Goal: Task Accomplishment & Management: Use online tool/utility

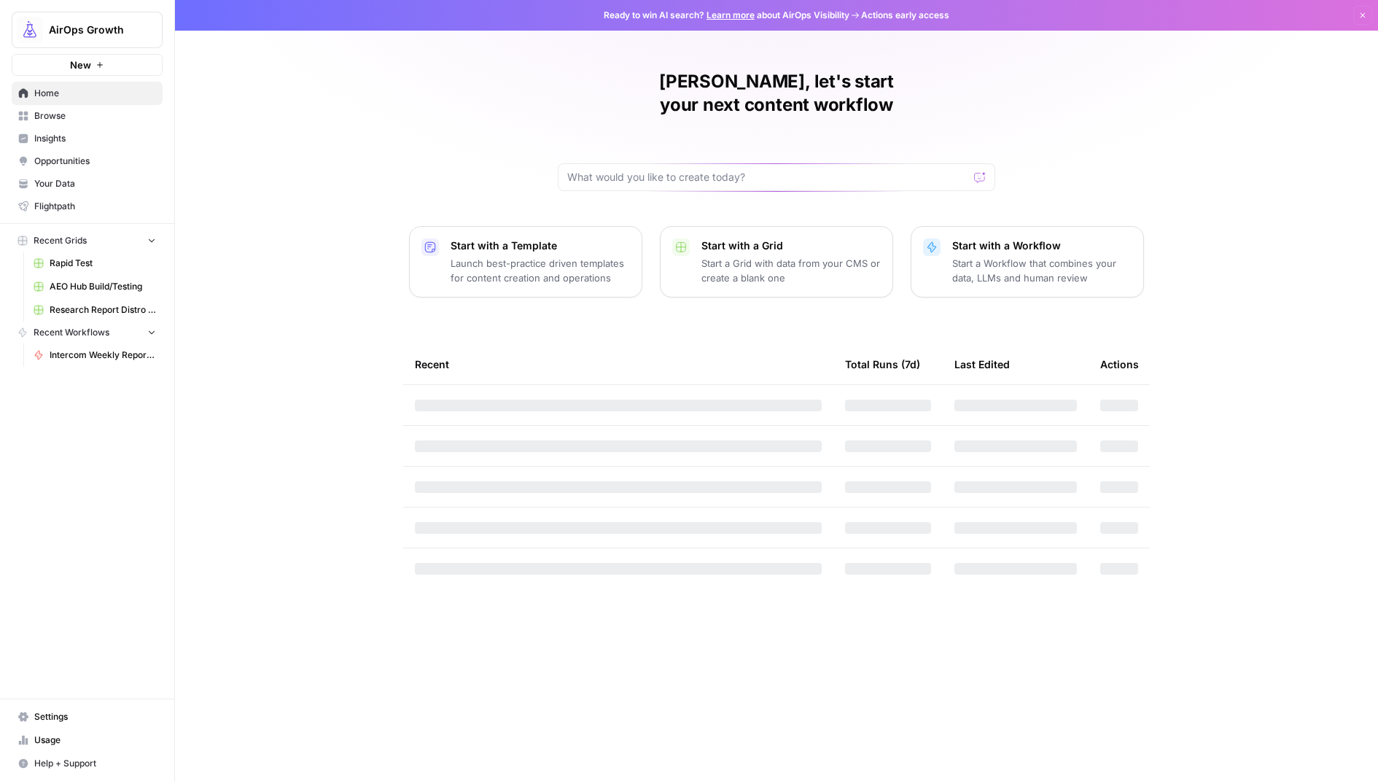
click at [99, 42] on button "AirOps Growth" at bounding box center [87, 30] width 151 height 36
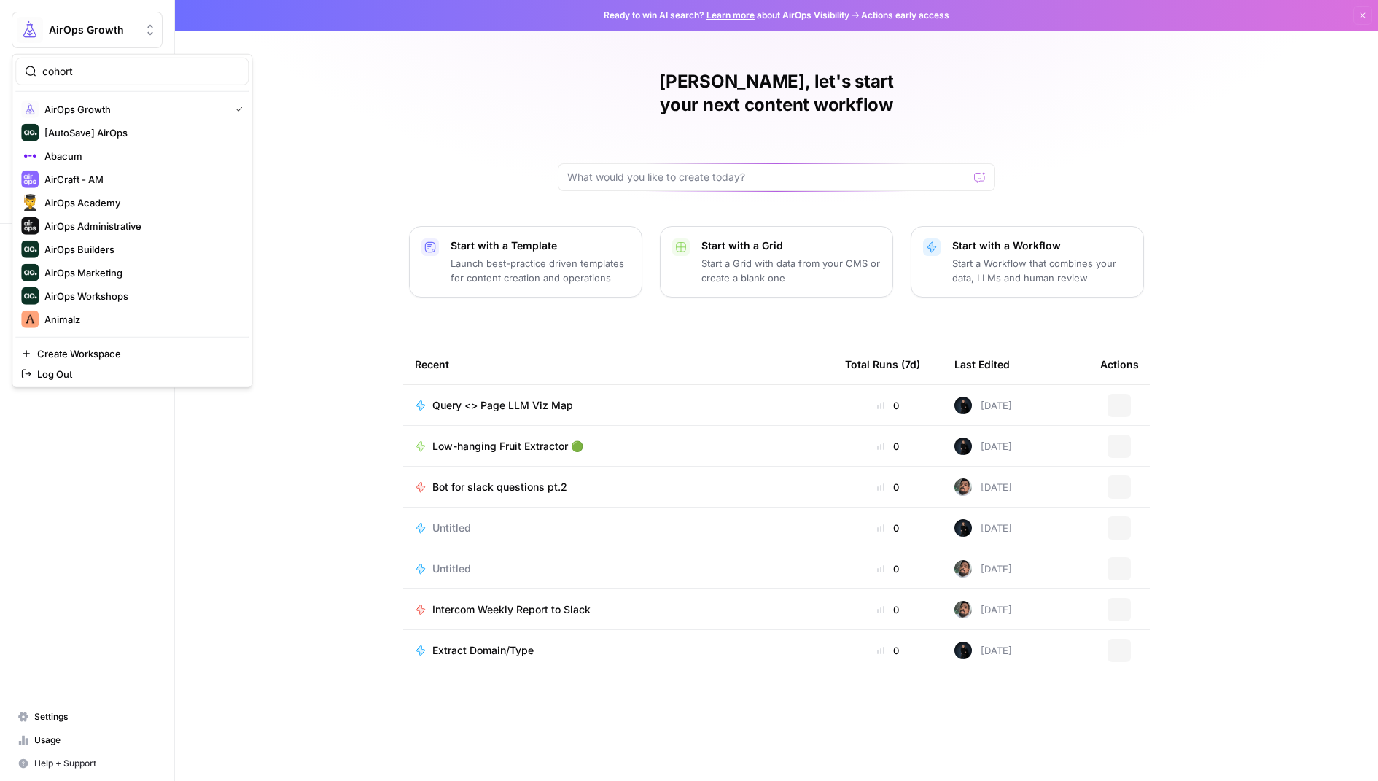
type input "cohort"
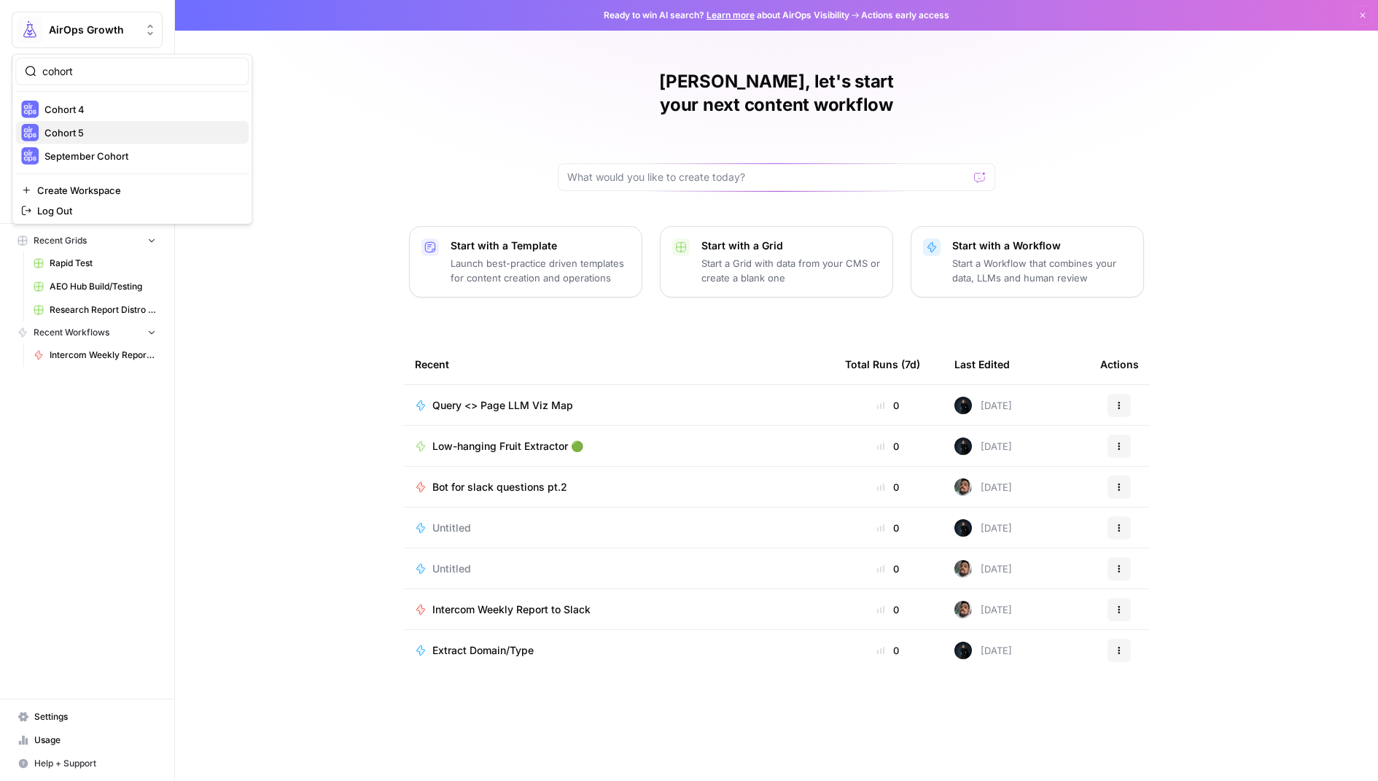
click at [109, 135] on span "Cohort 5" at bounding box center [140, 132] width 192 height 15
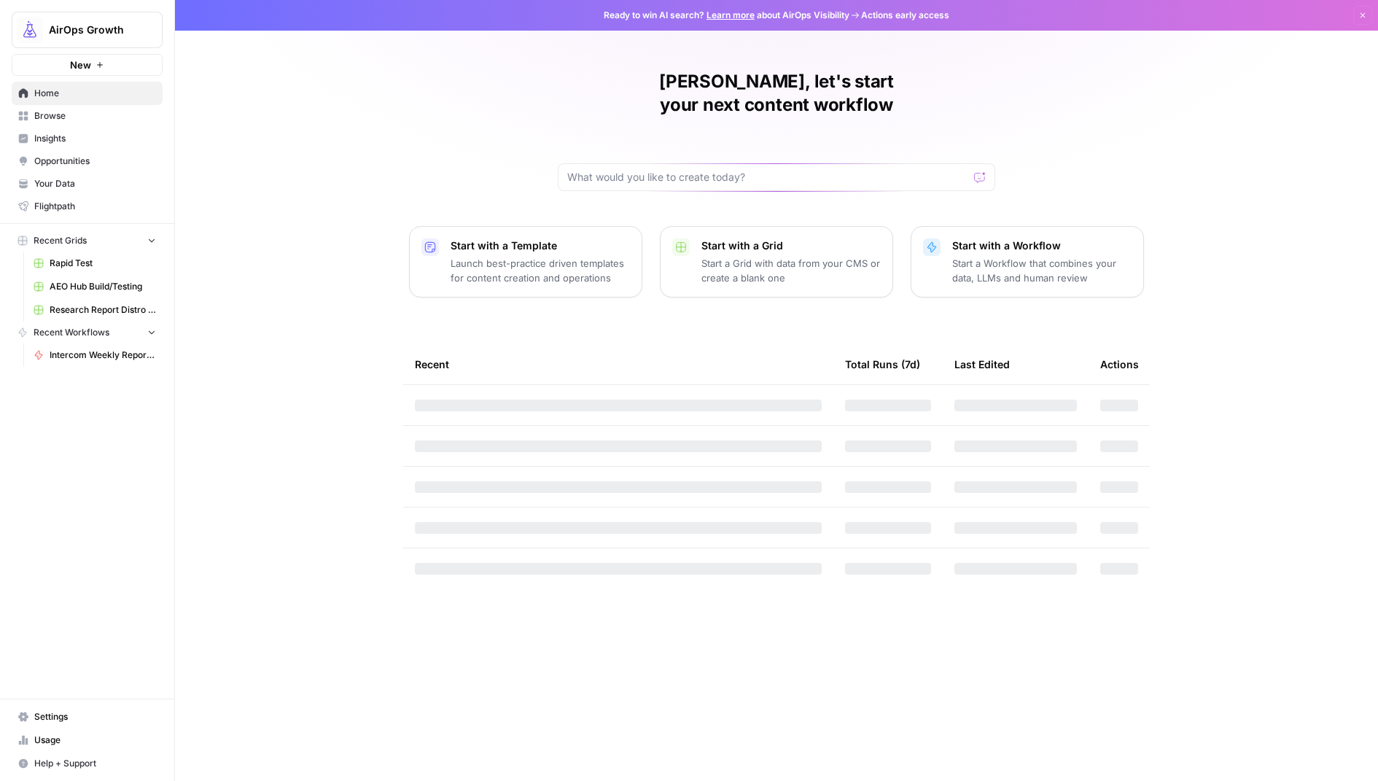
click at [107, 120] on span "Browse" at bounding box center [95, 115] width 122 height 13
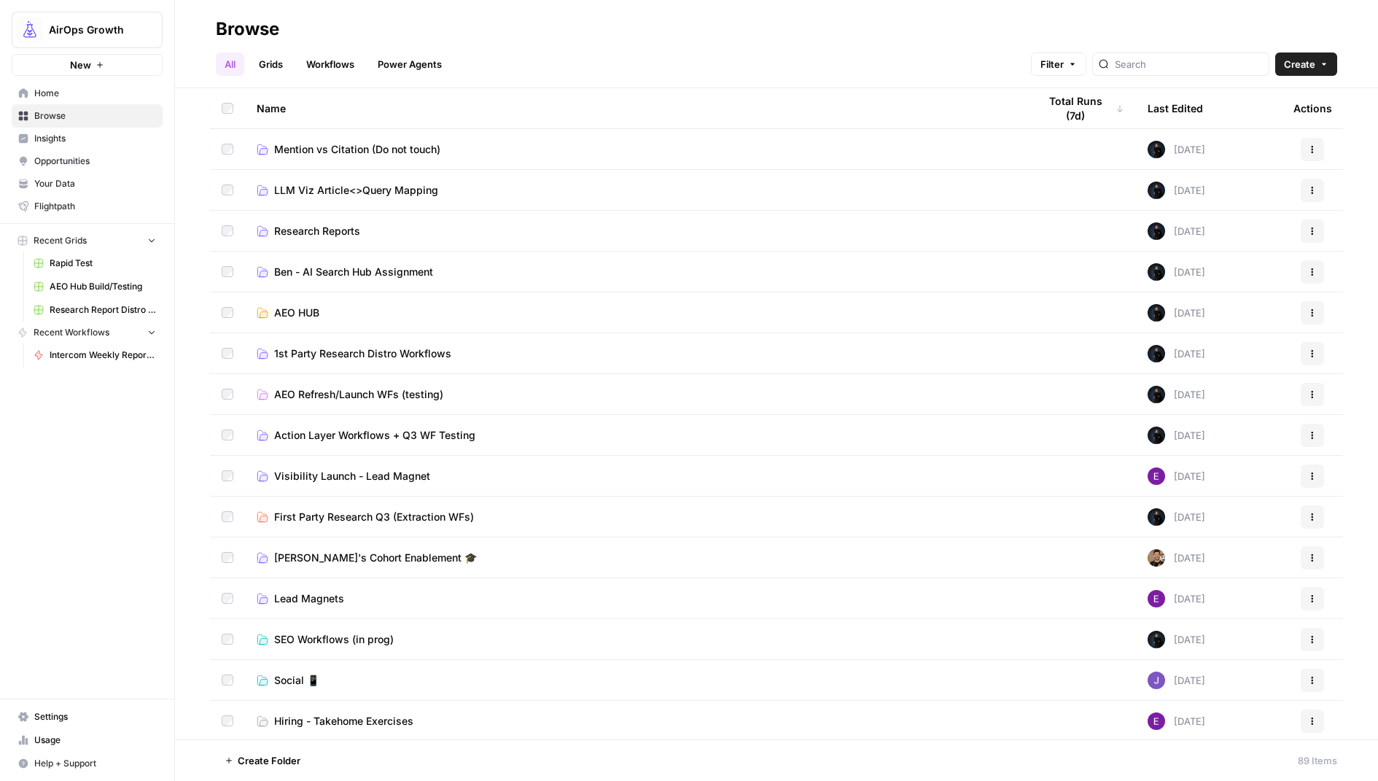
click at [1297, 68] on span "Create" at bounding box center [1299, 64] width 31 height 15
click at [1303, 134] on span "Workflow" at bounding box center [1278, 139] width 82 height 15
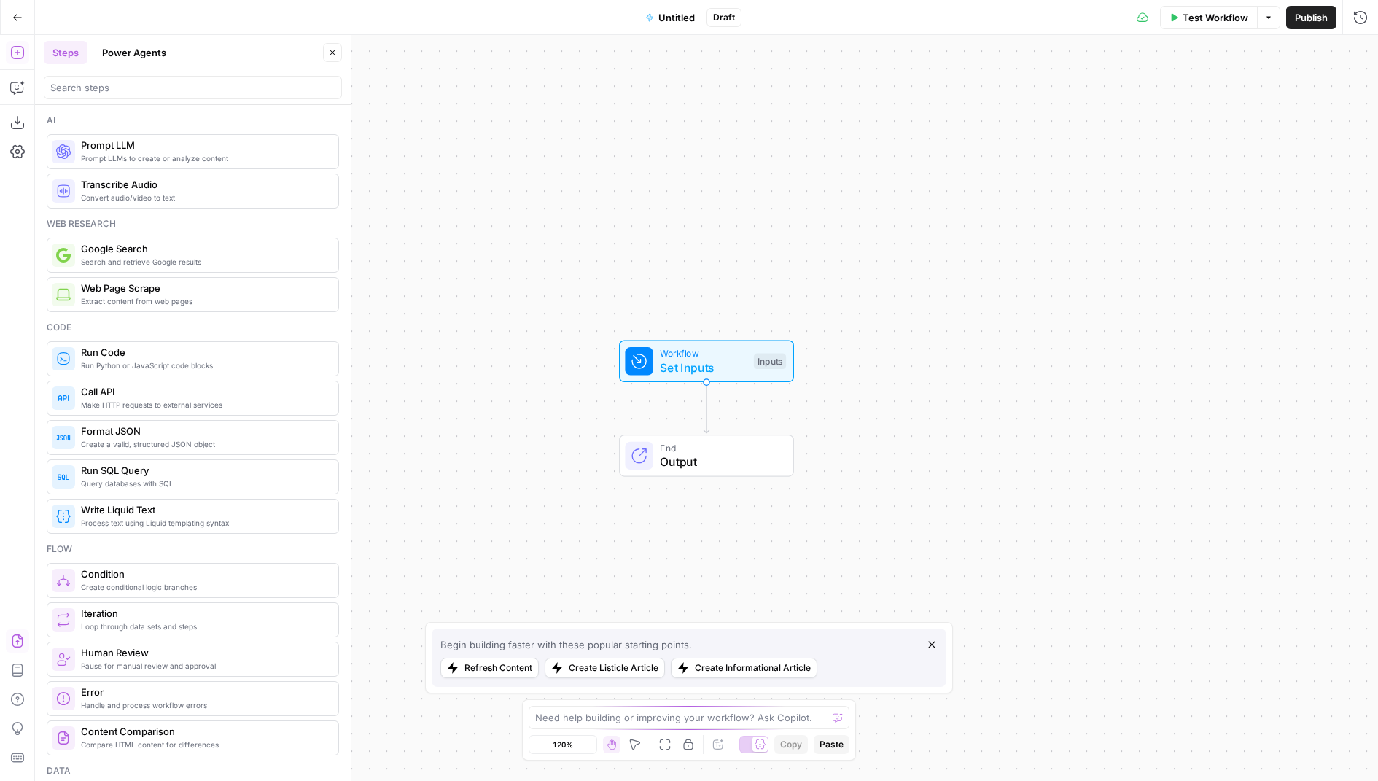
click at [21, 640] on icon "button" at bounding box center [17, 641] width 15 height 15
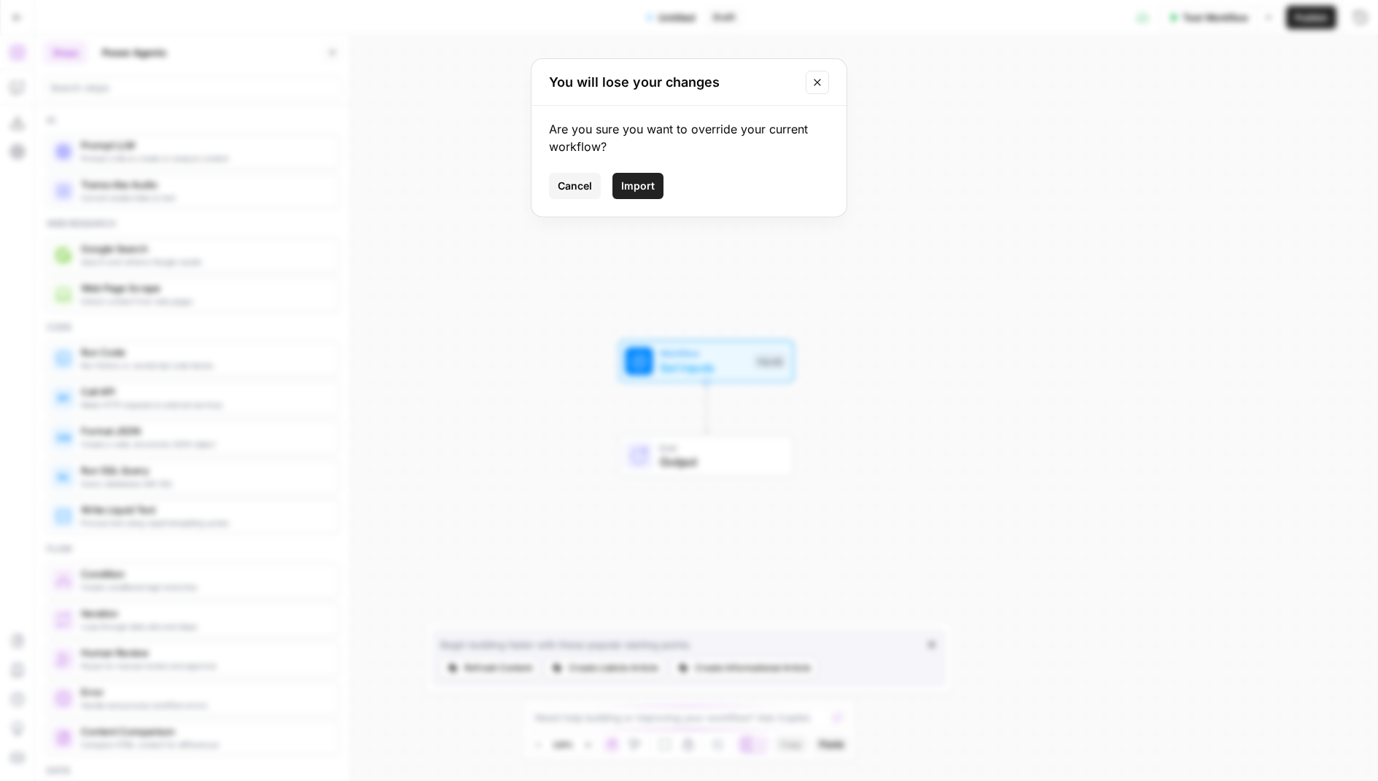
click at [632, 185] on span "Import" at bounding box center [638, 186] width 34 height 15
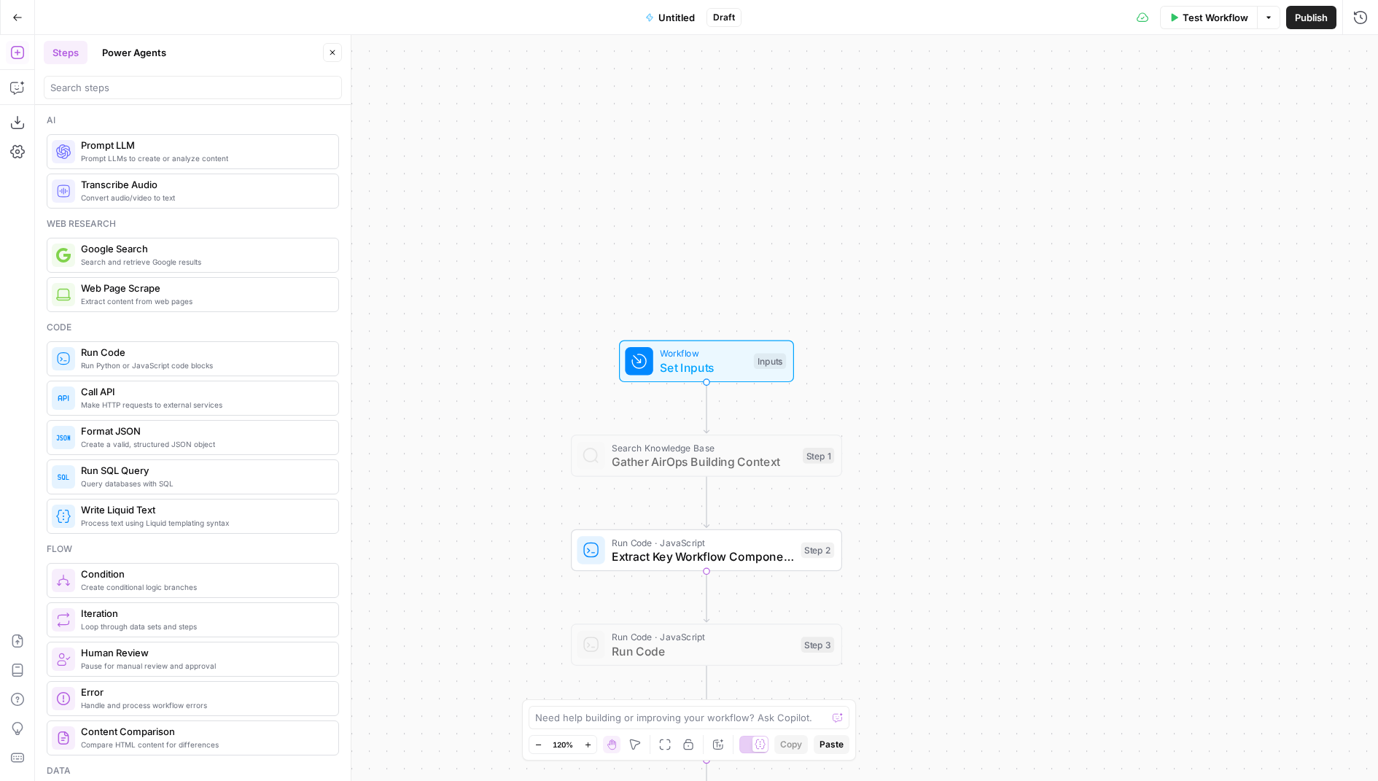
click at [683, 14] on span "Untitled" at bounding box center [676, 17] width 36 height 15
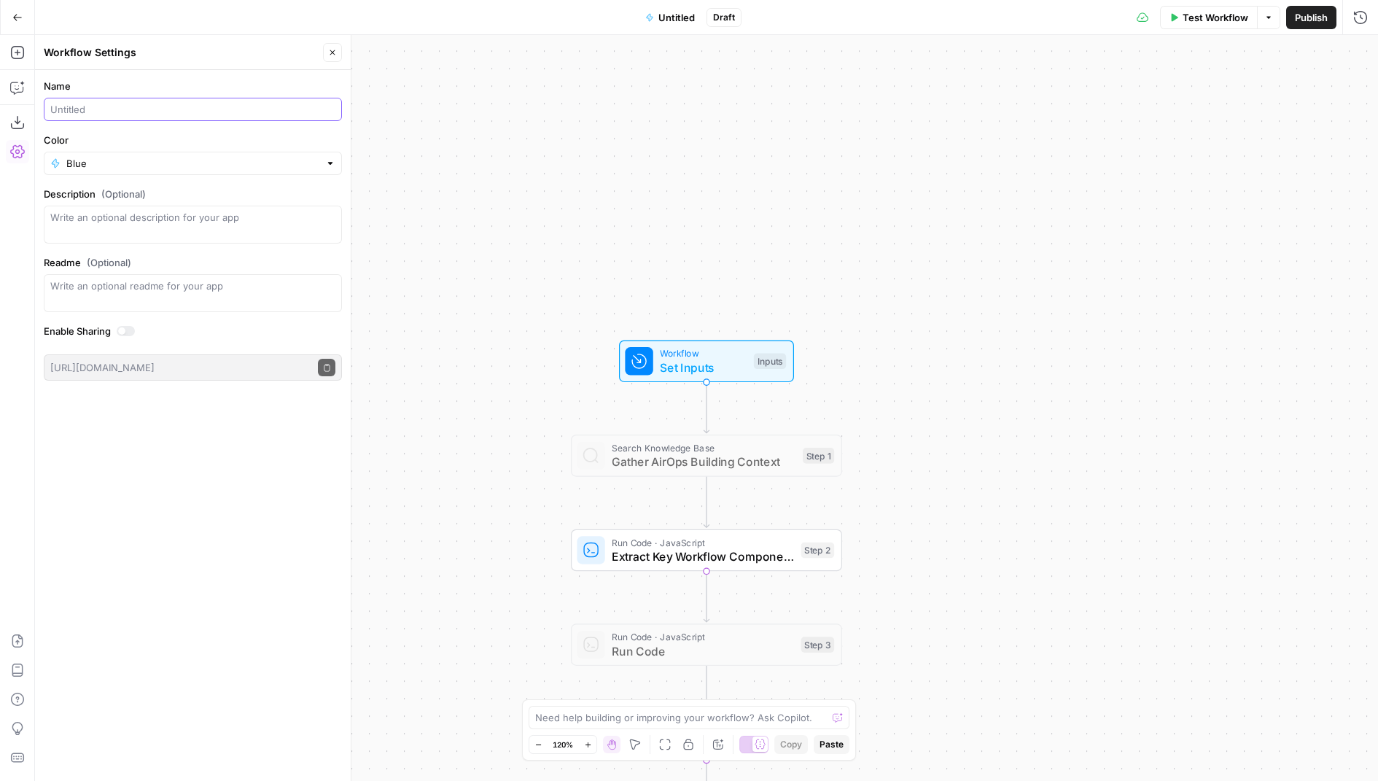
click at [141, 114] on input "Name" at bounding box center [192, 109] width 285 height 15
type input "Builder Proficiency Grader"
click at [137, 163] on input "Color" at bounding box center [192, 163] width 253 height 15
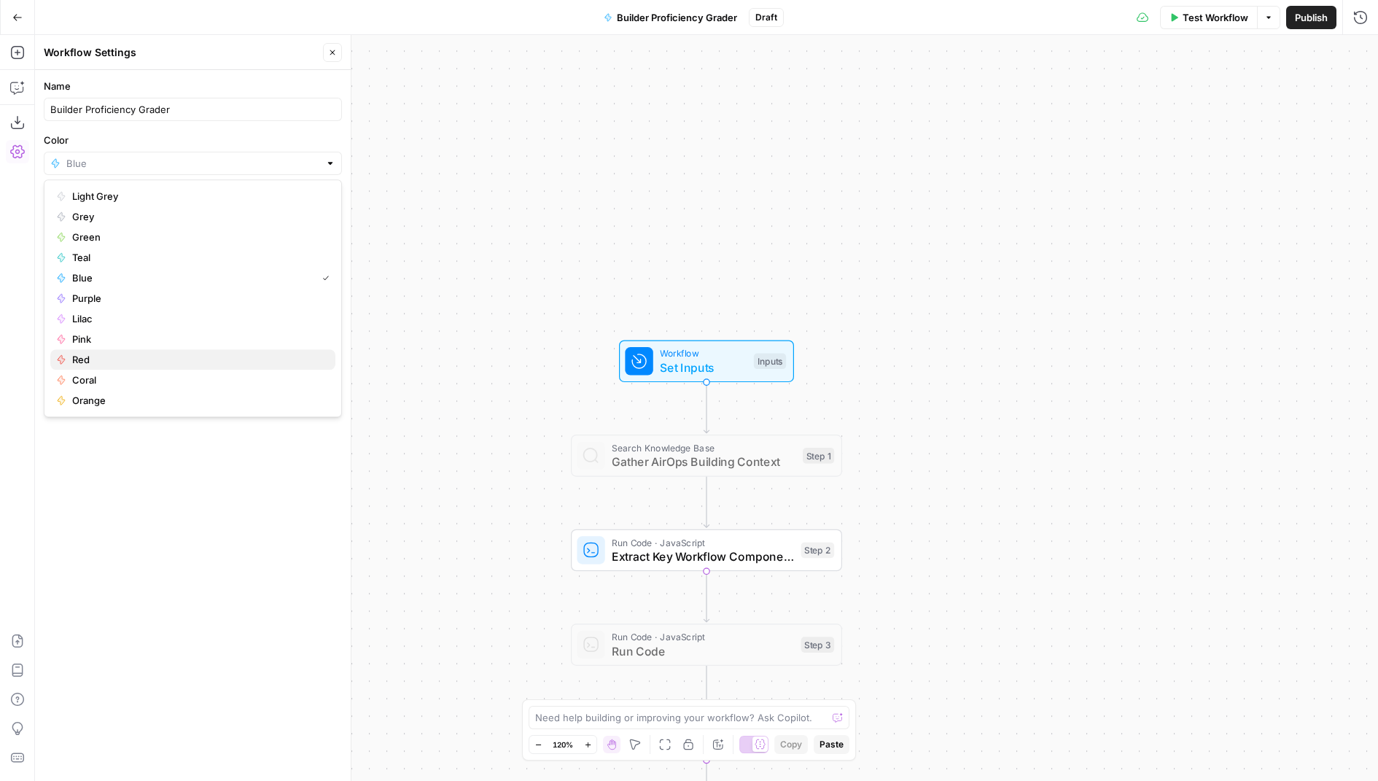
click at [111, 362] on span "Red" at bounding box center [198, 359] width 252 height 15
type input "Red"
click at [1316, 18] on span "Publish" at bounding box center [1311, 17] width 33 height 15
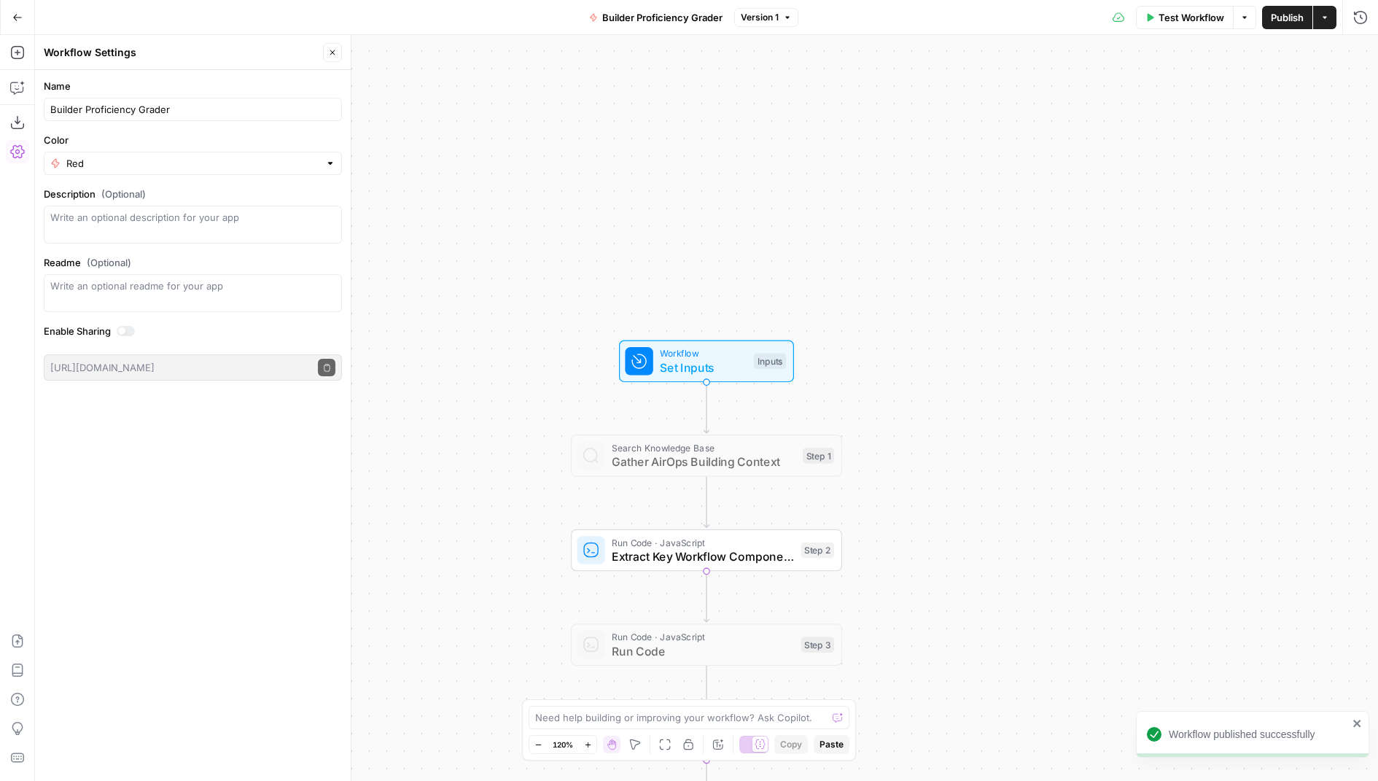
click at [10, 16] on button "Go Back" at bounding box center [17, 17] width 26 height 26
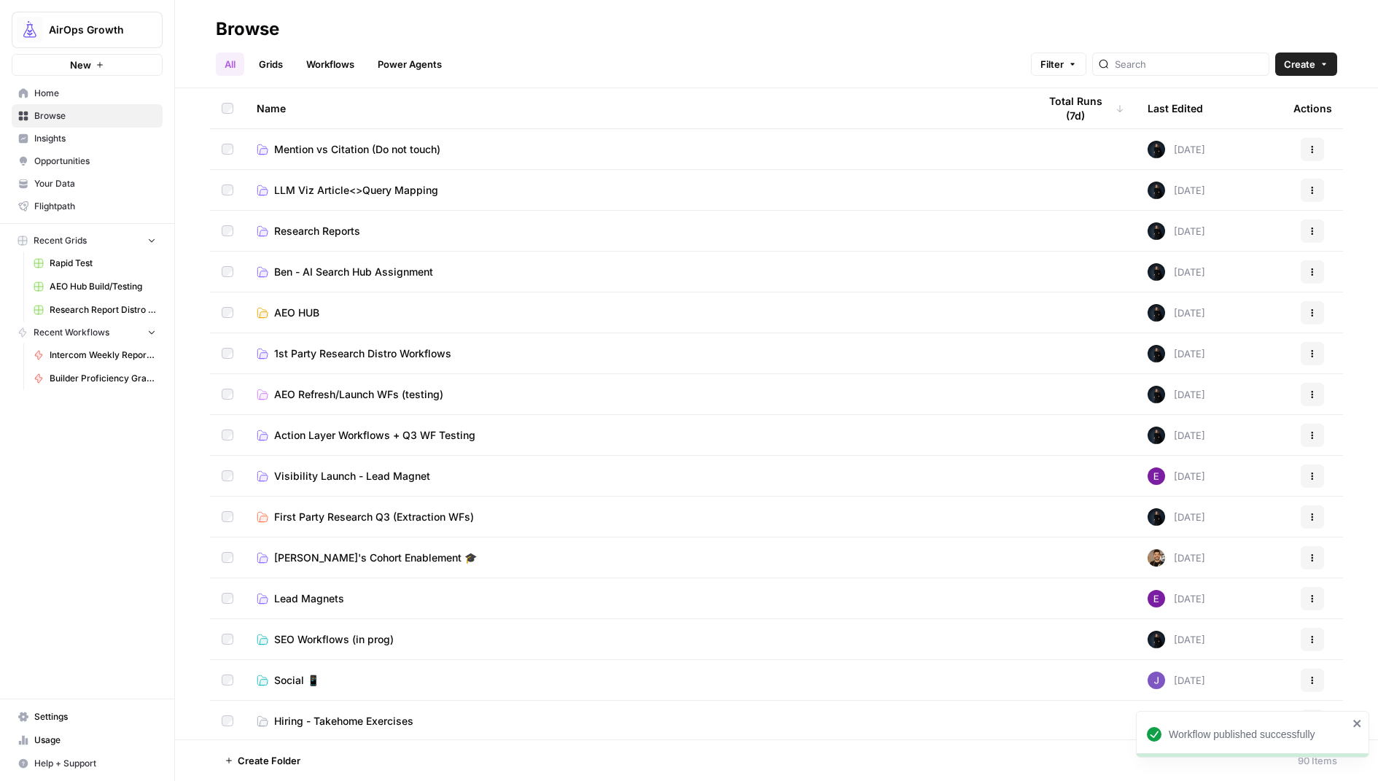
click at [1316, 58] on button "Create" at bounding box center [1306, 63] width 62 height 23
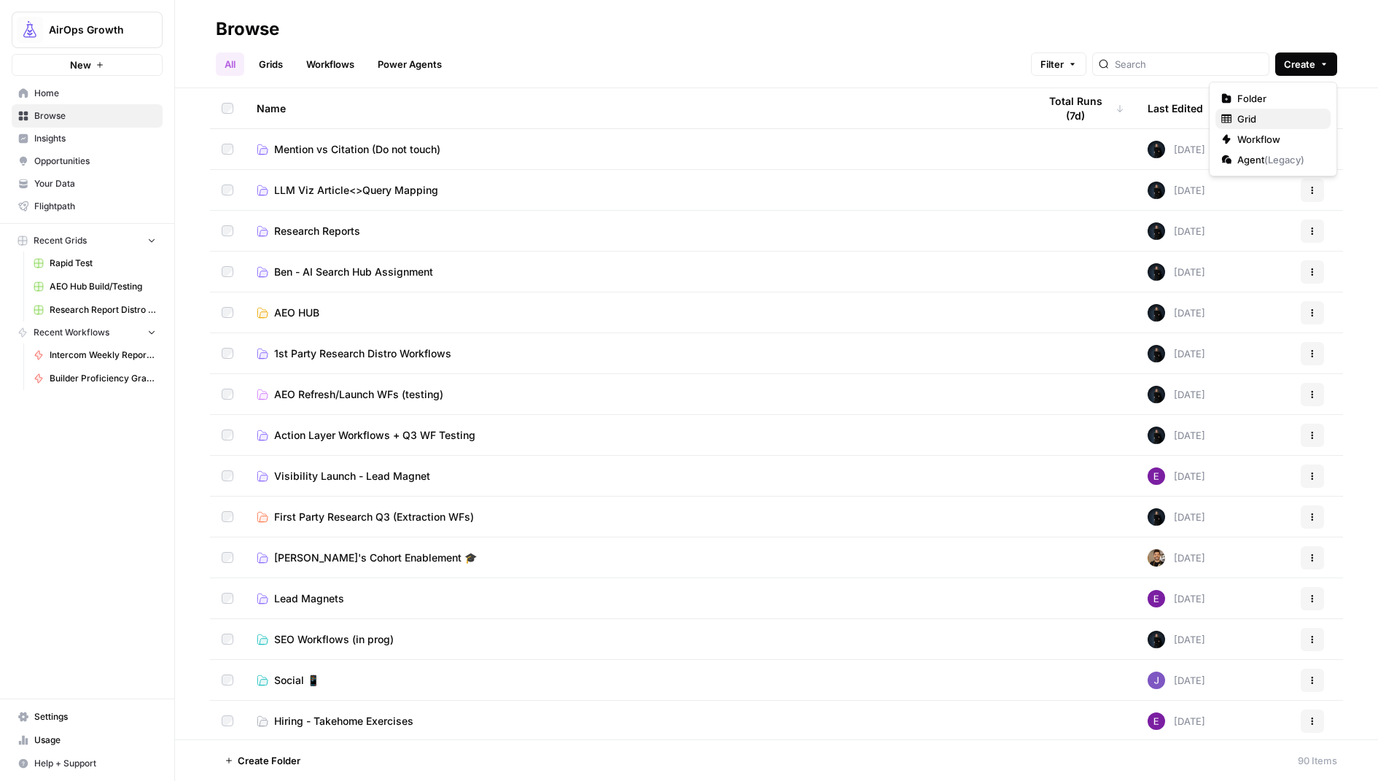
click at [1283, 120] on span "Grid" at bounding box center [1278, 119] width 82 height 15
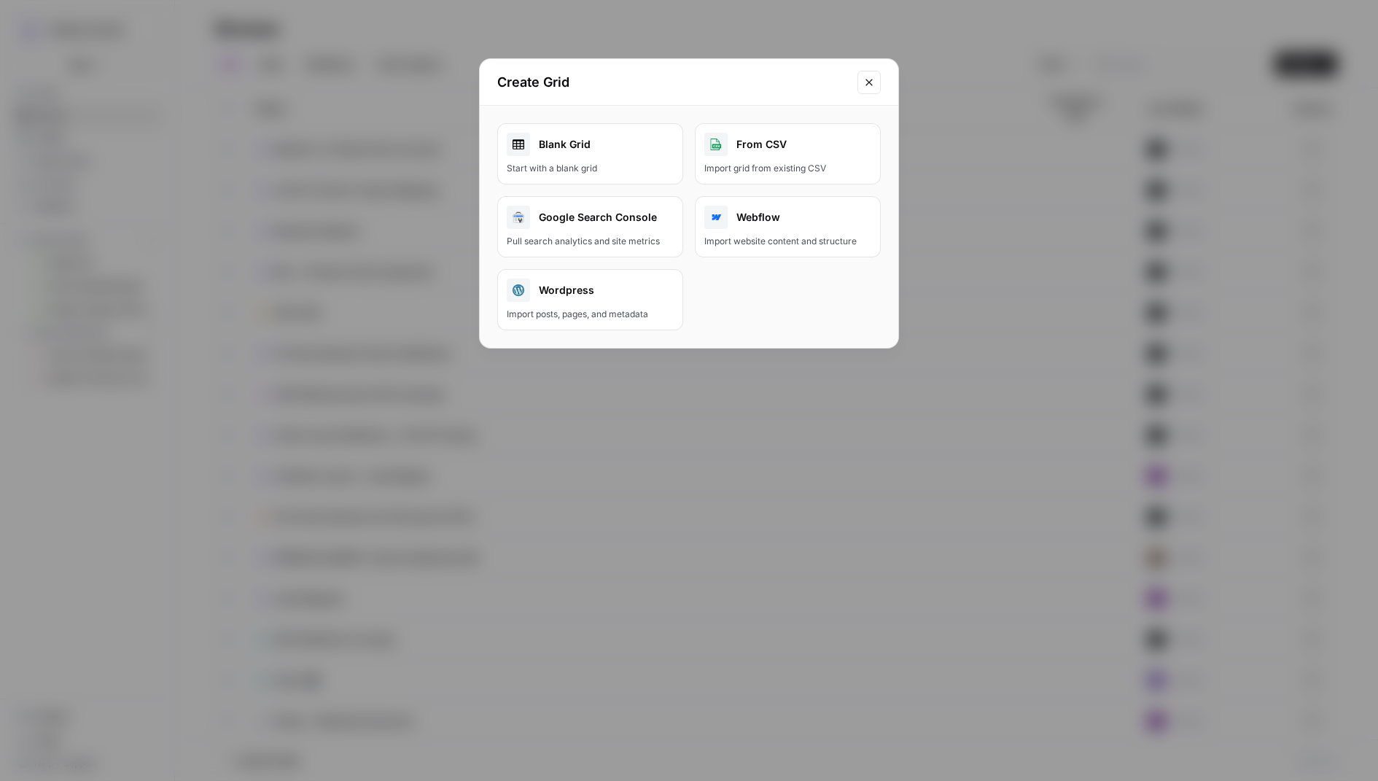
click at [590, 158] on link "Blank Grid Start with a blank grid" at bounding box center [590, 153] width 186 height 61
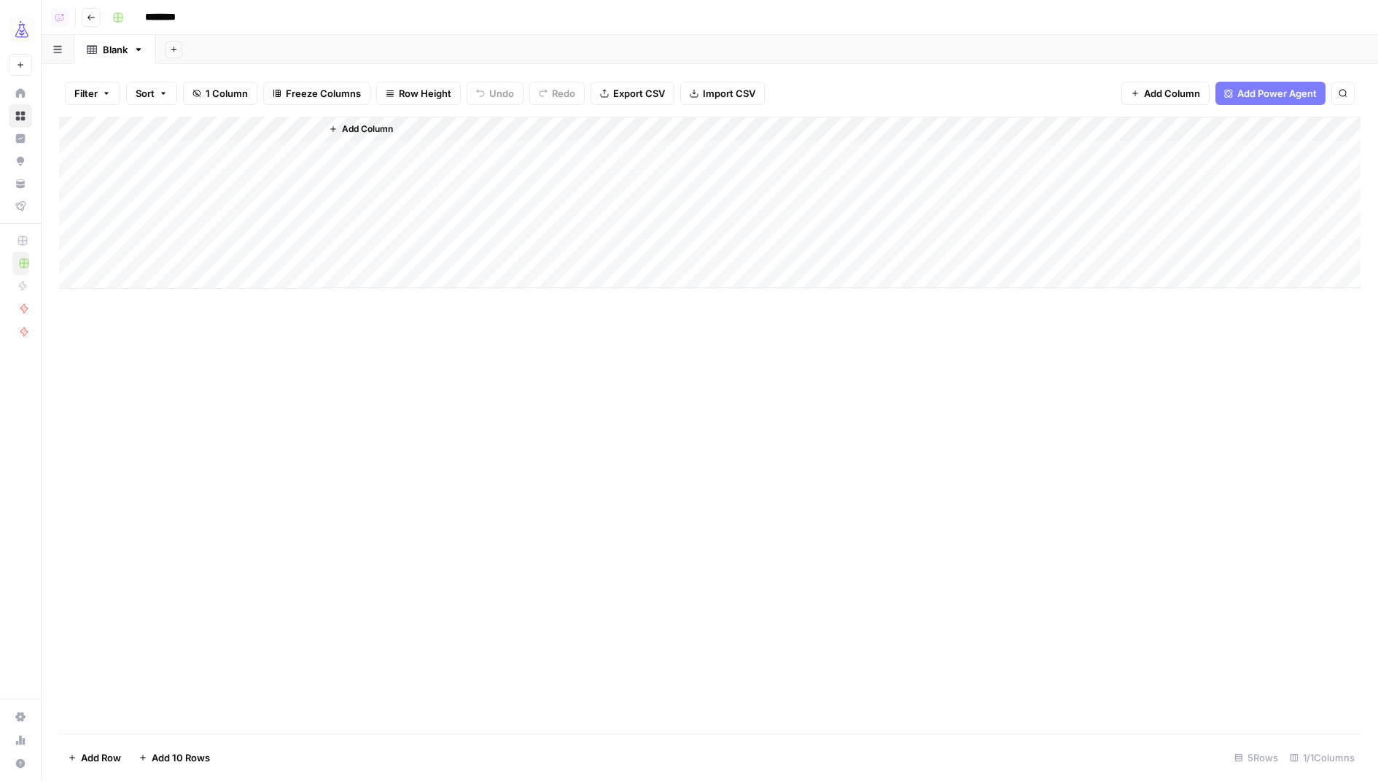
click at [726, 94] on span "Import CSV" at bounding box center [729, 93] width 52 height 15
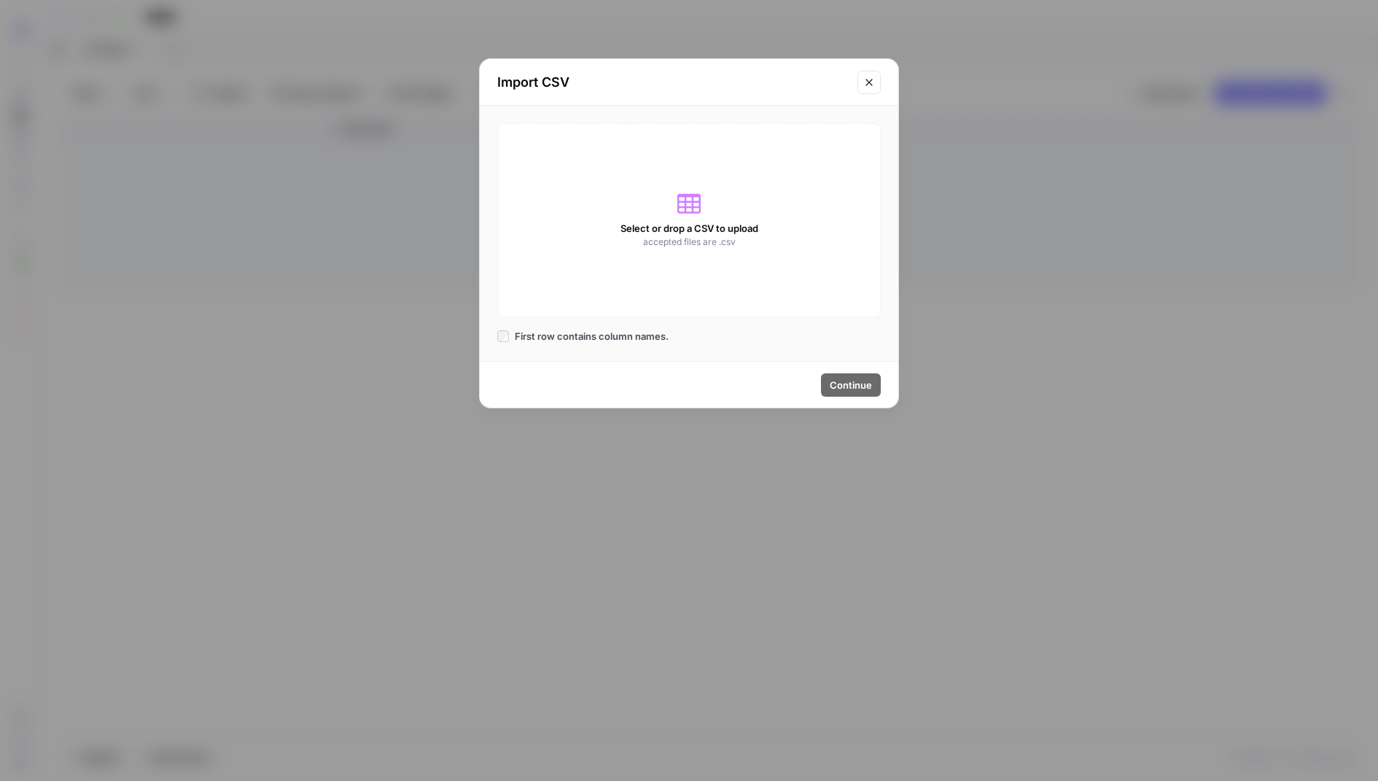
click at [688, 224] on span "Select or drop a CSV to upload" at bounding box center [689, 228] width 138 height 15
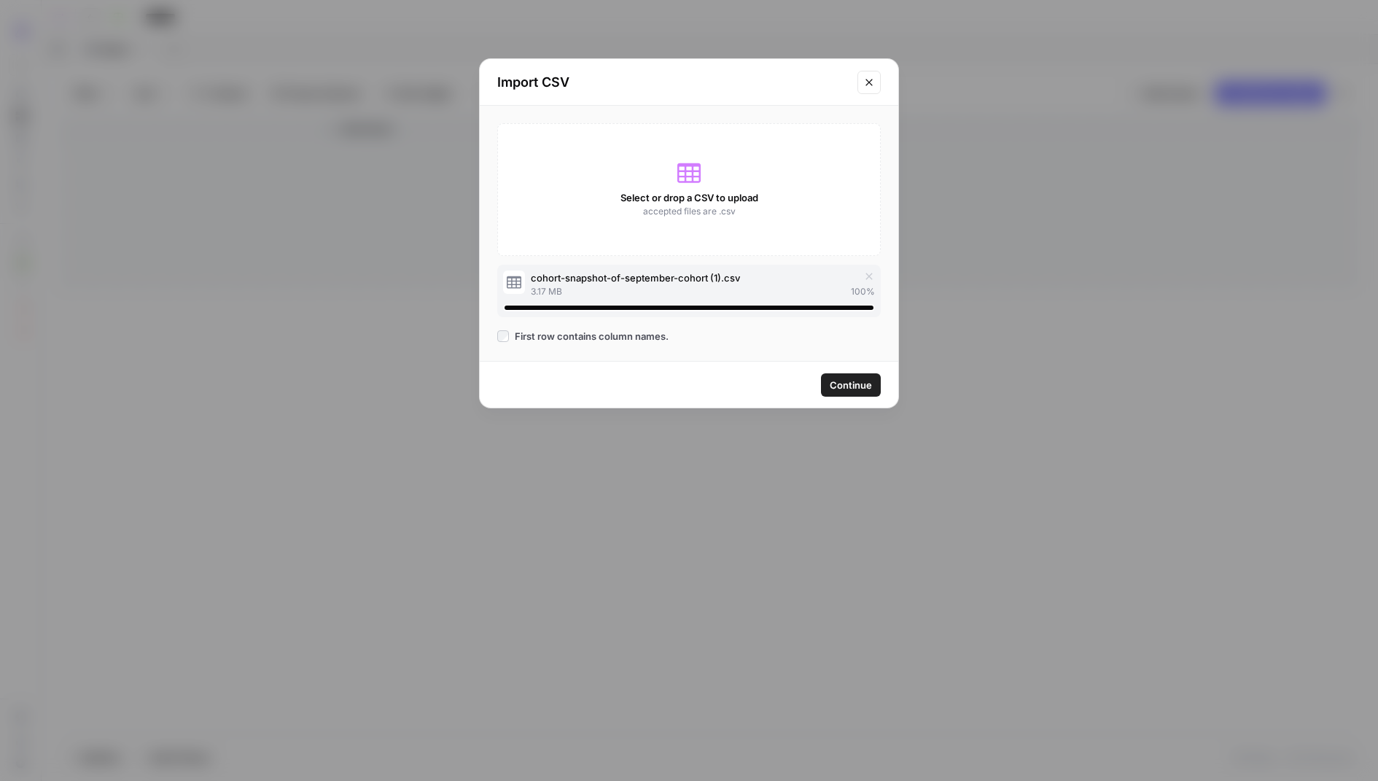
click at [856, 386] on span "Continue" at bounding box center [851, 385] width 42 height 15
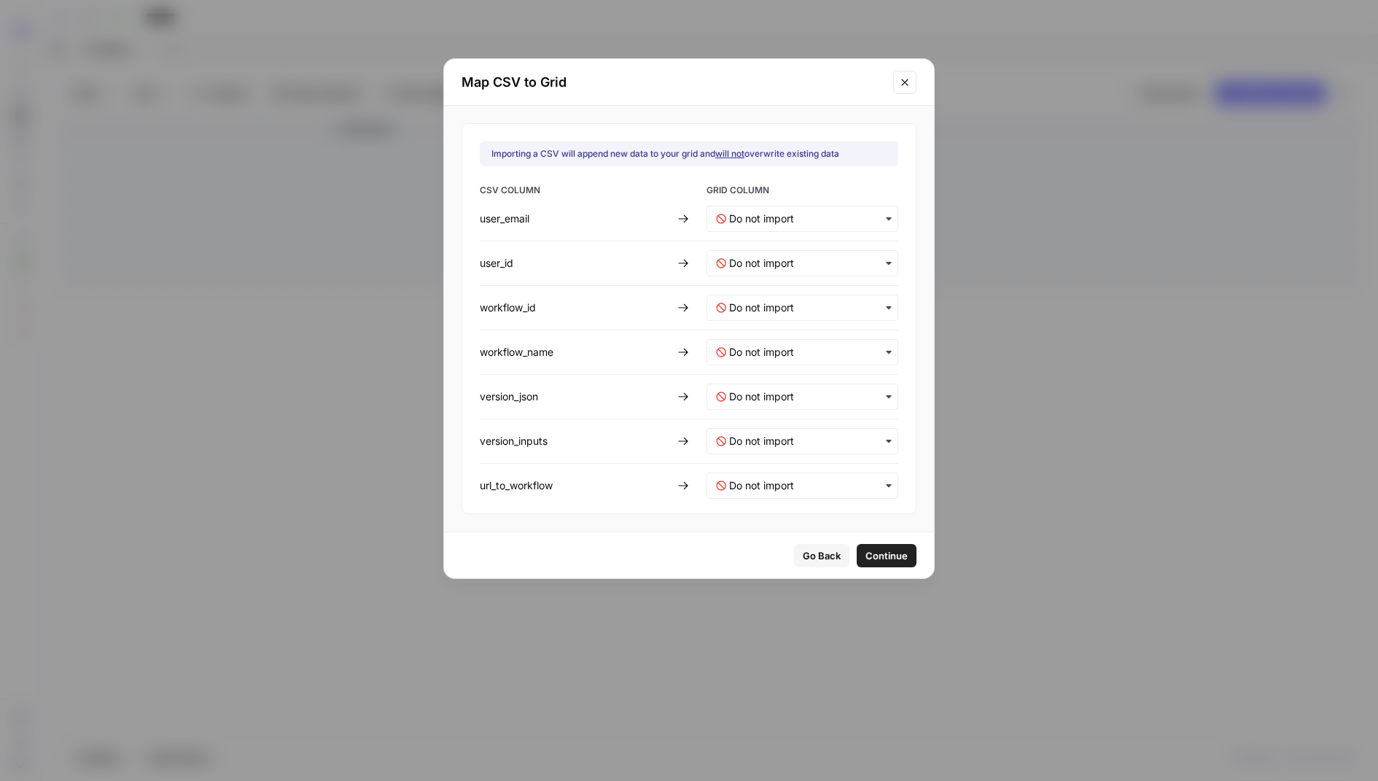
click at [781, 208] on div "button" at bounding box center [803, 219] width 192 height 26
click at [768, 282] on span "Create new column" at bounding box center [768, 282] width 81 height 13
click at [771, 265] on input "text" at bounding box center [809, 263] width 160 height 15
click at [771, 332] on span "Create new column" at bounding box center [768, 327] width 81 height 13
click at [766, 298] on div "button" at bounding box center [803, 308] width 192 height 26
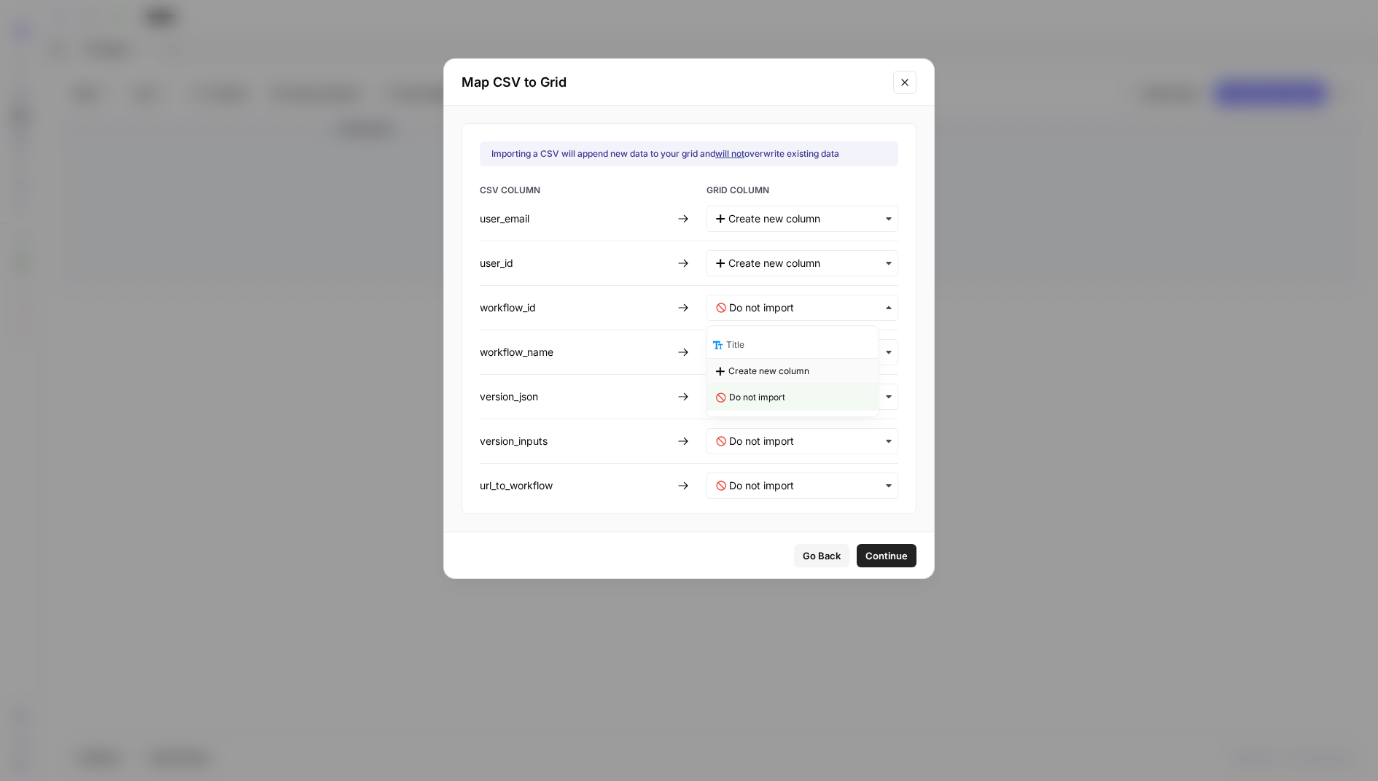
click at [758, 371] on span "Create new column" at bounding box center [768, 371] width 81 height 13
click at [758, 356] on input "text" at bounding box center [809, 352] width 160 height 15
click at [760, 415] on span "Create new column" at bounding box center [768, 415] width 81 height 13
click at [757, 405] on div "button" at bounding box center [803, 397] width 192 height 26
click at [752, 455] on span "Create new column" at bounding box center [768, 460] width 81 height 13
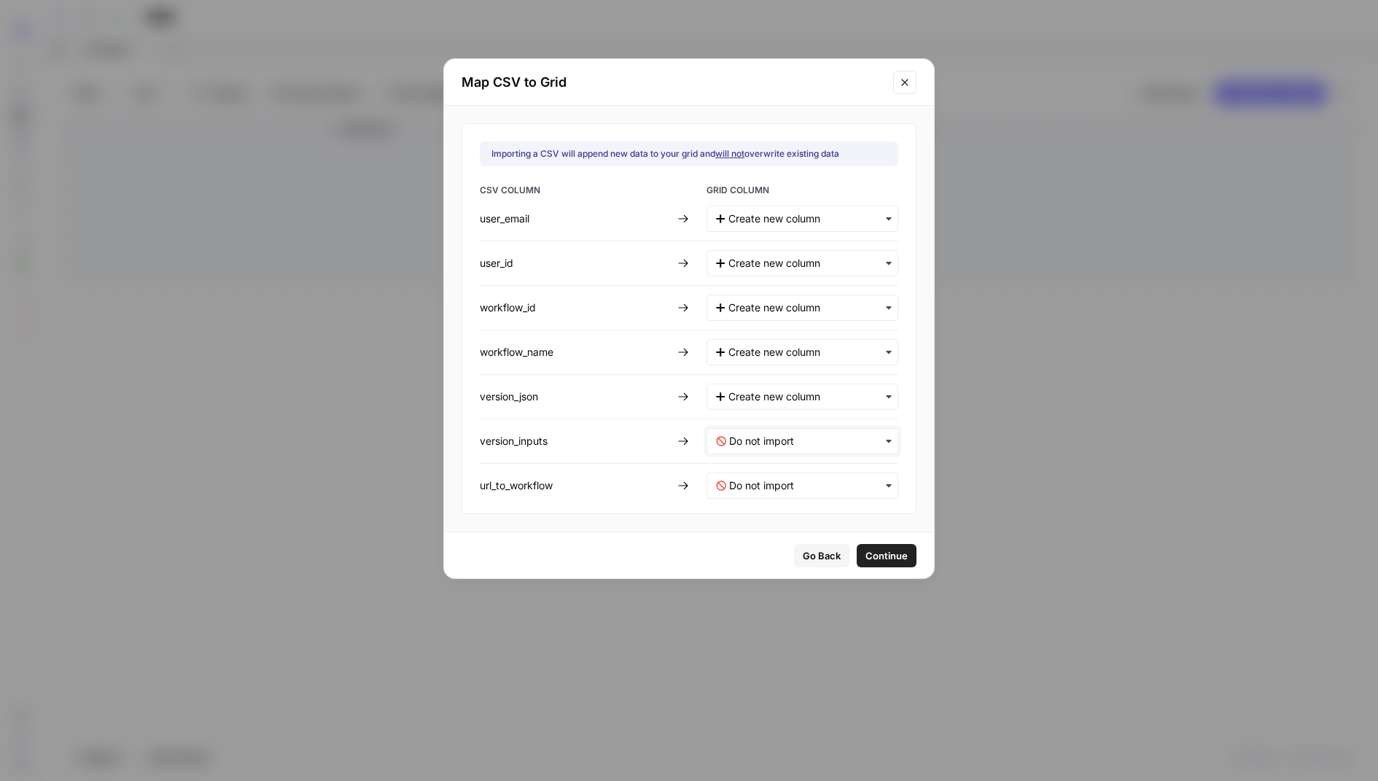
click at [752, 435] on input "text" at bounding box center [809, 441] width 160 height 15
click at [752, 499] on span "Create new column" at bounding box center [768, 503] width 81 height 13
click at [752, 491] on div "button" at bounding box center [803, 485] width 192 height 26
click at [750, 548] on span "Create new column" at bounding box center [768, 548] width 81 height 13
click at [871, 551] on span "Continue" at bounding box center [886, 555] width 42 height 15
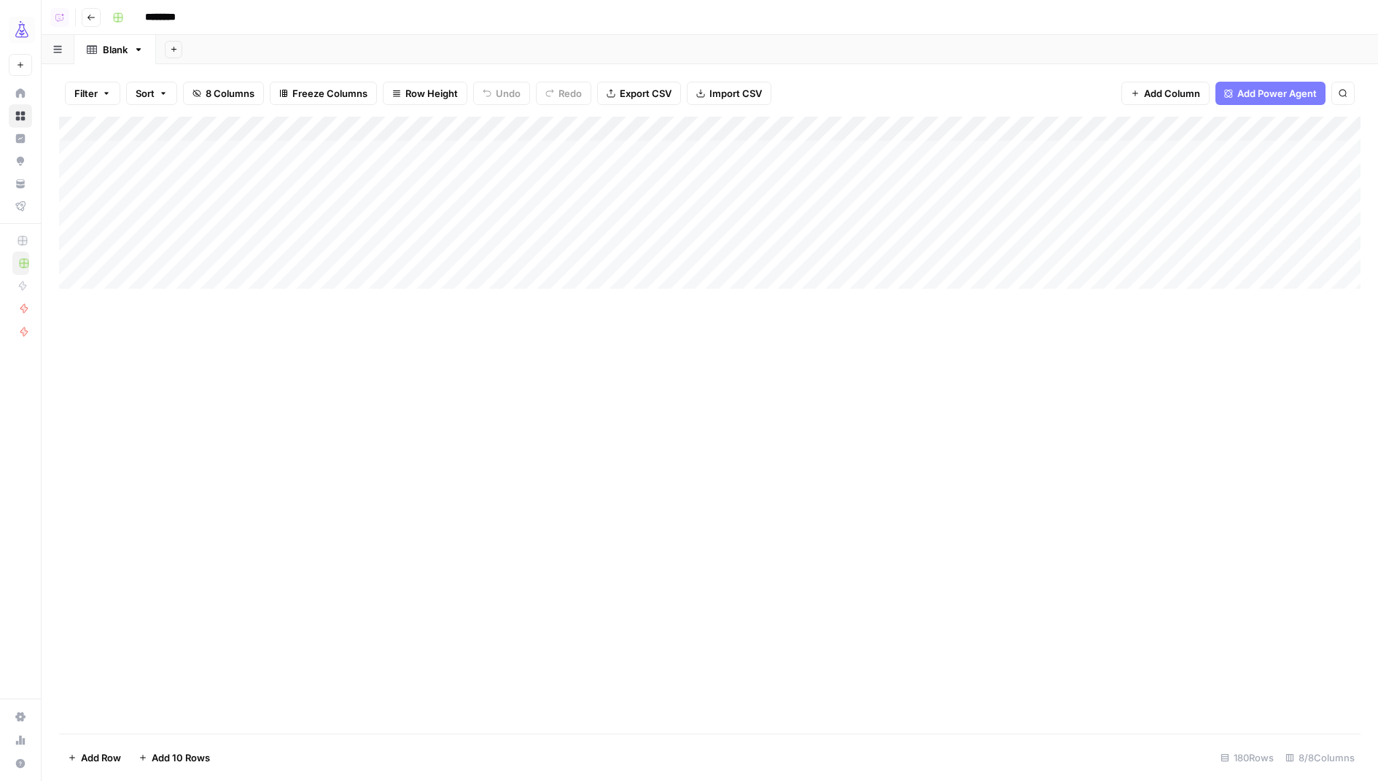
click at [141, 47] on icon "button" at bounding box center [138, 49] width 10 height 10
click at [171, 70] on span "Rename Sheet" at bounding box center [197, 77] width 70 height 15
type input "**********"
click at [273, 129] on div "Add Column" at bounding box center [710, 426] width 1302 height 618
click at [198, 322] on span "Remove Column" at bounding box center [203, 325] width 128 height 15
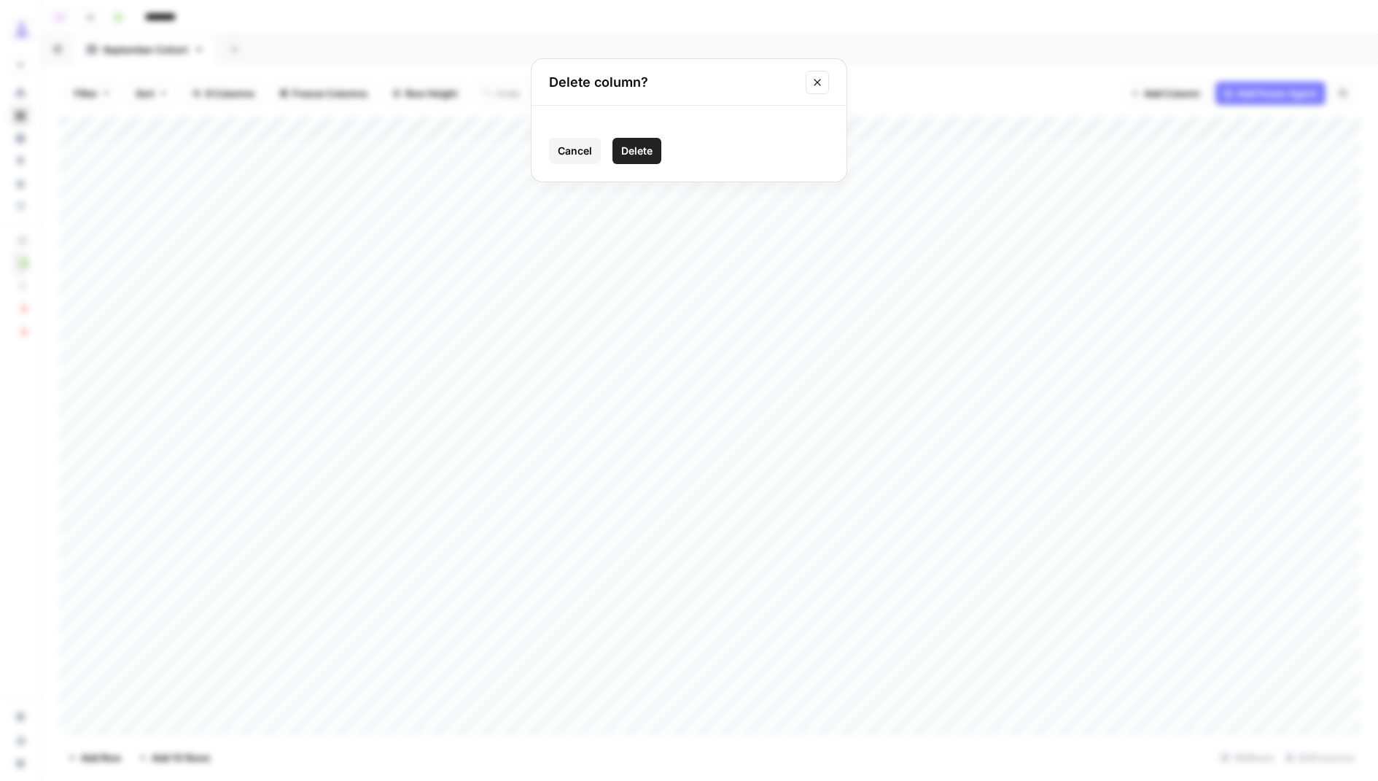
click at [640, 149] on span "Delete" at bounding box center [636, 151] width 31 height 15
click at [78, 250] on div "Add Column" at bounding box center [710, 426] width 1302 height 618
click at [78, 230] on div "Add Column" at bounding box center [710, 426] width 1302 height 618
click at [78, 208] on div "Add Column" at bounding box center [710, 426] width 1302 height 618
click at [77, 182] on div "Add Column" at bounding box center [710, 426] width 1302 height 618
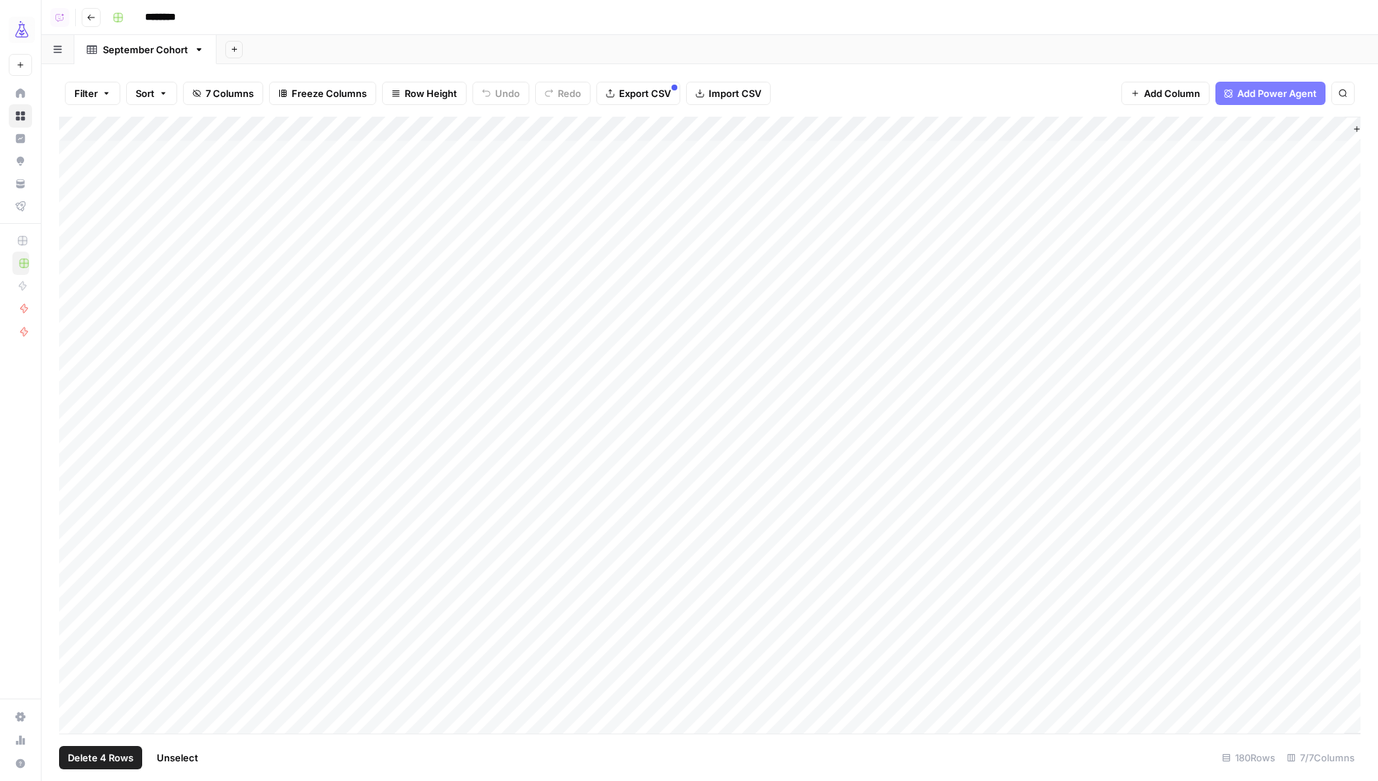
click at [77, 159] on div "Add Column" at bounding box center [710, 426] width 1302 height 618
click at [92, 755] on span "Delete 5 Rows" at bounding box center [100, 757] width 65 height 15
click at [634, 174] on span "Delete" at bounding box center [636, 168] width 31 height 15
click at [230, 50] on icon "button" at bounding box center [234, 49] width 8 height 8
click at [260, 98] on span "Blank" at bounding box center [305, 100] width 107 height 15
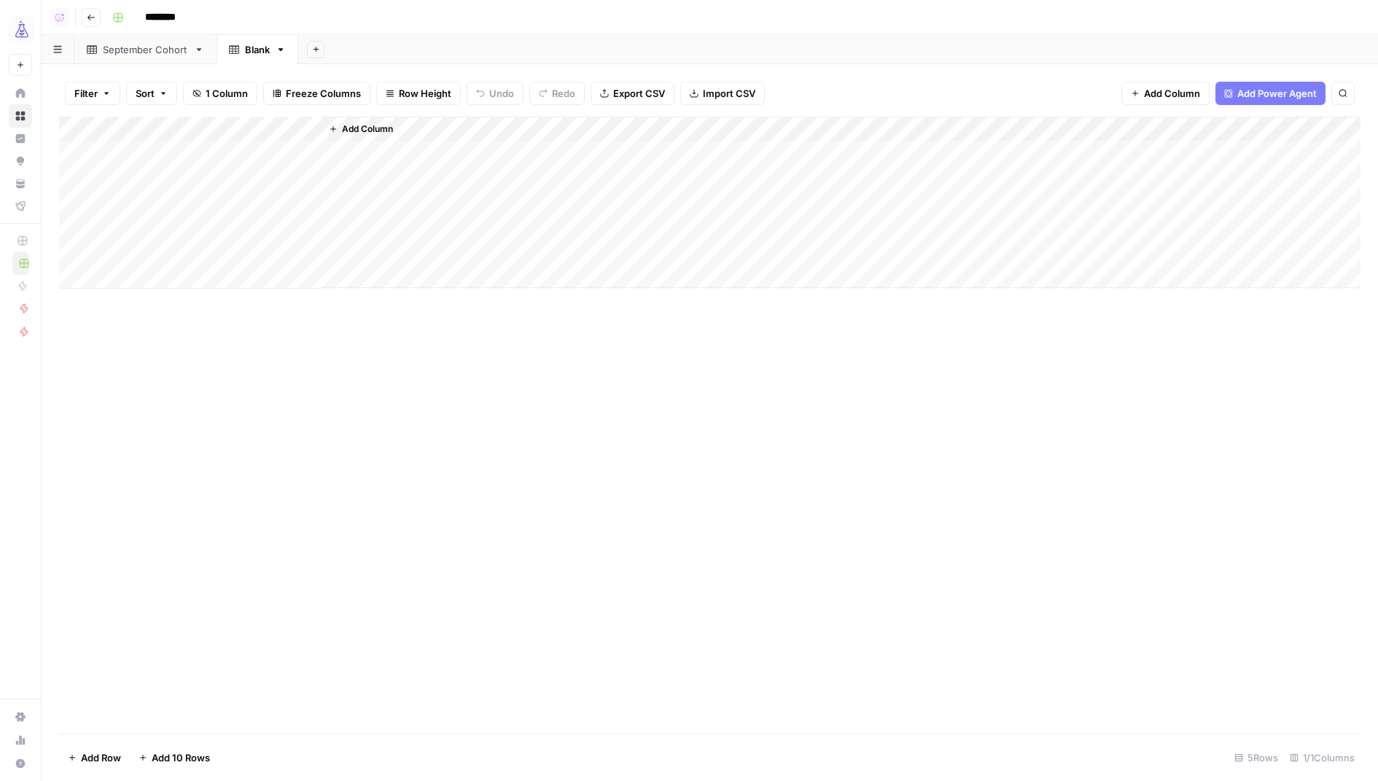
click at [723, 95] on span "Import CSV" at bounding box center [729, 93] width 52 height 15
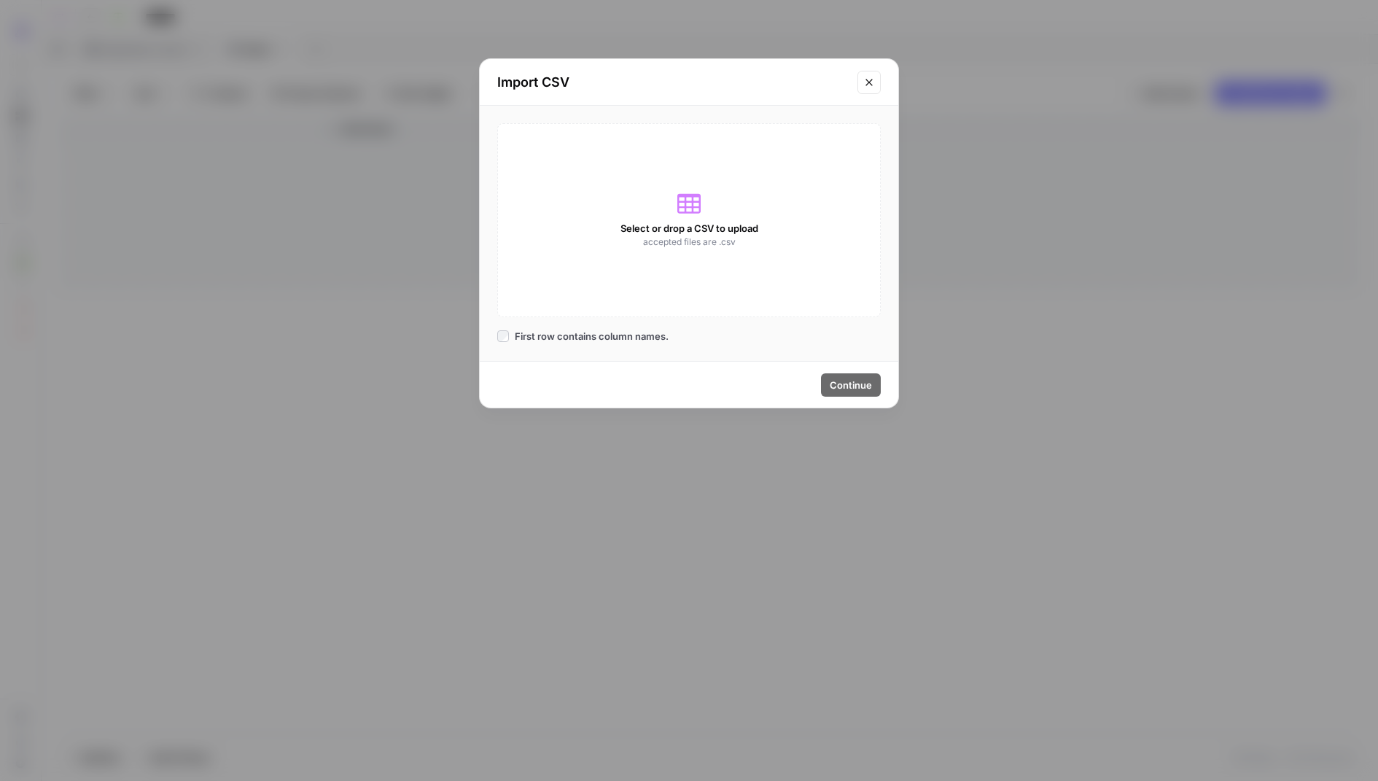
click at [686, 196] on icon at bounding box center [688, 204] width 23 height 20
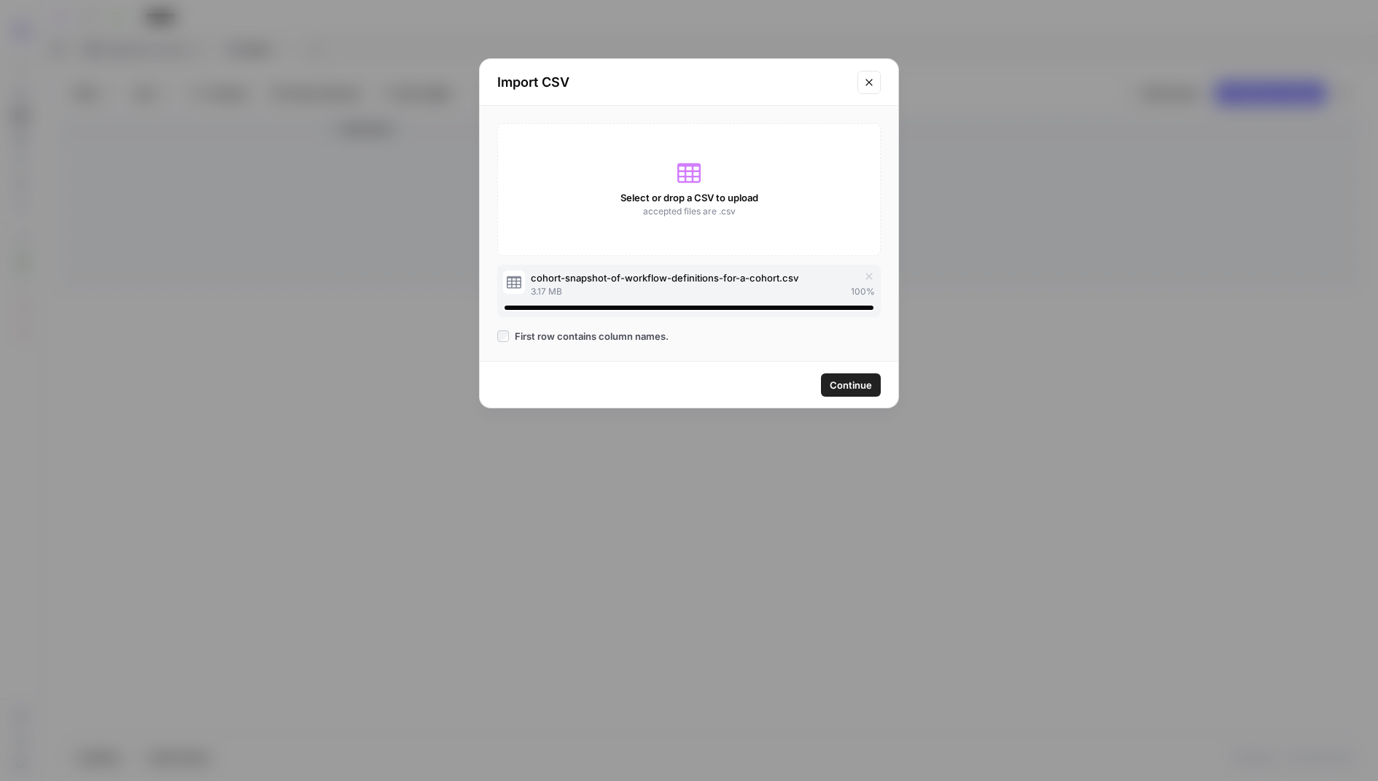
click at [865, 84] on icon "Close modal" at bounding box center [869, 83] width 12 height 12
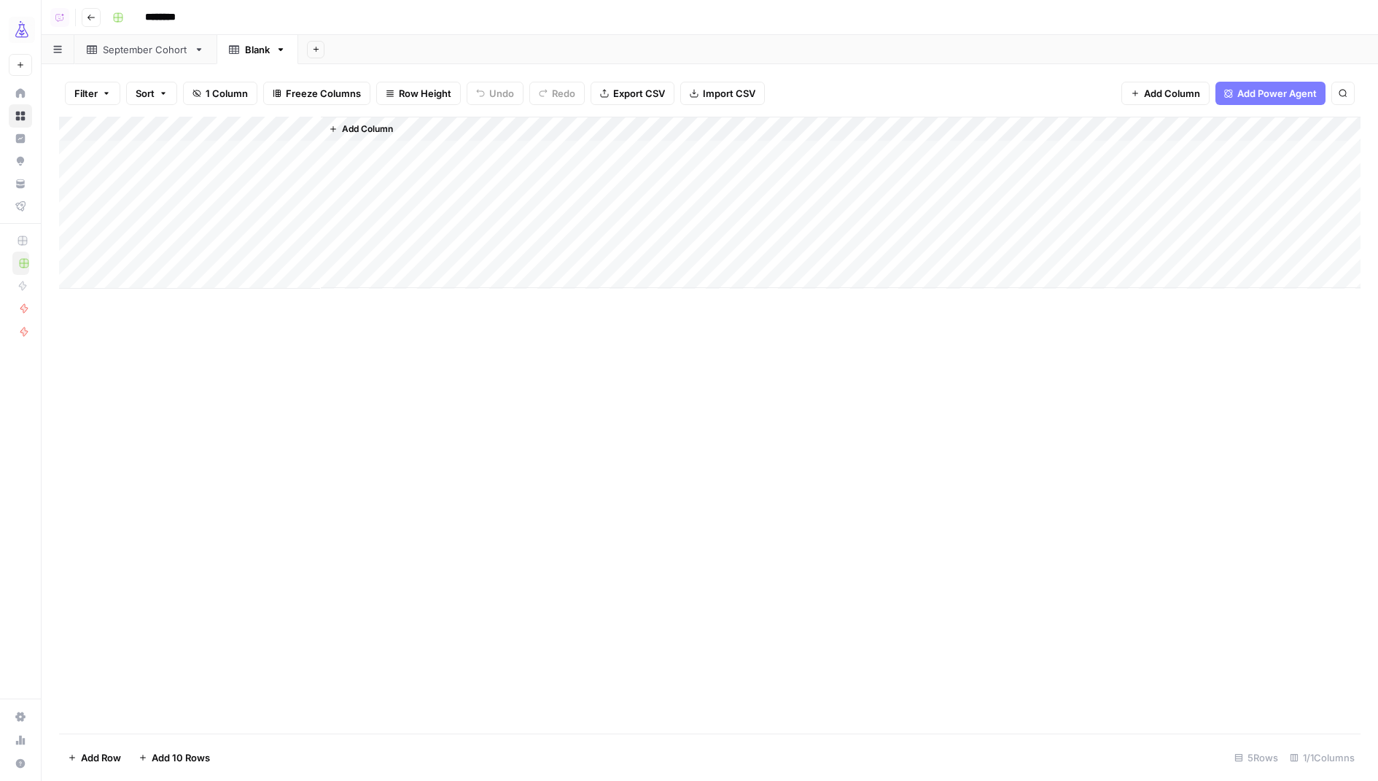
click at [728, 88] on span "Import CSV" at bounding box center [729, 93] width 52 height 15
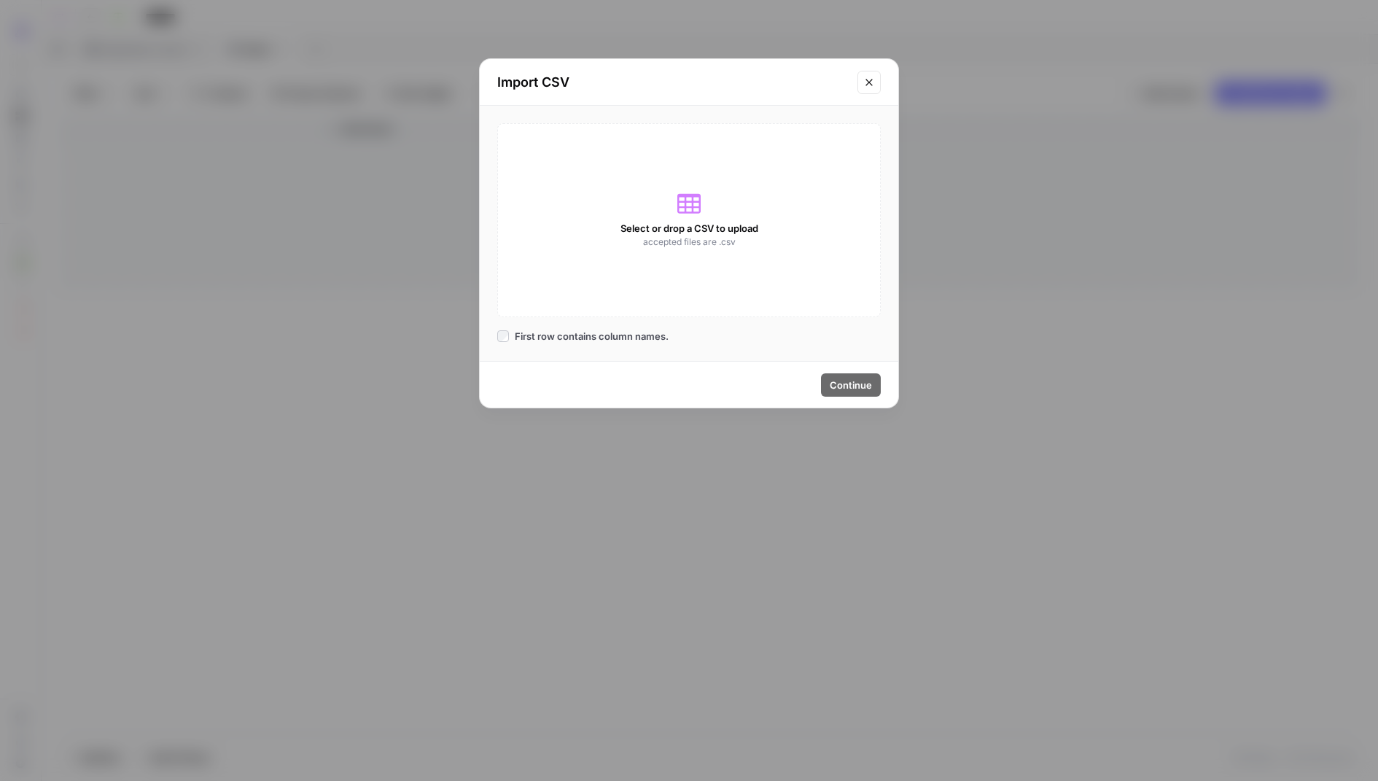
click at [712, 211] on div "Select or drop a CSV to upload accepted files are .csv" at bounding box center [689, 220] width 384 height 194
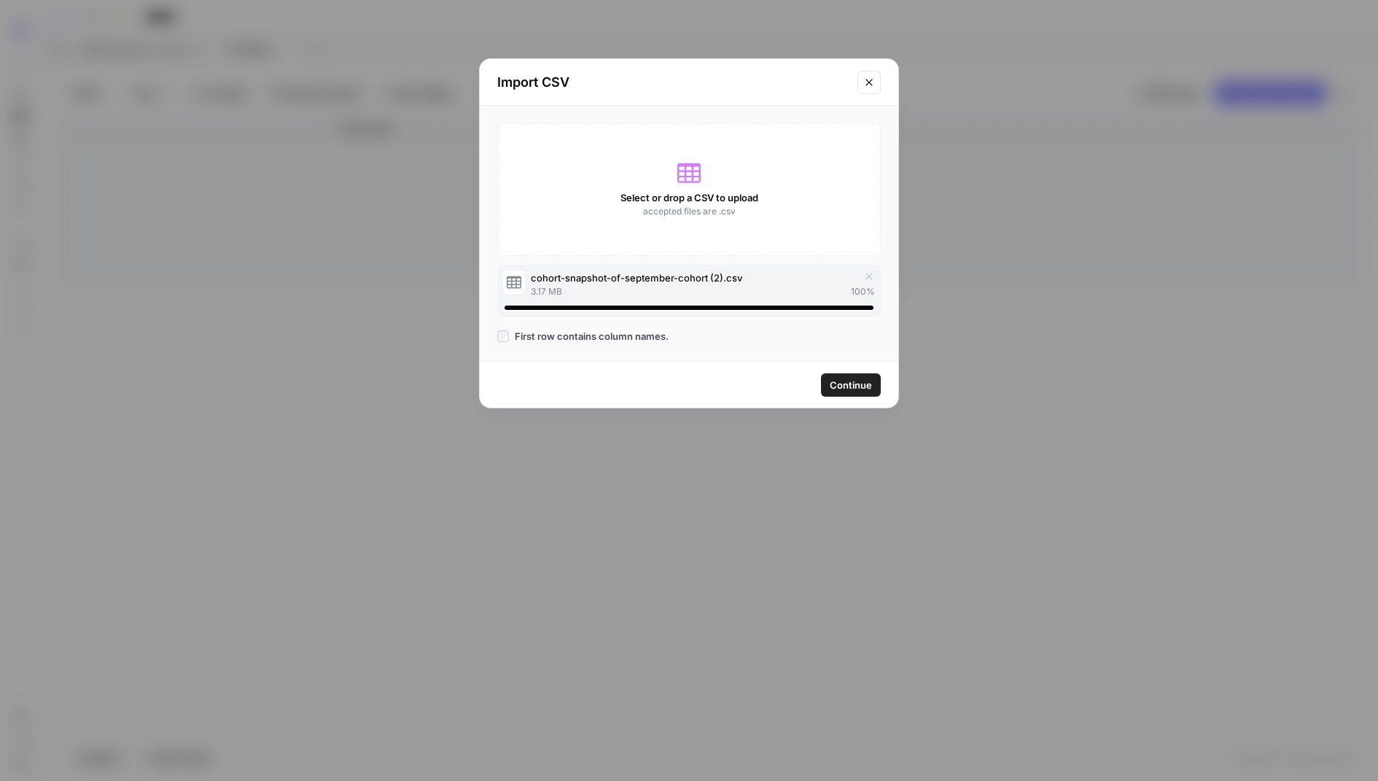
click at [845, 387] on span "Continue" at bounding box center [851, 385] width 42 height 15
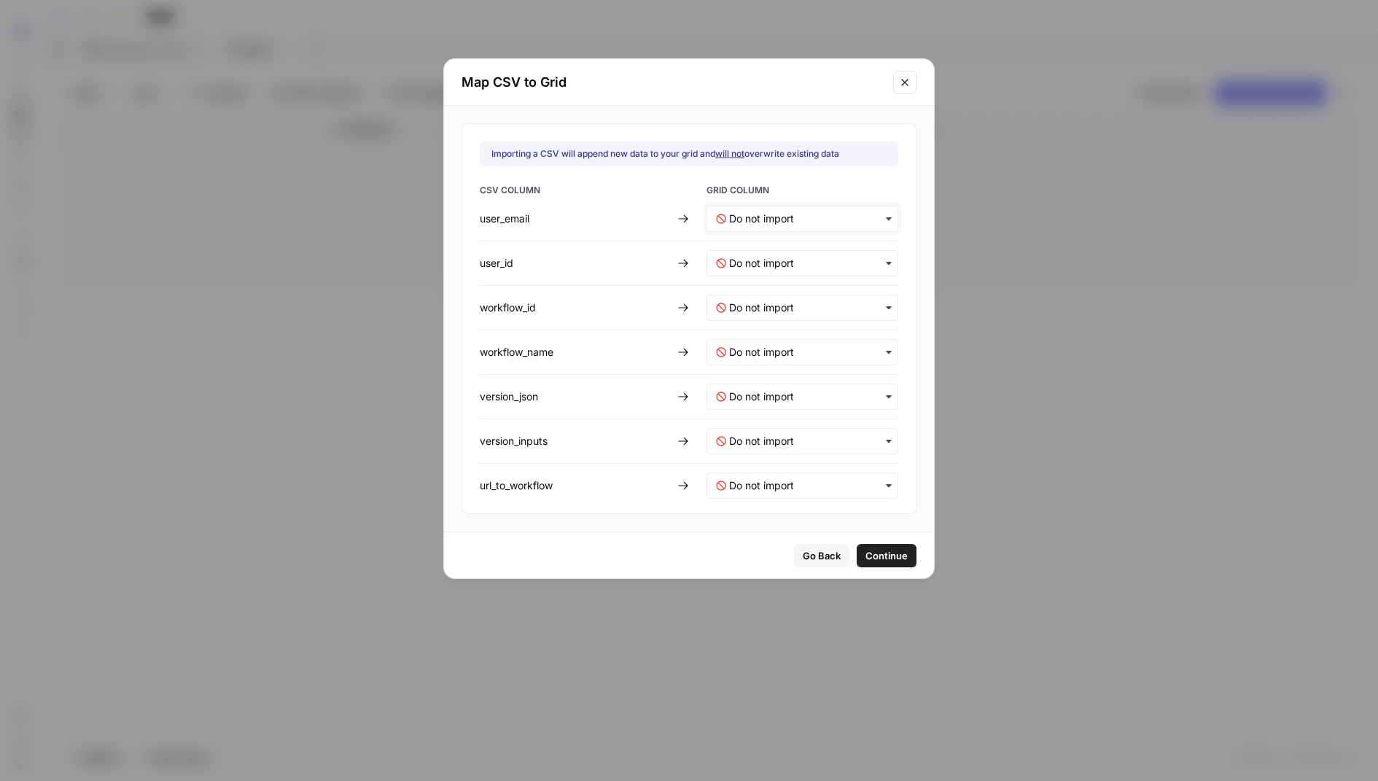
click at [804, 221] on input "text" at bounding box center [809, 218] width 160 height 15
click at [799, 288] on span "Create new column" at bounding box center [768, 282] width 81 height 13
click at [799, 260] on input "text" at bounding box center [809, 263] width 160 height 15
click at [782, 324] on span "Create new column" at bounding box center [768, 327] width 81 height 13
click at [782, 308] on input "text" at bounding box center [809, 307] width 160 height 15
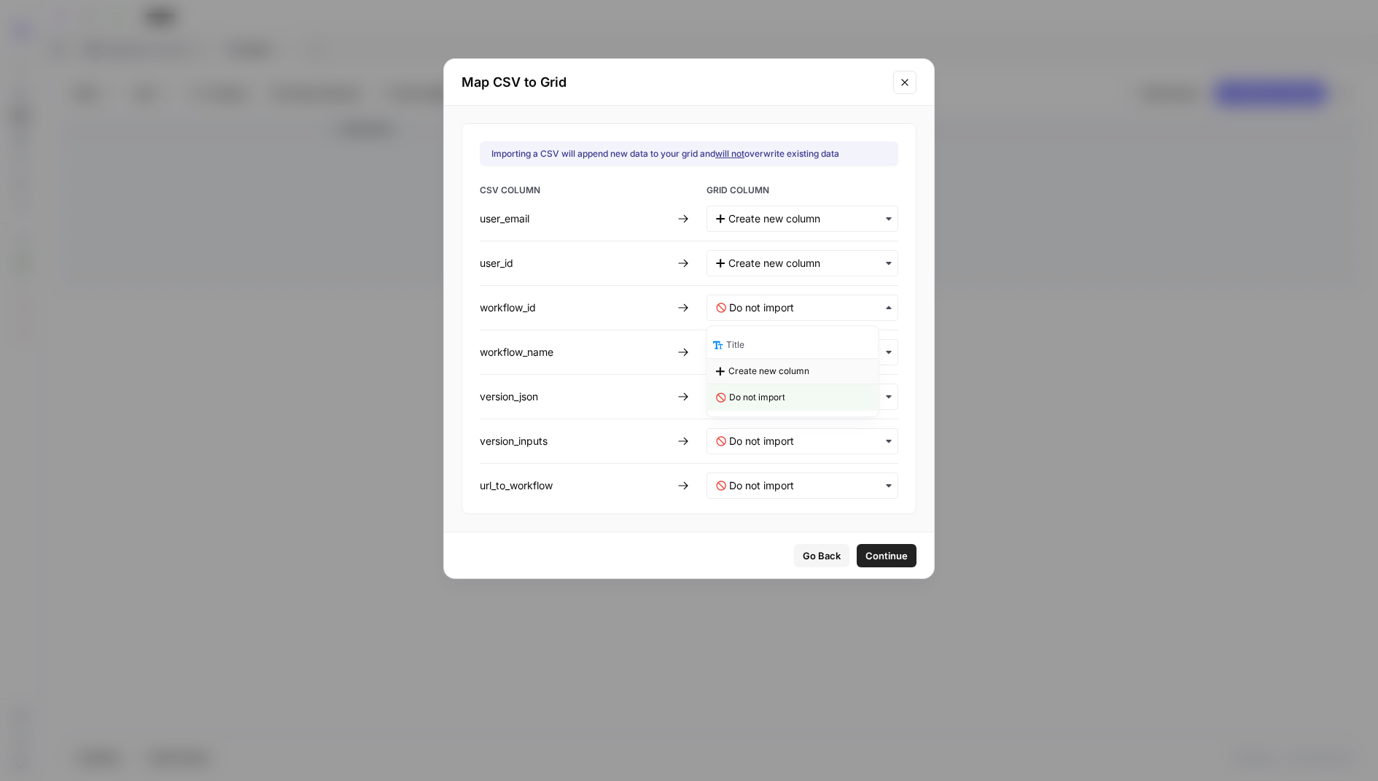
click at [775, 373] on span "Create new column" at bounding box center [768, 371] width 81 height 13
click at [782, 352] on input "text" at bounding box center [809, 352] width 160 height 15
click at [772, 416] on span "Create new column" at bounding box center [768, 415] width 81 height 13
click at [775, 394] on input "text" at bounding box center [809, 396] width 160 height 15
click at [769, 461] on span "Create new column" at bounding box center [768, 460] width 81 height 13
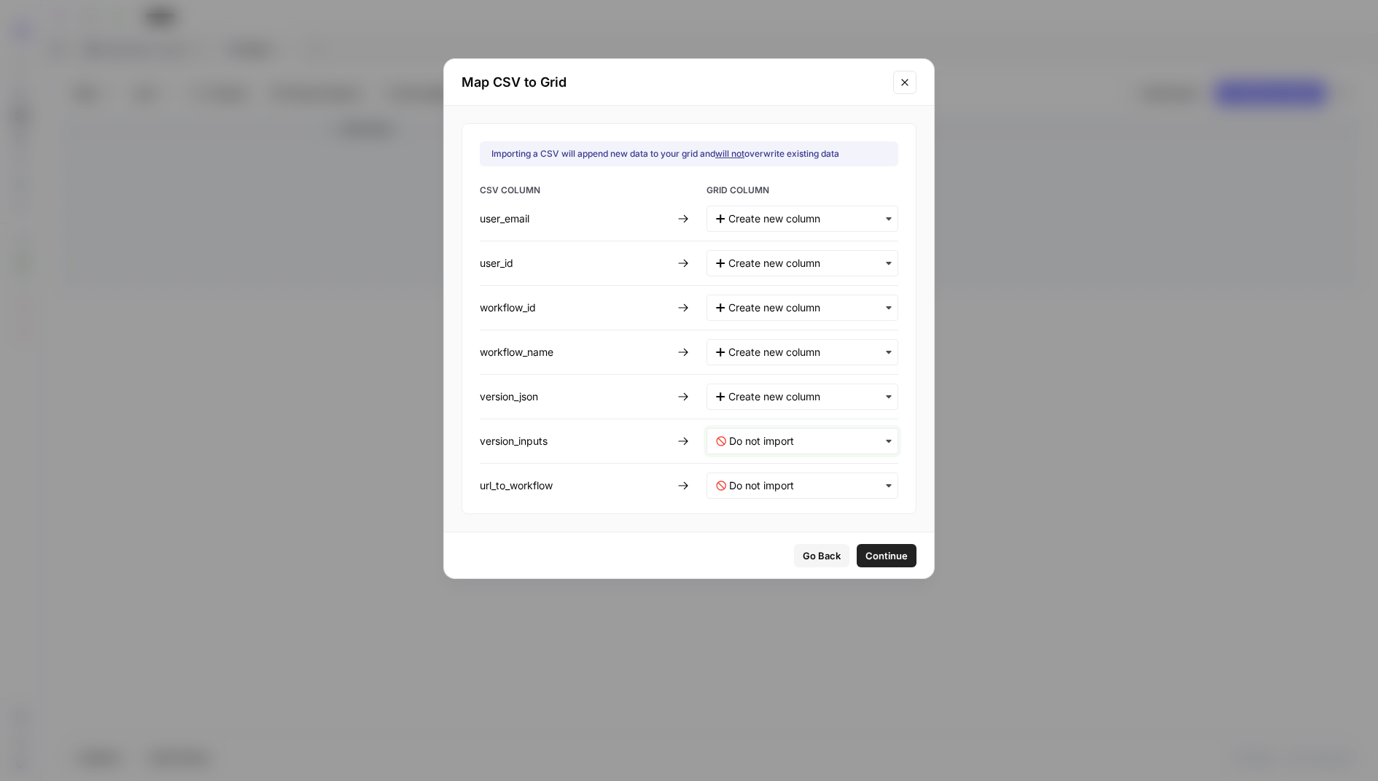
click at [769, 446] on input "text" at bounding box center [809, 441] width 160 height 15
click at [767, 502] on span "Create new column" at bounding box center [768, 503] width 81 height 13
click at [769, 489] on input "text" at bounding box center [809, 485] width 160 height 15
click at [766, 548] on span "Create new column" at bounding box center [768, 548] width 81 height 13
click at [865, 548] on span "Continue" at bounding box center [886, 555] width 42 height 15
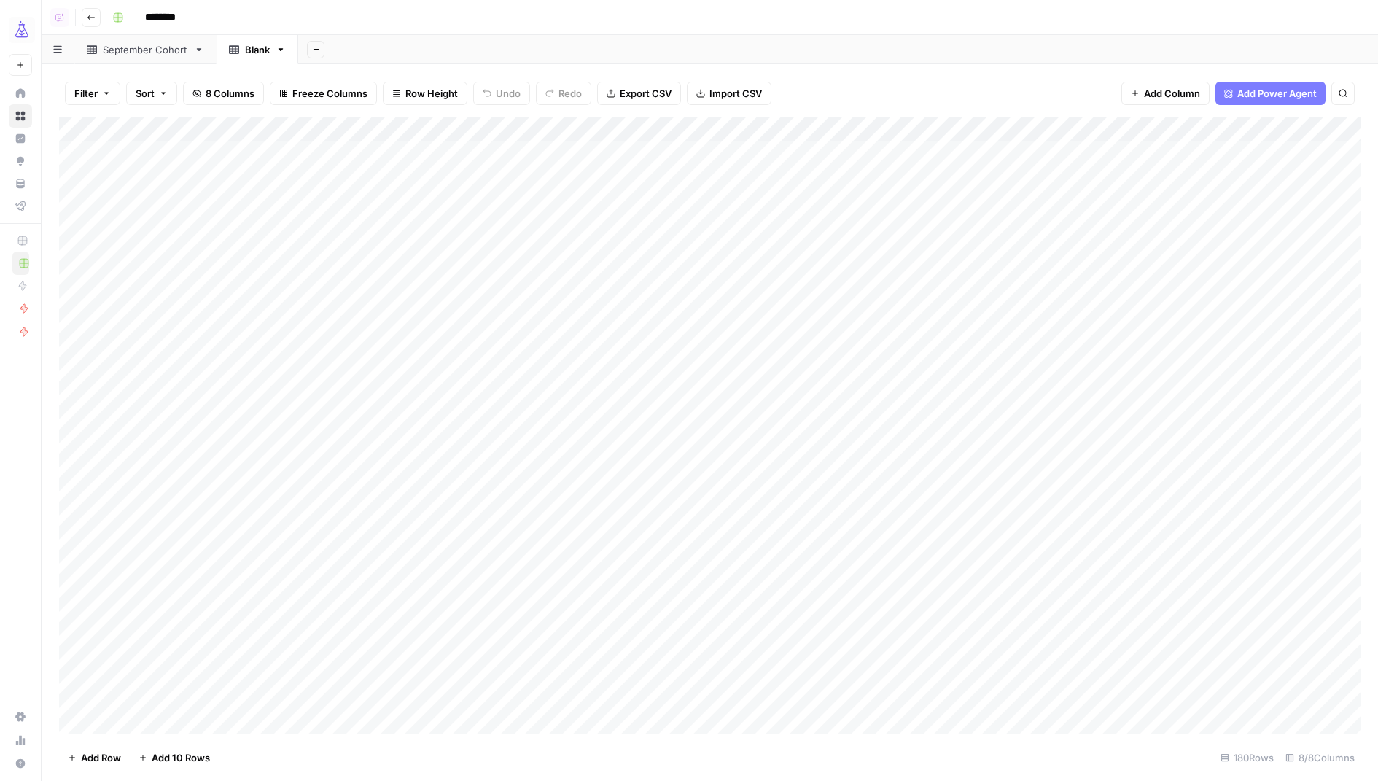
click at [273, 122] on div "Add Column" at bounding box center [710, 426] width 1302 height 618
click at [193, 322] on span "Remove Column" at bounding box center [203, 325] width 128 height 15
click at [629, 155] on span "Delete" at bounding box center [636, 151] width 31 height 15
click at [86, 155] on div "Add Column" at bounding box center [710, 426] width 1302 height 618
click at [77, 155] on div "Add Column" at bounding box center [710, 426] width 1302 height 618
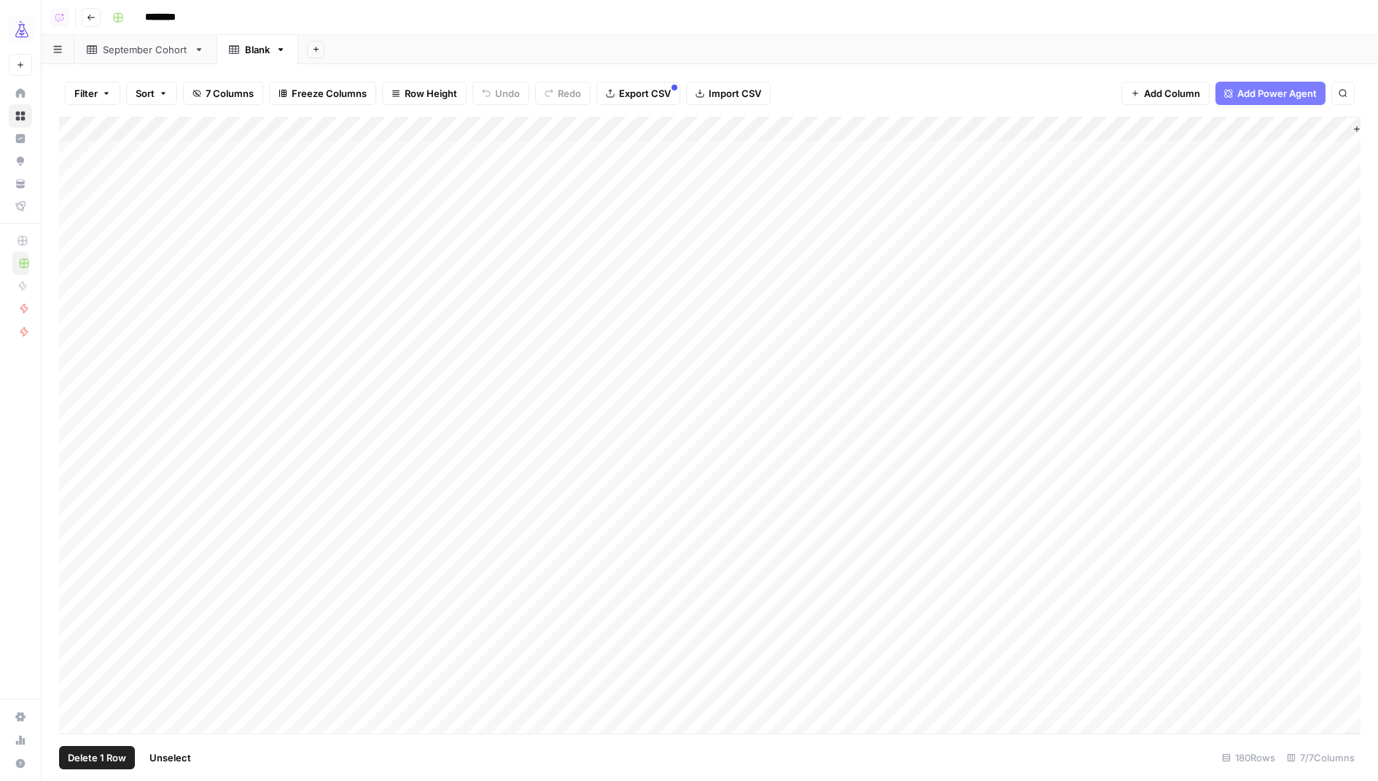
click at [77, 179] on div "Add Column" at bounding box center [710, 426] width 1302 height 618
click at [77, 201] on div "Add Column" at bounding box center [710, 426] width 1302 height 618
click at [77, 222] on div "Add Column" at bounding box center [710, 426] width 1302 height 618
click at [77, 244] on div "Add Column" at bounding box center [710, 426] width 1302 height 618
click at [77, 257] on div "Add Column" at bounding box center [710, 426] width 1302 height 618
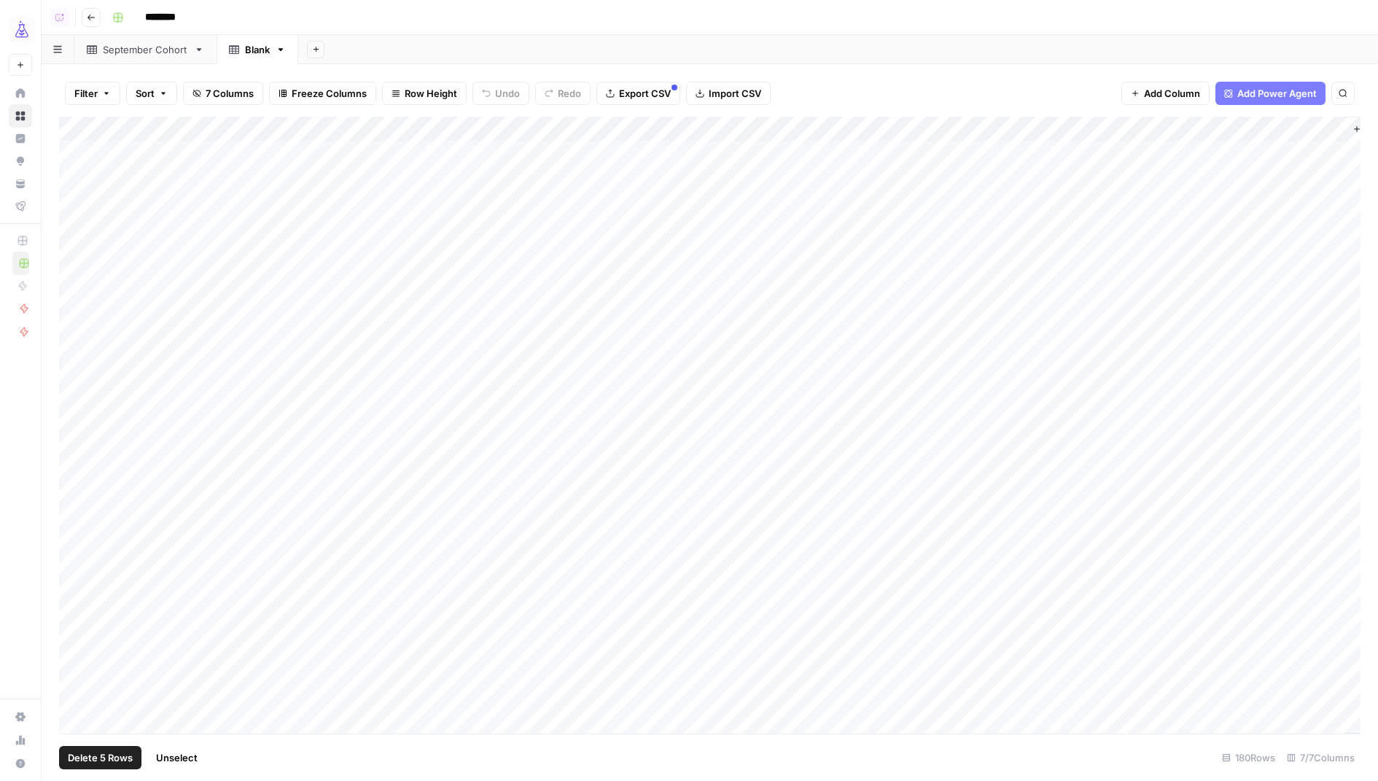
click at [128, 758] on span "Delete 5 Rows" at bounding box center [100, 757] width 65 height 15
click at [640, 161] on span "Delete" at bounding box center [636, 168] width 31 height 15
click at [1346, 125] on span "Add Column" at bounding box center [1327, 128] width 51 height 13
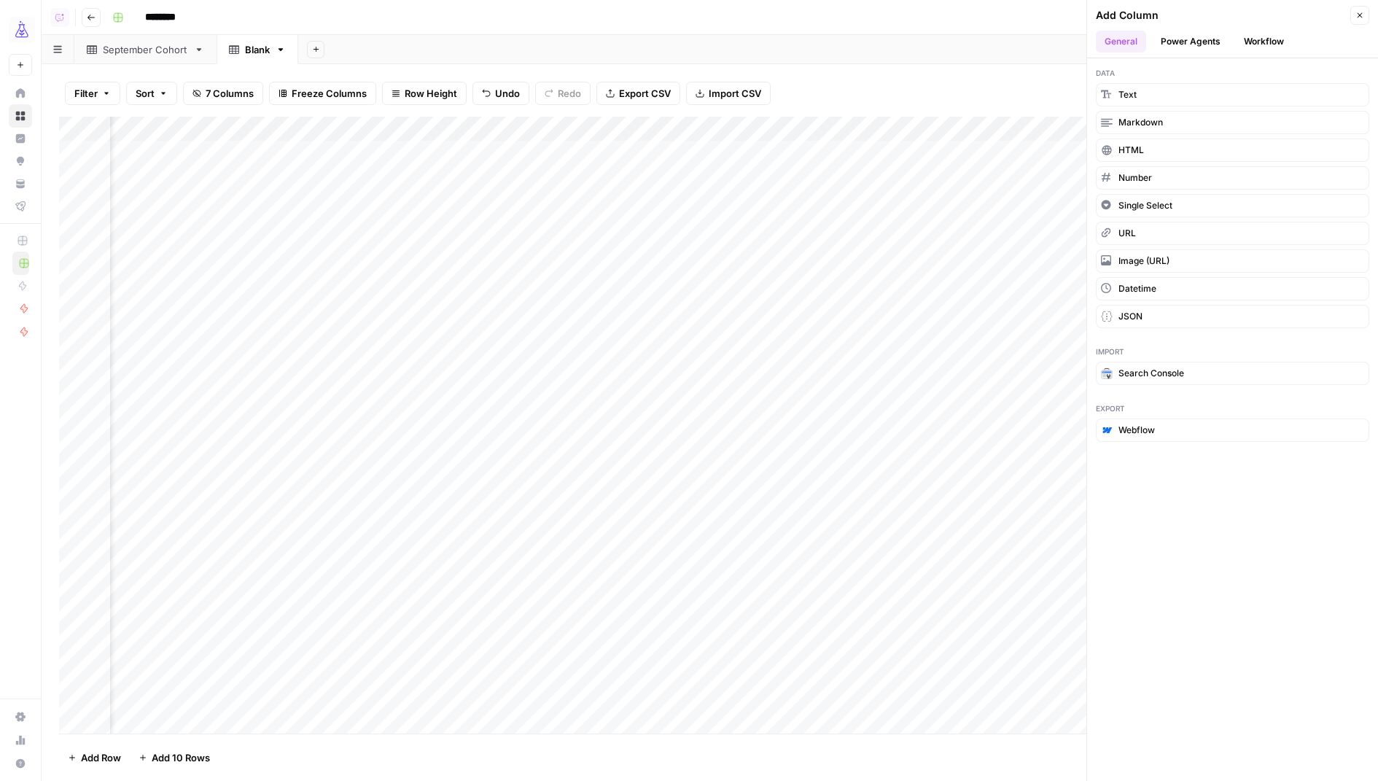
click at [1267, 41] on button "Workflow" at bounding box center [1264, 42] width 58 height 22
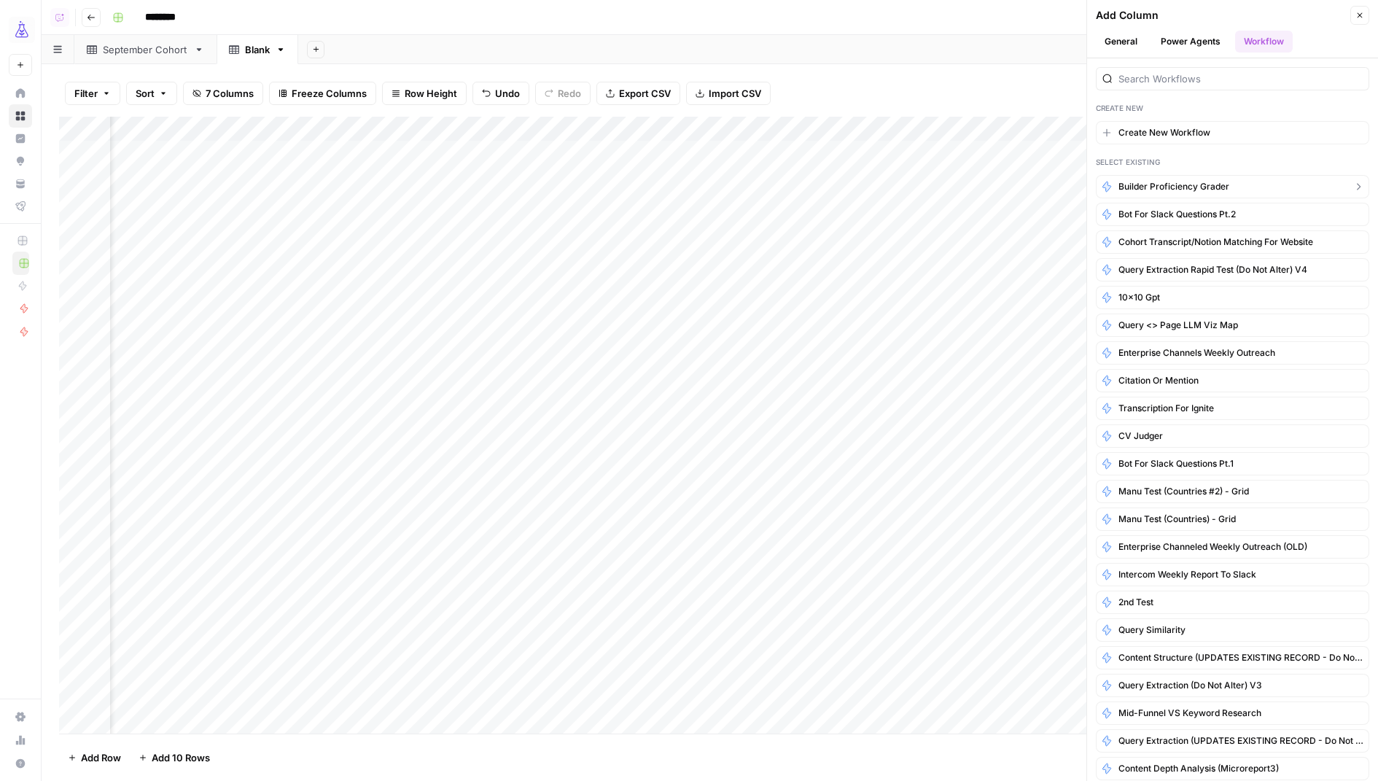
click at [1196, 190] on span "Builder Proficiency Grader" at bounding box center [1174, 186] width 111 height 13
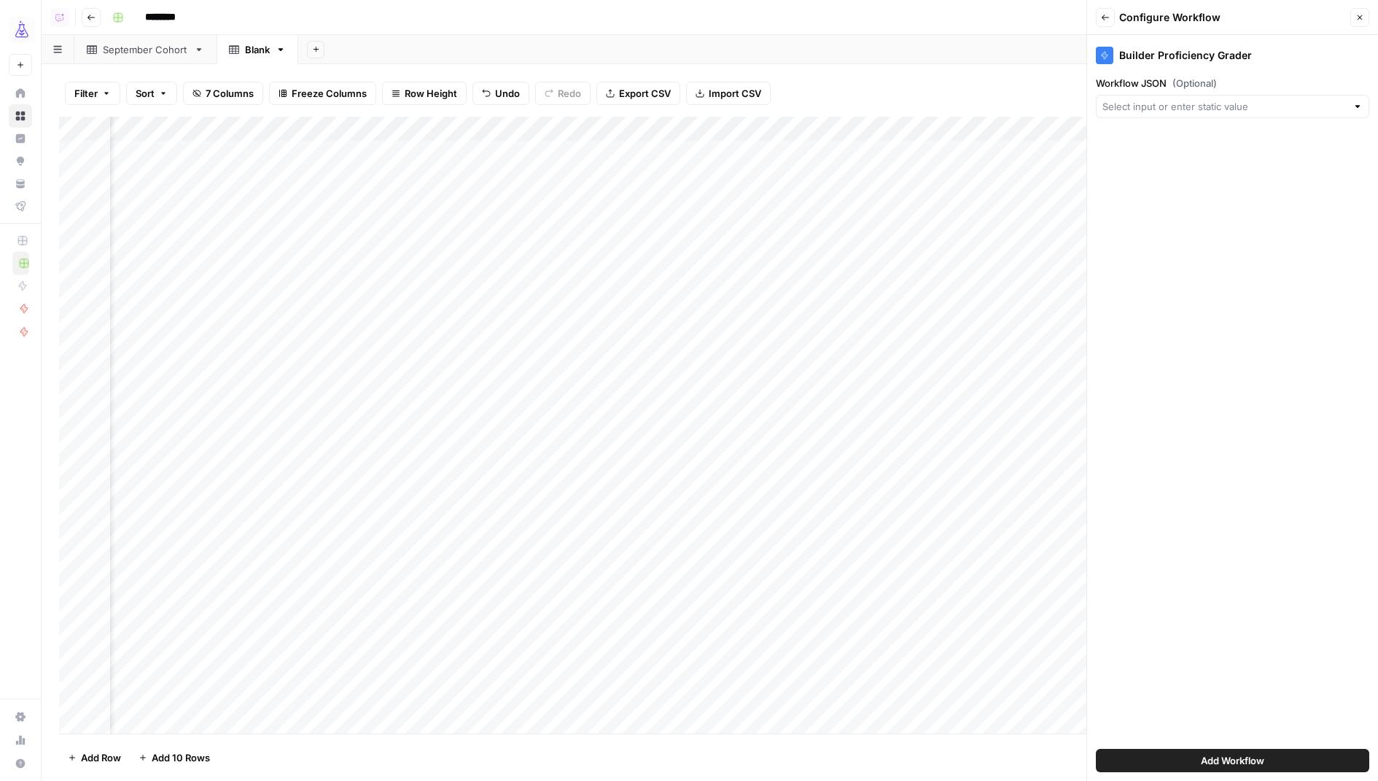
click at [1158, 114] on div at bounding box center [1232, 106] width 273 height 23
click at [1046, 64] on div "Filter Sort 7 Columns Freeze Columns Row Height Undo Redo Export CSV Import CSV…" at bounding box center [710, 422] width 1337 height 717
click at [1029, 154] on div "Add Column" at bounding box center [710, 426] width 1302 height 618
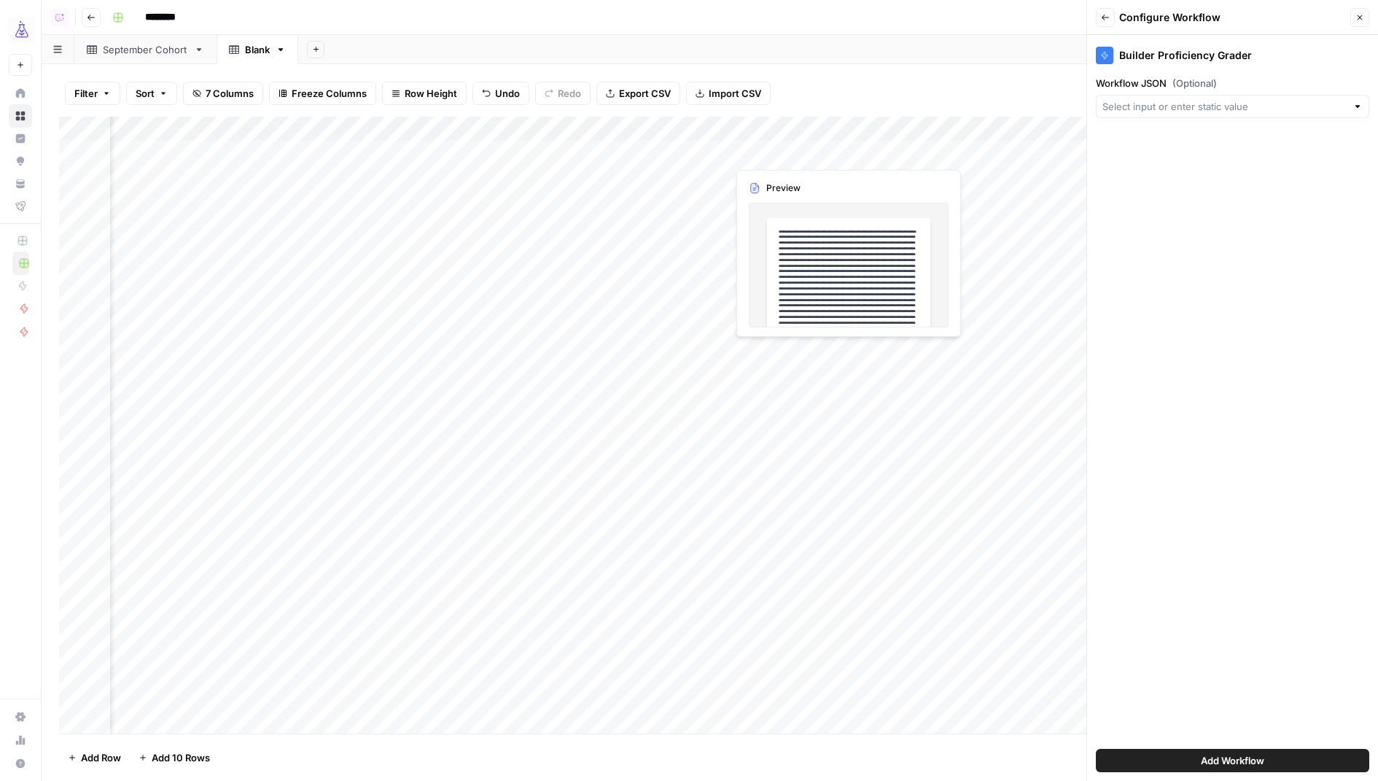
click at [852, 157] on div "Add Column" at bounding box center [710, 426] width 1302 height 618
click at [875, 157] on div "Add Column" at bounding box center [710, 426] width 1302 height 618
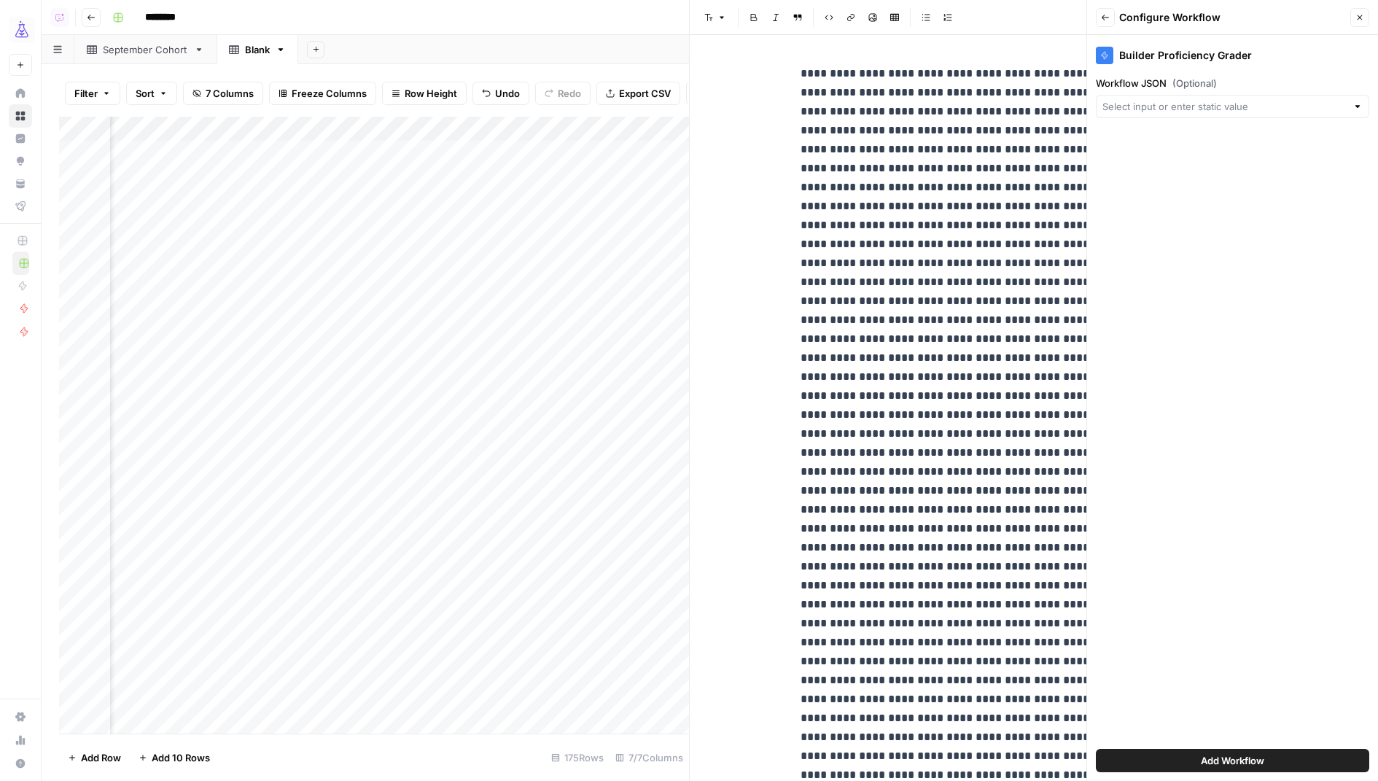
click at [1363, 17] on icon "button" at bounding box center [1359, 17] width 9 height 9
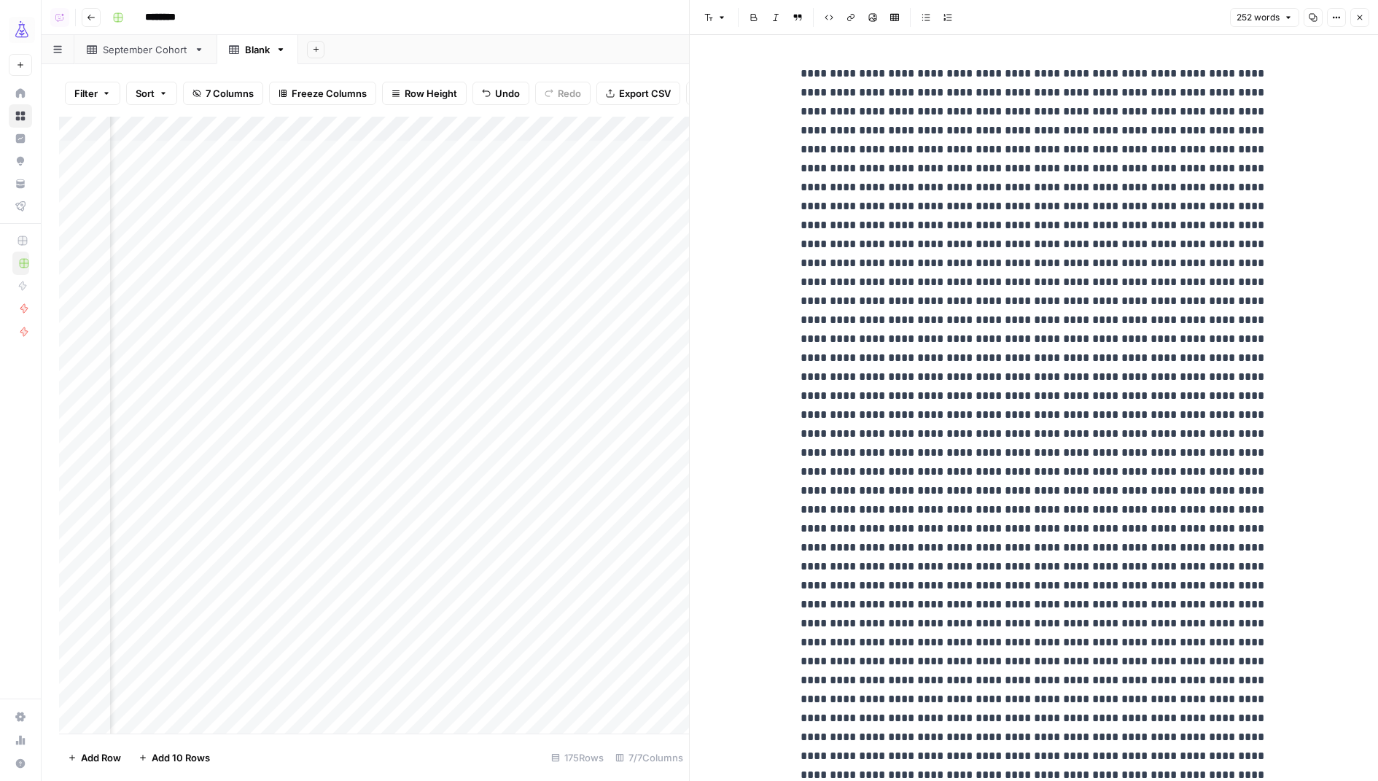
click at [1355, 15] on icon "button" at bounding box center [1359, 17] width 9 height 9
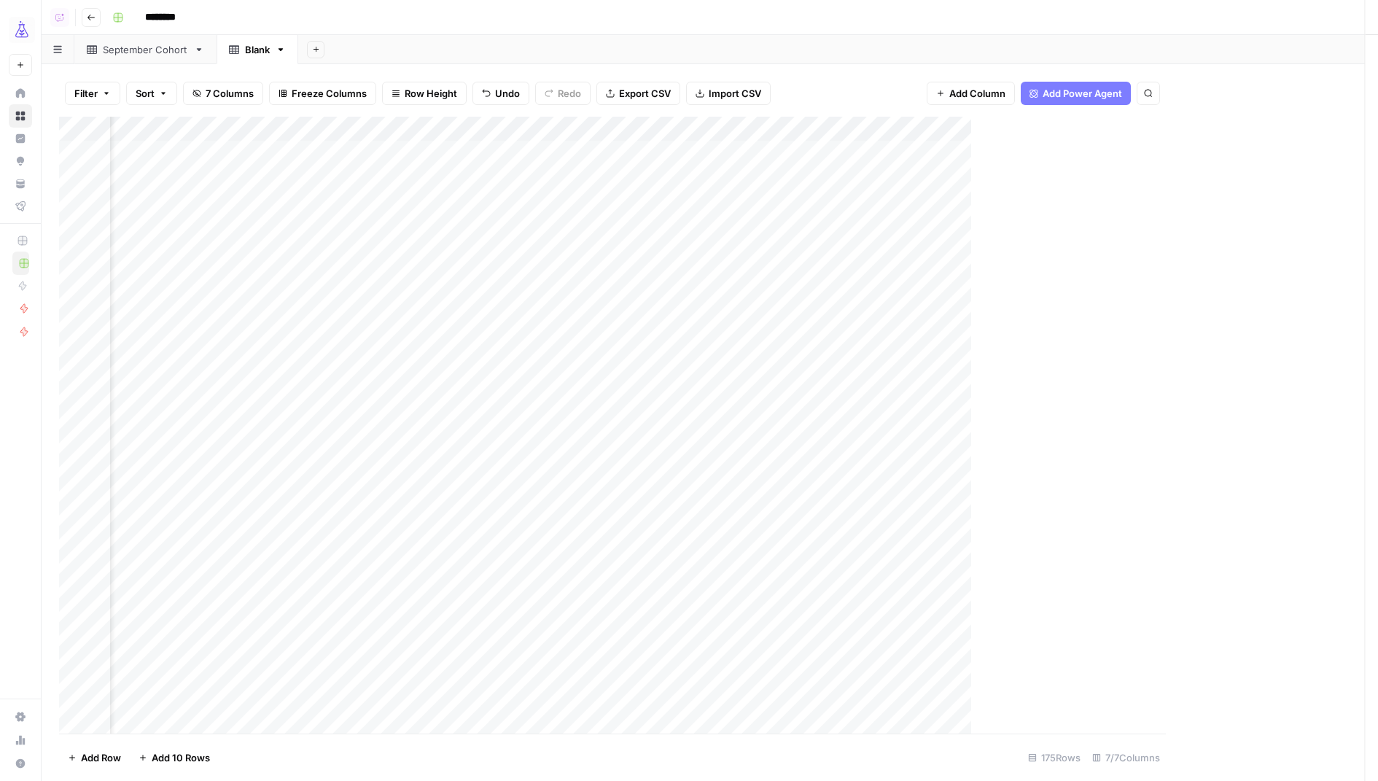
scroll to position [0, 47]
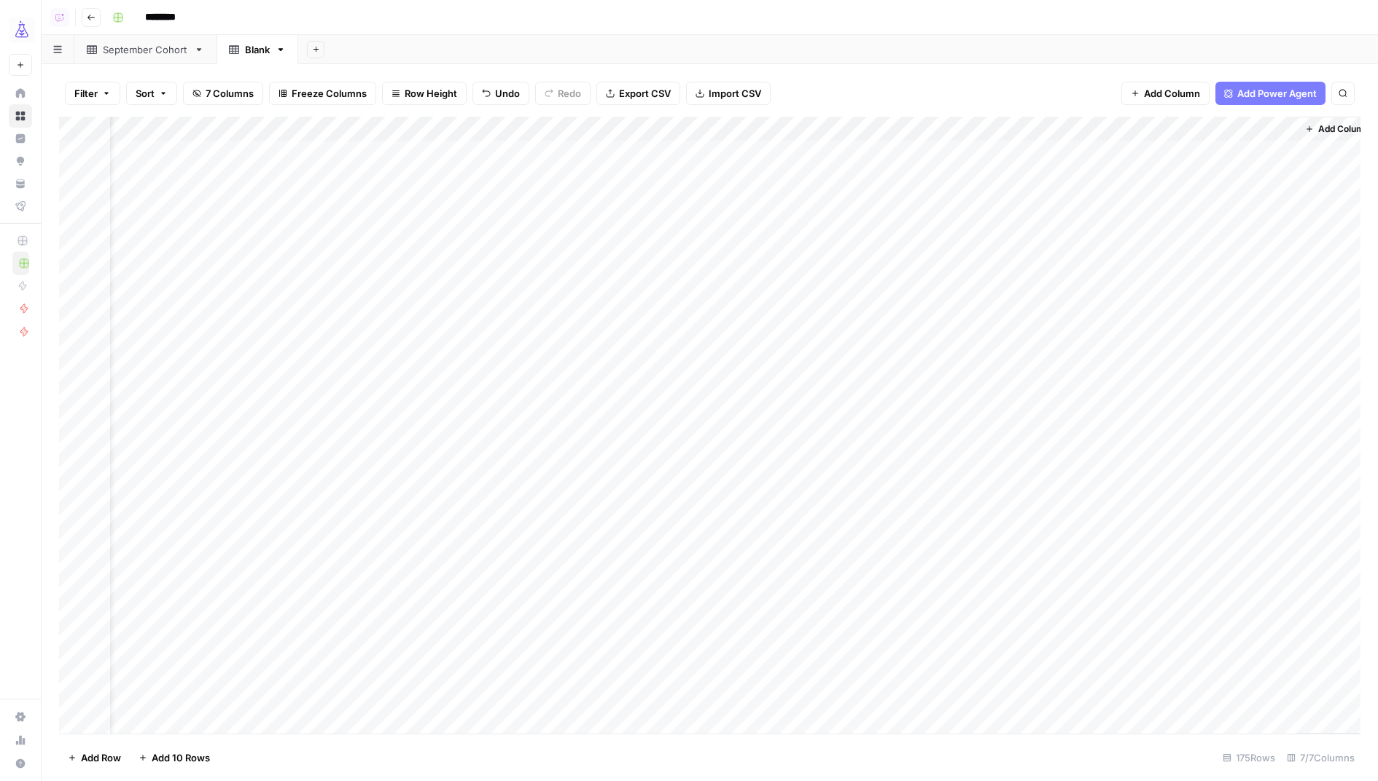
click at [1331, 128] on span "Add Column" at bounding box center [1343, 128] width 51 height 13
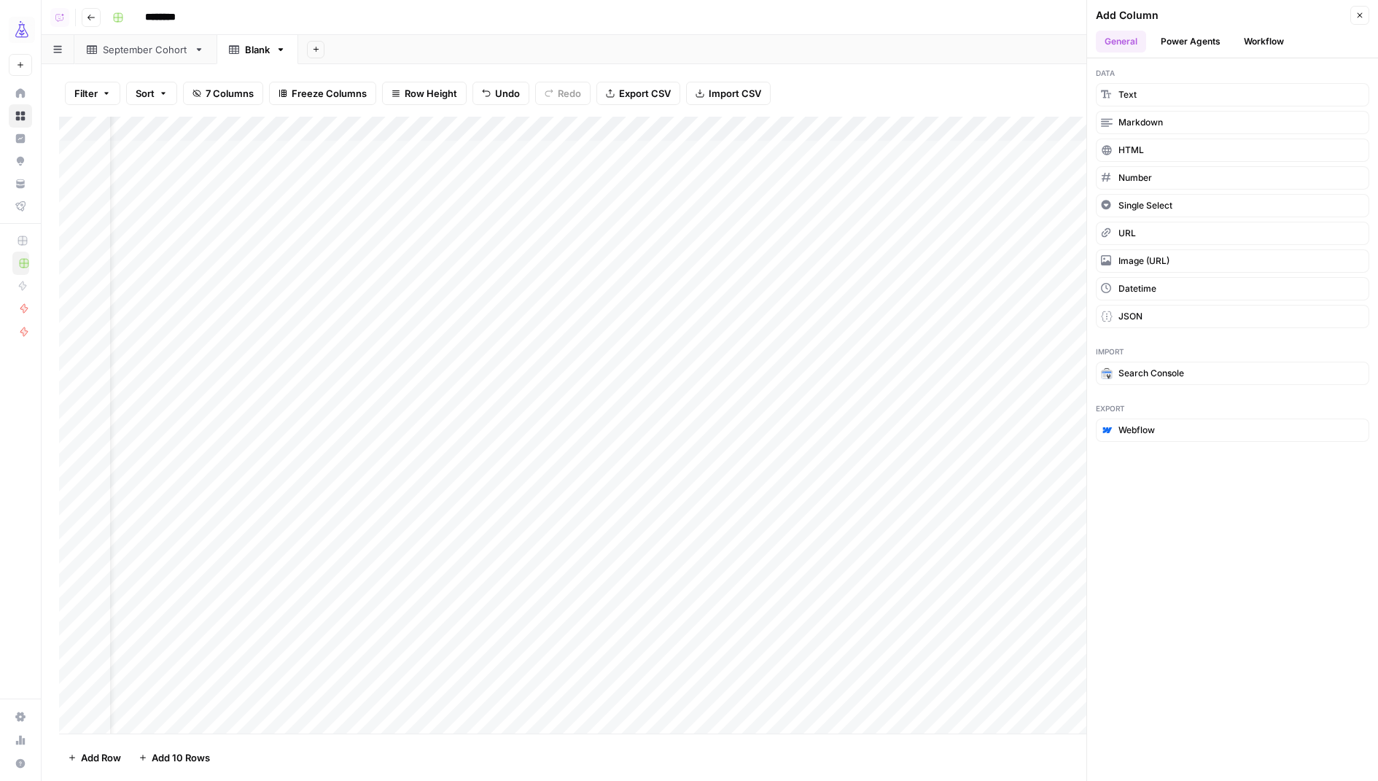
click at [1258, 43] on button "Workflow" at bounding box center [1264, 42] width 58 height 22
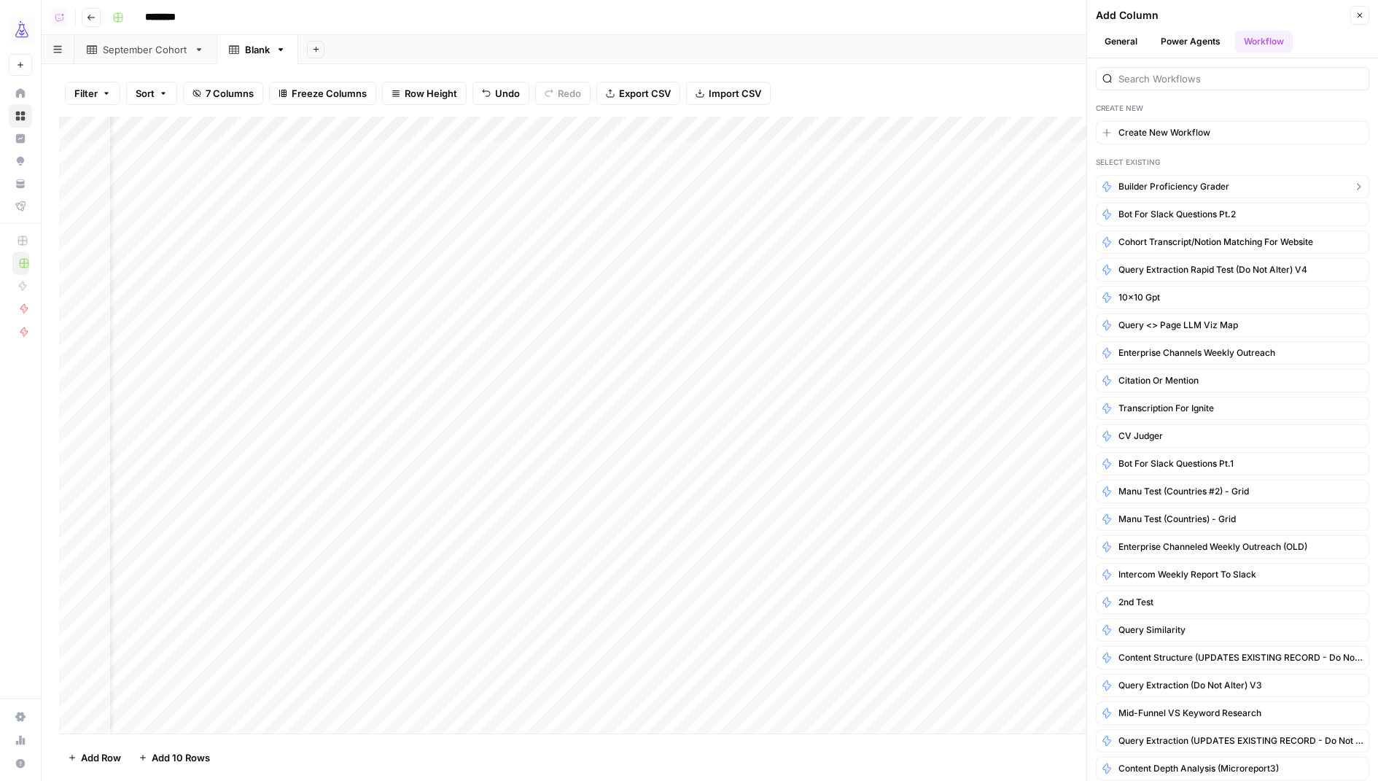
click at [1181, 186] on span "Builder Proficiency Grader" at bounding box center [1174, 186] width 111 height 13
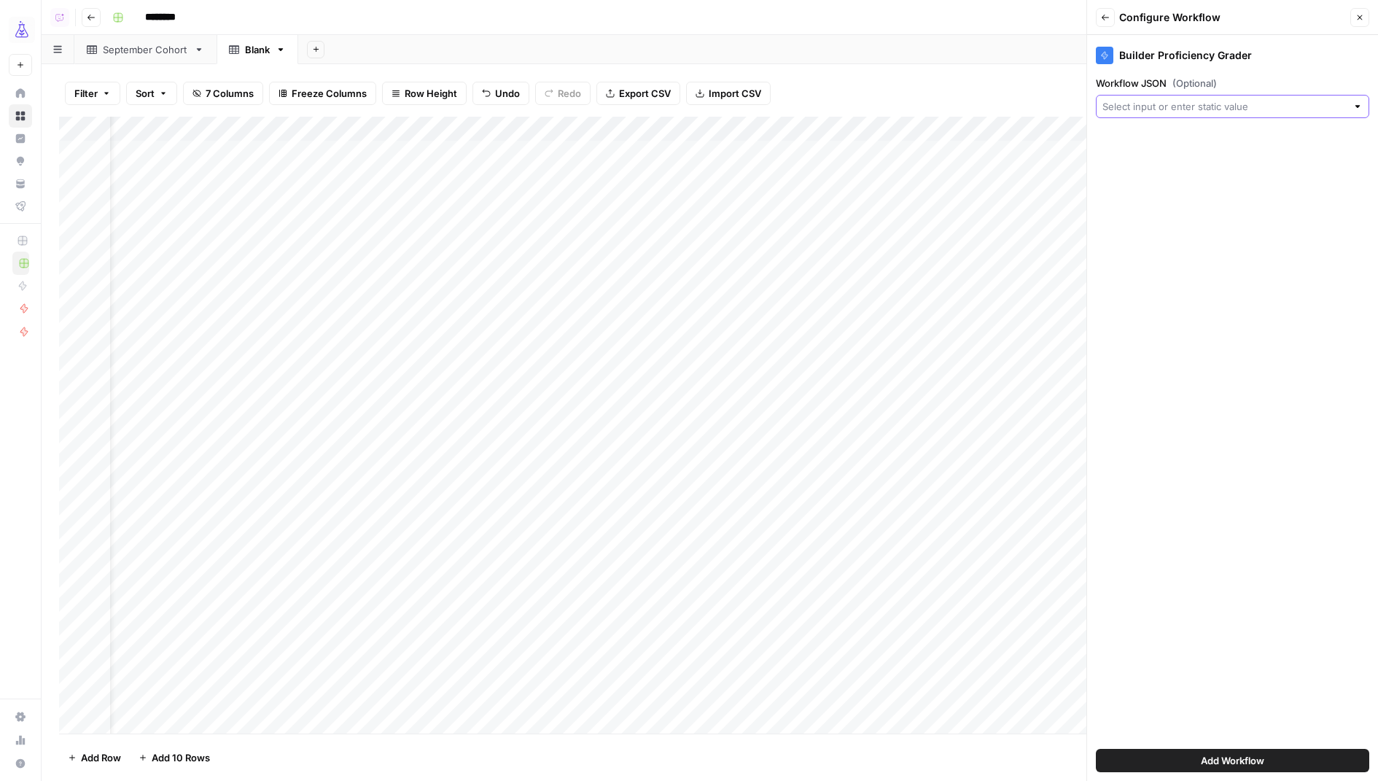
click at [1202, 111] on input "Workflow JSON (Optional)" at bounding box center [1224, 106] width 244 height 15
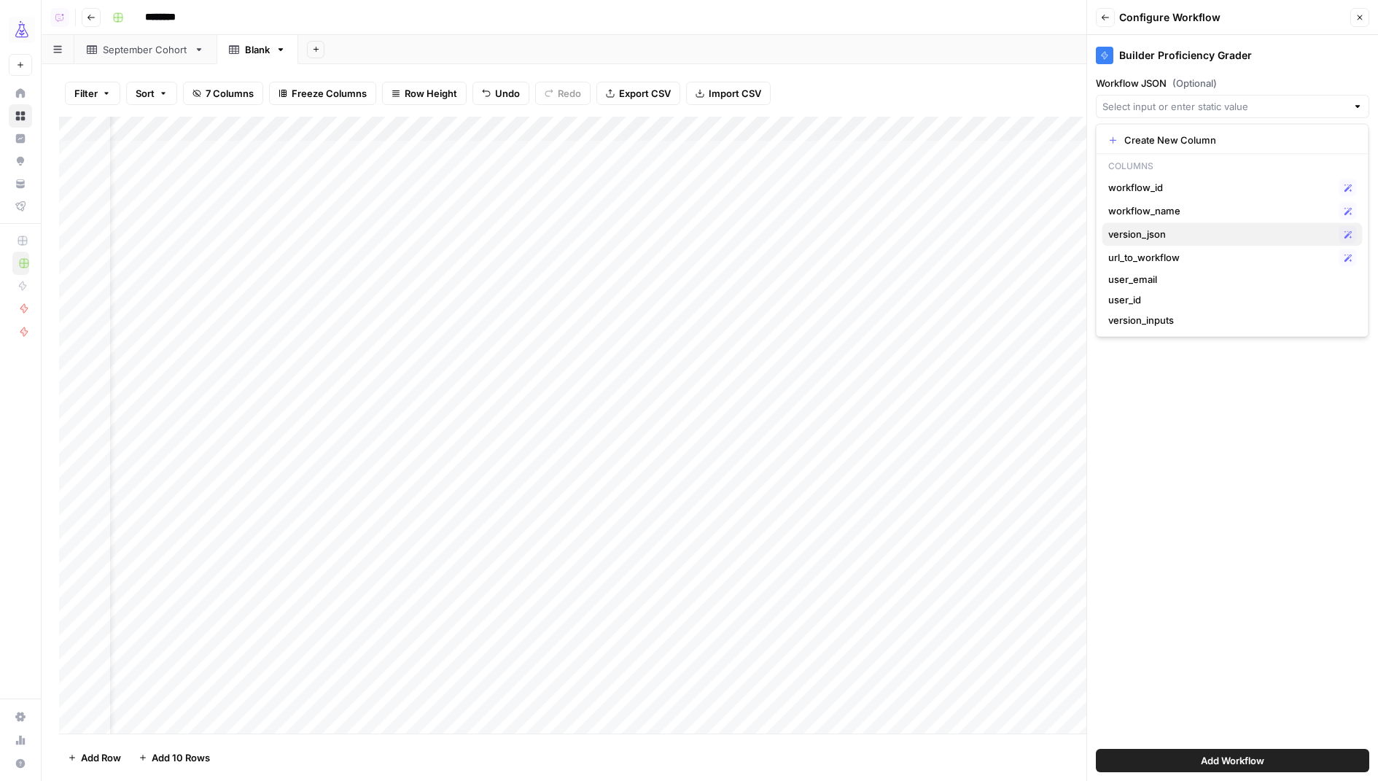
click at [1203, 227] on span "version_json" at bounding box center [1220, 234] width 225 height 15
type input "version_json"
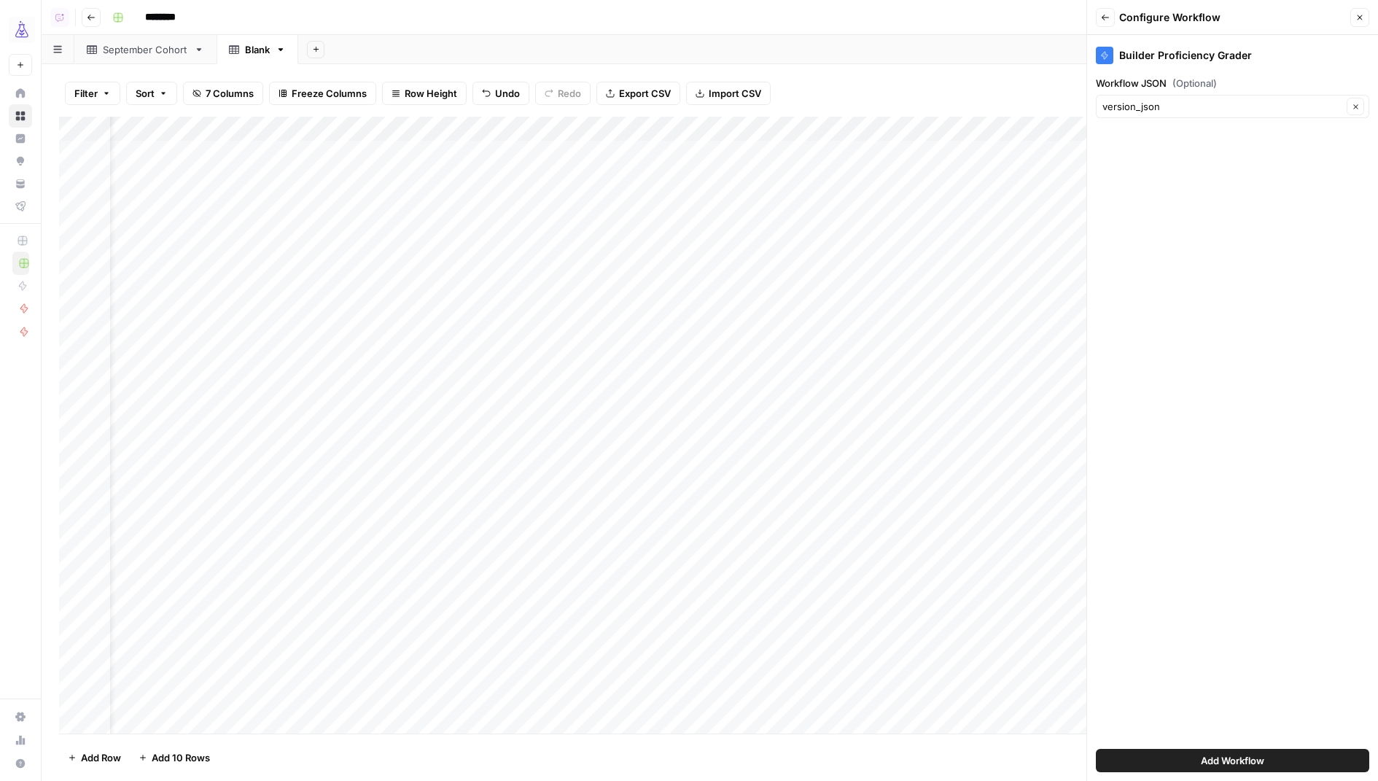
click at [1231, 760] on span "Add Workflow" at bounding box center [1232, 760] width 63 height 15
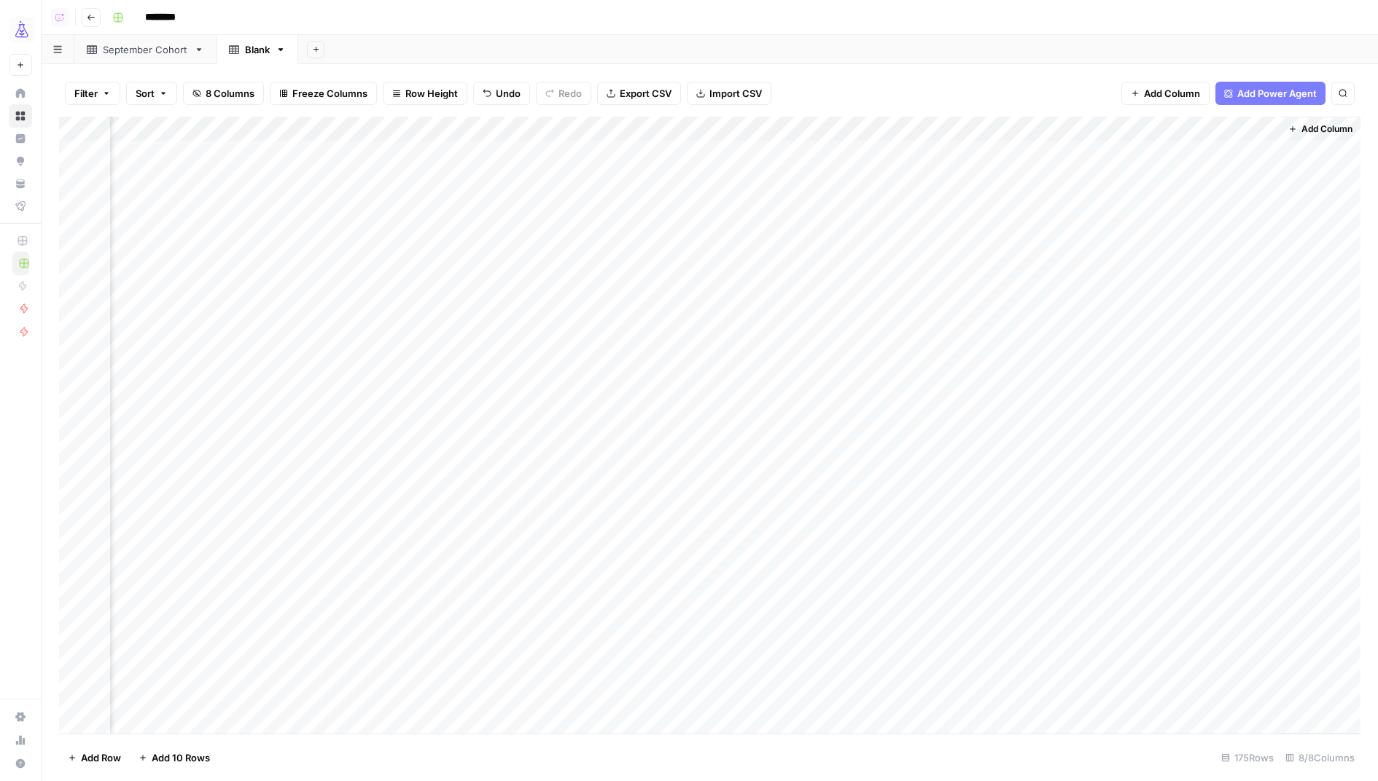
scroll to position [0, 252]
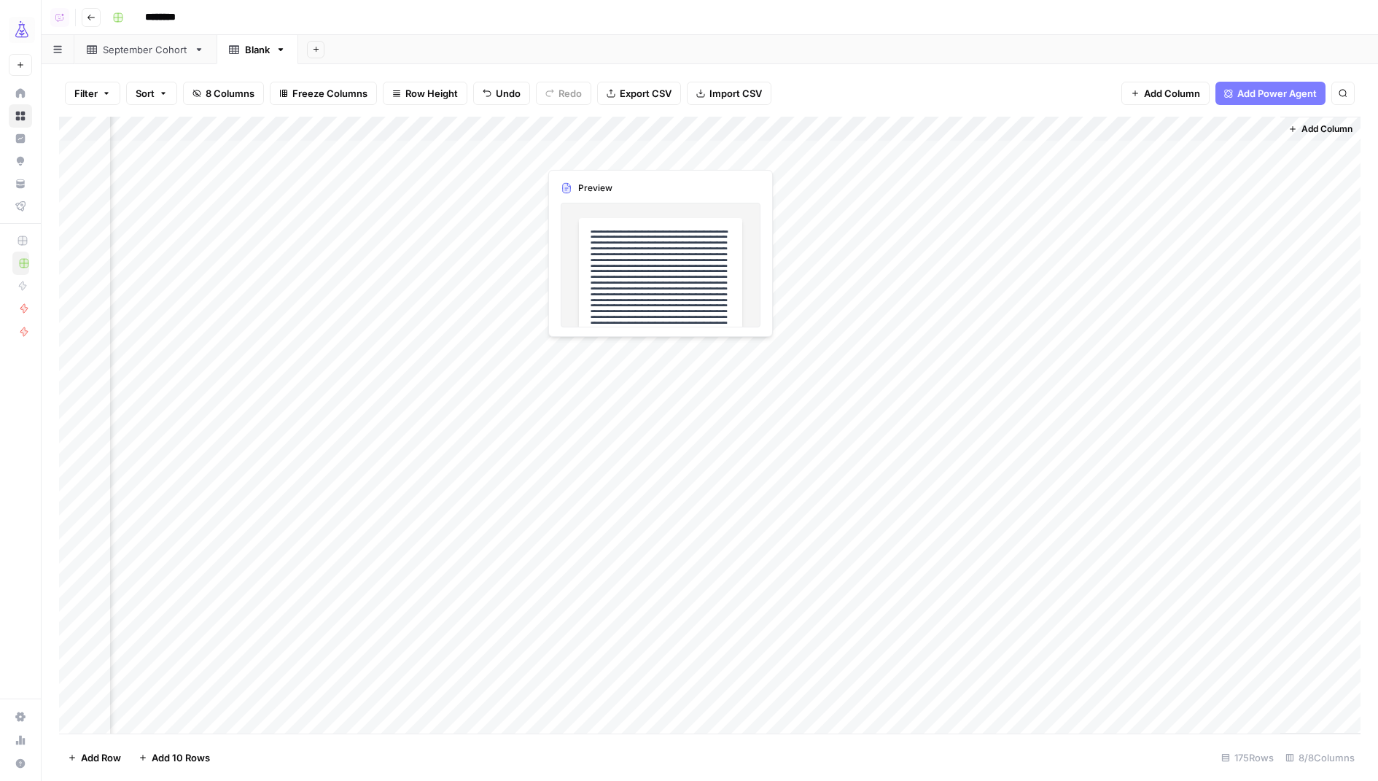
click at [677, 155] on div "Add Column" at bounding box center [710, 426] width 1302 height 618
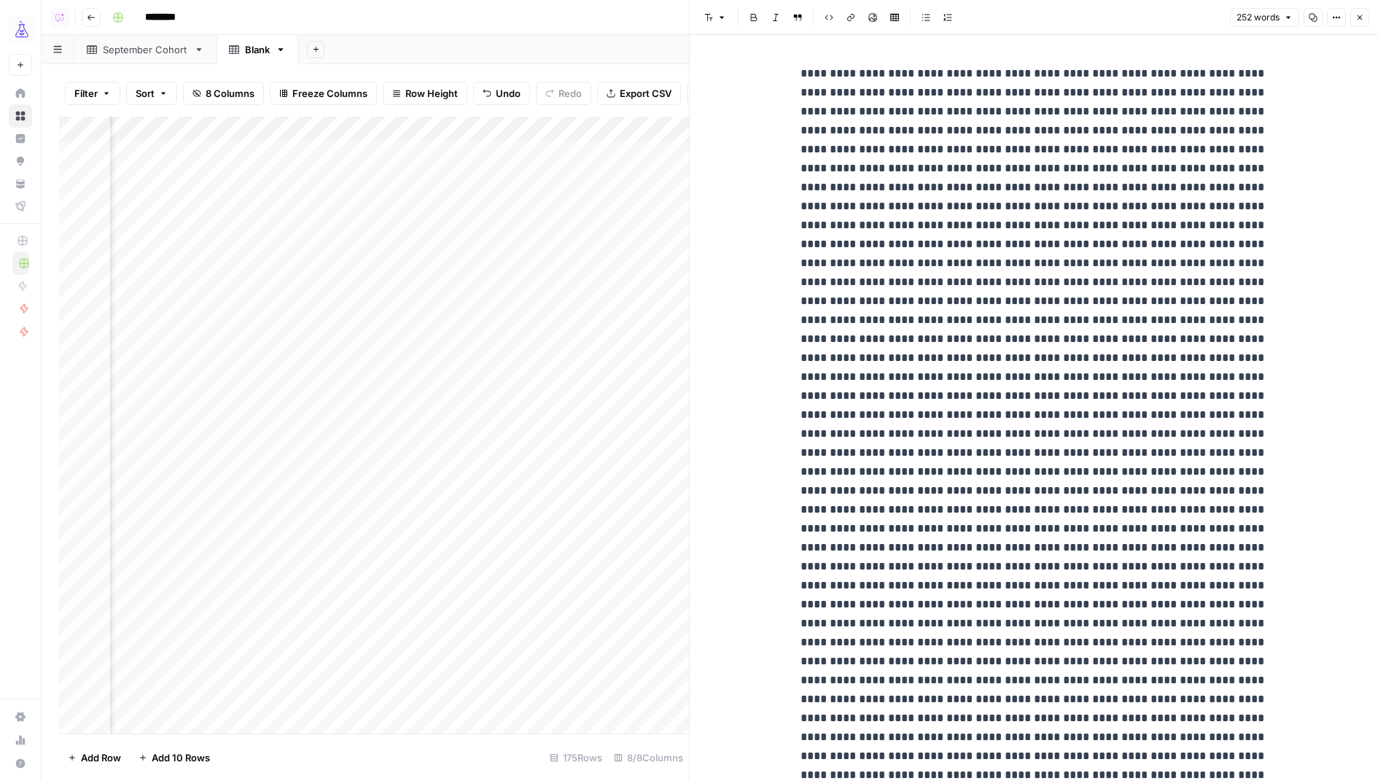
click at [828, 221] on p at bounding box center [1034, 433] width 467 height 739
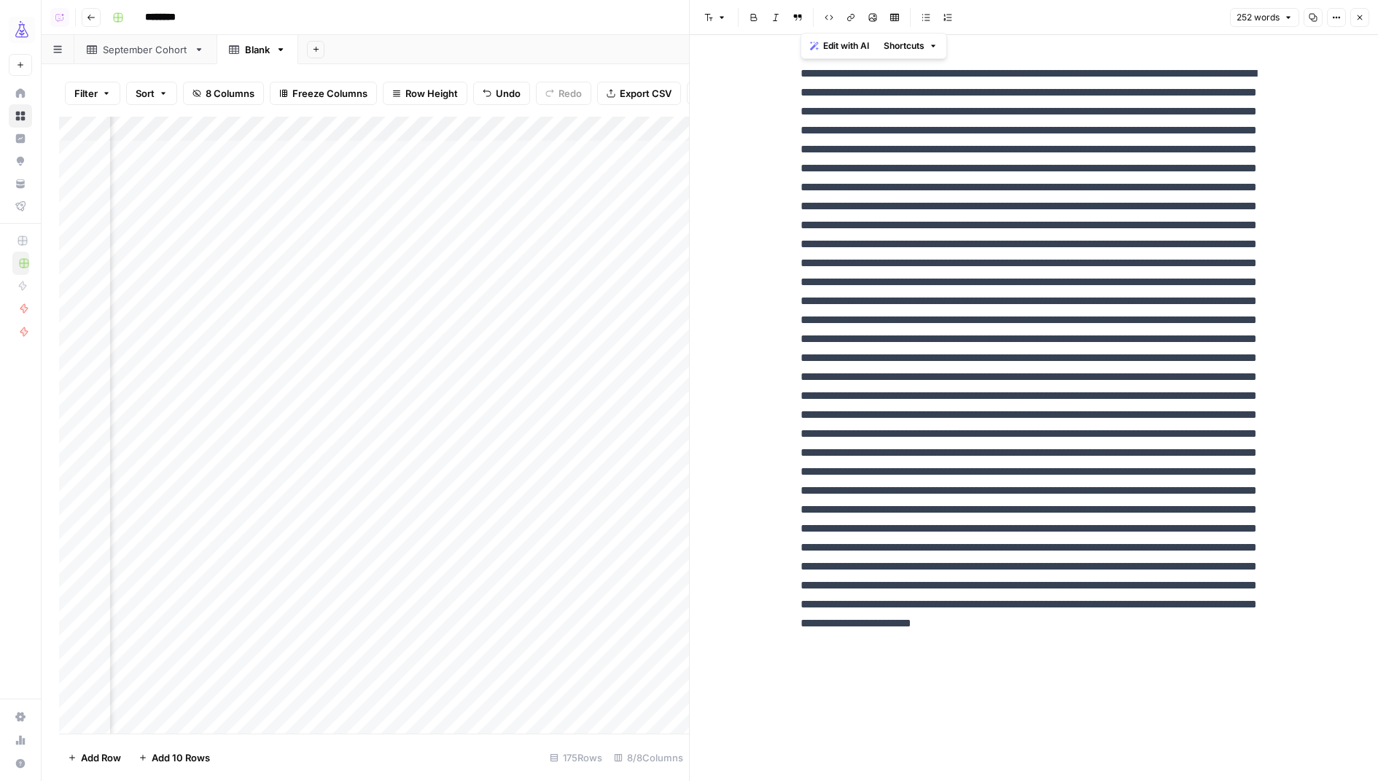
click at [1366, 16] on button "Close" at bounding box center [1359, 17] width 19 height 19
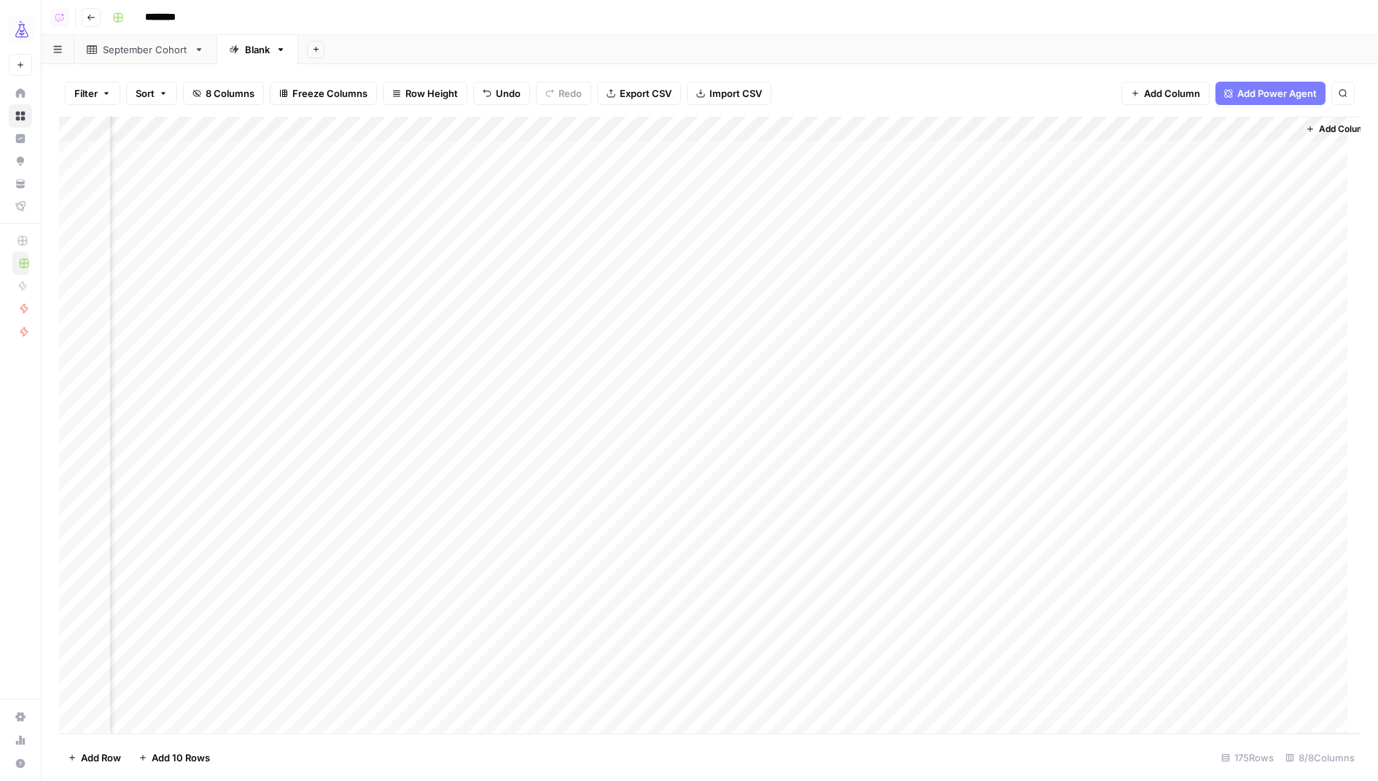
scroll to position [0, 236]
click at [900, 155] on div "Add Column" at bounding box center [710, 426] width 1302 height 618
click at [927, 155] on div "Add Column" at bounding box center [710, 426] width 1302 height 618
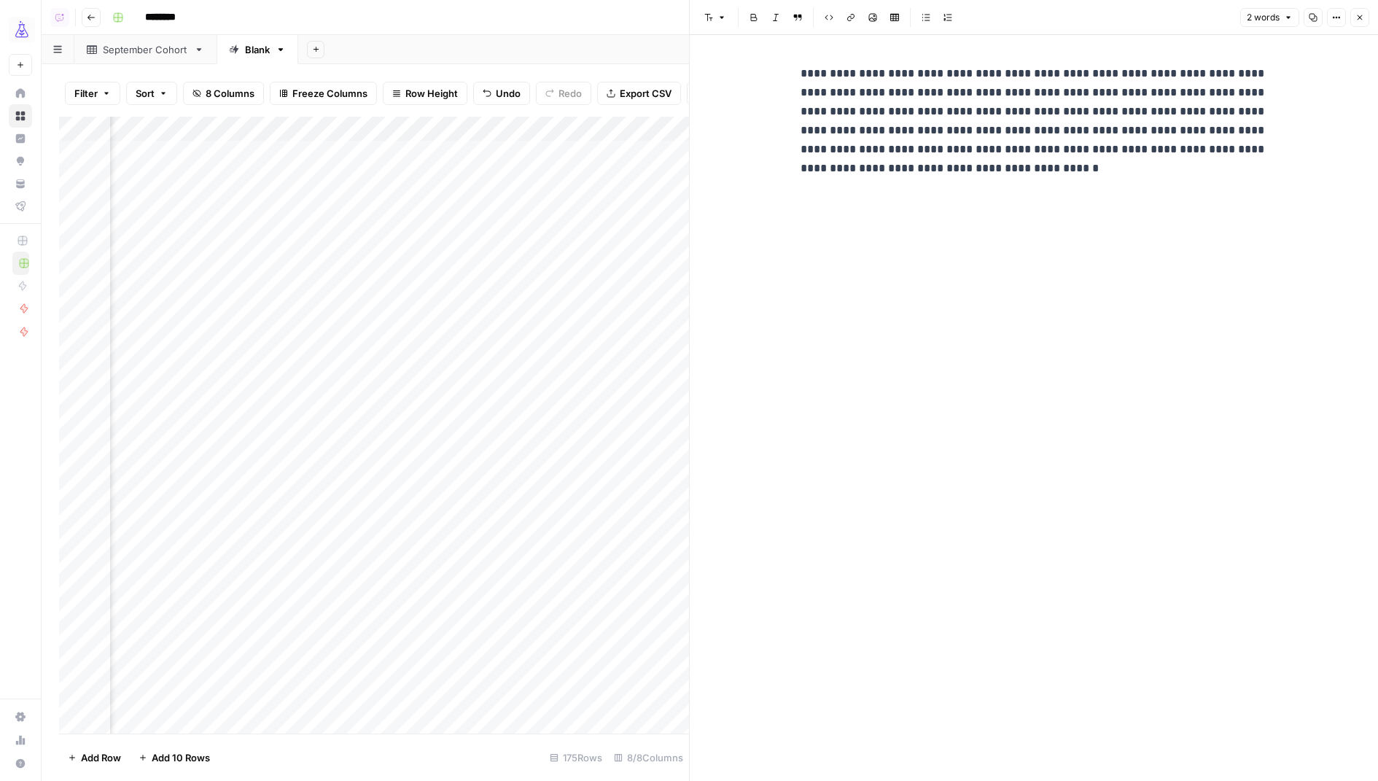
click at [913, 227] on p "**********" at bounding box center [1034, 149] width 467 height 171
click at [962, 193] on p "**********" at bounding box center [1034, 149] width 467 height 171
click at [1357, 17] on icon "button" at bounding box center [1359, 17] width 9 height 9
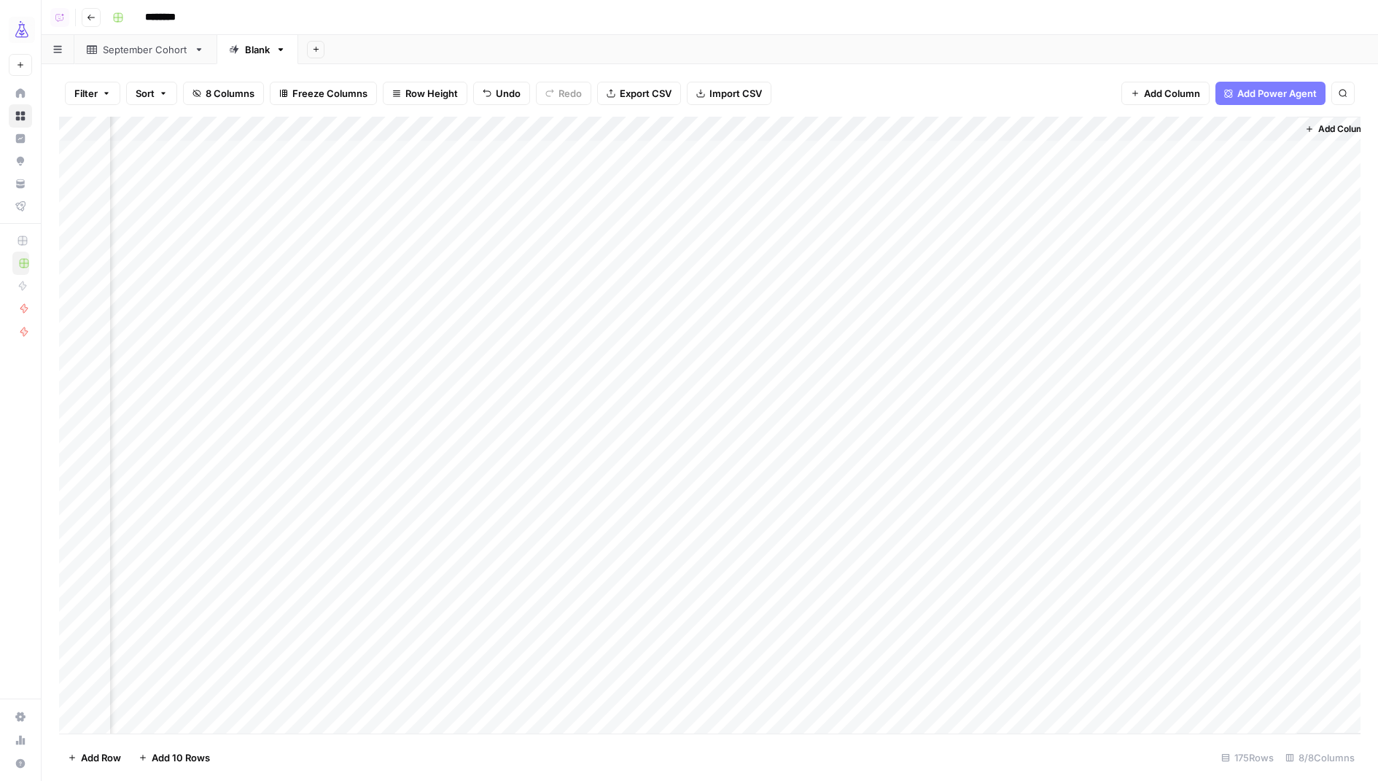
click at [753, 155] on div "Add Column" at bounding box center [710, 426] width 1302 height 618
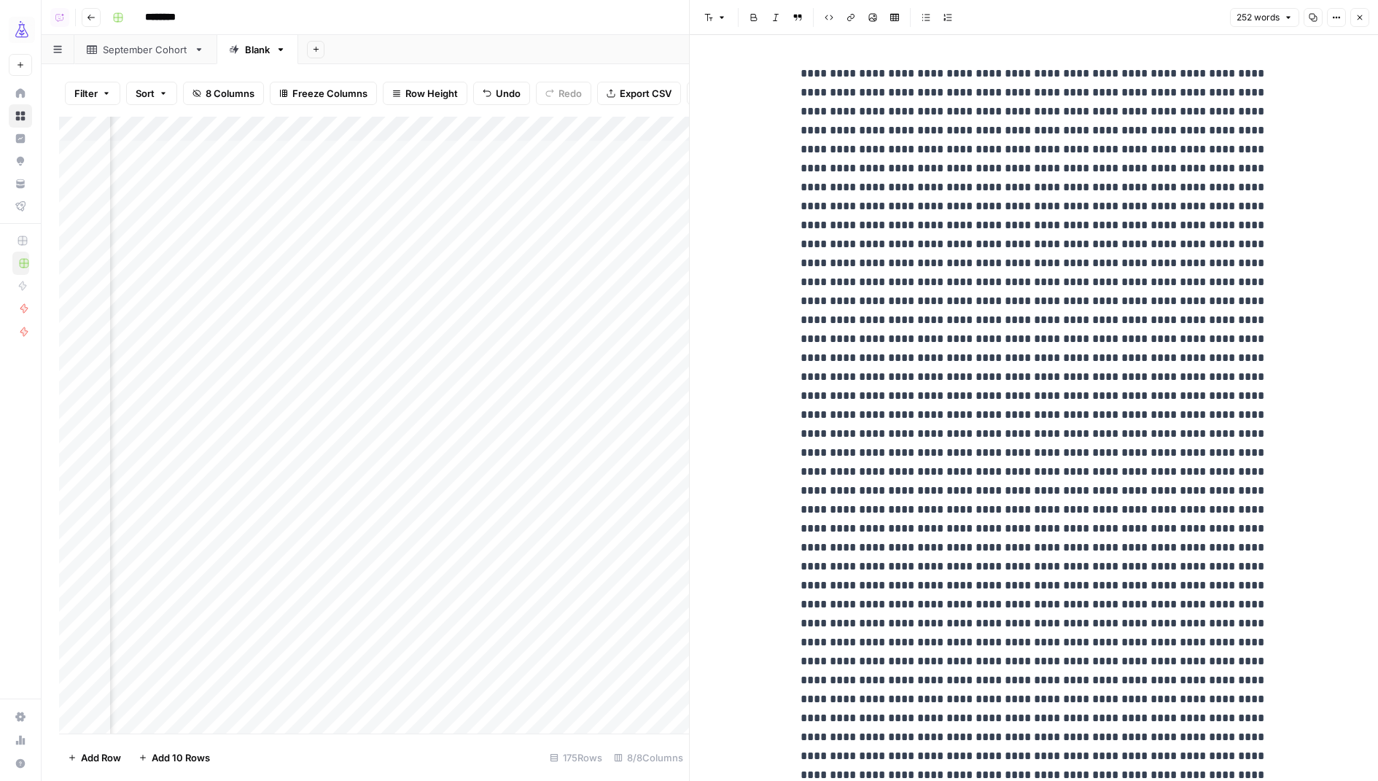
click at [955, 294] on p at bounding box center [1034, 433] width 467 height 739
click at [1358, 17] on icon "button" at bounding box center [1359, 17] width 9 height 9
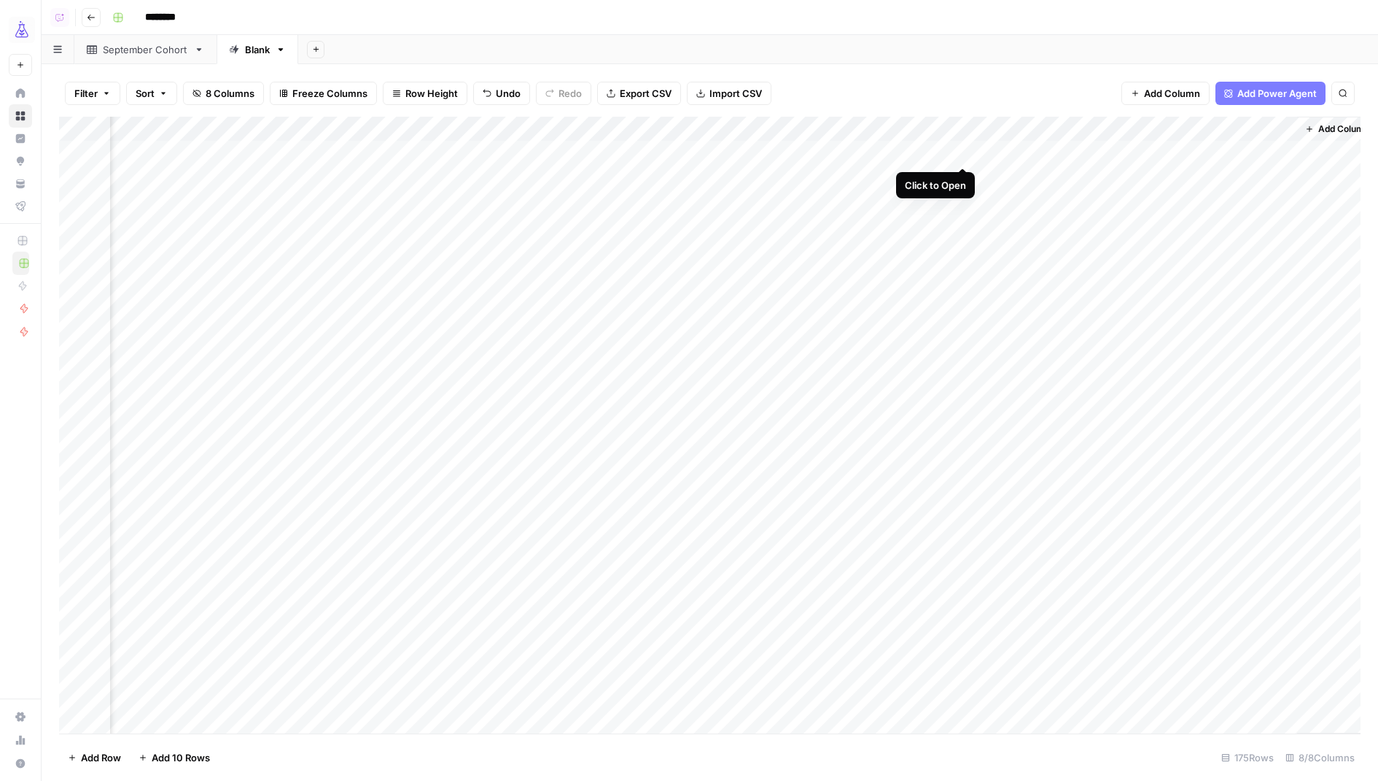
click at [955, 148] on div "Add Column" at bounding box center [710, 426] width 1302 height 618
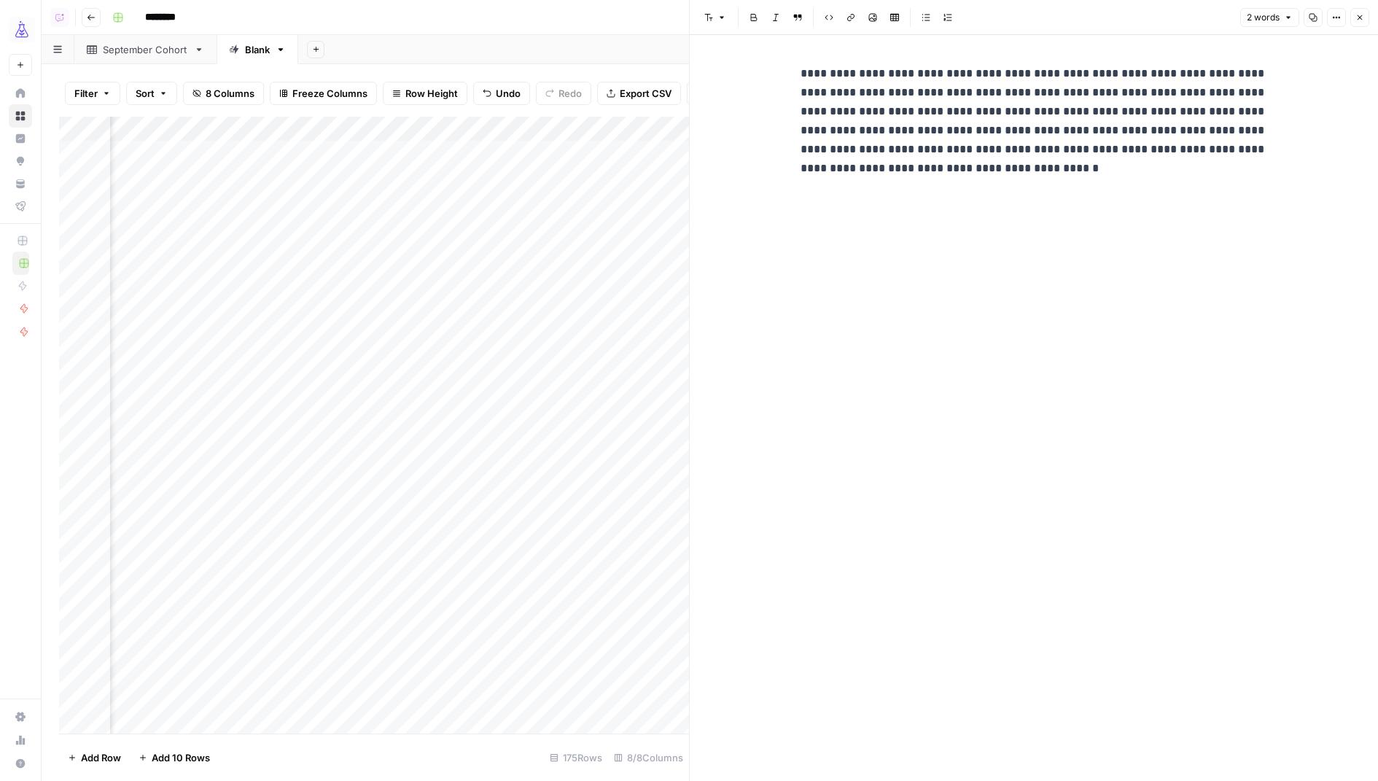
click at [932, 239] on div "**********" at bounding box center [1034, 149] width 484 height 182
click at [929, 225] on p "**********" at bounding box center [1034, 149] width 467 height 171
click at [1364, 14] on icon "button" at bounding box center [1359, 17] width 9 height 9
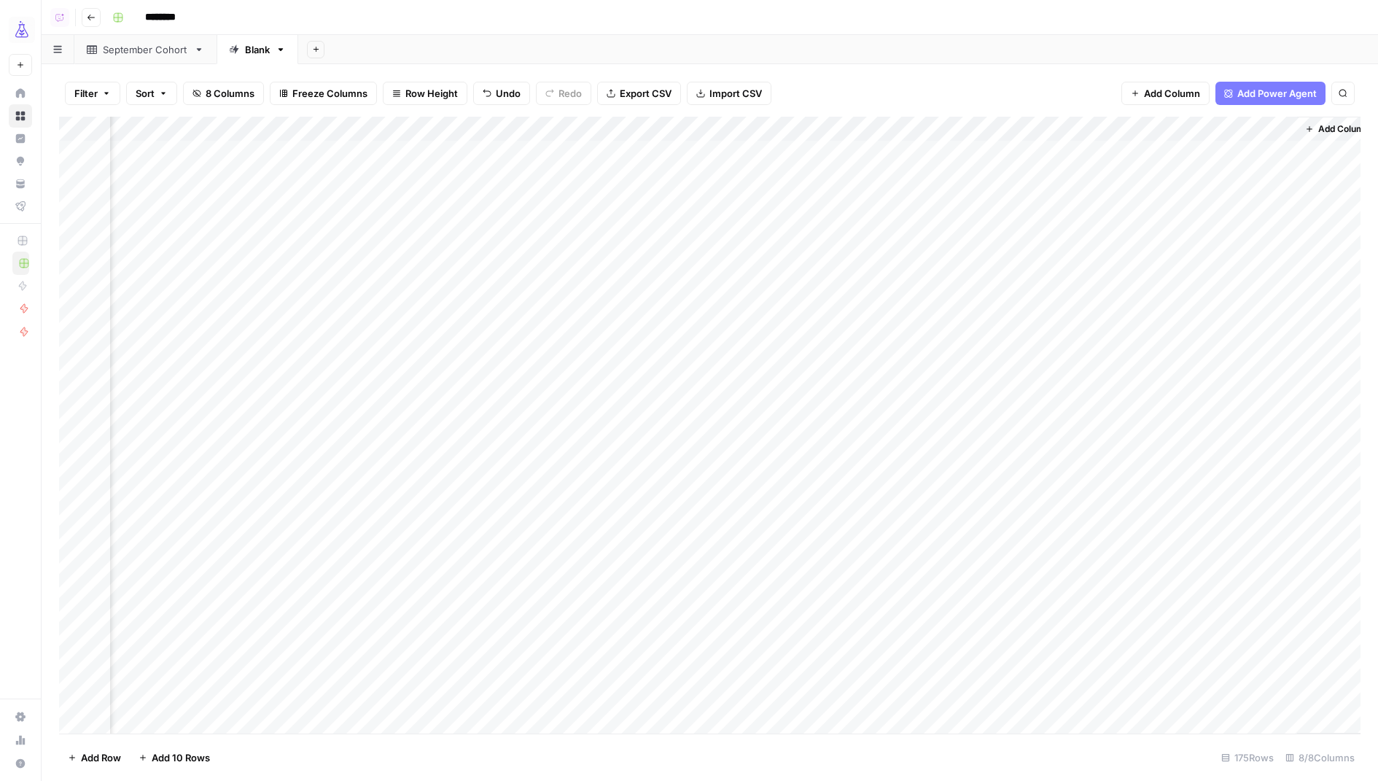
click at [1197, 131] on div "Add Column" at bounding box center [710, 426] width 1302 height 618
click at [1159, 274] on span "Edit Workflow" at bounding box center [1200, 272] width 128 height 15
click at [751, 153] on div "Add Column" at bounding box center [710, 426] width 1302 height 618
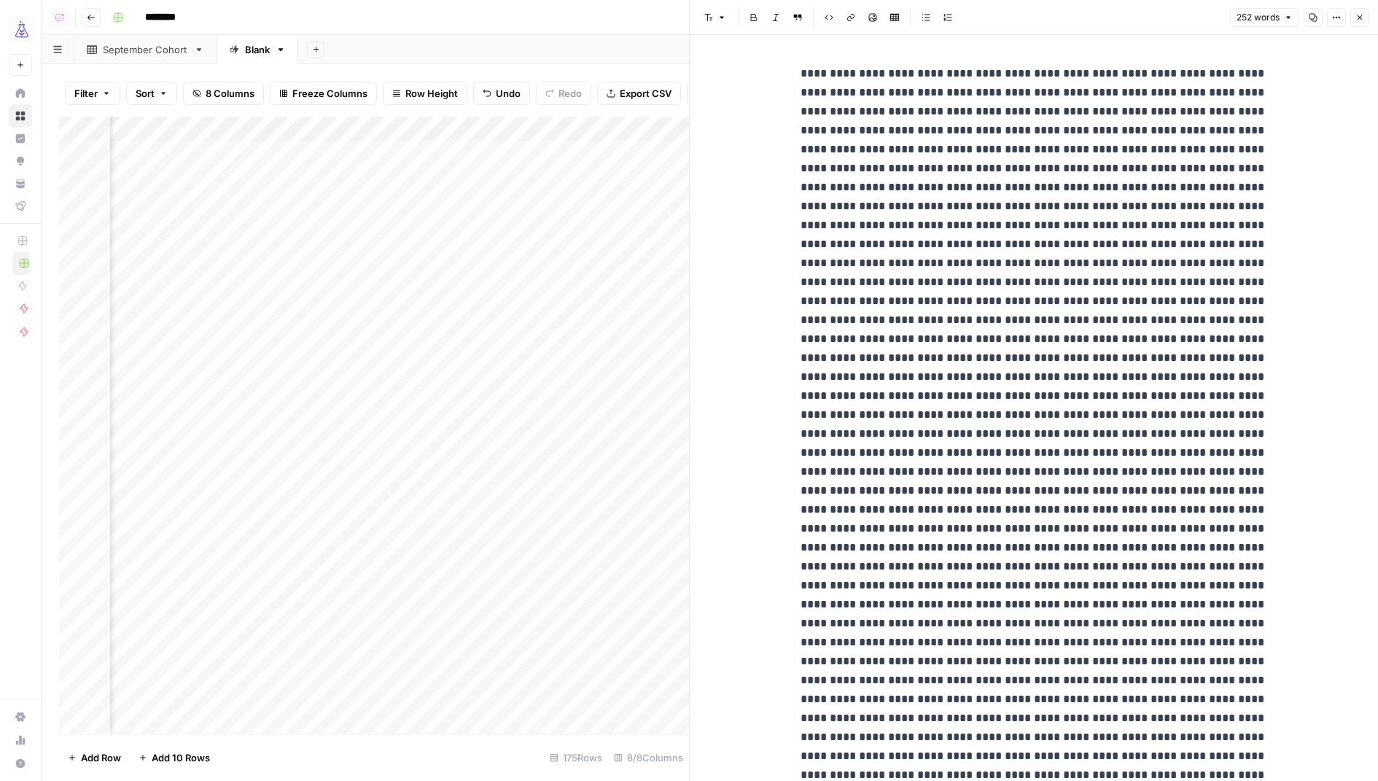
click at [922, 323] on p at bounding box center [1034, 433] width 467 height 739
click at [1364, 20] on button "Close" at bounding box center [1359, 17] width 19 height 19
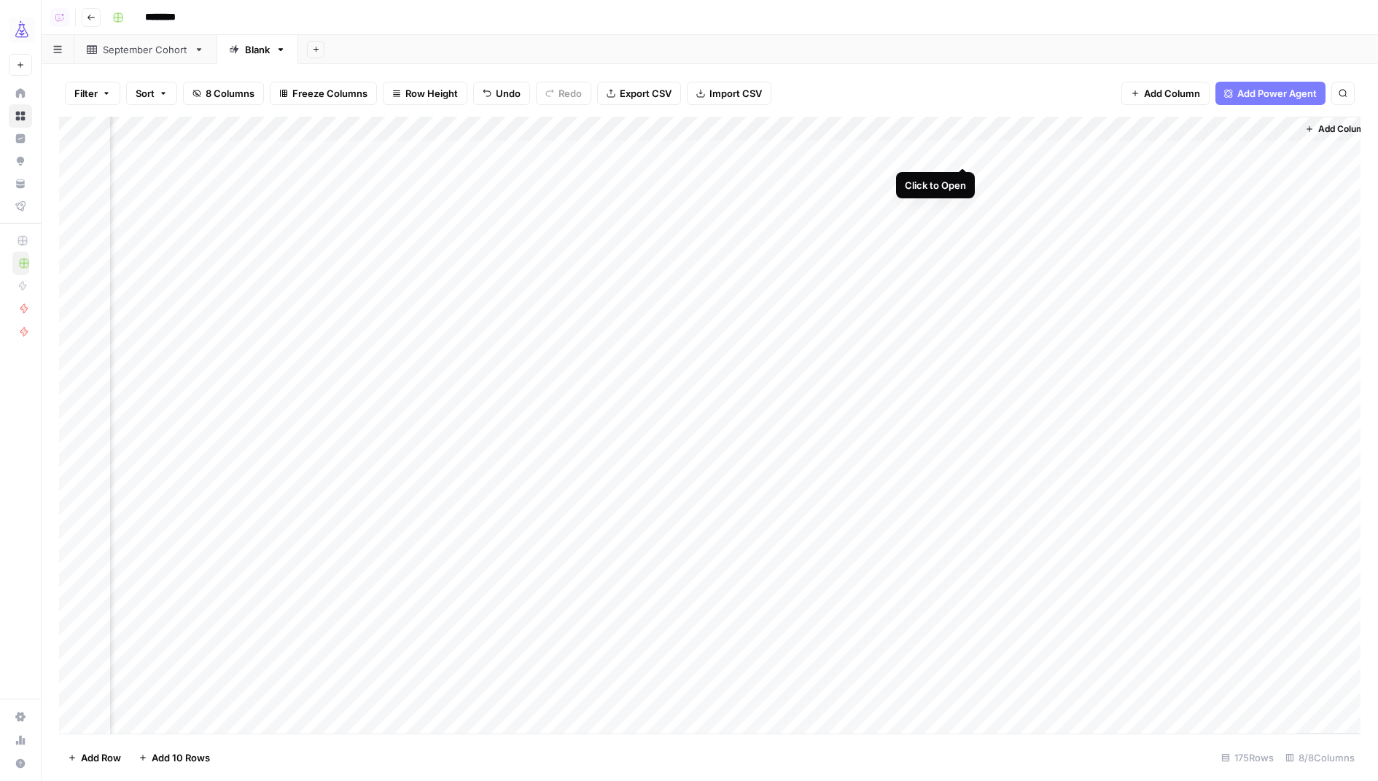
click at [960, 148] on div "Add Column" at bounding box center [710, 426] width 1302 height 618
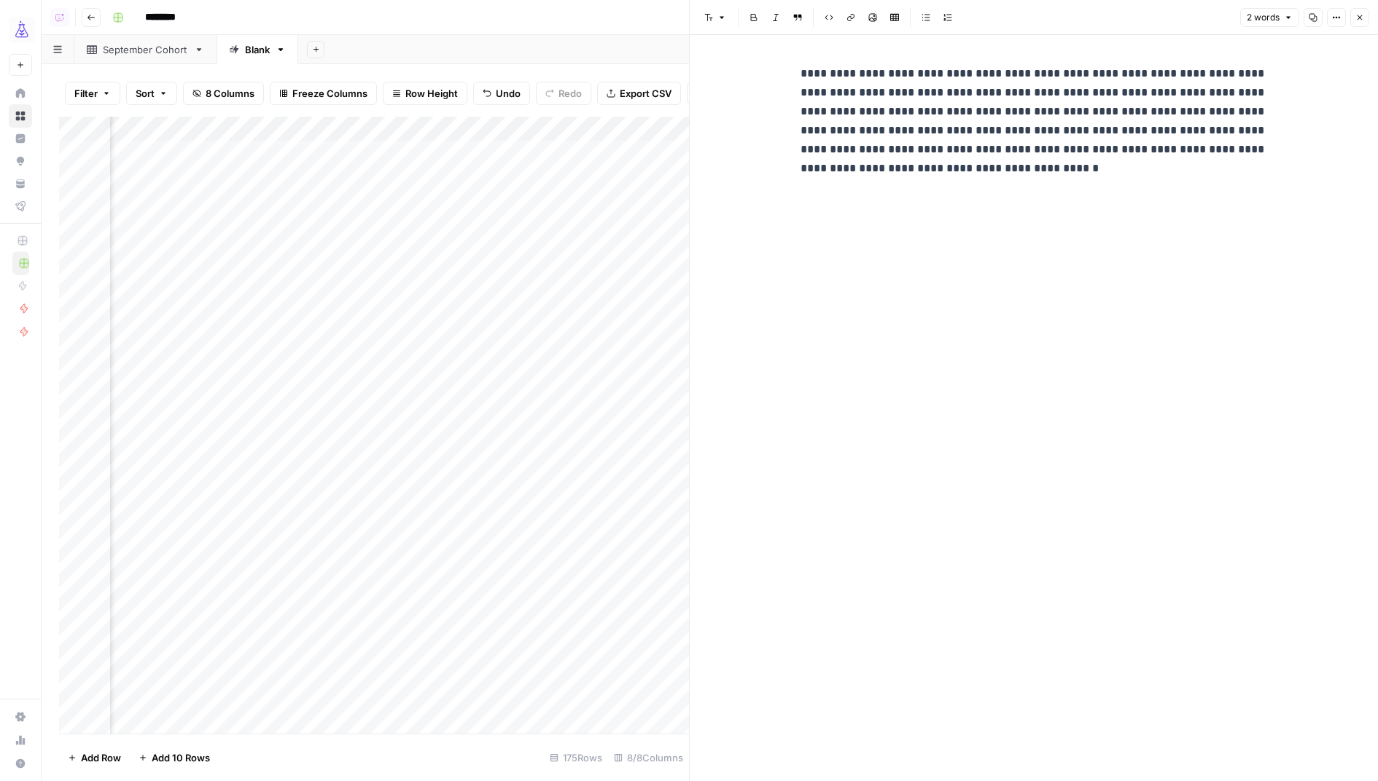
click at [1000, 174] on p "**********" at bounding box center [1034, 149] width 467 height 171
click at [1013, 174] on p "**********" at bounding box center [1034, 149] width 467 height 171
click at [1363, 16] on icon "button" at bounding box center [1359, 17] width 9 height 9
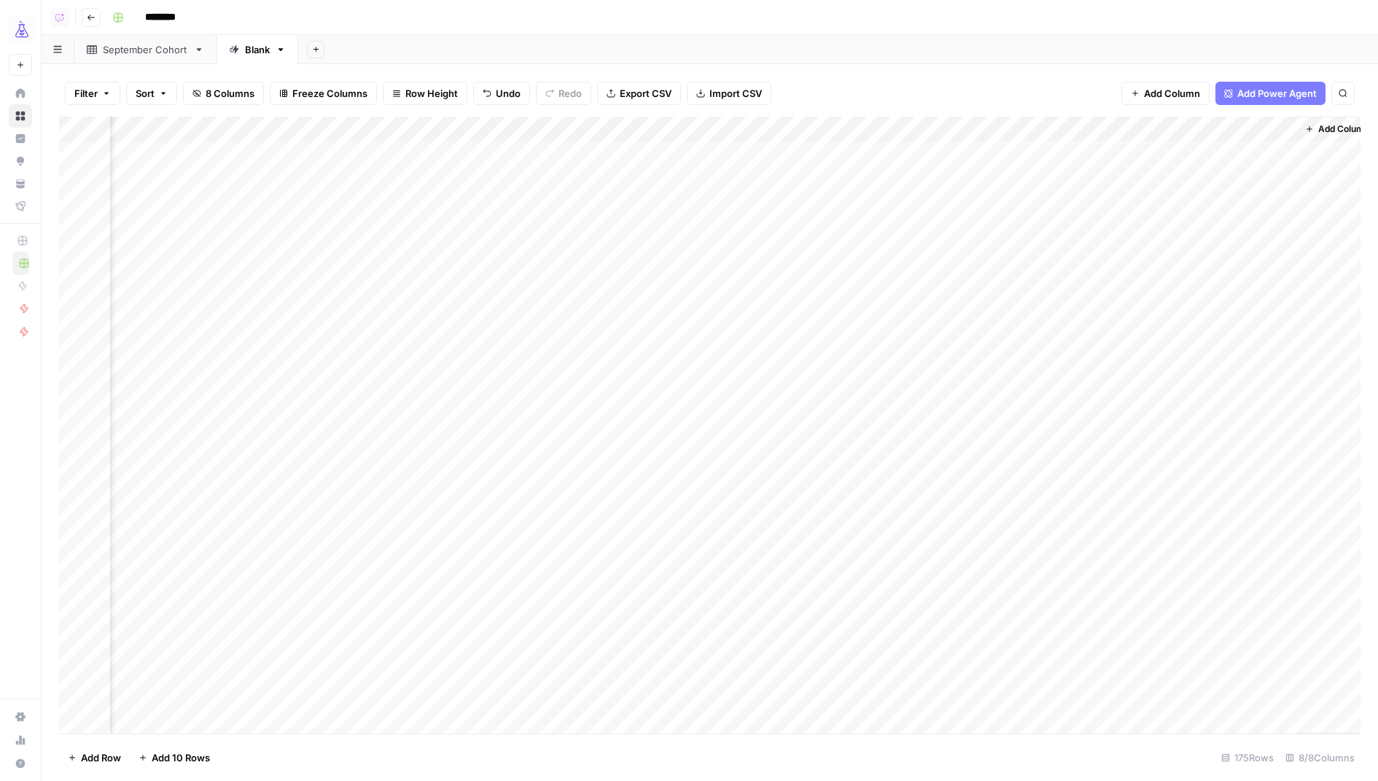
click at [744, 151] on div "Add Column" at bounding box center [710, 426] width 1302 height 618
click at [750, 151] on div "Add Column" at bounding box center [710, 426] width 1302 height 618
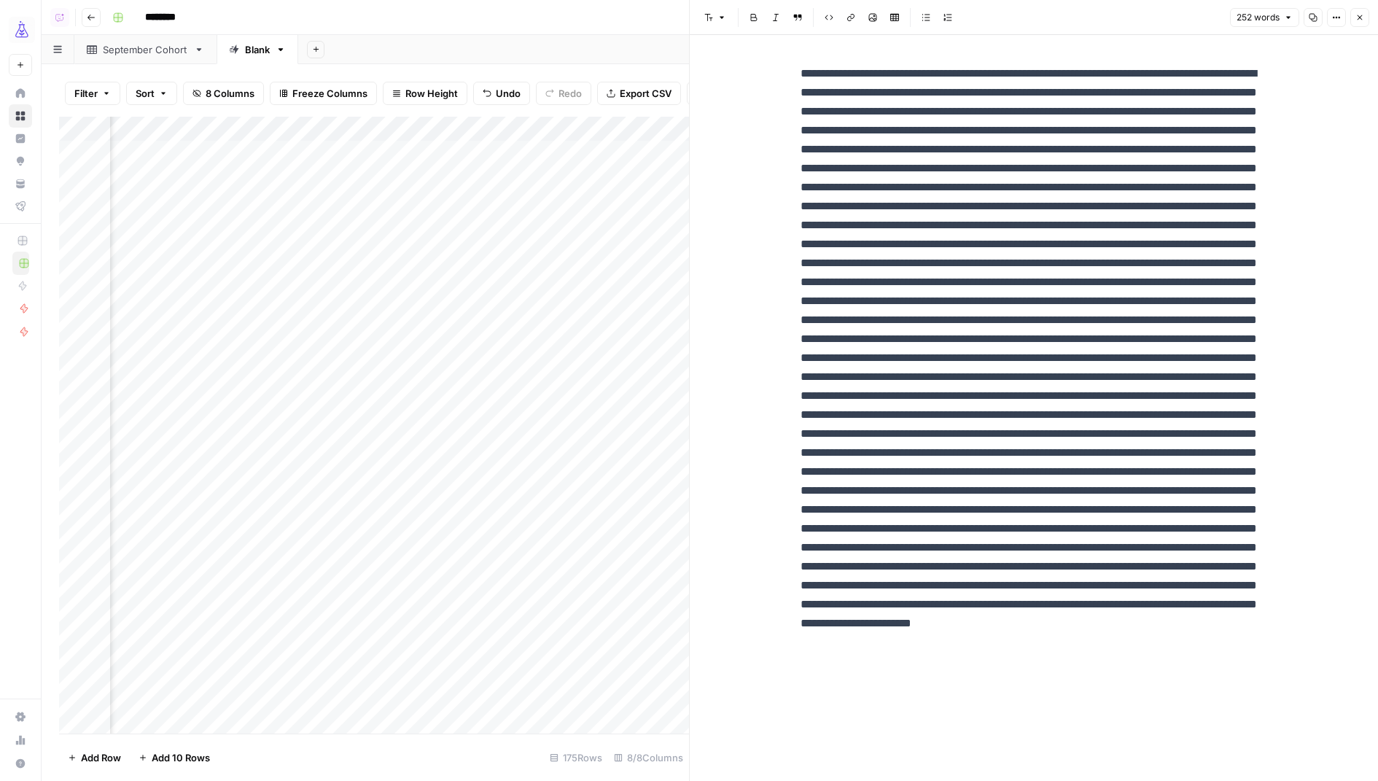
click at [1356, 15] on icon "button" at bounding box center [1359, 17] width 9 height 9
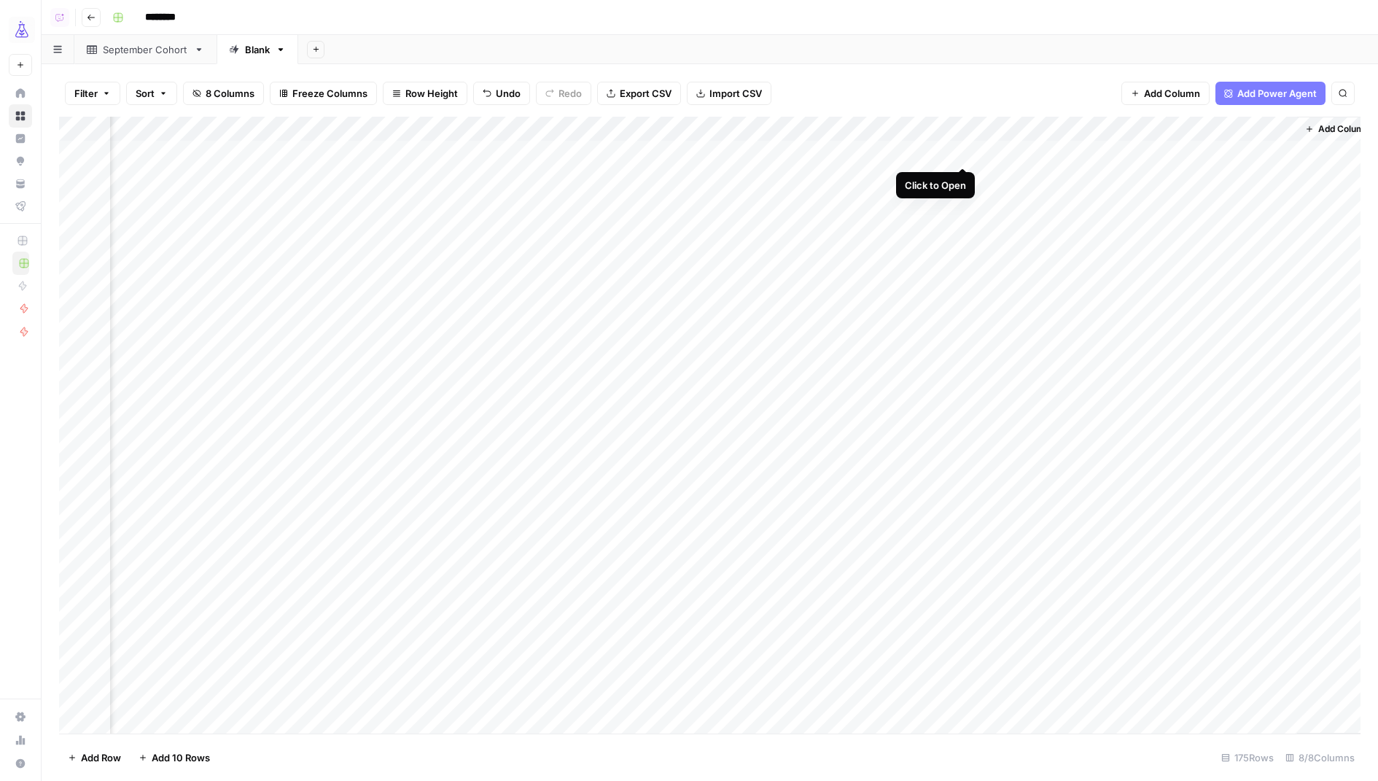
click at [958, 153] on div "Add Column" at bounding box center [710, 426] width 1302 height 618
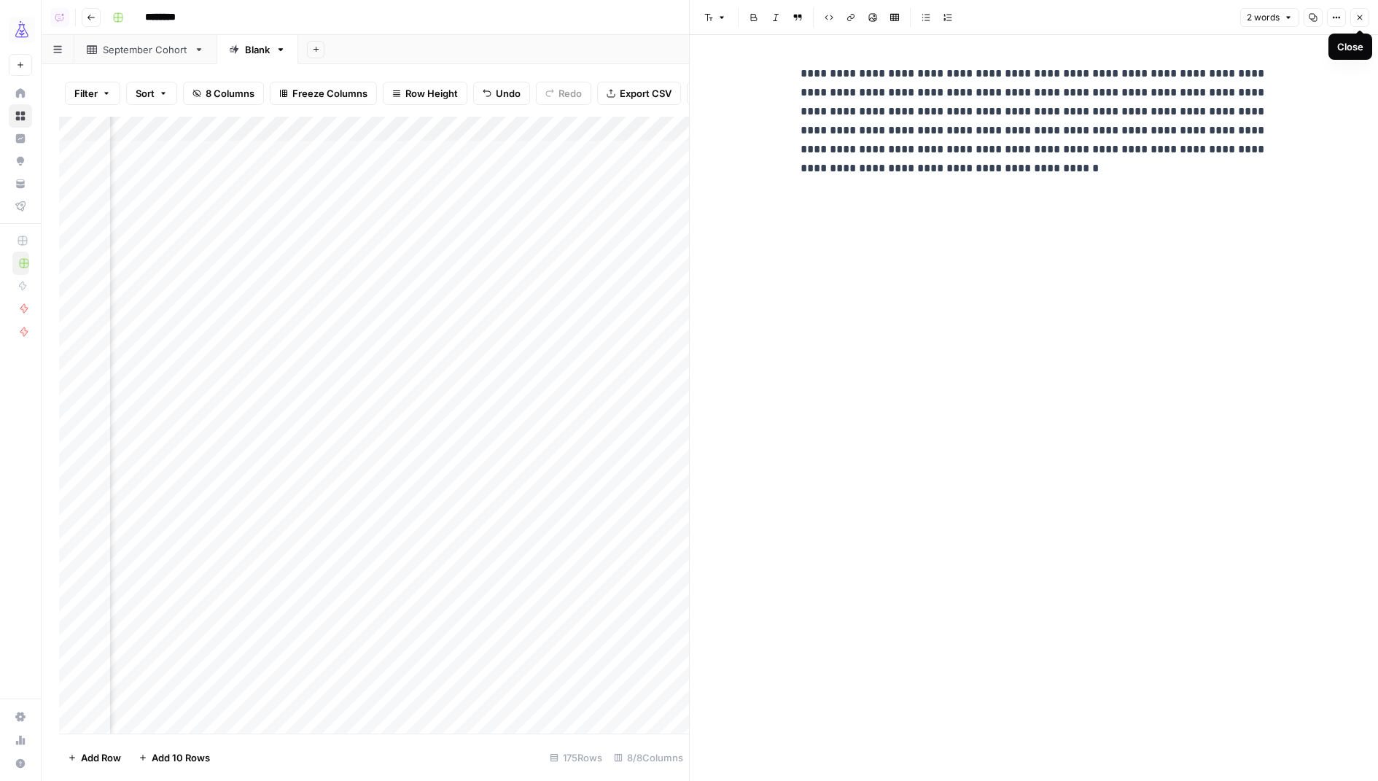
click at [1360, 16] on icon "button" at bounding box center [1359, 17] width 9 height 9
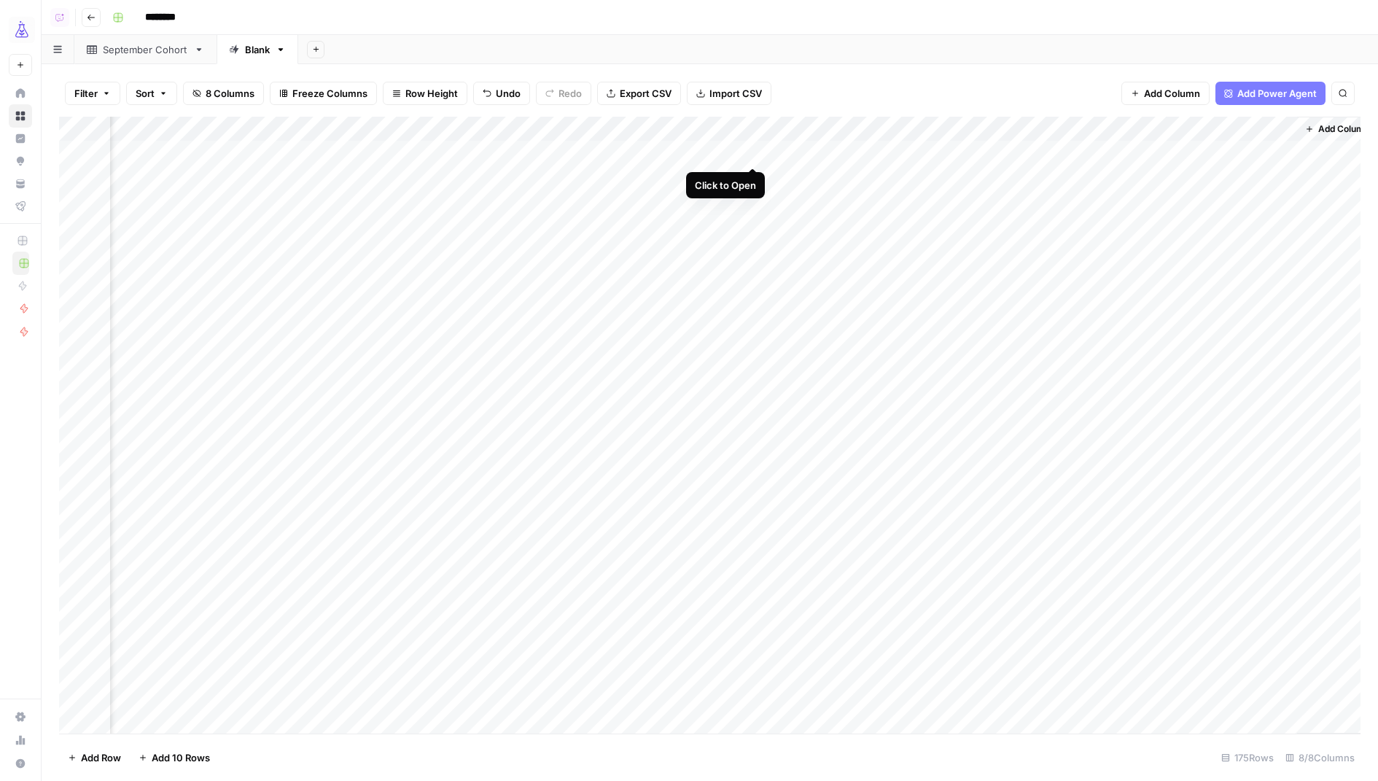
click at [755, 152] on div "Add Column" at bounding box center [710, 426] width 1302 height 618
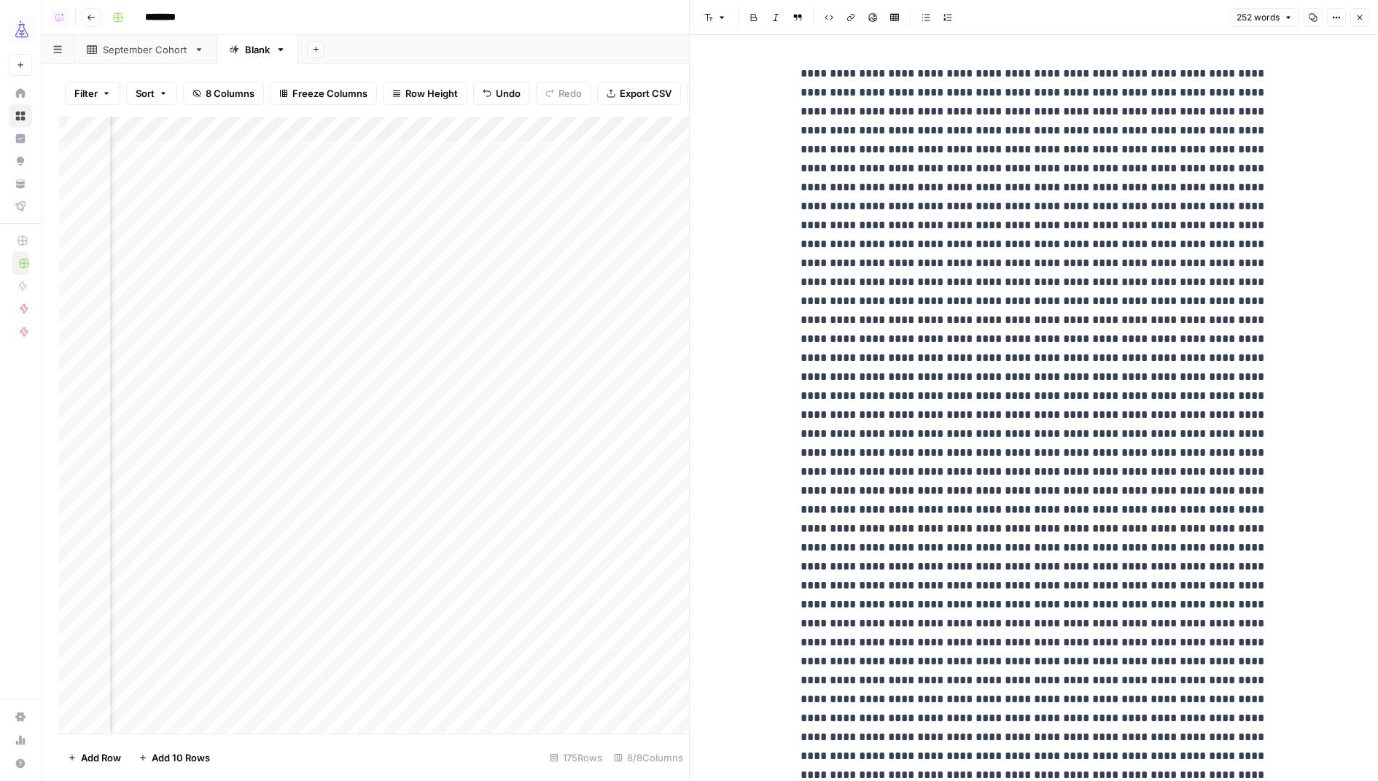
click at [1362, 23] on button "Close" at bounding box center [1359, 17] width 19 height 19
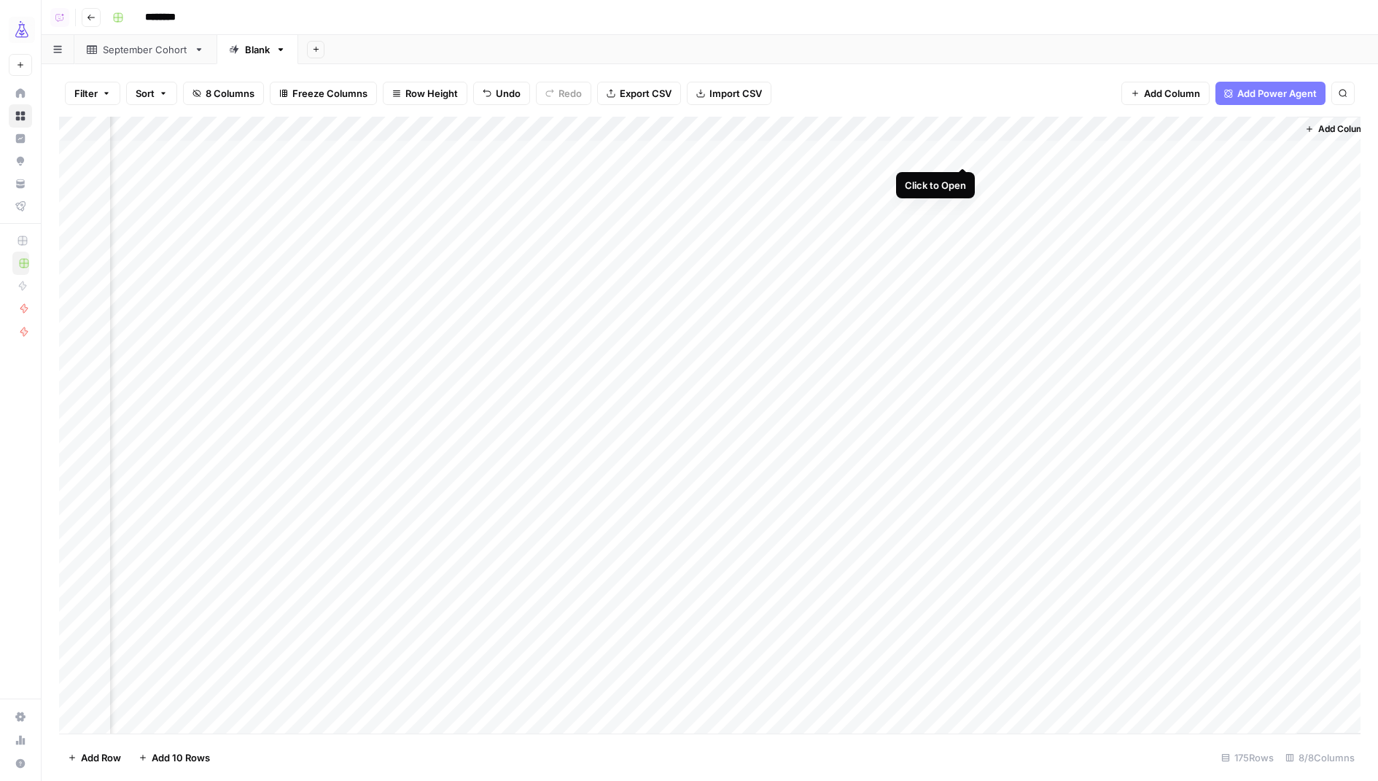
click at [958, 153] on div "Add Column" at bounding box center [710, 426] width 1302 height 618
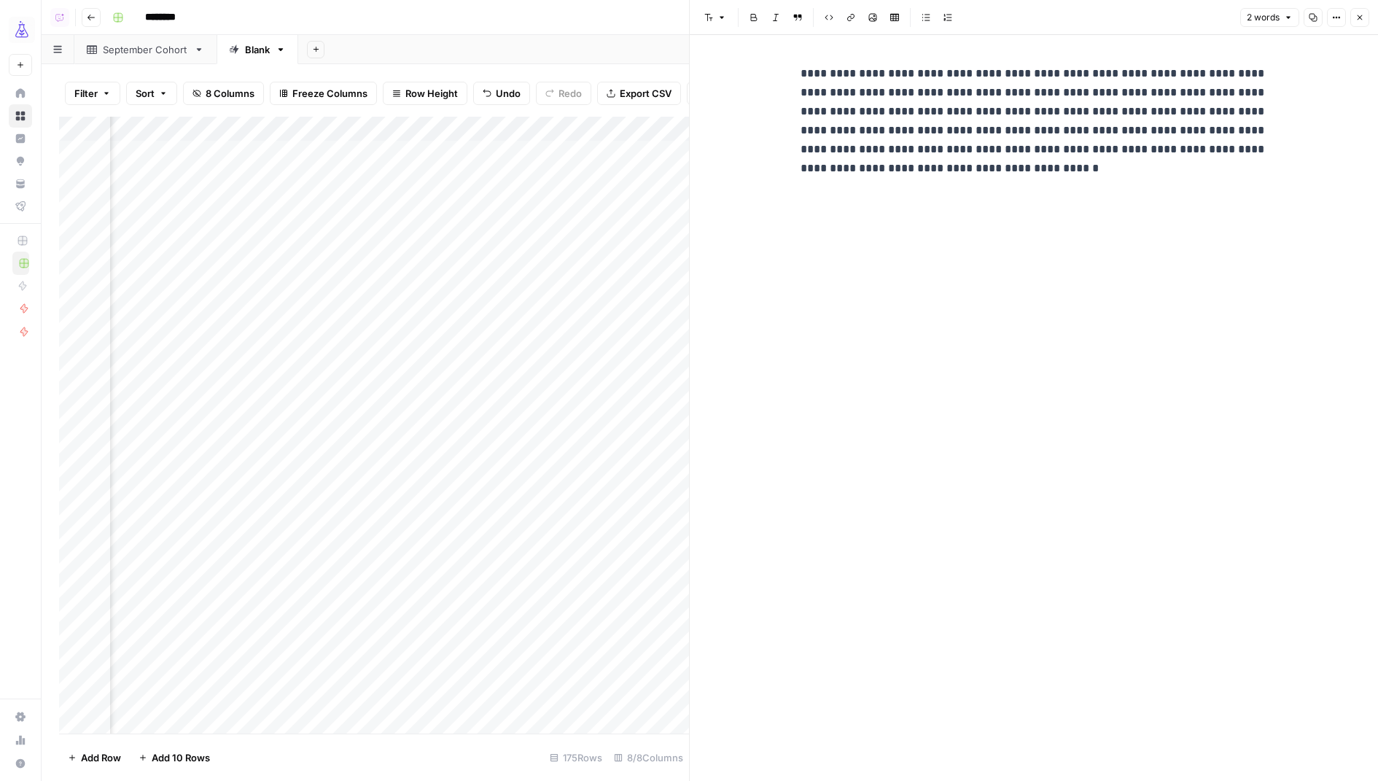
click at [959, 168] on p "**********" at bounding box center [1034, 149] width 467 height 171
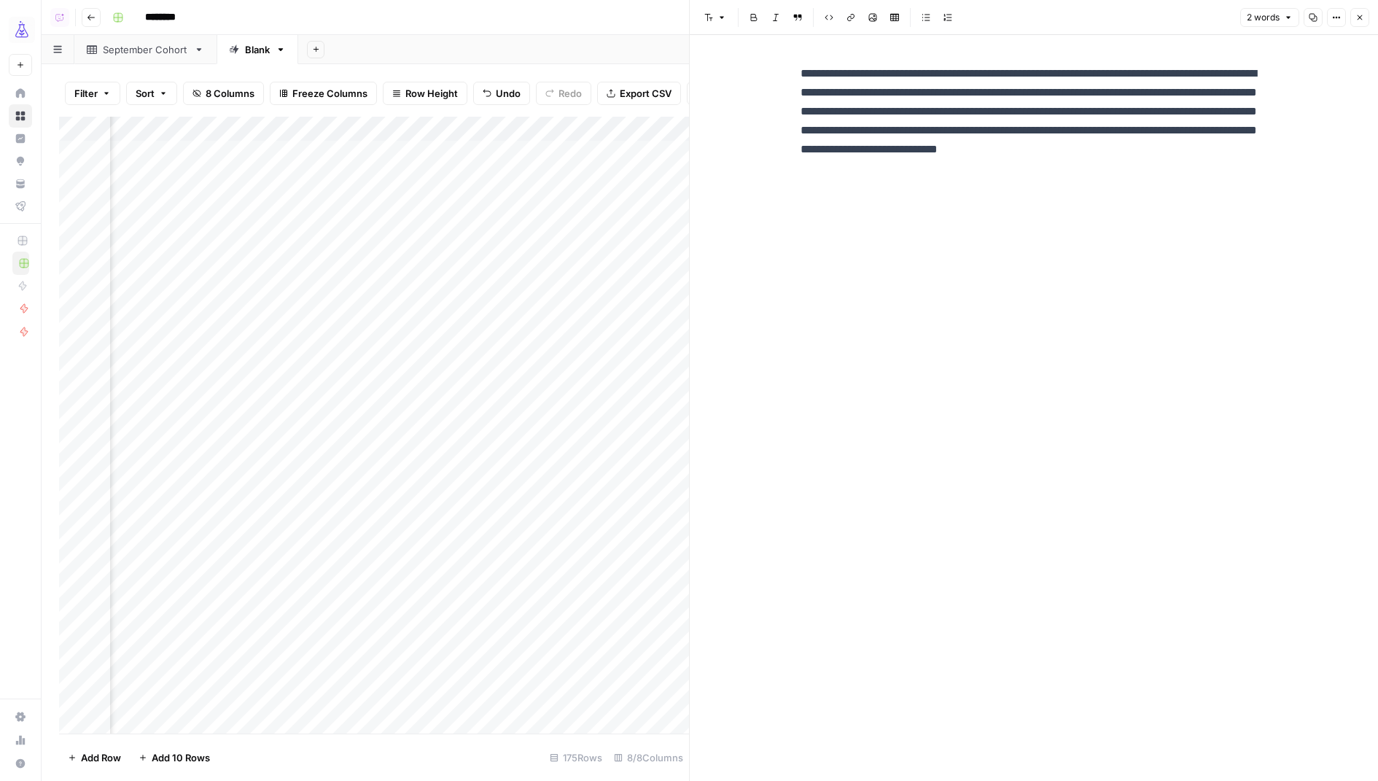
click at [1363, 17] on span "Close" at bounding box center [1363, 17] width 1 height 1
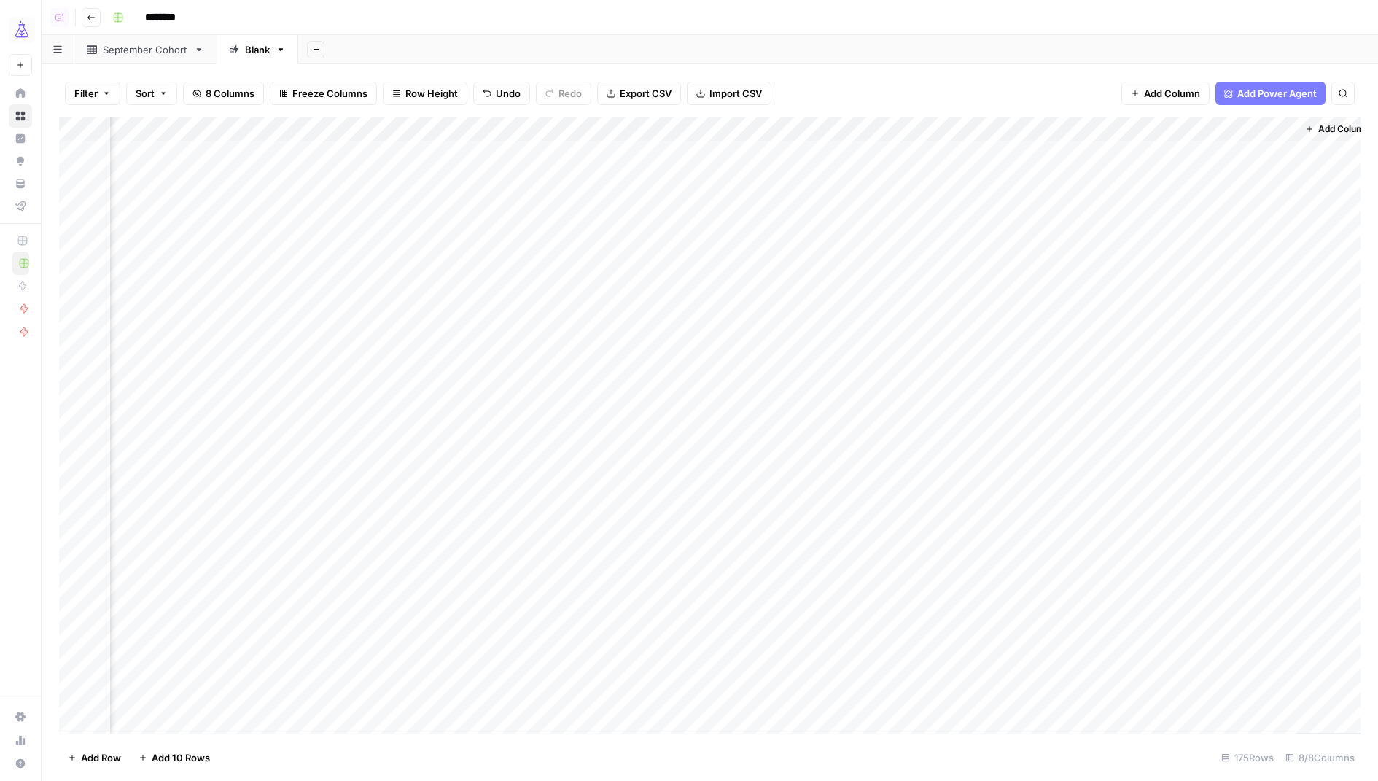
click at [1162, 125] on div "Add Column" at bounding box center [710, 426] width 1302 height 618
click at [1151, 252] on span "Configure Inputs" at bounding box center [1200, 251] width 128 height 15
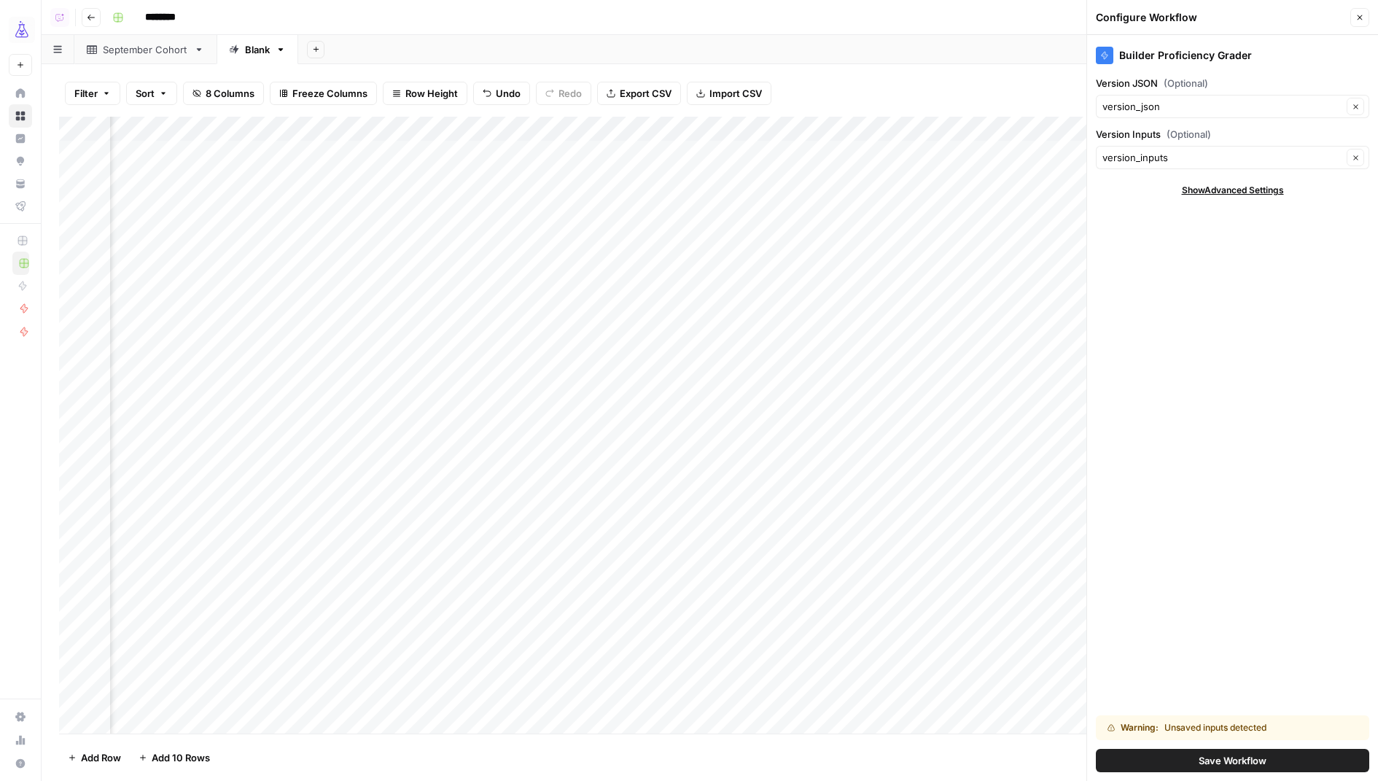
click at [1265, 762] on span "Save Workflow" at bounding box center [1233, 760] width 68 height 15
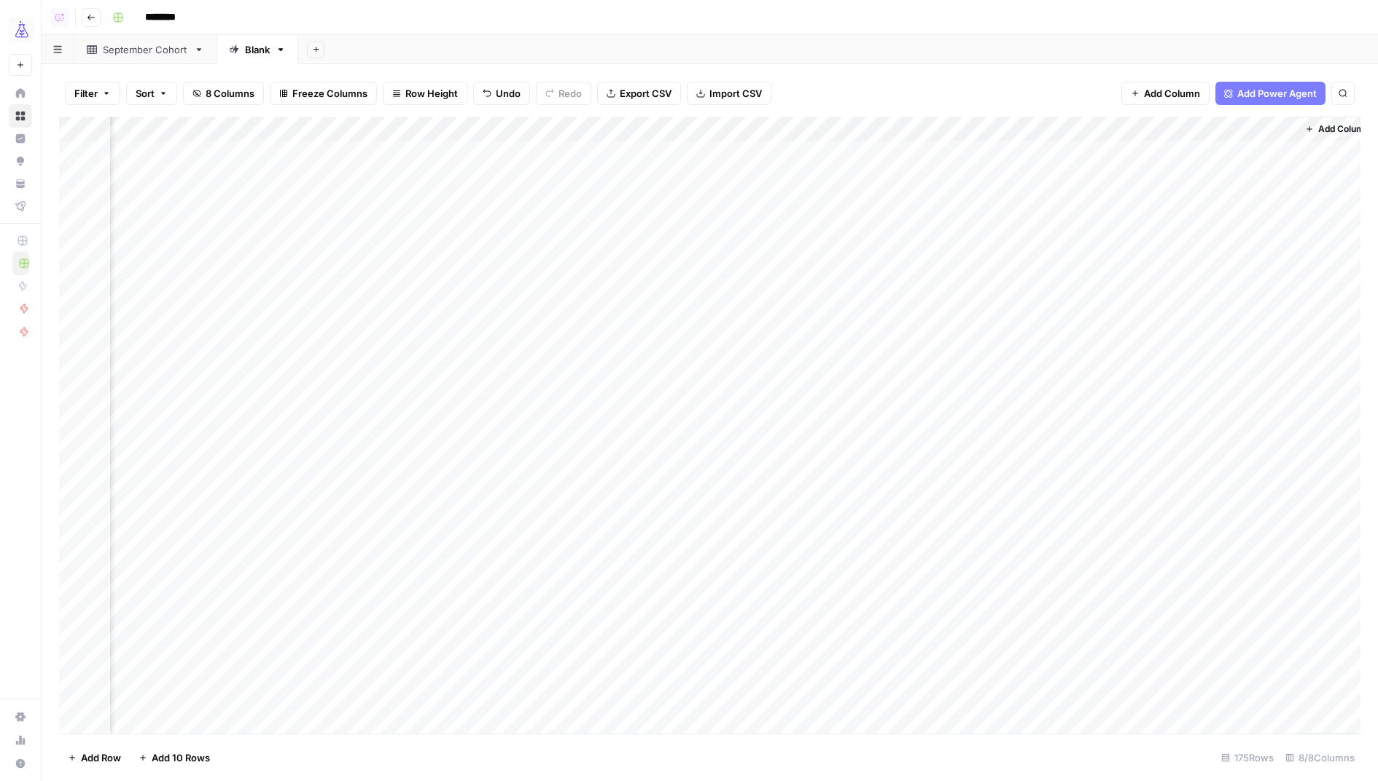
click at [1206, 151] on div "Add Column" at bounding box center [710, 426] width 1302 height 618
click at [1193, 176] on div "Add Column" at bounding box center [710, 426] width 1302 height 618
click at [241, 298] on div "Add Column" at bounding box center [710, 426] width 1302 height 618
type input "******"
click at [1147, 139] on input "******" at bounding box center [1207, 134] width 160 height 17
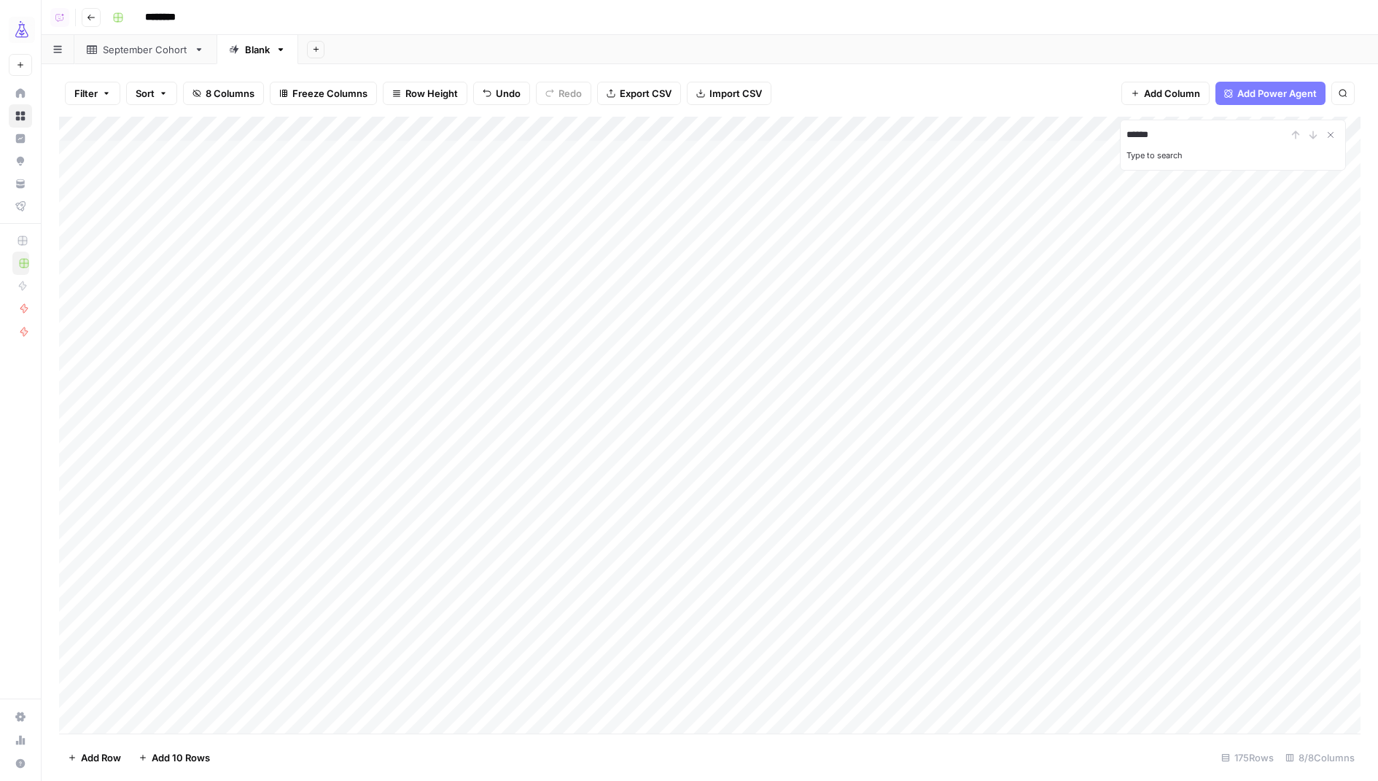
click at [1147, 139] on input "******" at bounding box center [1207, 134] width 160 height 17
click at [214, 287] on div "Add Column" at bounding box center [710, 426] width 1302 height 618
click at [279, 44] on icon "button" at bounding box center [281, 49] width 10 height 10
click at [324, 80] on span "Rename Sheet" at bounding box center [338, 77] width 70 height 15
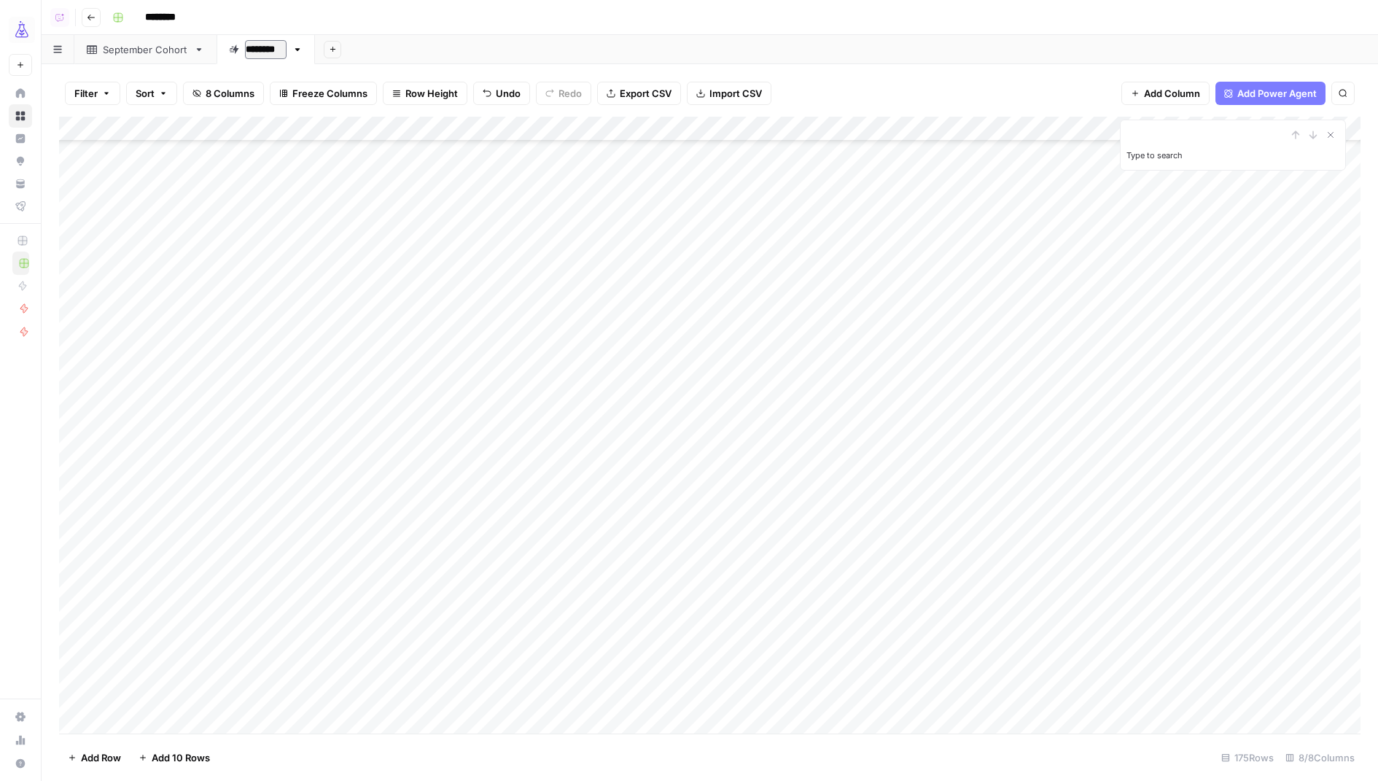
type input "********"
click at [177, 19] on input "********" at bounding box center [180, 17] width 82 height 23
type input "**********"
click at [116, 13] on rect "button" at bounding box center [118, 17] width 9 height 9
click at [191, 169] on span "Lilac" at bounding box center [186, 174] width 105 height 15
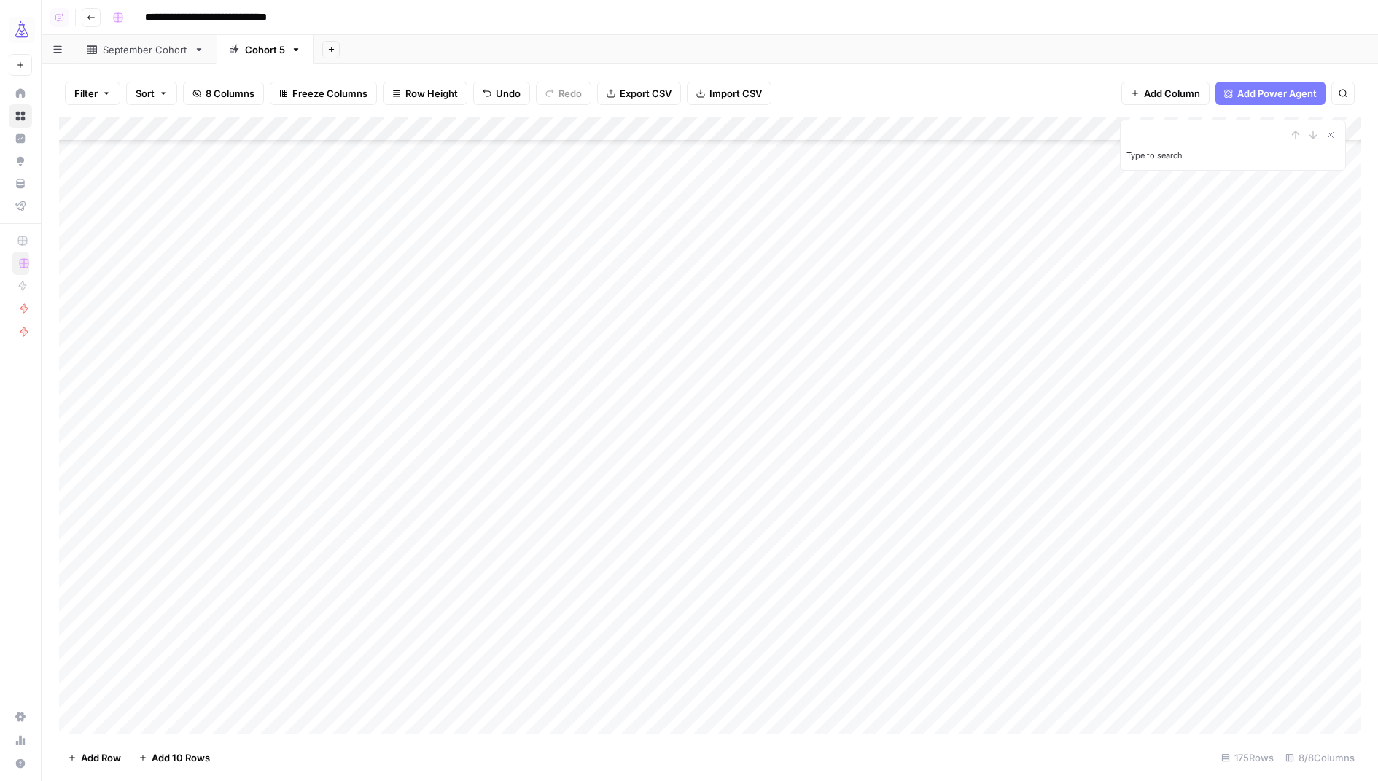
click at [497, 15] on div "**********" at bounding box center [734, 17] width 1257 height 23
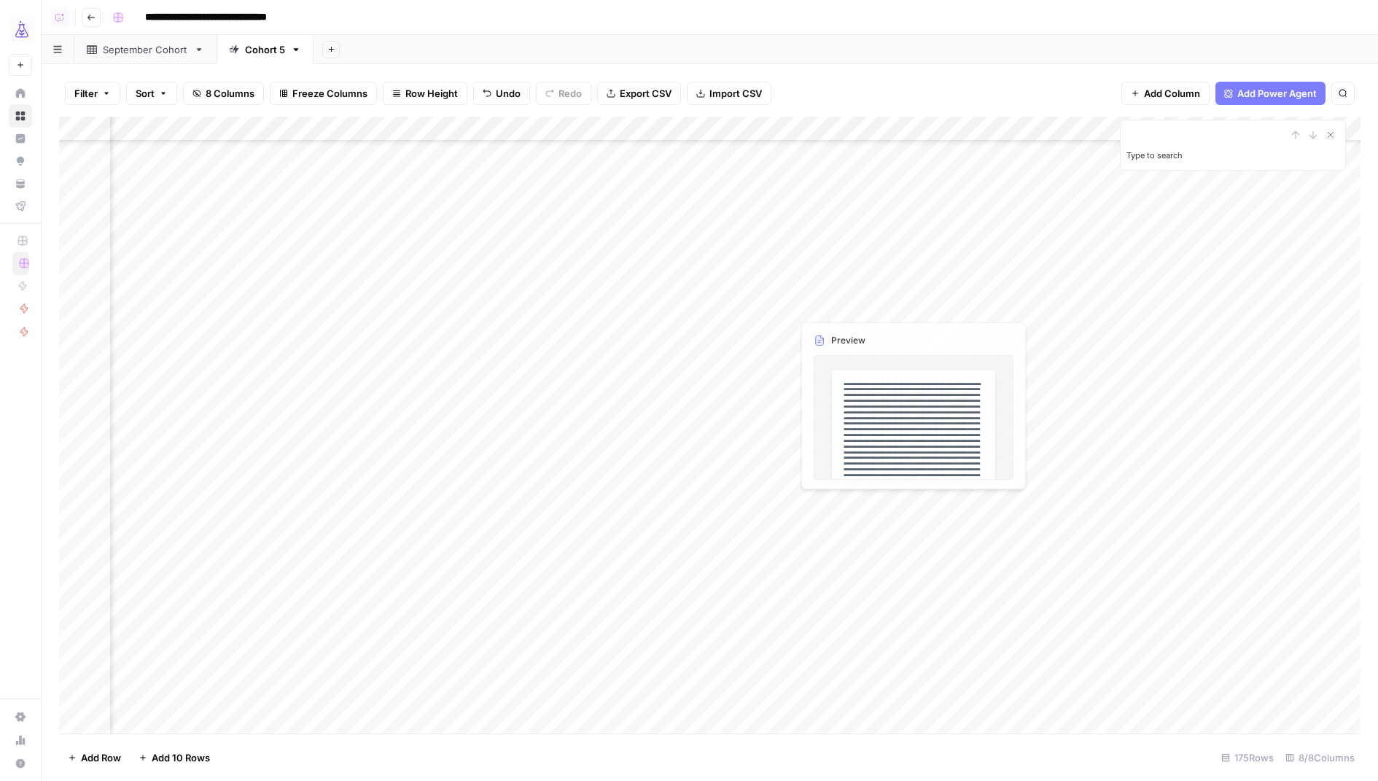
scroll to position [1508, 252]
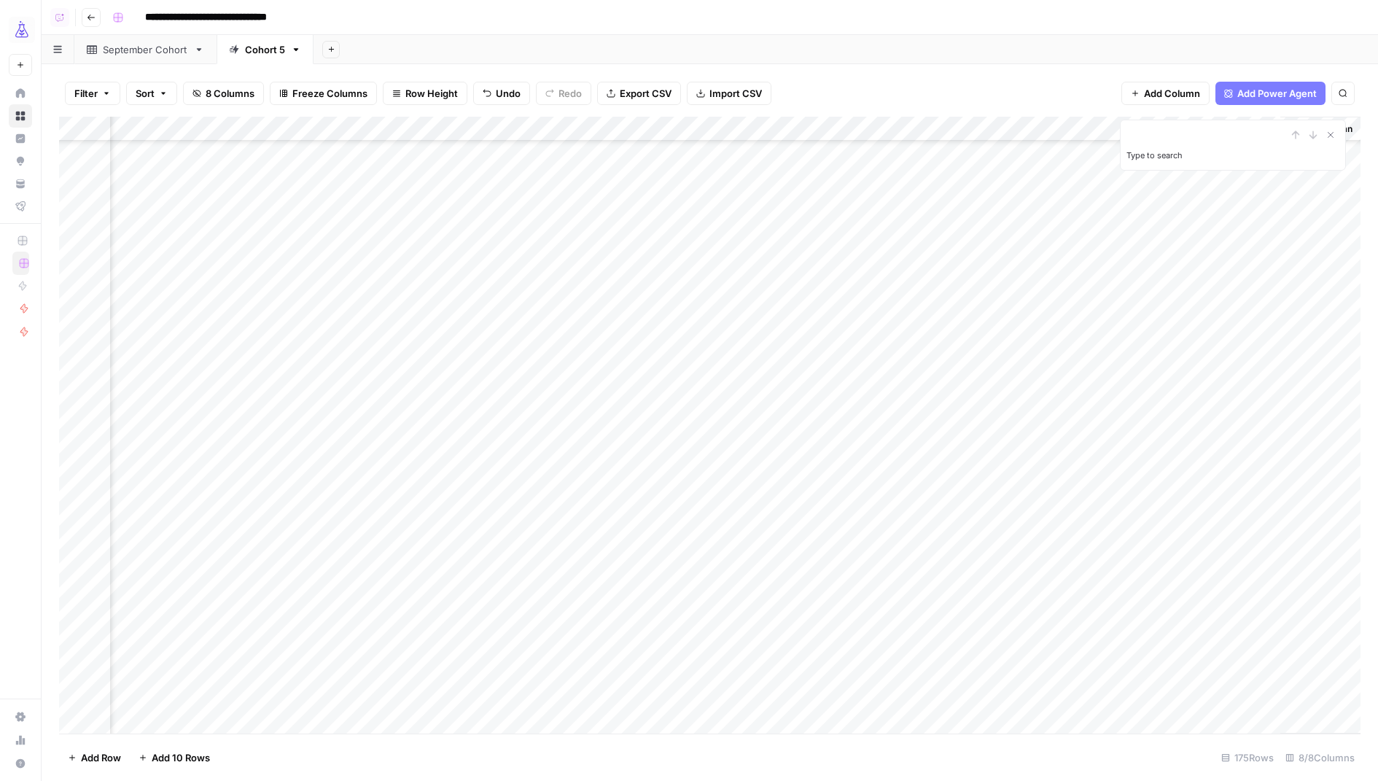
click at [173, 54] on div "September Cohort" at bounding box center [145, 49] width 85 height 15
click at [263, 54] on div "Cohort 5" at bounding box center [265, 49] width 40 height 15
click at [1265, 155] on div "Add Column" at bounding box center [710, 426] width 1302 height 618
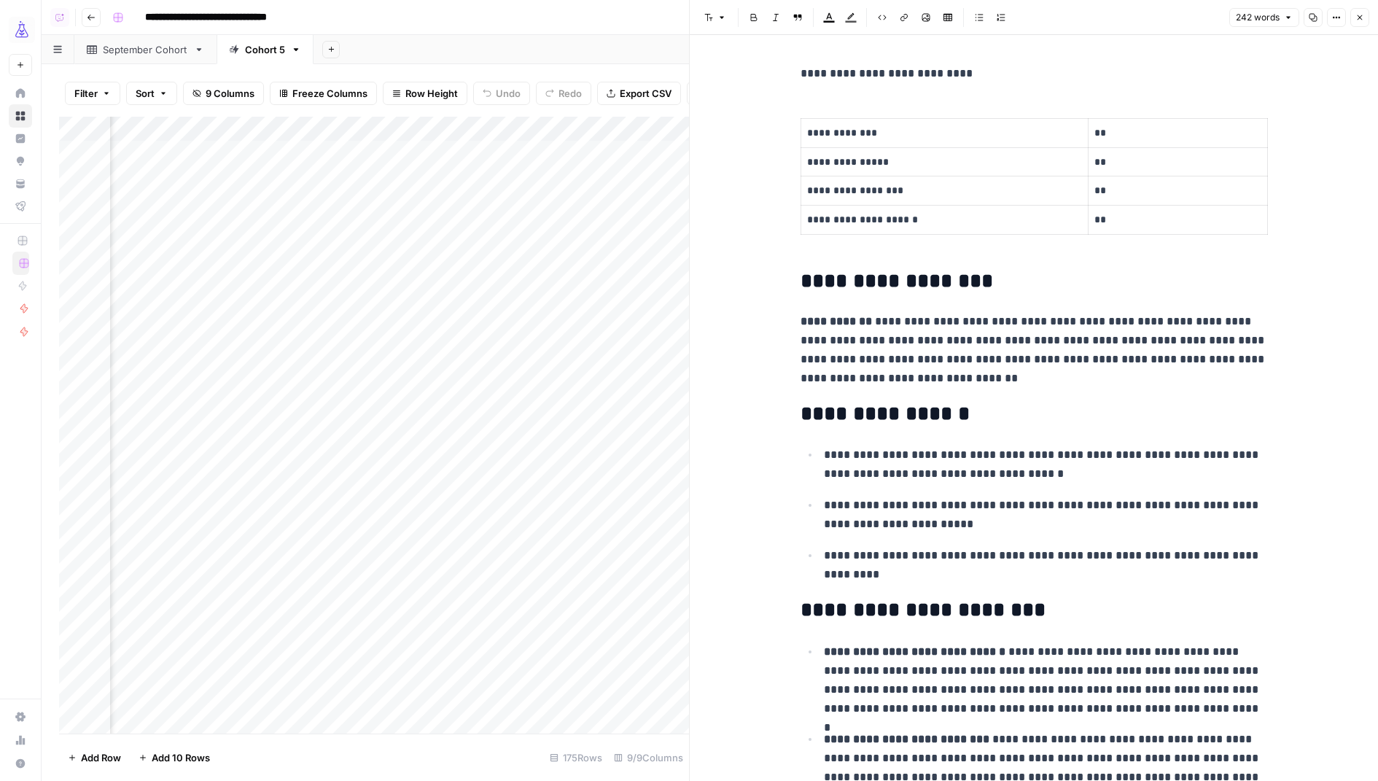
click at [1357, 17] on icon "button" at bounding box center [1359, 17] width 9 height 9
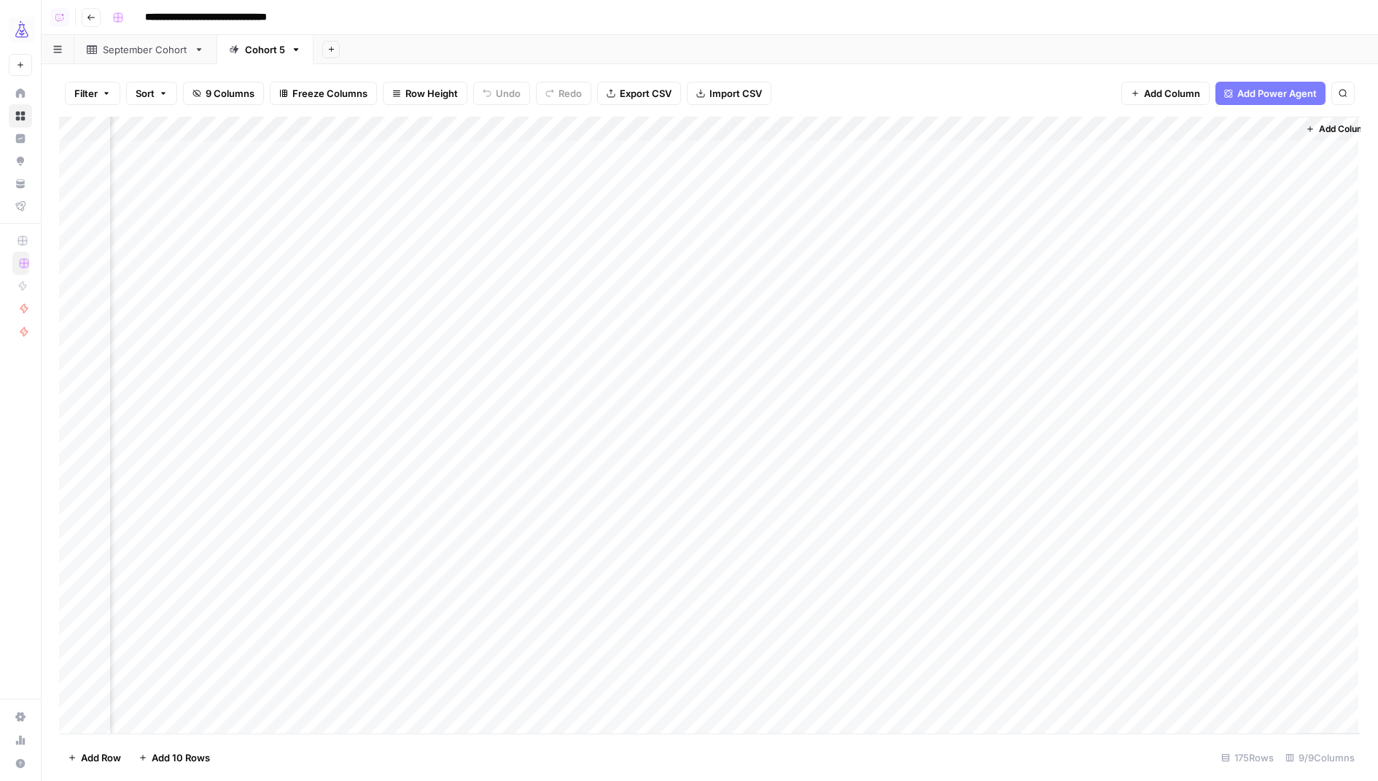
scroll to position [0, 367]
click at [147, 53] on div "September Cohort" at bounding box center [145, 49] width 85 height 15
click at [1325, 129] on span "Add Column" at bounding box center [1327, 128] width 51 height 13
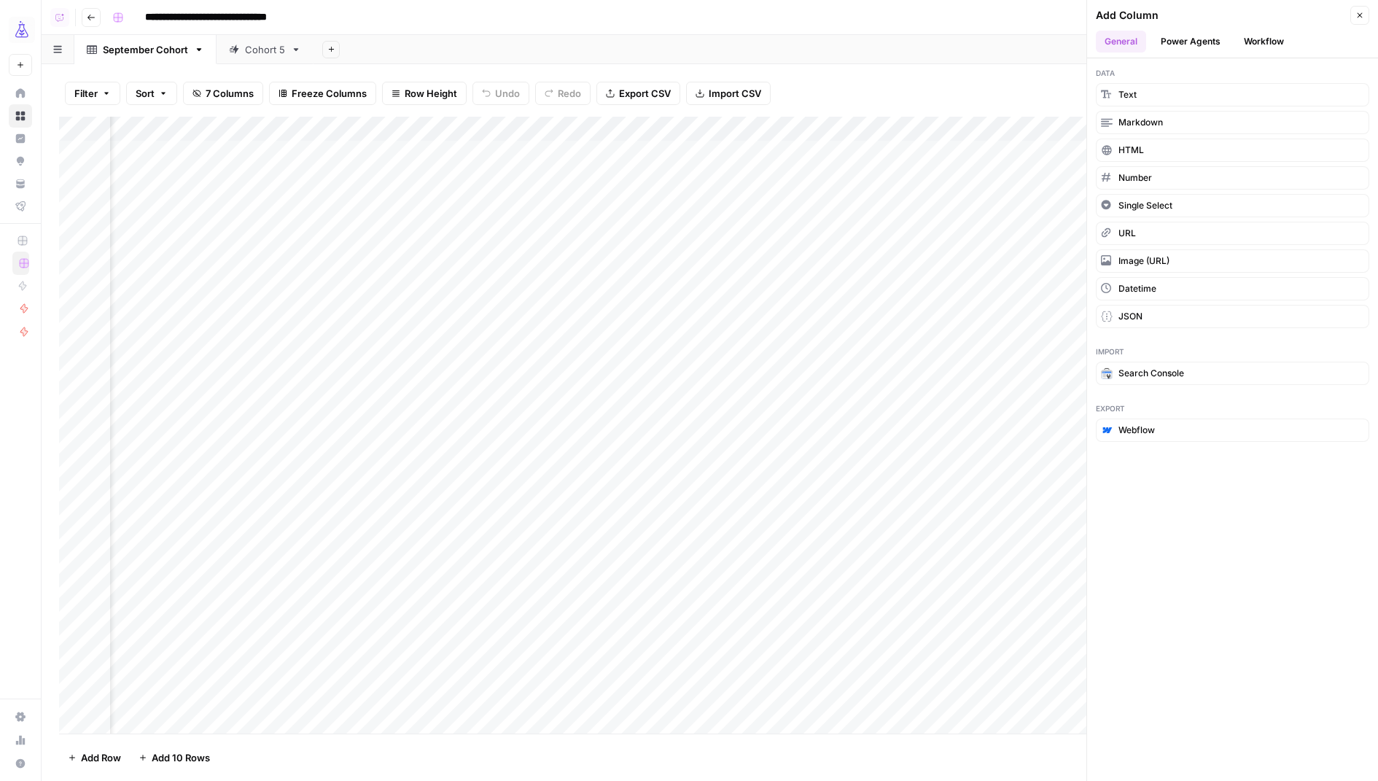
click at [1274, 36] on button "Workflow" at bounding box center [1264, 42] width 58 height 22
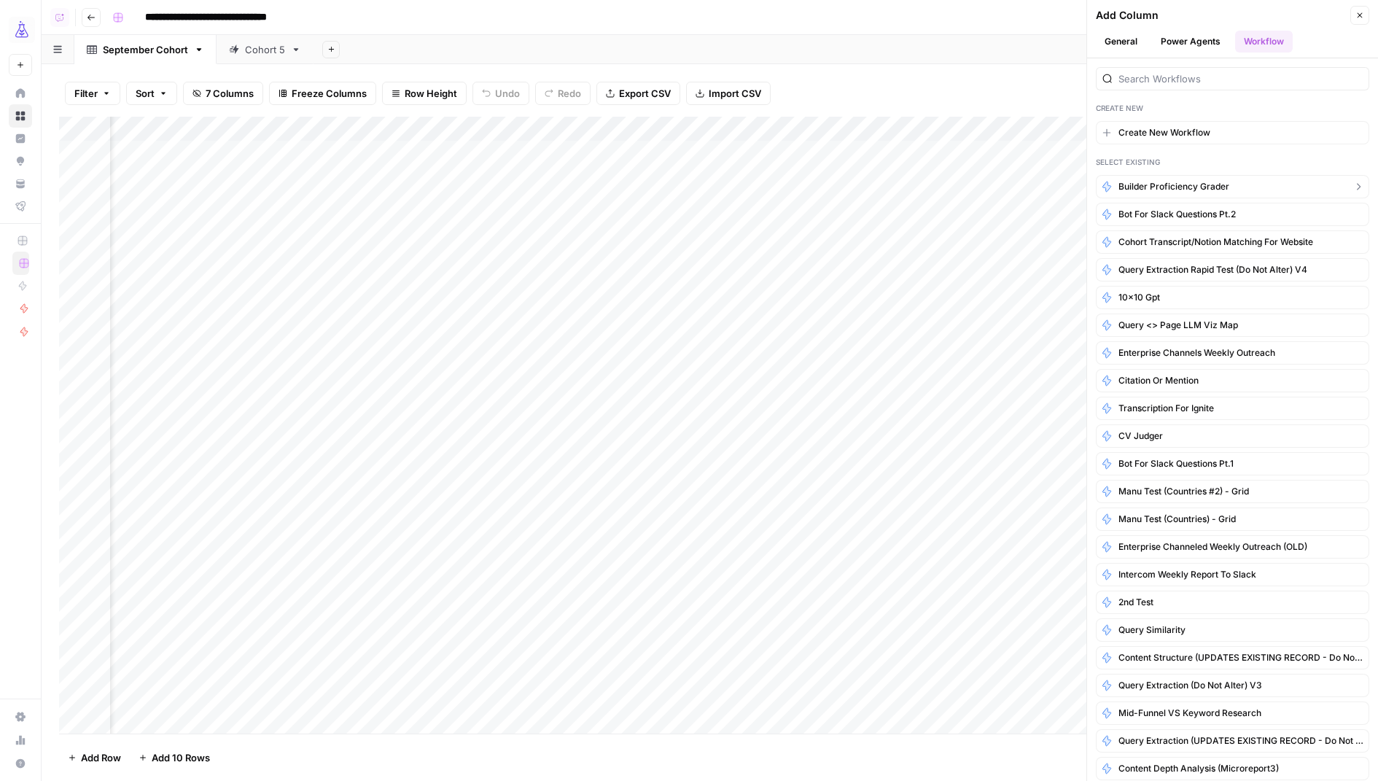
click at [1166, 183] on span "Builder Proficiency Grader" at bounding box center [1174, 186] width 111 height 13
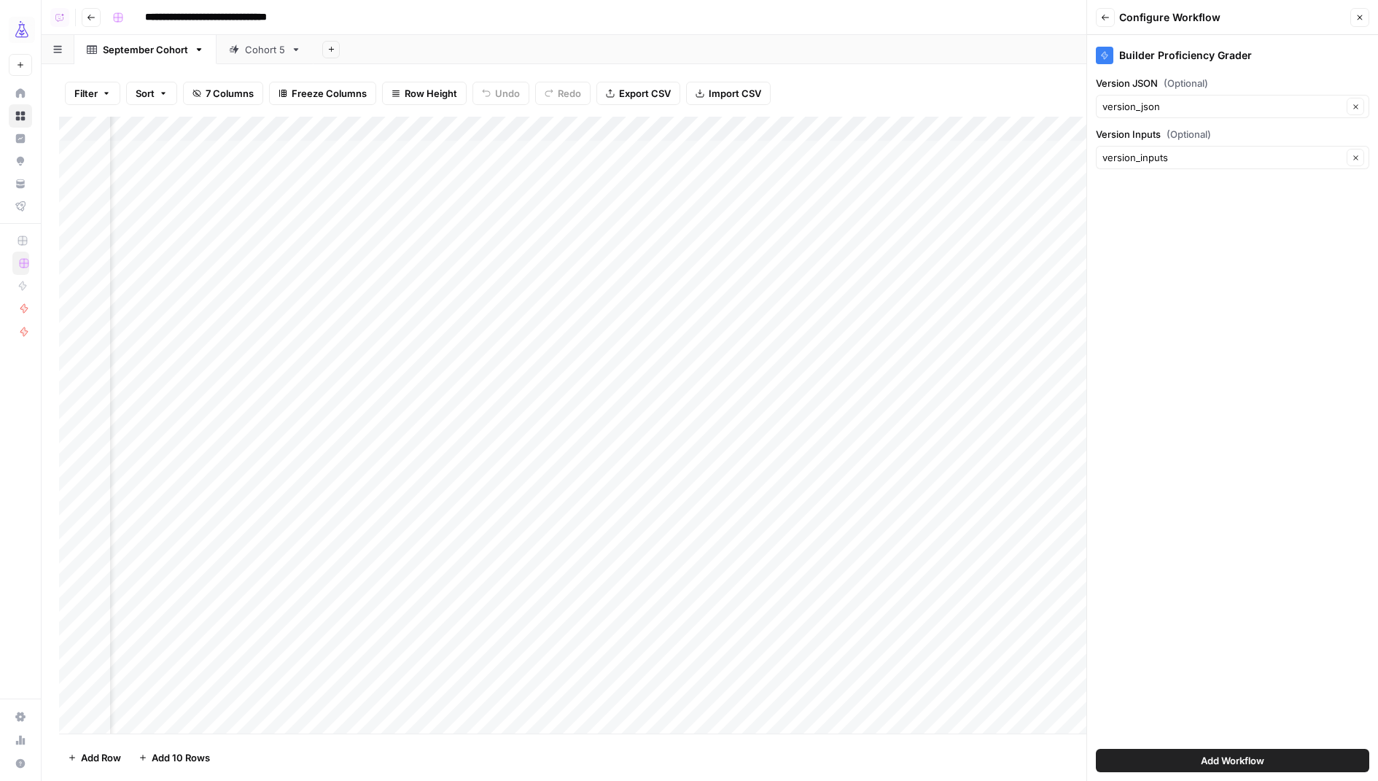
click at [1201, 757] on span "Add Workflow" at bounding box center [1232, 760] width 63 height 15
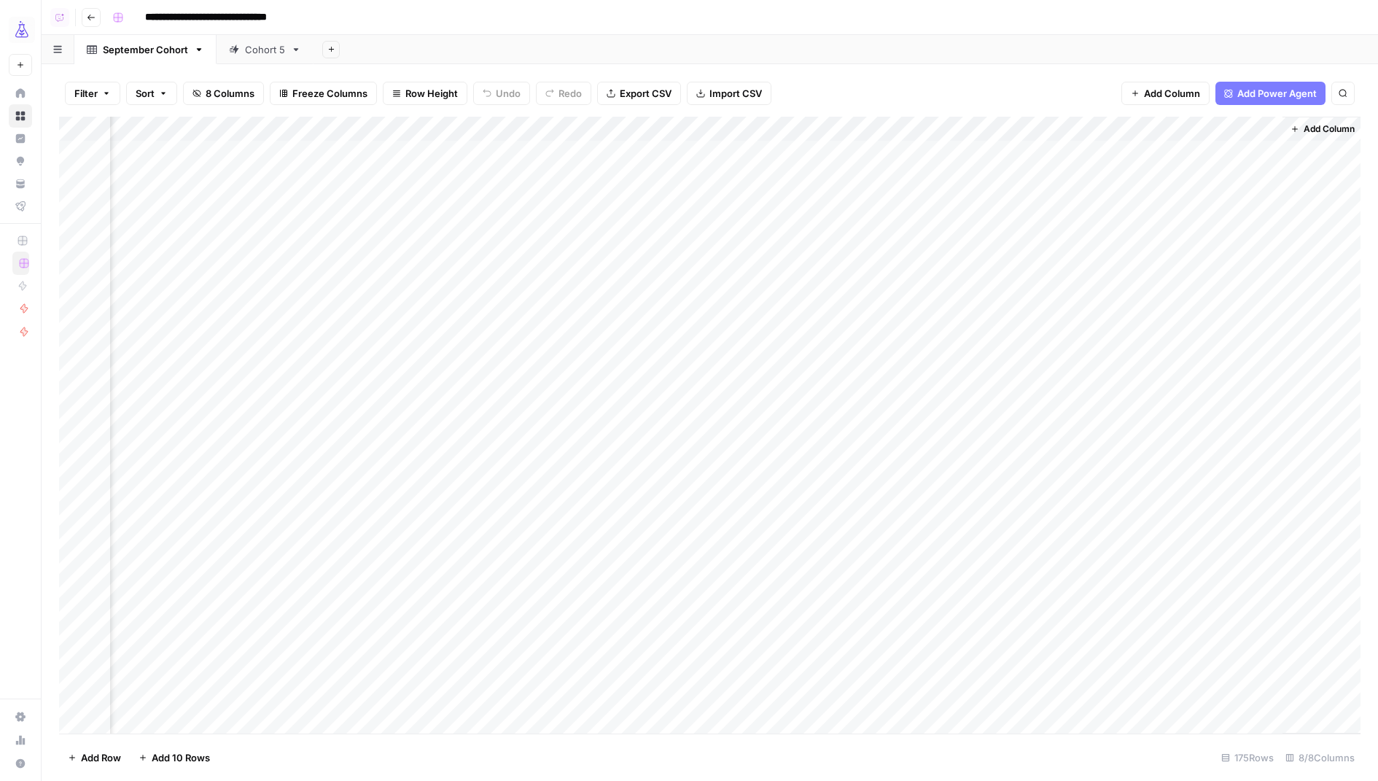
scroll to position [0, 252]
click at [1189, 152] on div "Add Column" at bounding box center [710, 426] width 1302 height 618
click at [1179, 129] on div "Add Column" at bounding box center [710, 426] width 1302 height 618
click at [1167, 246] on span "Configure Inputs" at bounding box center [1183, 251] width 128 height 15
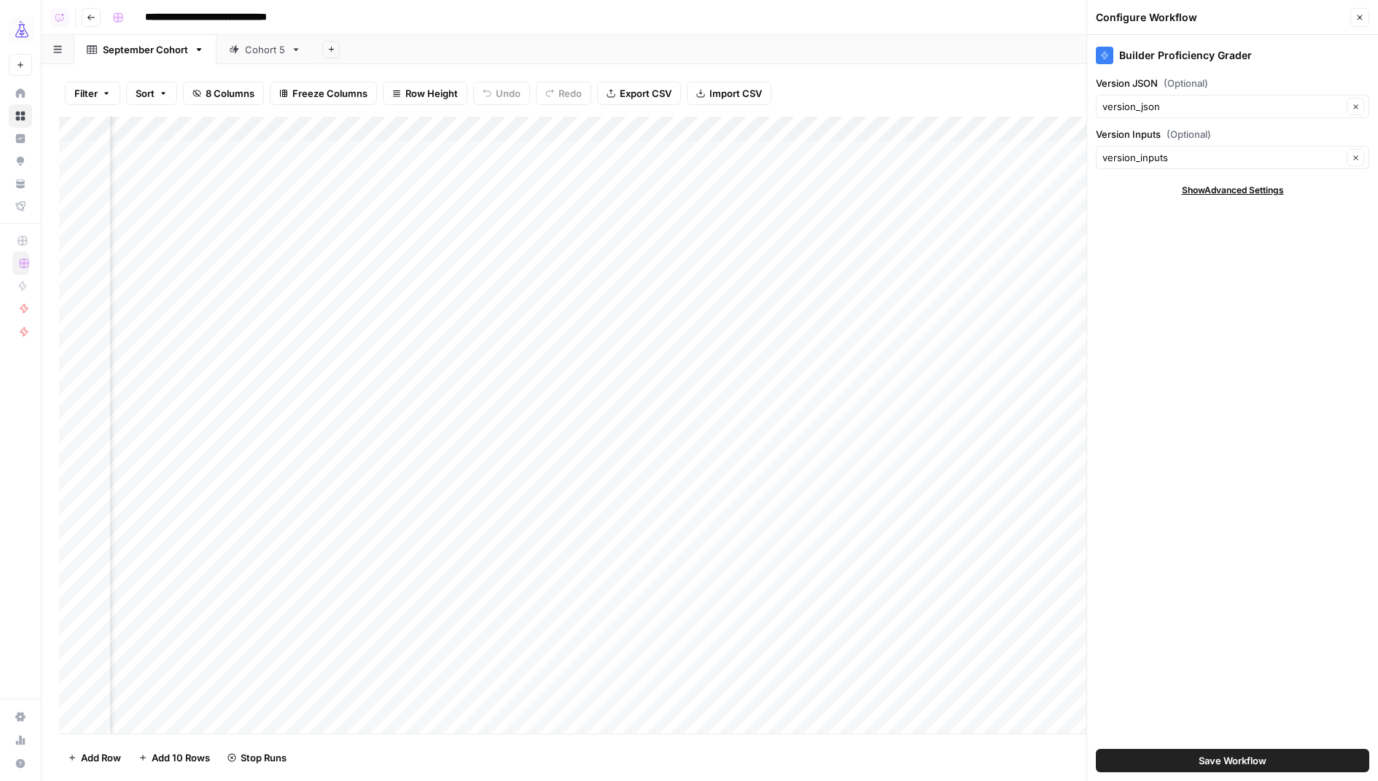
click at [1196, 758] on button "Save Workflow" at bounding box center [1232, 760] width 273 height 23
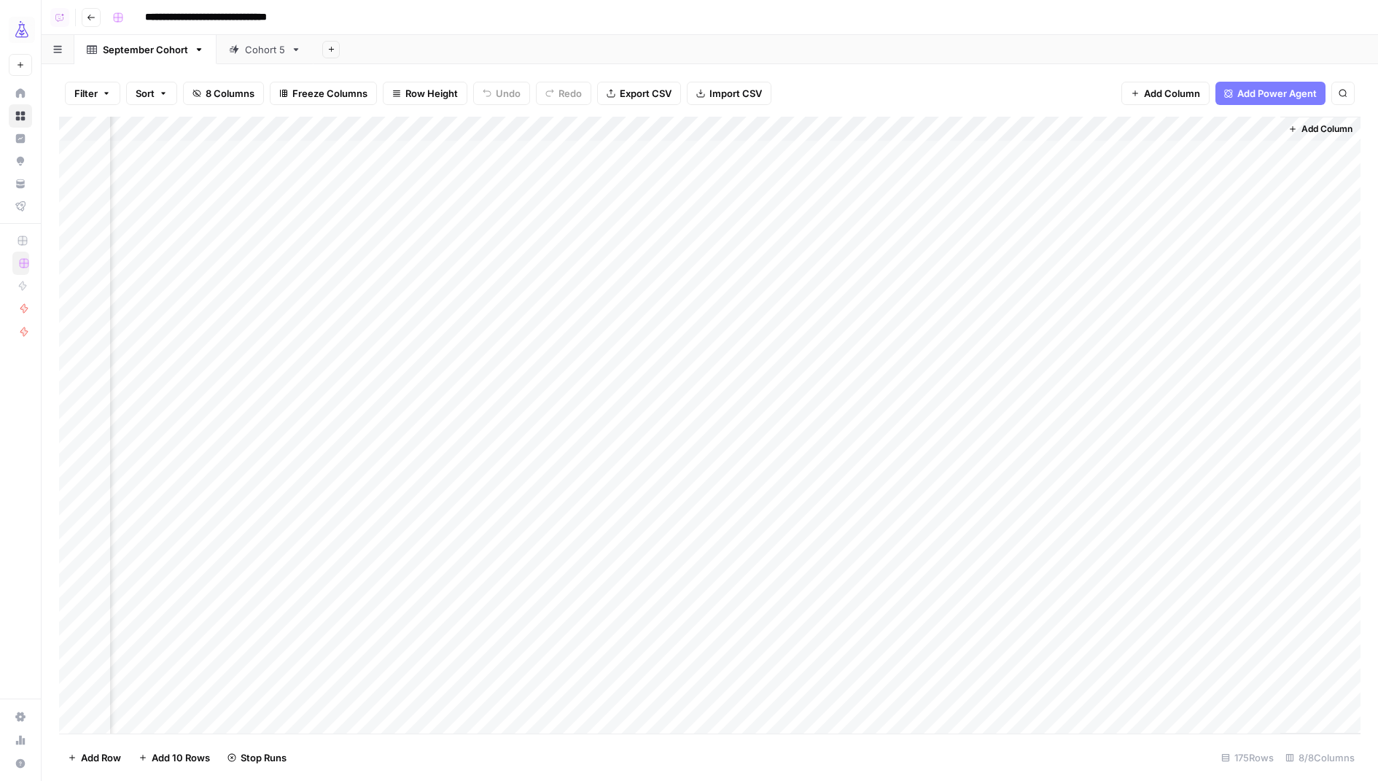
click at [1189, 176] on div "Add Column" at bounding box center [710, 426] width 1302 height 618
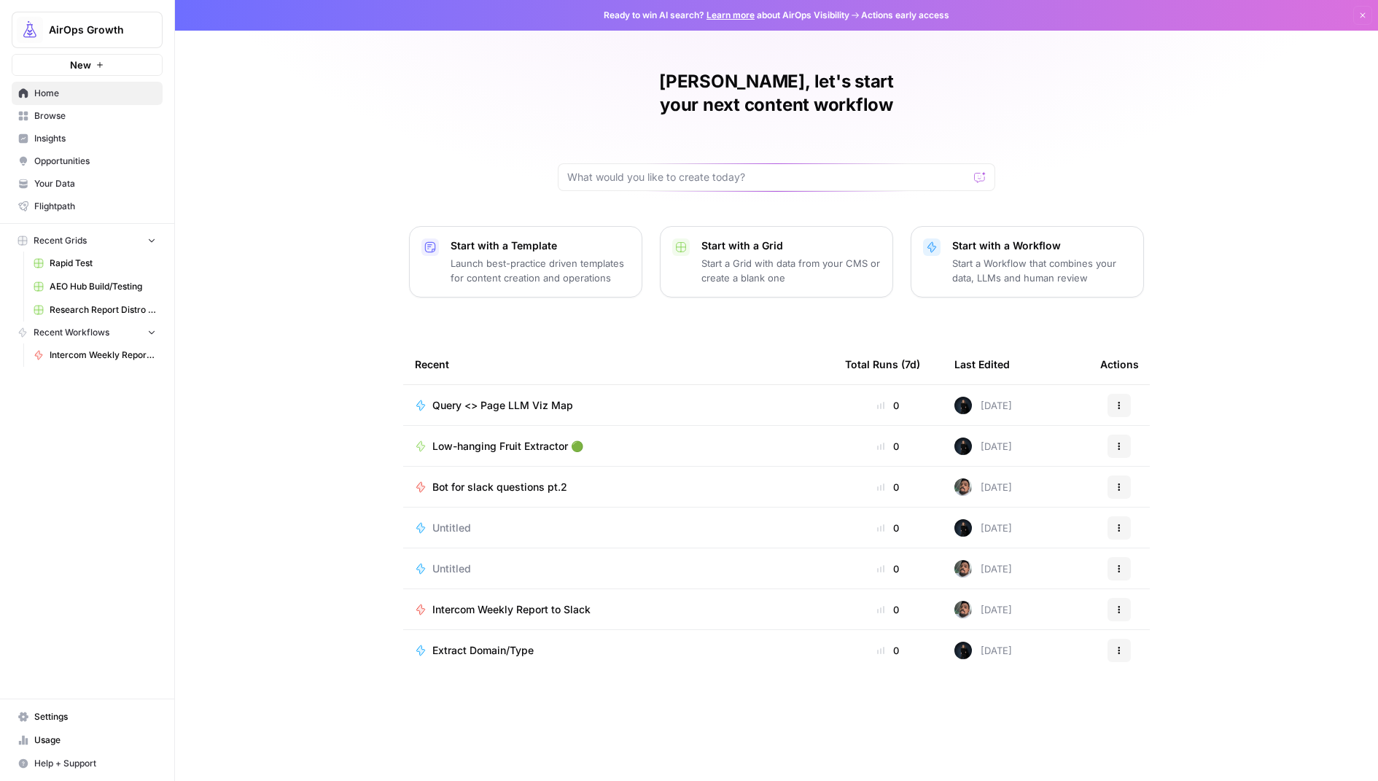
click at [116, 22] on button "AirOps Growth" at bounding box center [87, 30] width 151 height 36
type input "cohort"
click at [127, 128] on span "Cohort 5" at bounding box center [140, 132] width 192 height 15
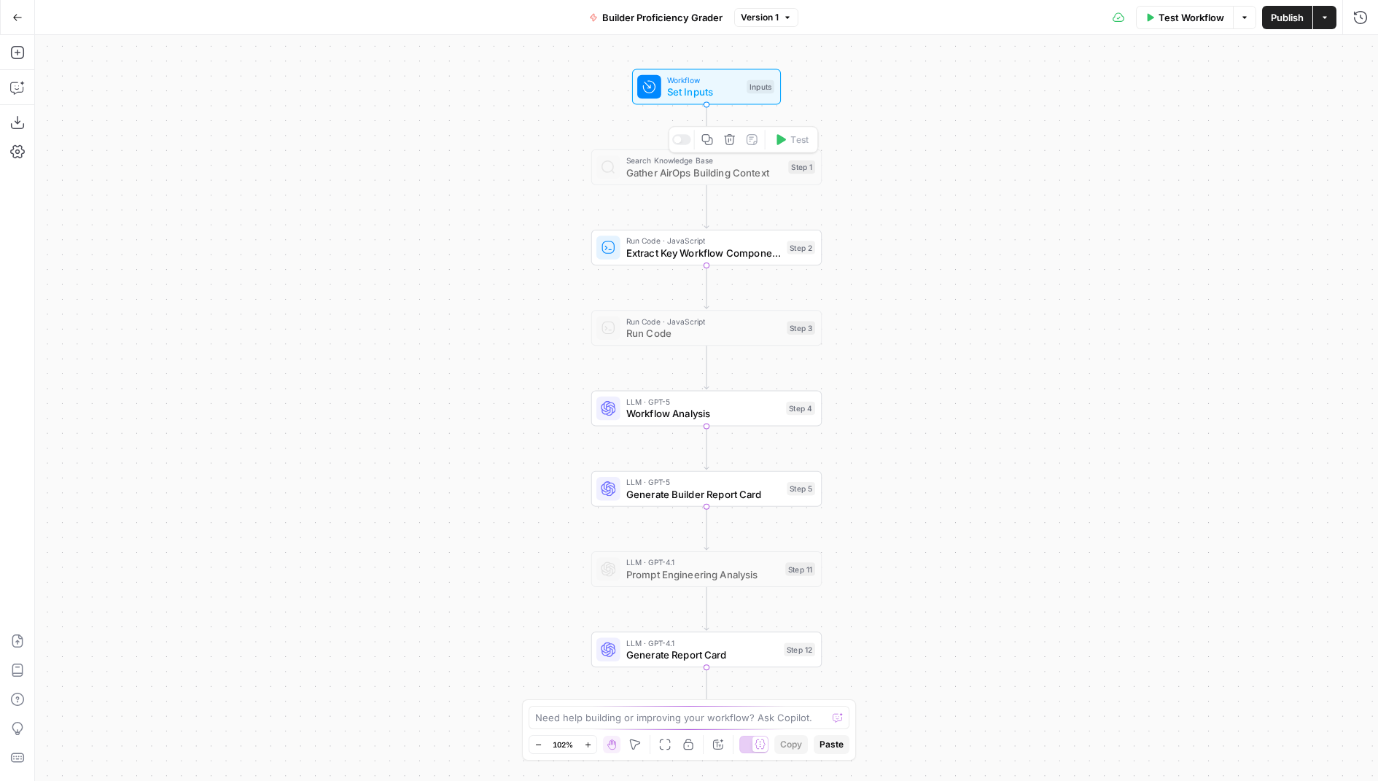
click at [709, 85] on span "Set Inputs" at bounding box center [704, 92] width 74 height 15
click at [1310, 89] on span "edit field" at bounding box center [1312, 91] width 32 height 12
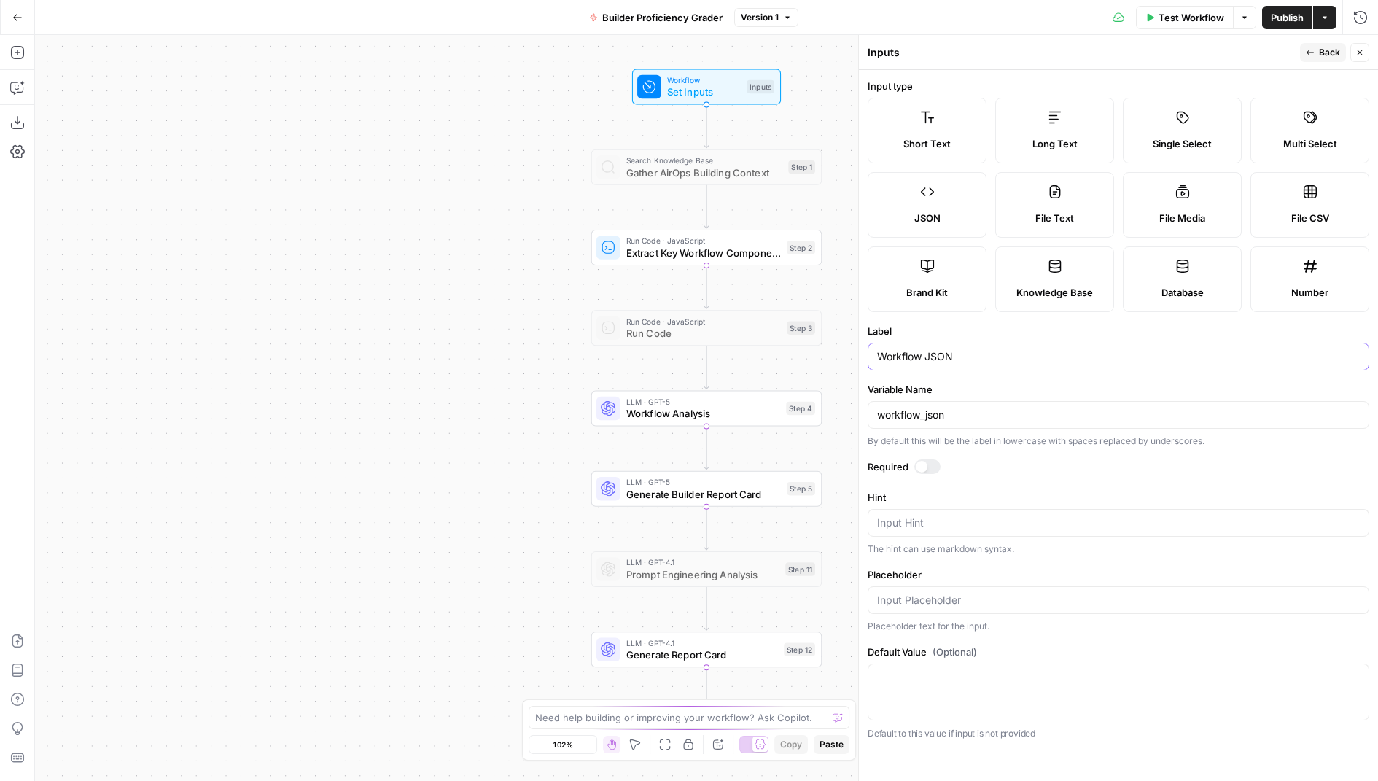
drag, startPoint x: 985, startPoint y: 352, endPoint x: 850, endPoint y: 355, distance: 134.9
click at [850, 355] on body "AirOps Growth New Home Browse Insights Opportunities Your Data Flightpath Recen…" at bounding box center [689, 390] width 1378 height 781
click at [937, 354] on input "Workflow JSON" at bounding box center [1118, 356] width 483 height 15
type input "Version JSON"
click at [1027, 316] on form "Input type Short Text Long Text Single Select Multi Select JSON File Text File …" at bounding box center [1118, 425] width 519 height 711
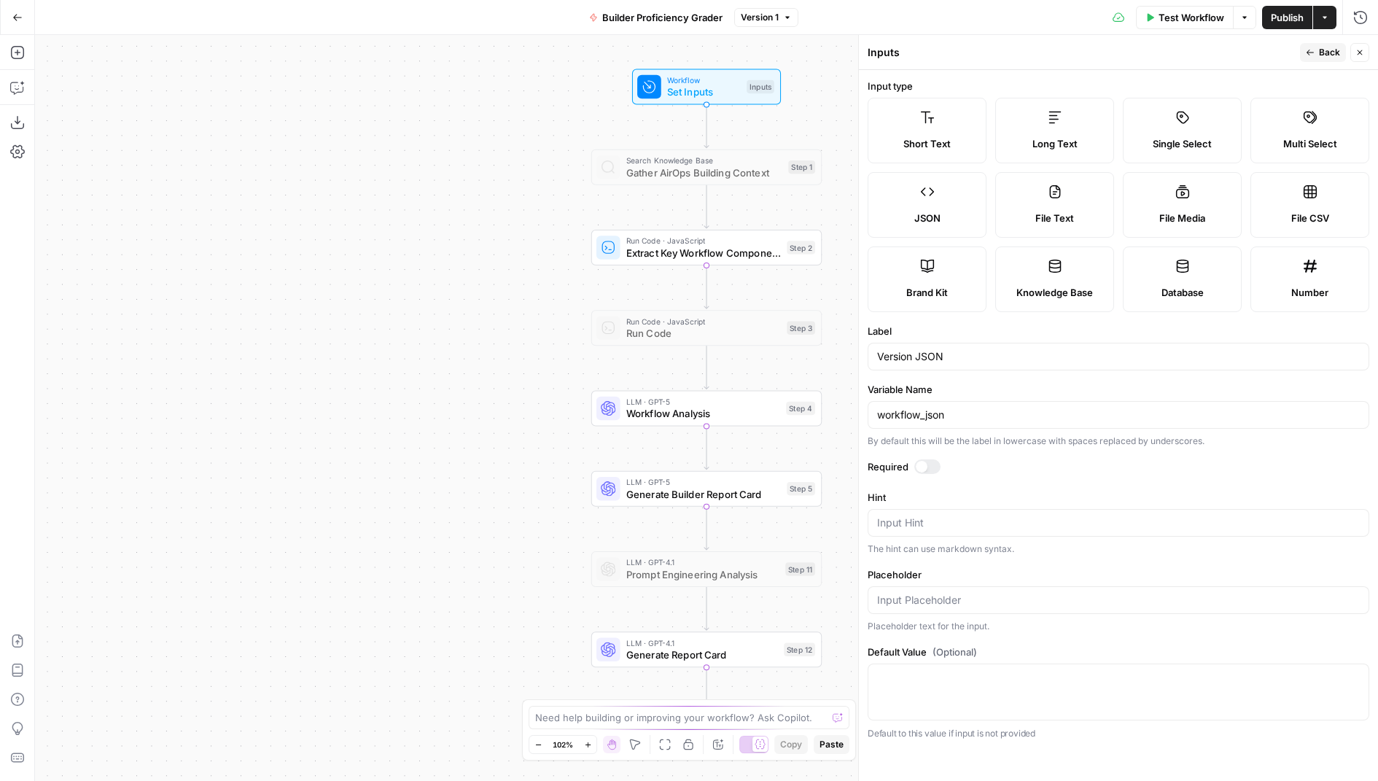
click at [1323, 56] on span "Back" at bounding box center [1329, 52] width 21 height 13
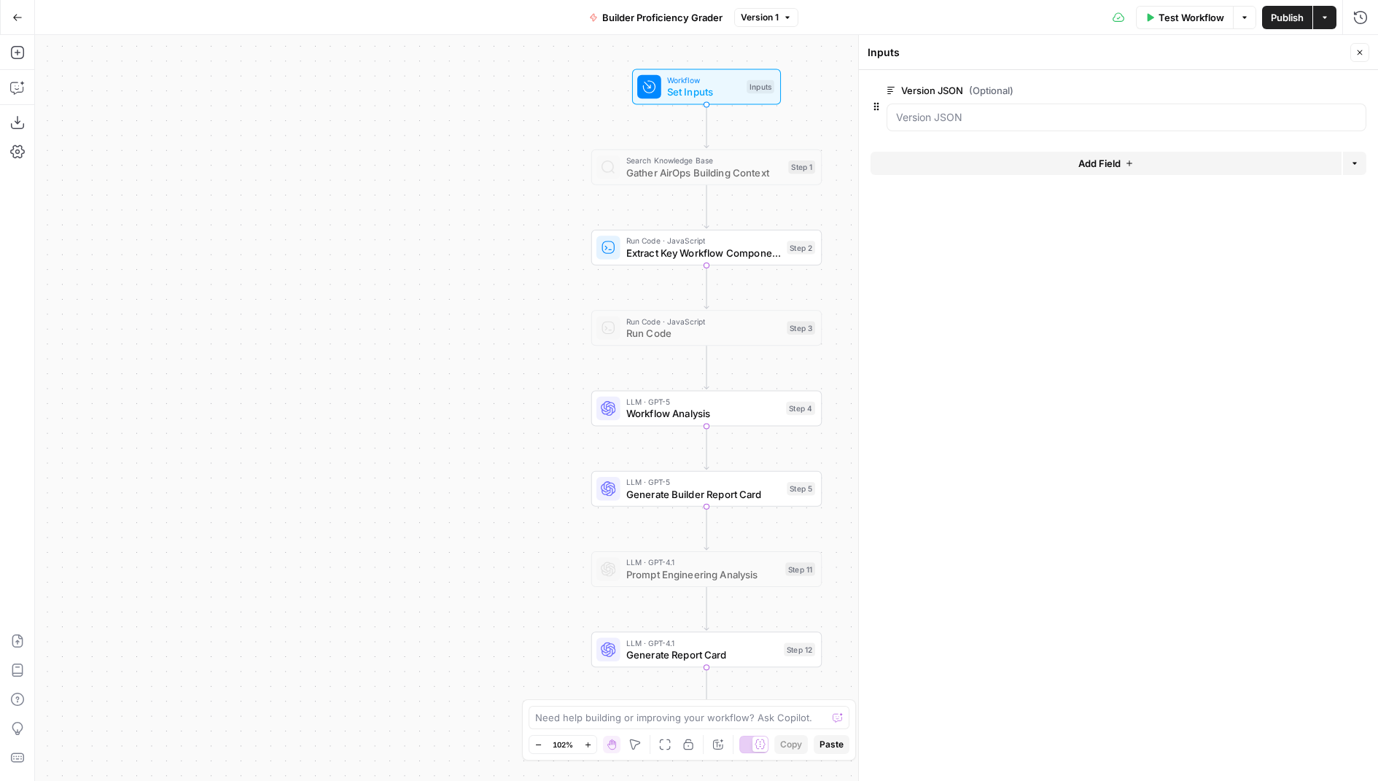
click at [1002, 166] on button "Add Field" at bounding box center [1106, 163] width 471 height 23
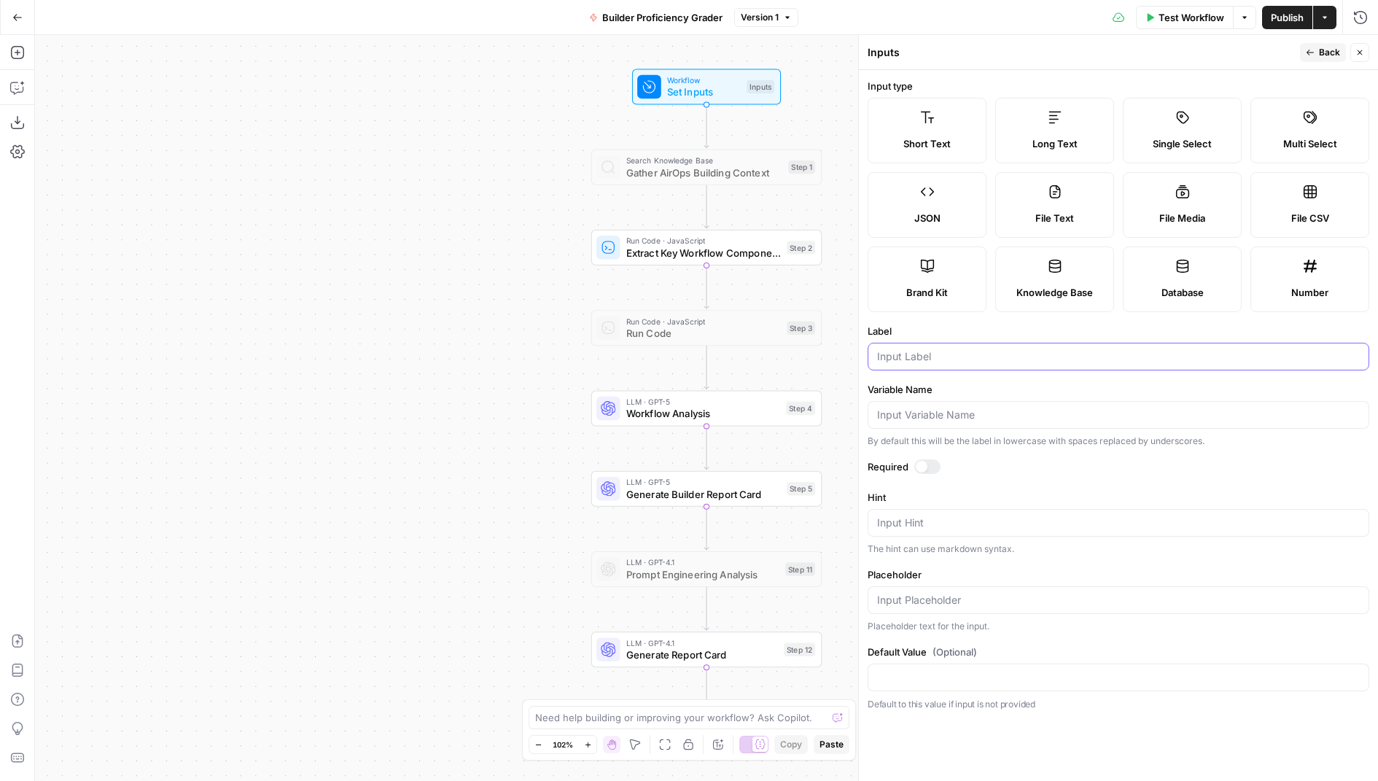
click at [941, 359] on input "Label" at bounding box center [1118, 356] width 483 height 15
click at [927, 355] on input "Version INputs" at bounding box center [1118, 356] width 483 height 15
type input "Version Inputs"
click at [1323, 44] on button "Back" at bounding box center [1323, 52] width 46 height 19
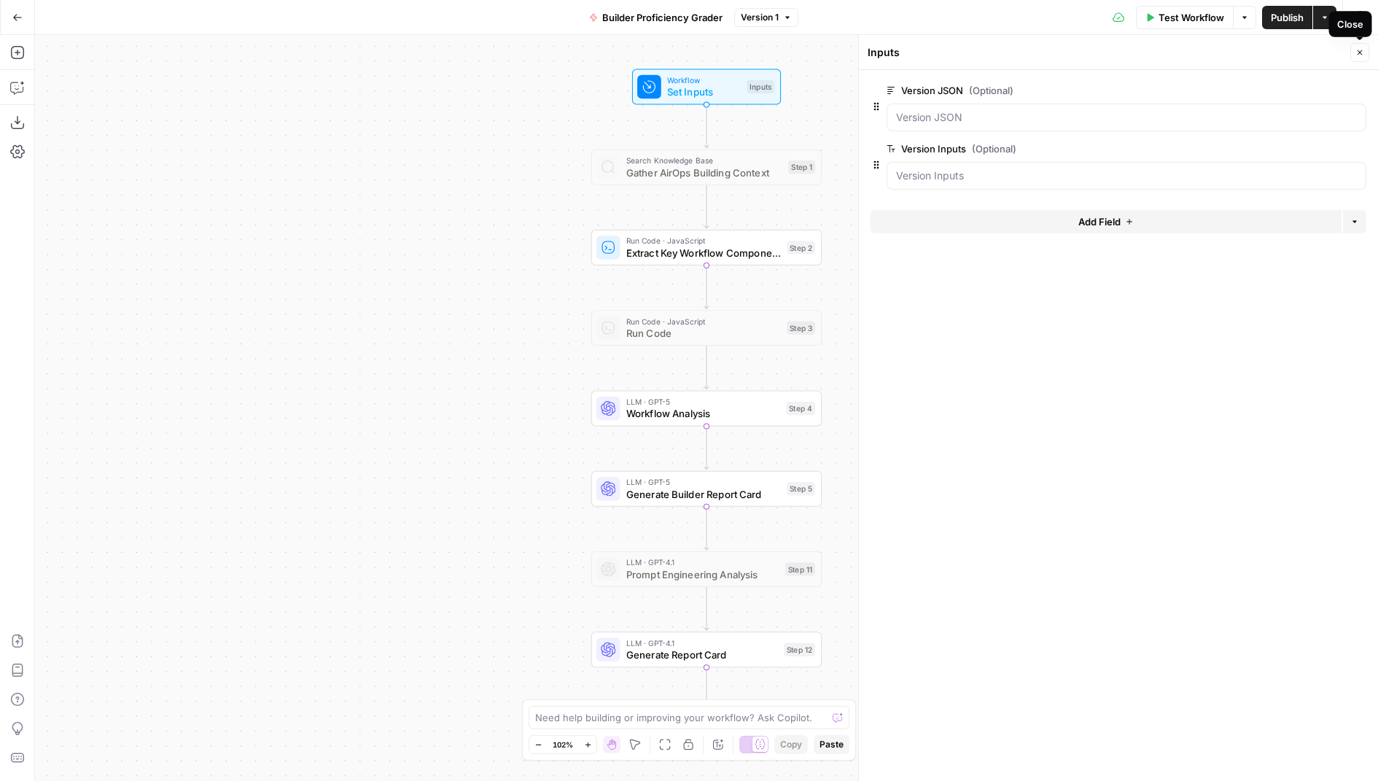
click at [1356, 50] on icon "button" at bounding box center [1359, 52] width 9 height 9
click at [18, 51] on icon "button" at bounding box center [17, 52] width 15 height 15
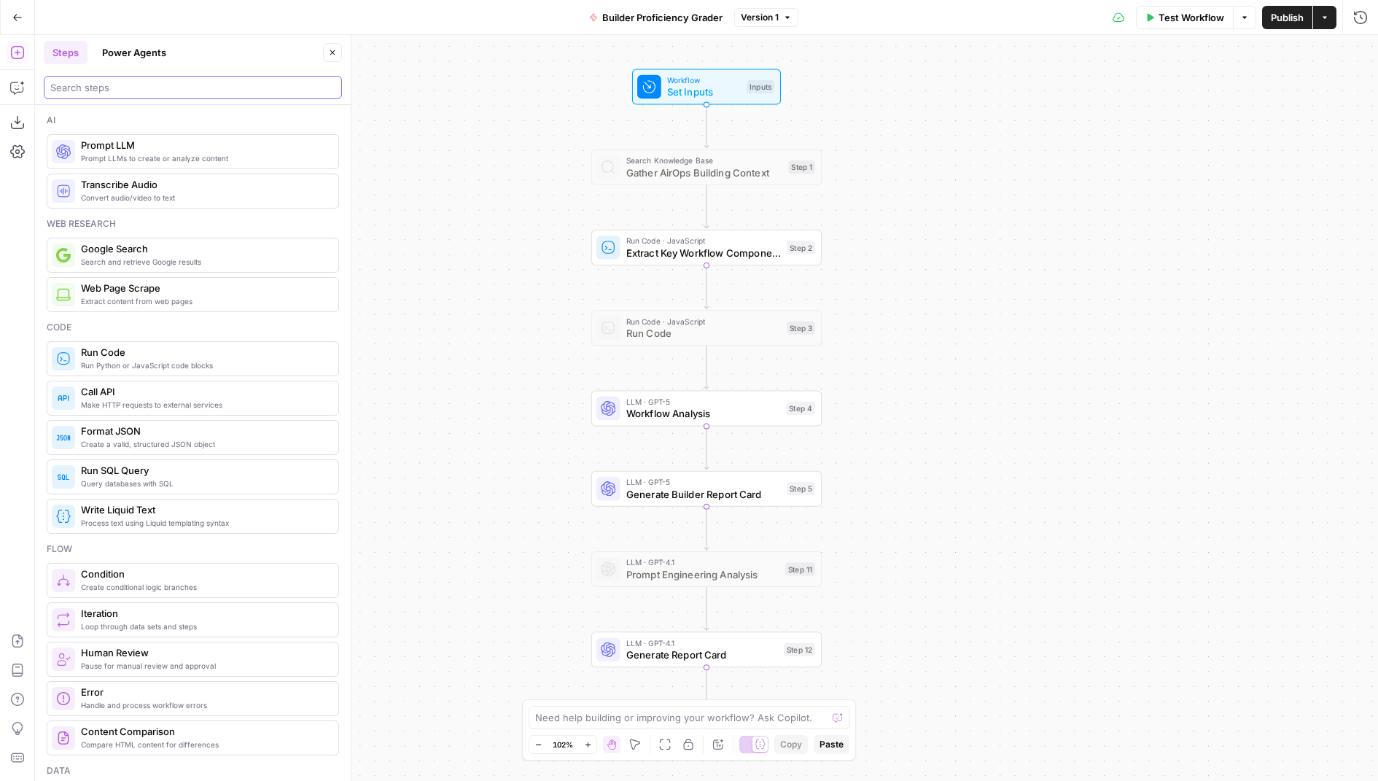
click at [110, 85] on input "search" at bounding box center [192, 87] width 285 height 15
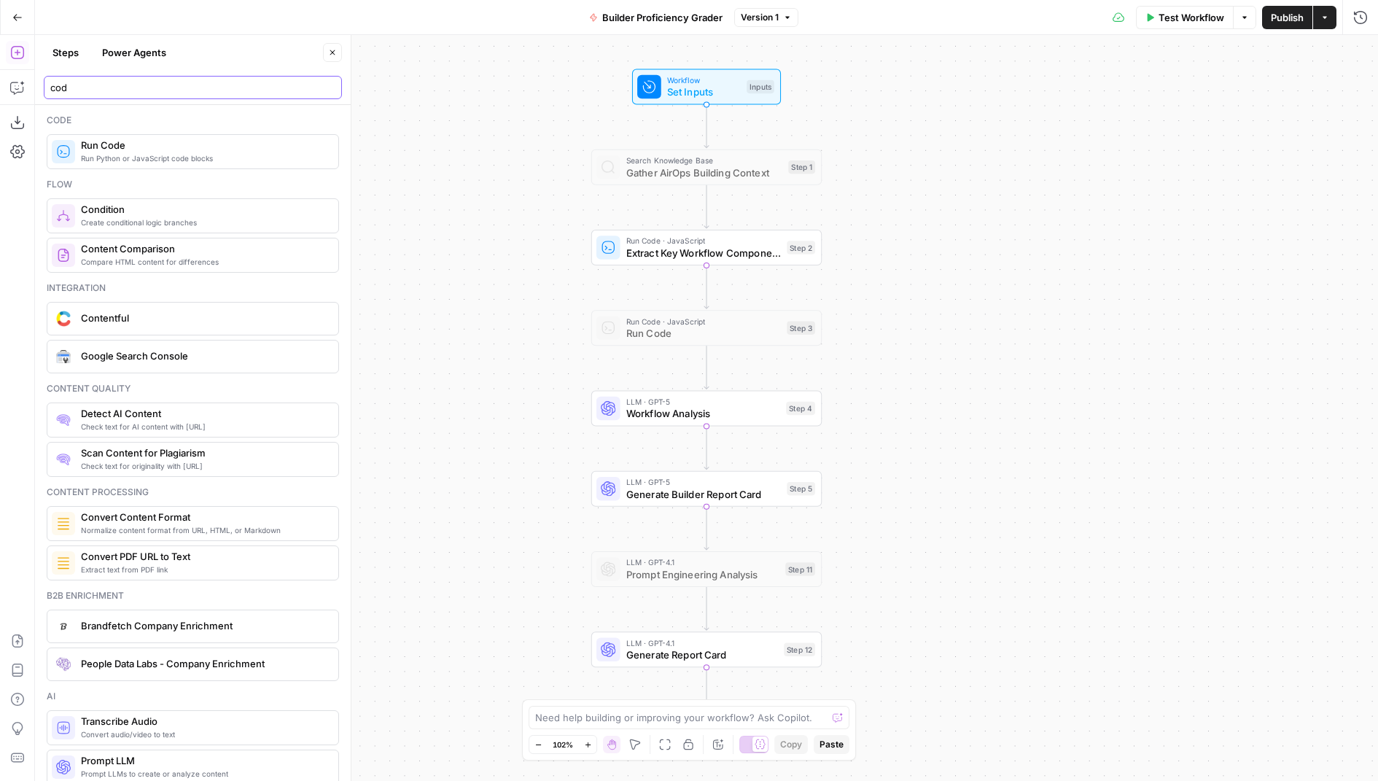
type input "cod"
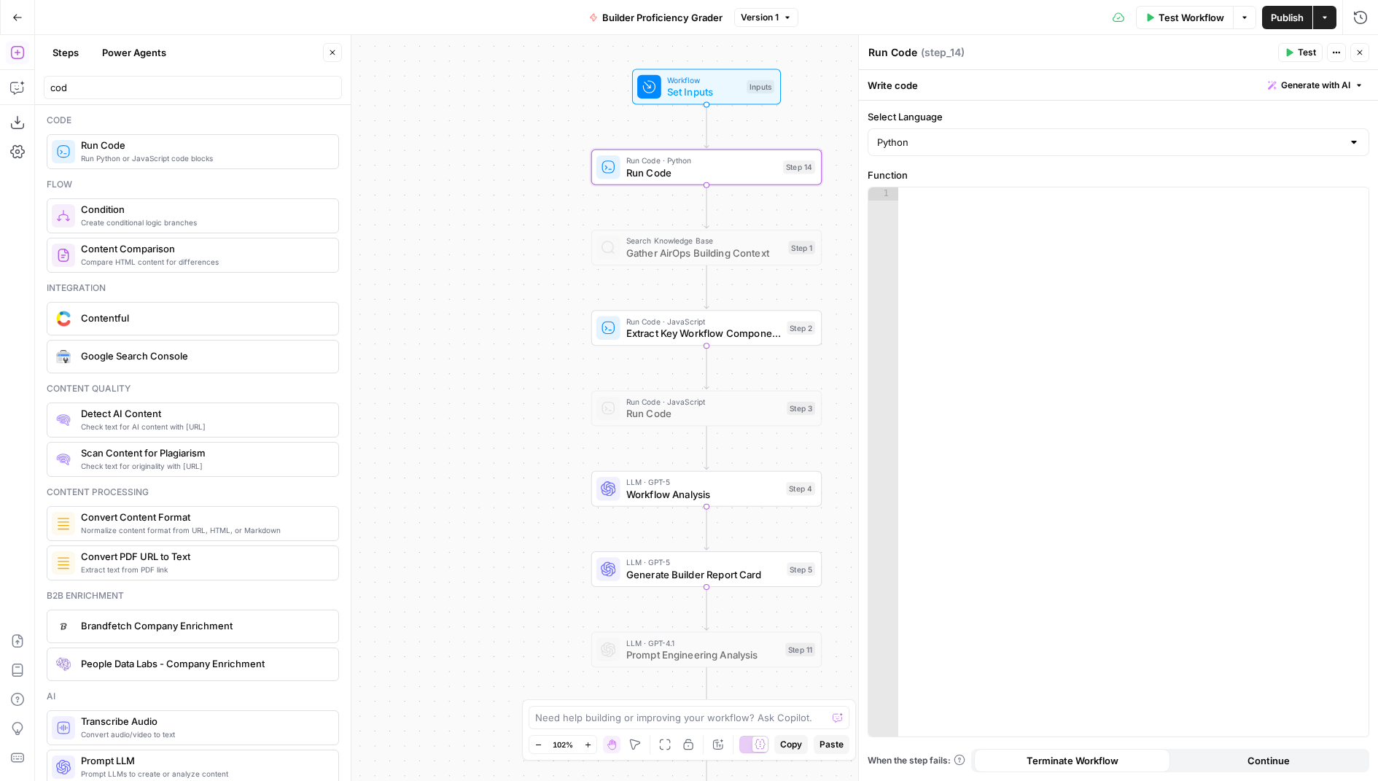
click at [327, 52] on button "Close" at bounding box center [332, 52] width 19 height 19
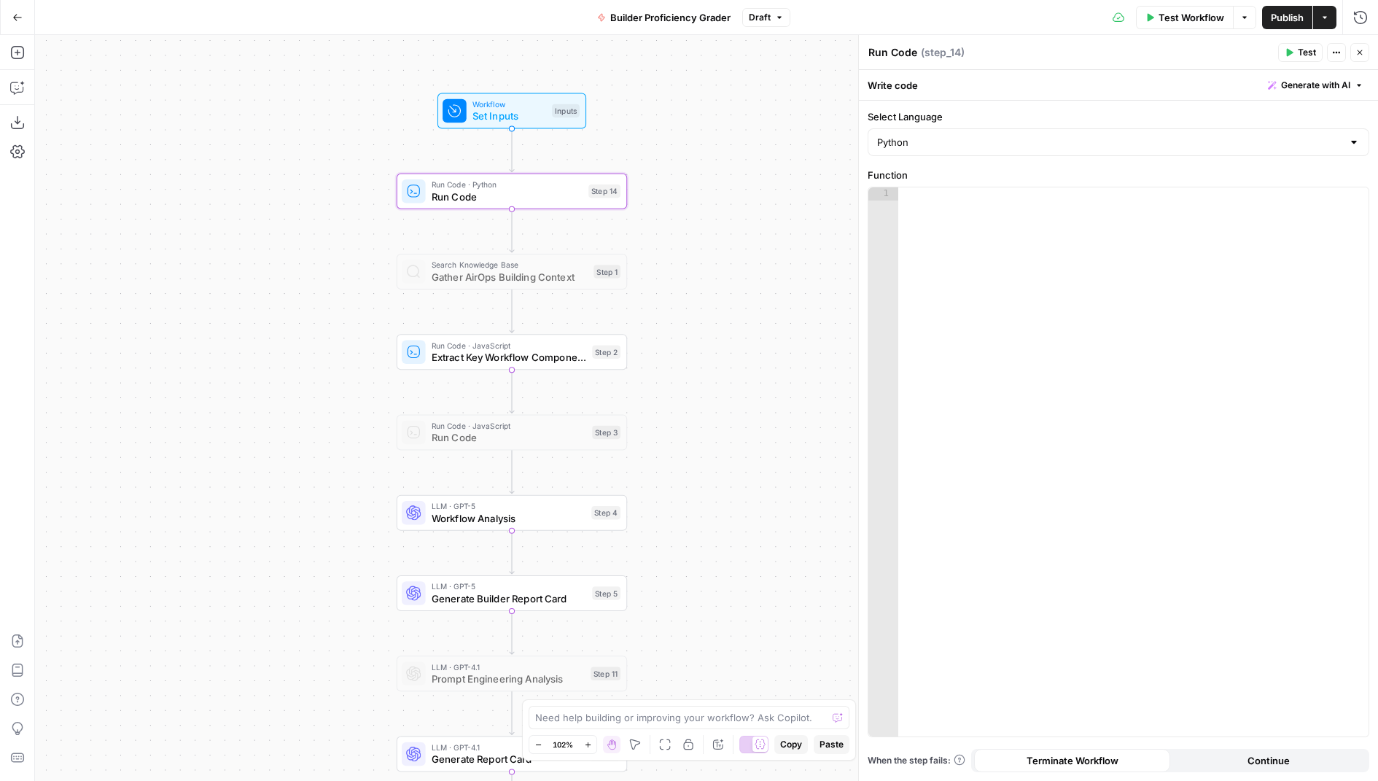
drag, startPoint x: 466, startPoint y: 190, endPoint x: 270, endPoint y: 214, distance: 197.6
click at [271, 214] on div "Workflow Set Inputs Inputs Run Code · Python Run Code Step 14 Search Knowledge …" at bounding box center [706, 408] width 1343 height 746
click at [1299, 79] on span "Generate with AI" at bounding box center [1315, 85] width 69 height 13
click at [1229, 189] on div at bounding box center [1223, 170] width 279 height 87
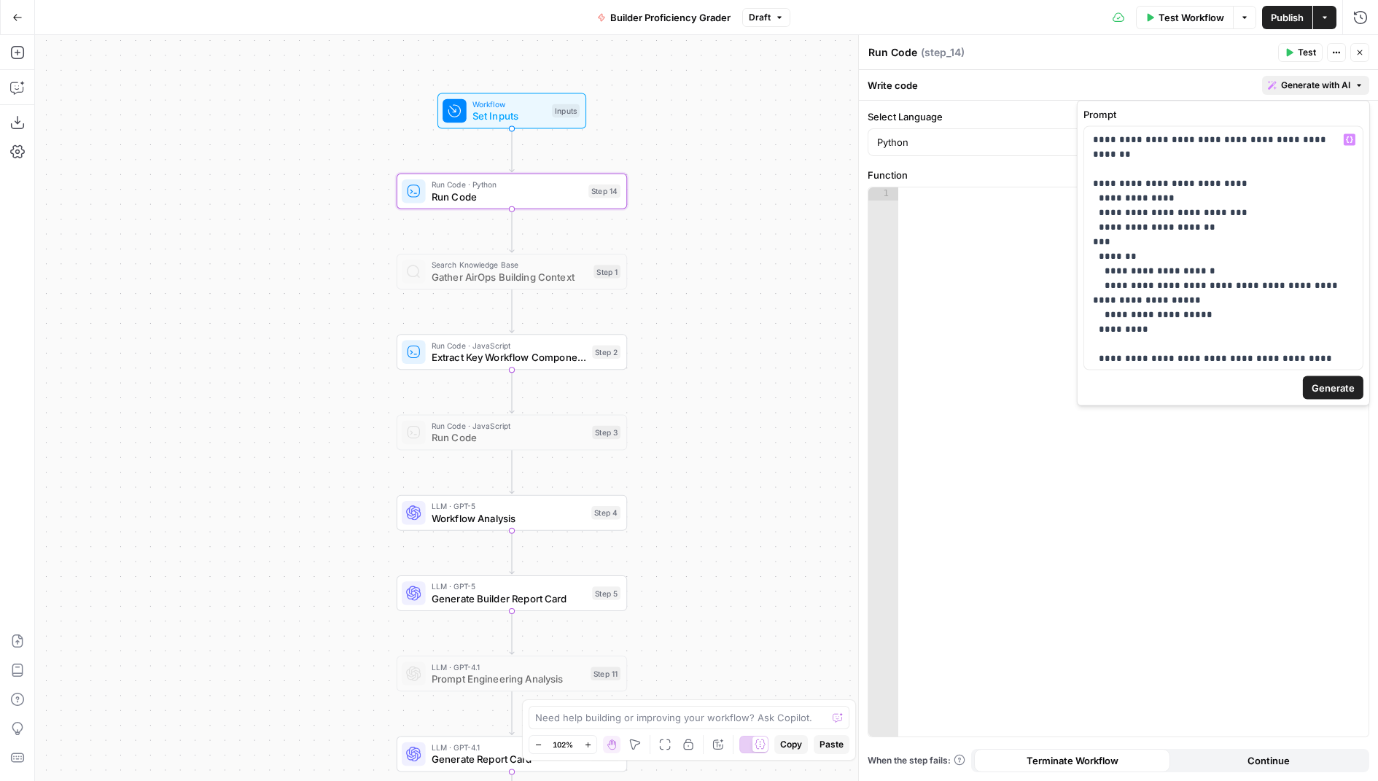
click at [1326, 381] on span "Generate" at bounding box center [1333, 388] width 43 height 15
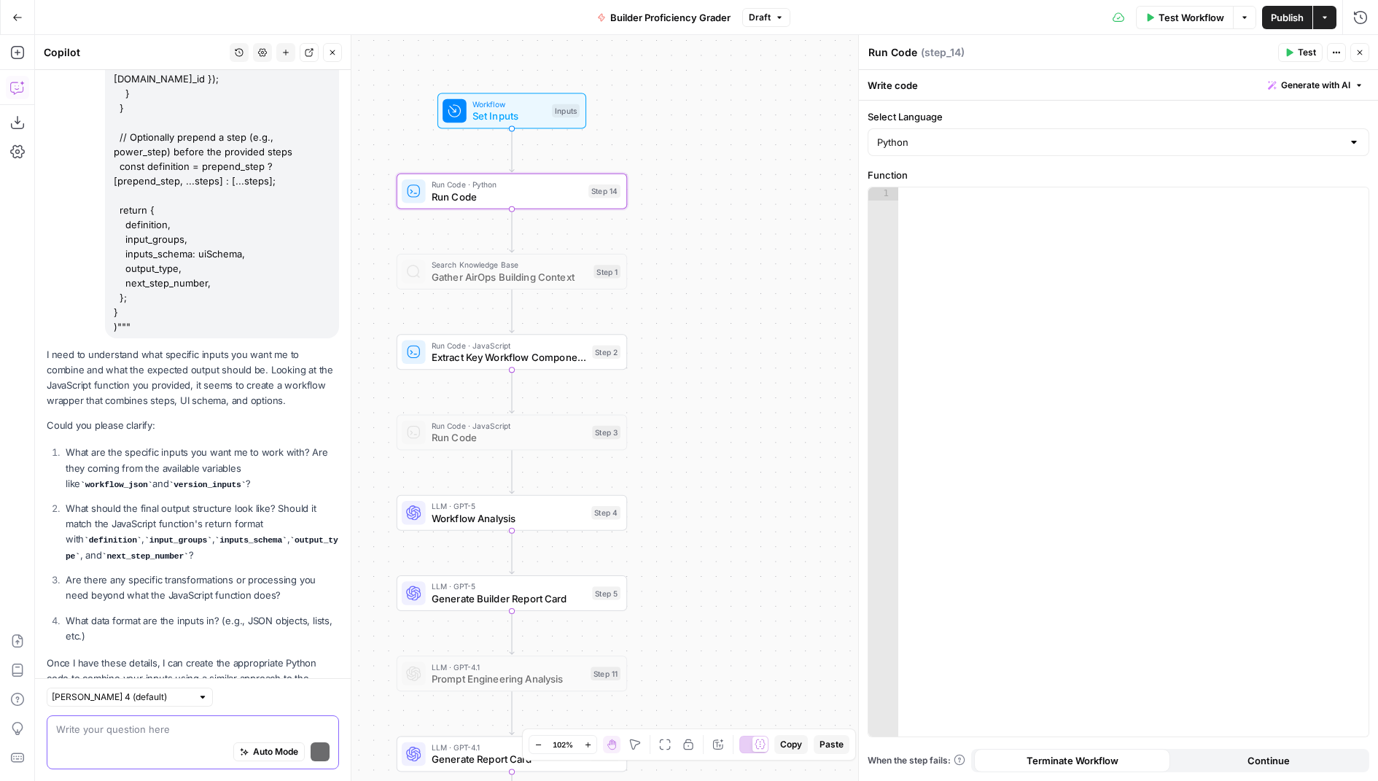
scroll to position [525, 0]
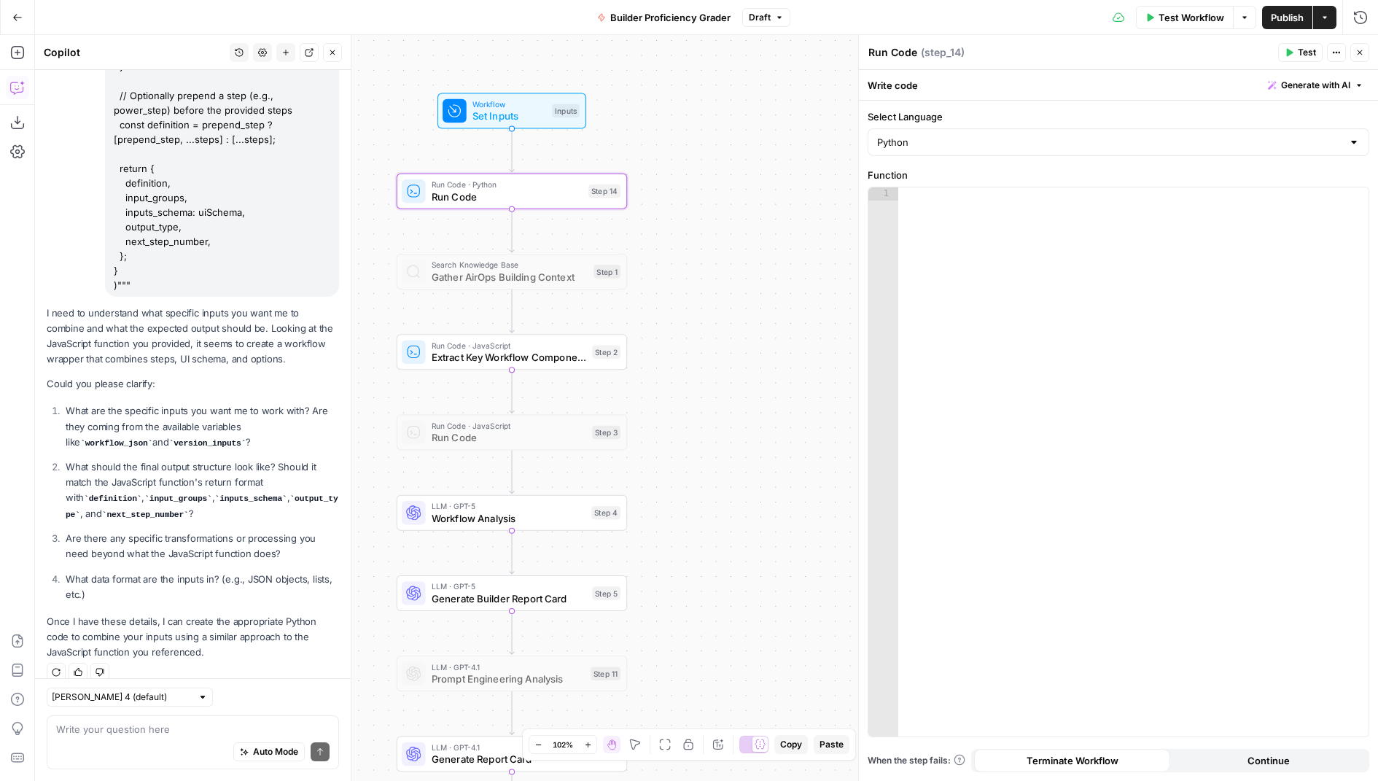
drag, startPoint x: 188, startPoint y: 427, endPoint x: 262, endPoint y: 407, distance: 77.1
click at [262, 407] on p "What are the specific inputs you want me to work with? Are they coming from the…" at bounding box center [202, 426] width 273 height 47
copy p "workflow_json and version_inputs ?"
click at [171, 734] on textarea at bounding box center [192, 729] width 273 height 15
paste textarea "workflow_json and version_inputs?"
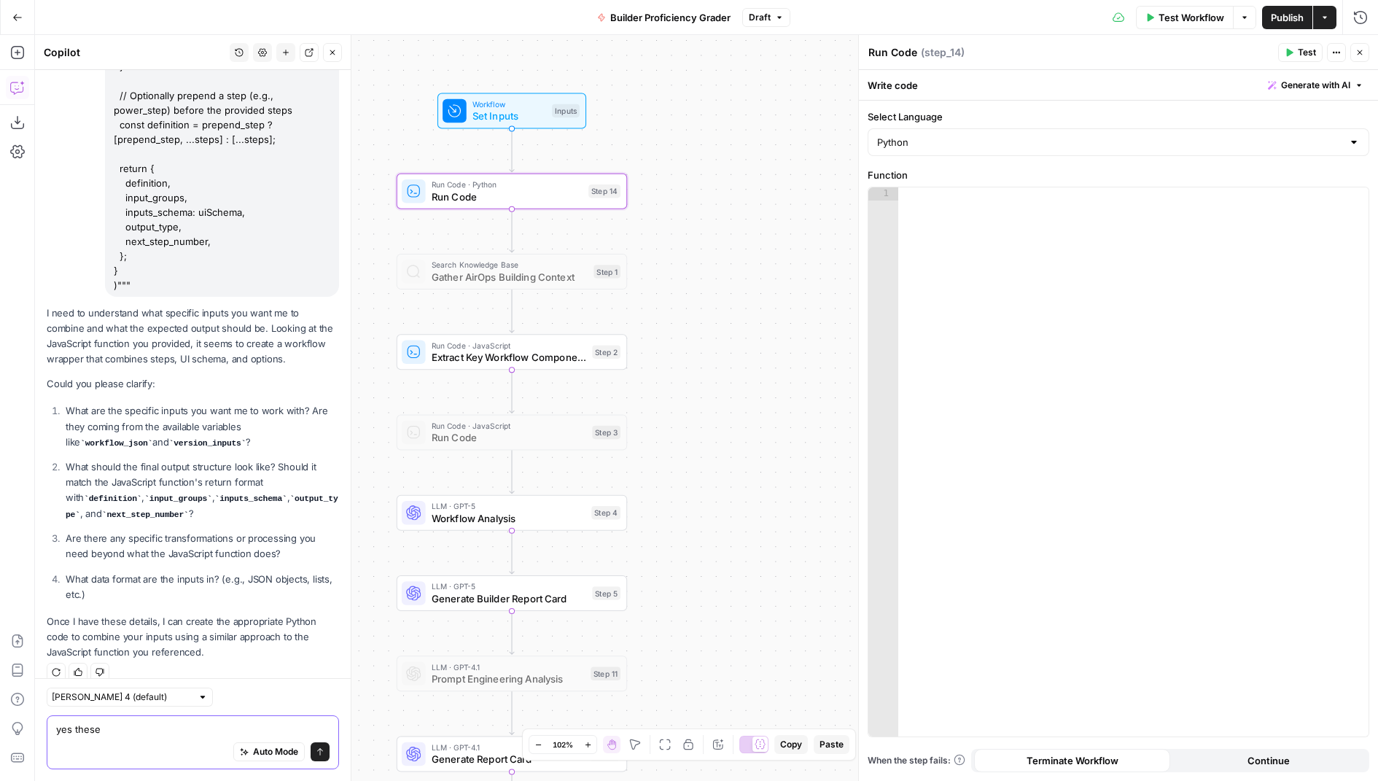
type textarea "yes these workflow_json and version_inputs?"
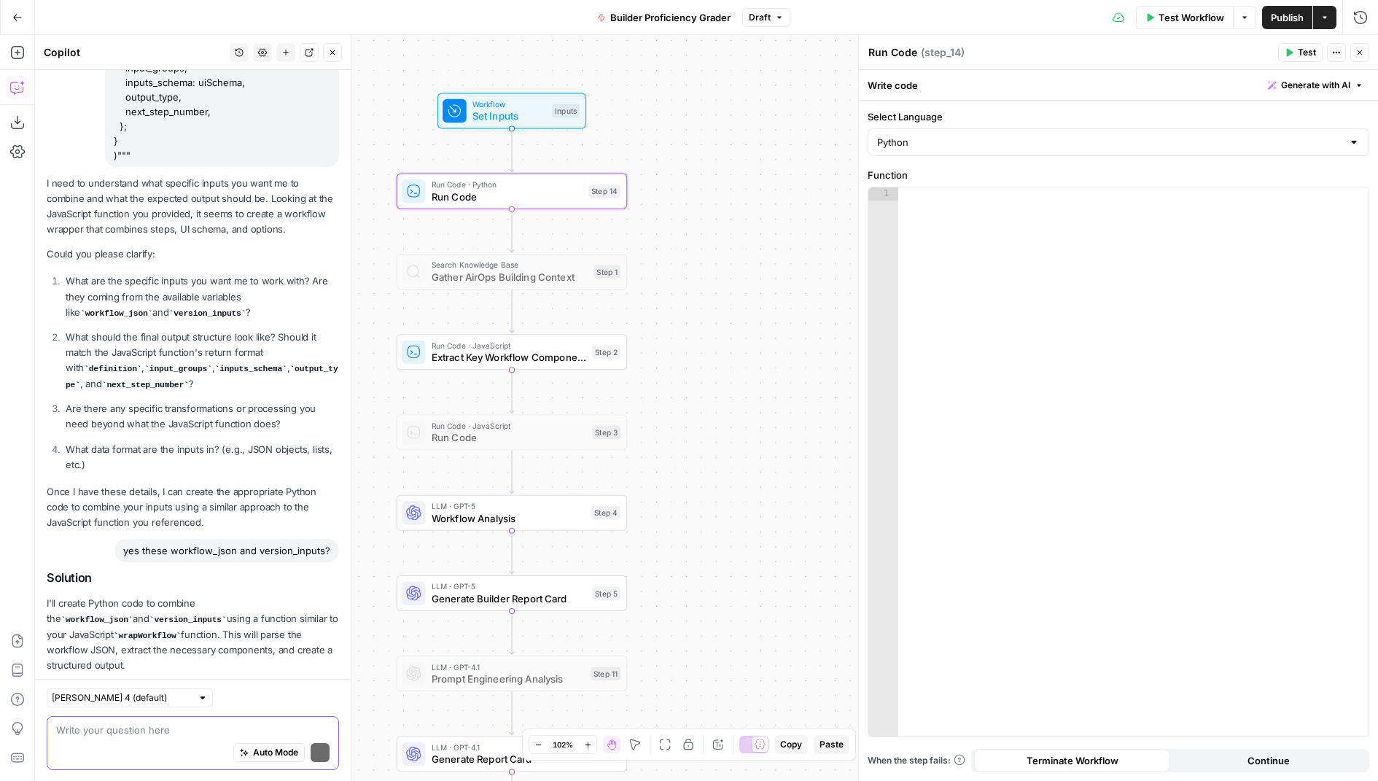
scroll to position [696, 0]
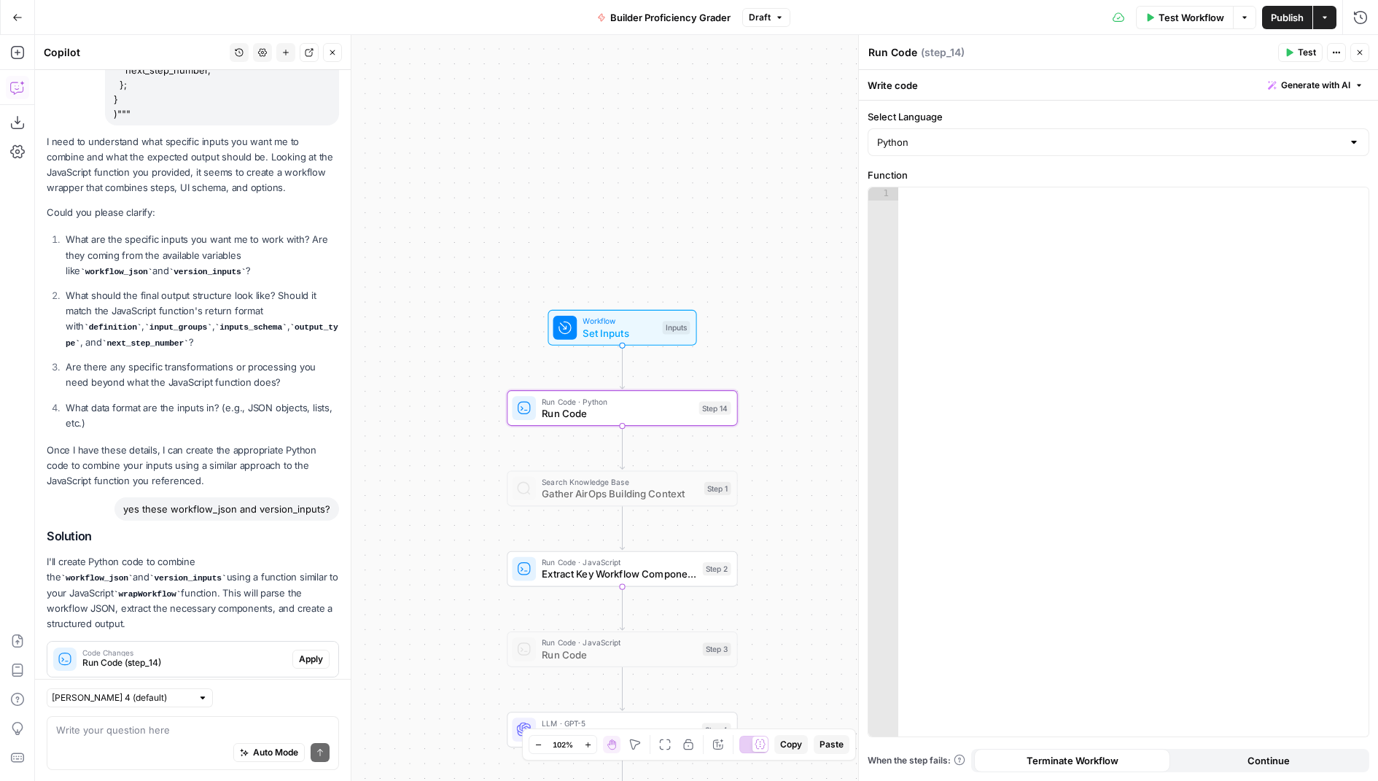
click at [312, 653] on span "Apply" at bounding box center [311, 659] width 24 height 13
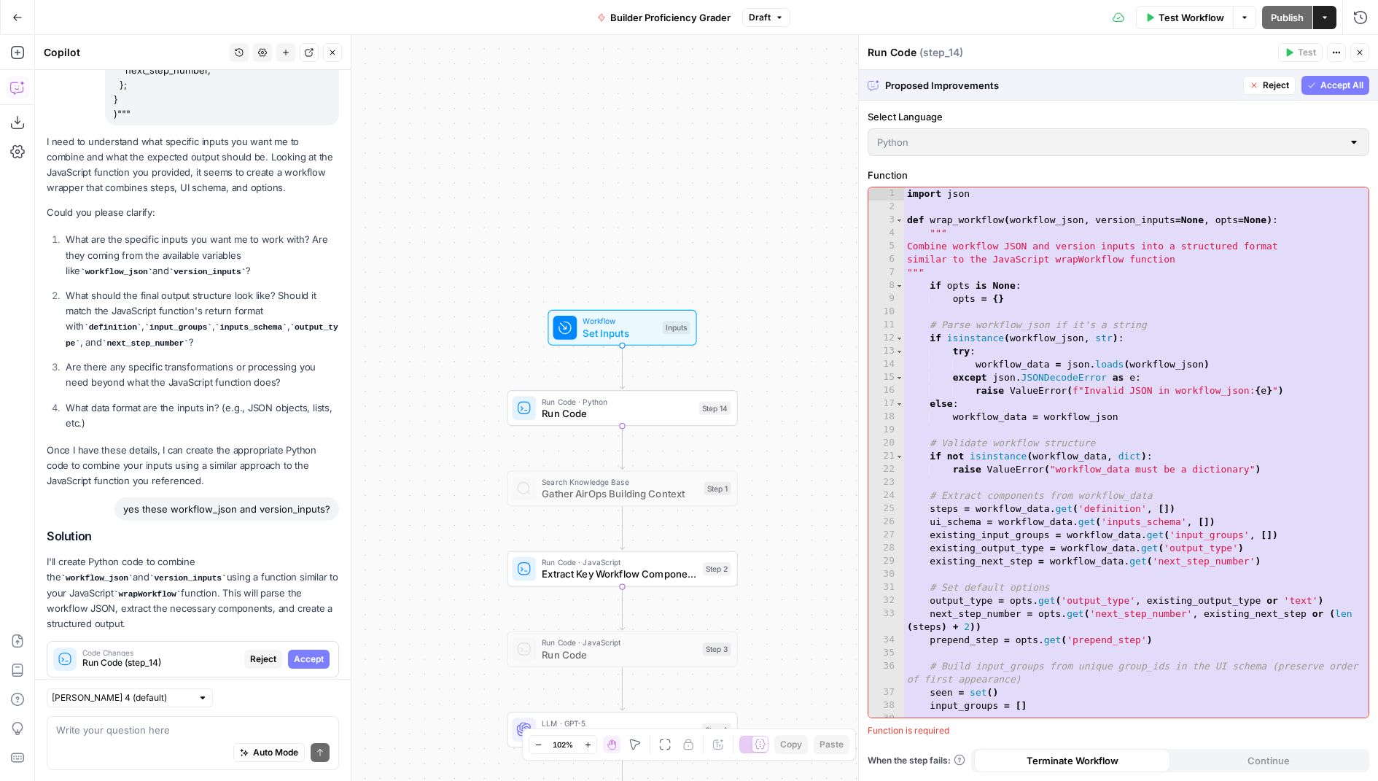
click at [1347, 91] on span "Accept All" at bounding box center [1341, 85] width 43 height 13
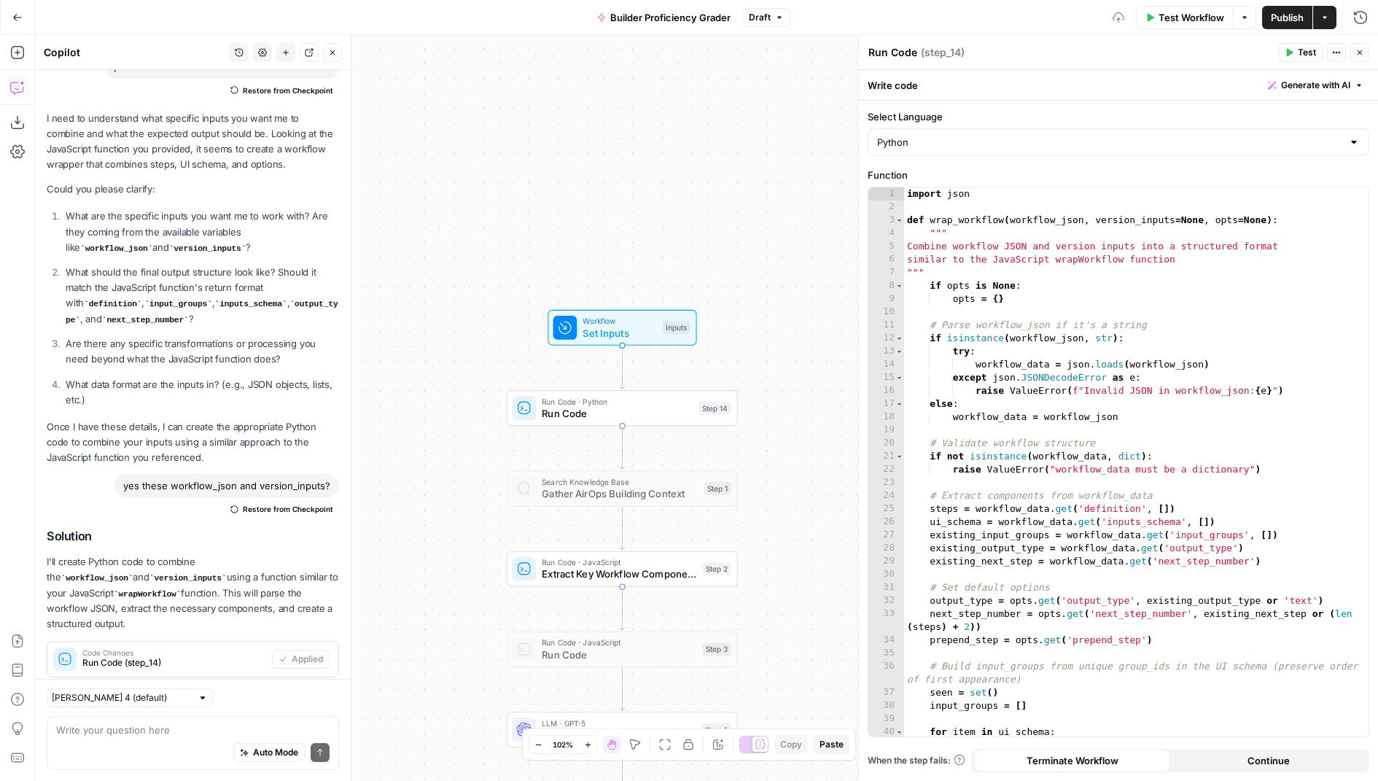
click at [1293, 52] on icon "button" at bounding box center [1290, 53] width 7 height 8
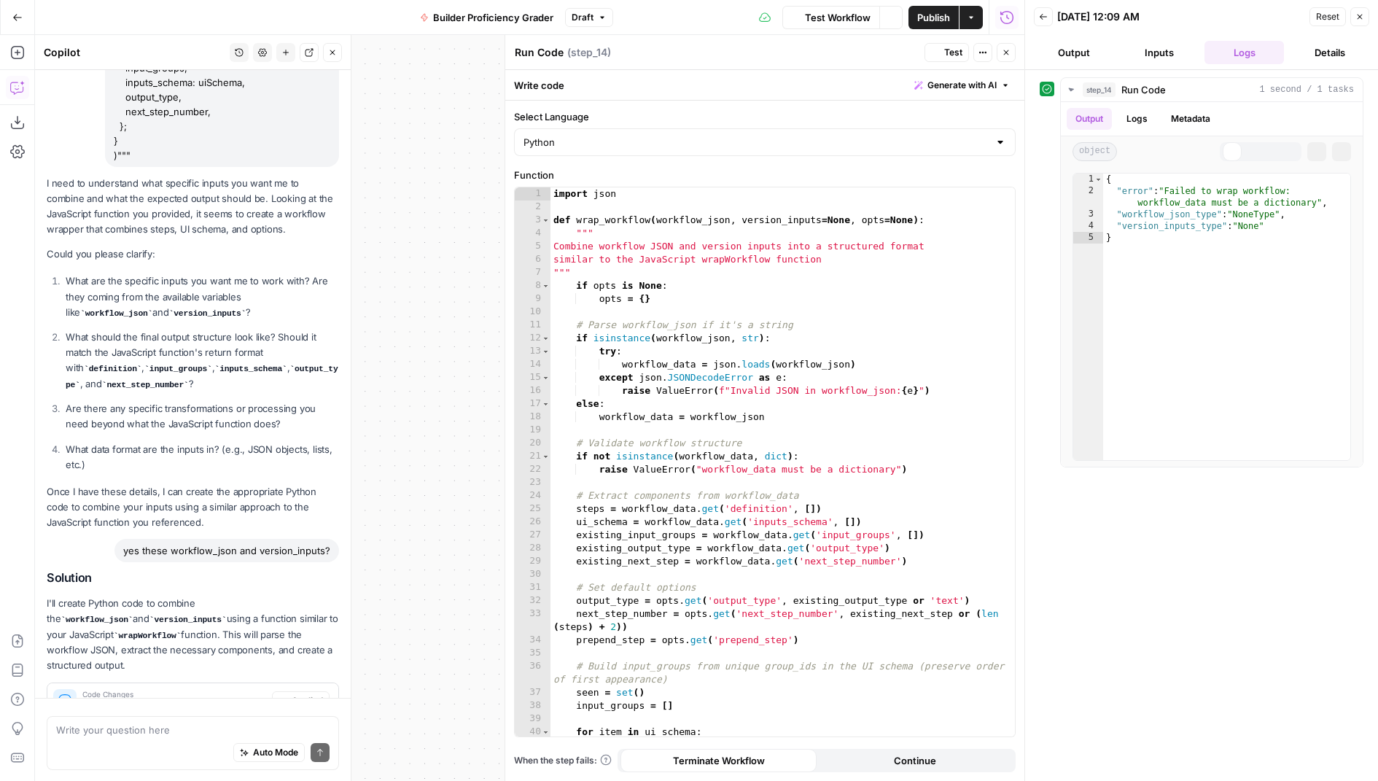
click at [1186, 58] on button "Inputs" at bounding box center [1158, 52] width 79 height 23
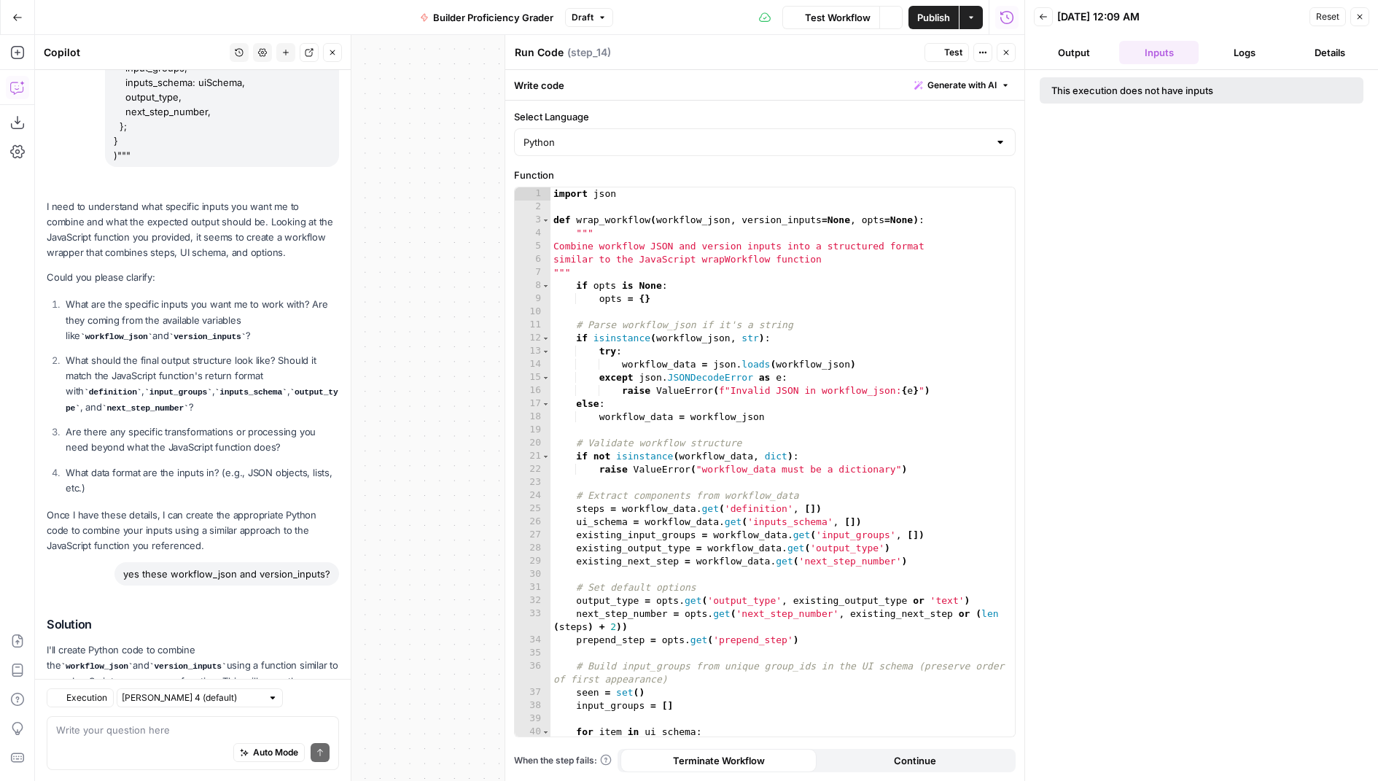
scroll to position [743, 0]
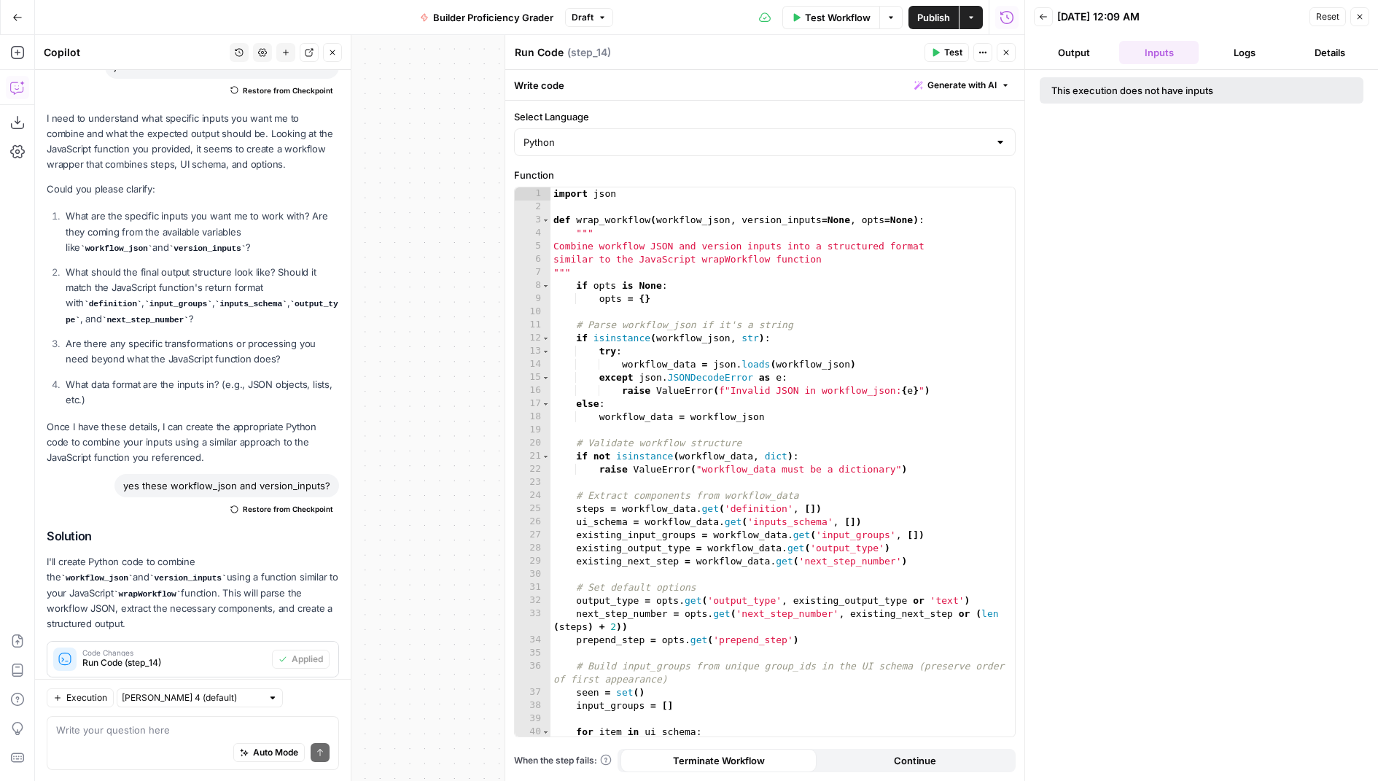
click at [1228, 51] on button "Logs" at bounding box center [1244, 52] width 79 height 23
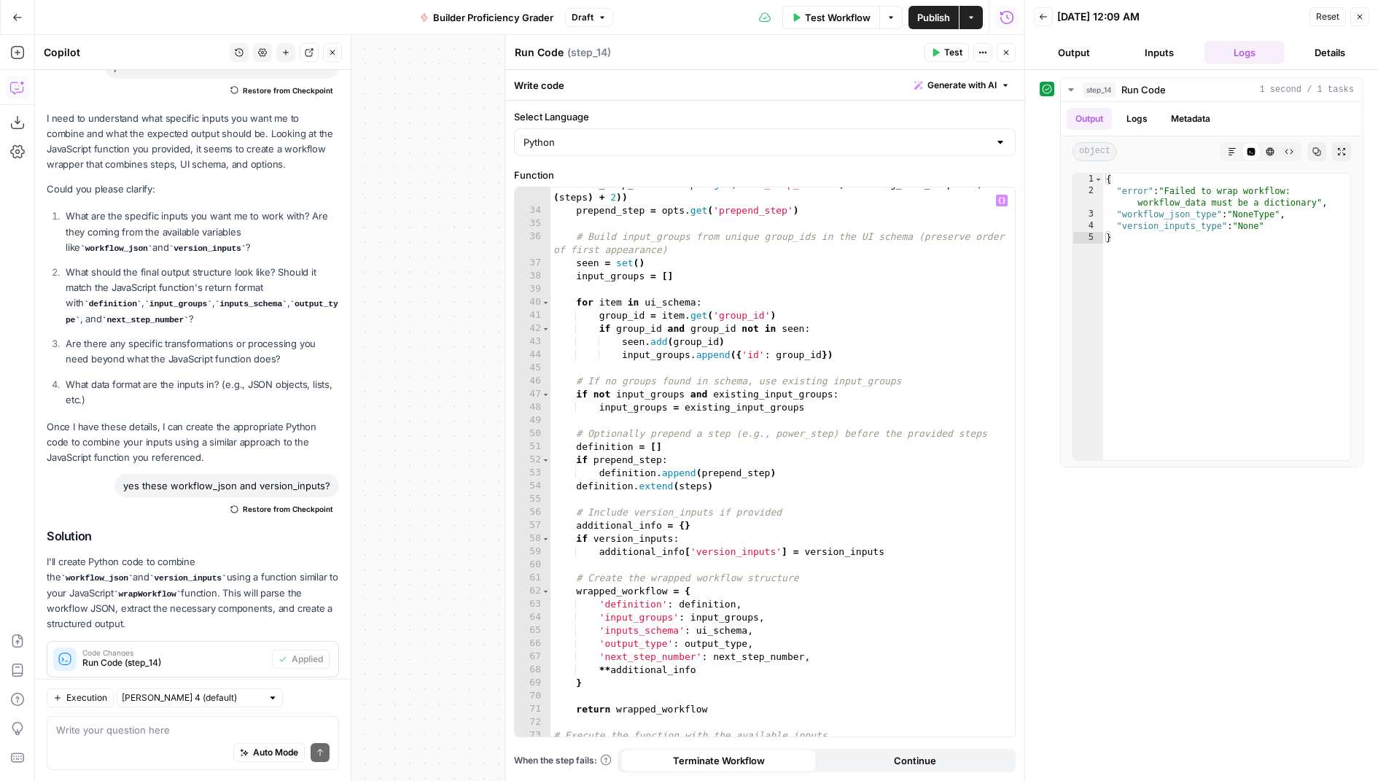
scroll to position [565, 0]
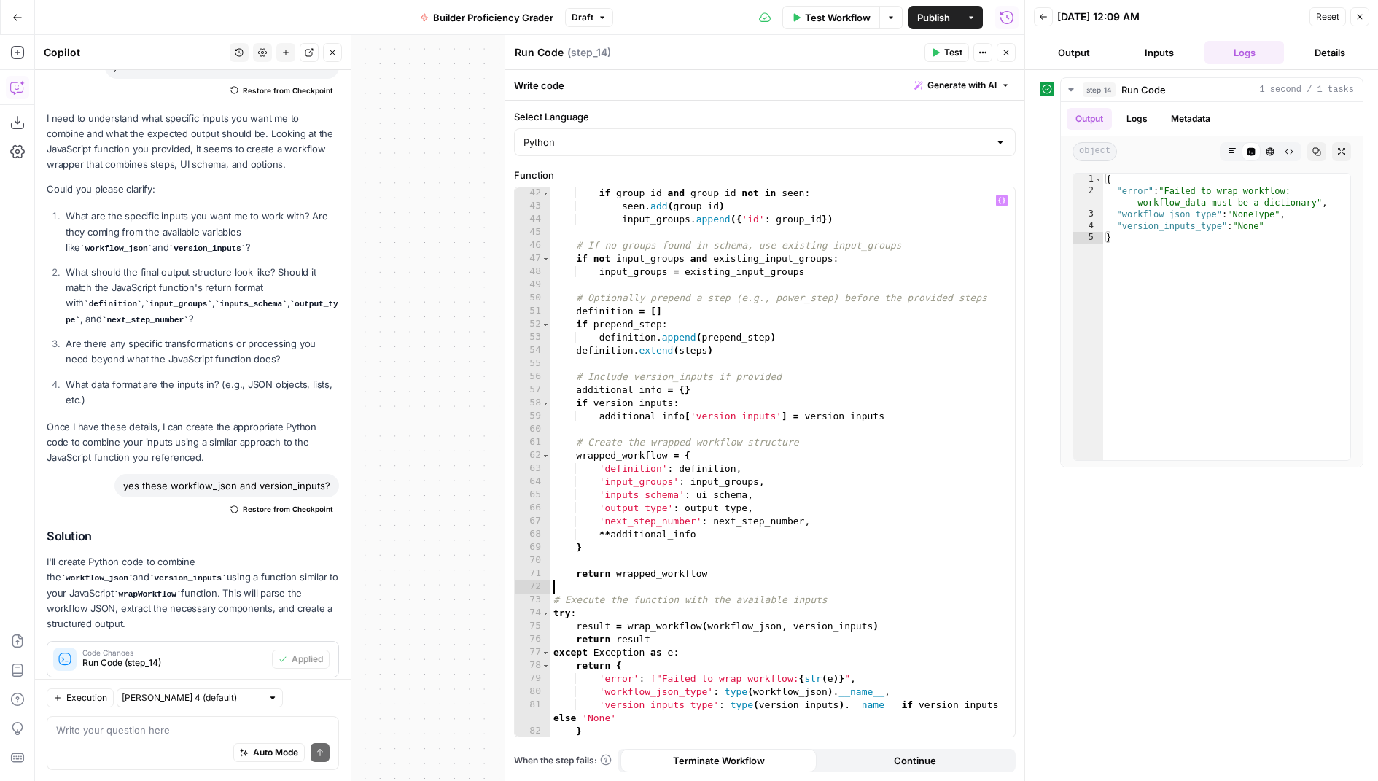
click at [688, 583] on div "if group_id and group_id not in seen : seen . add ( group_id ) input_groups . a…" at bounding box center [783, 475] width 465 height 577
click at [667, 427] on div "if group_id and group_id not in seen : seen . add ( group_id ) input_groups . a…" at bounding box center [783, 475] width 465 height 577
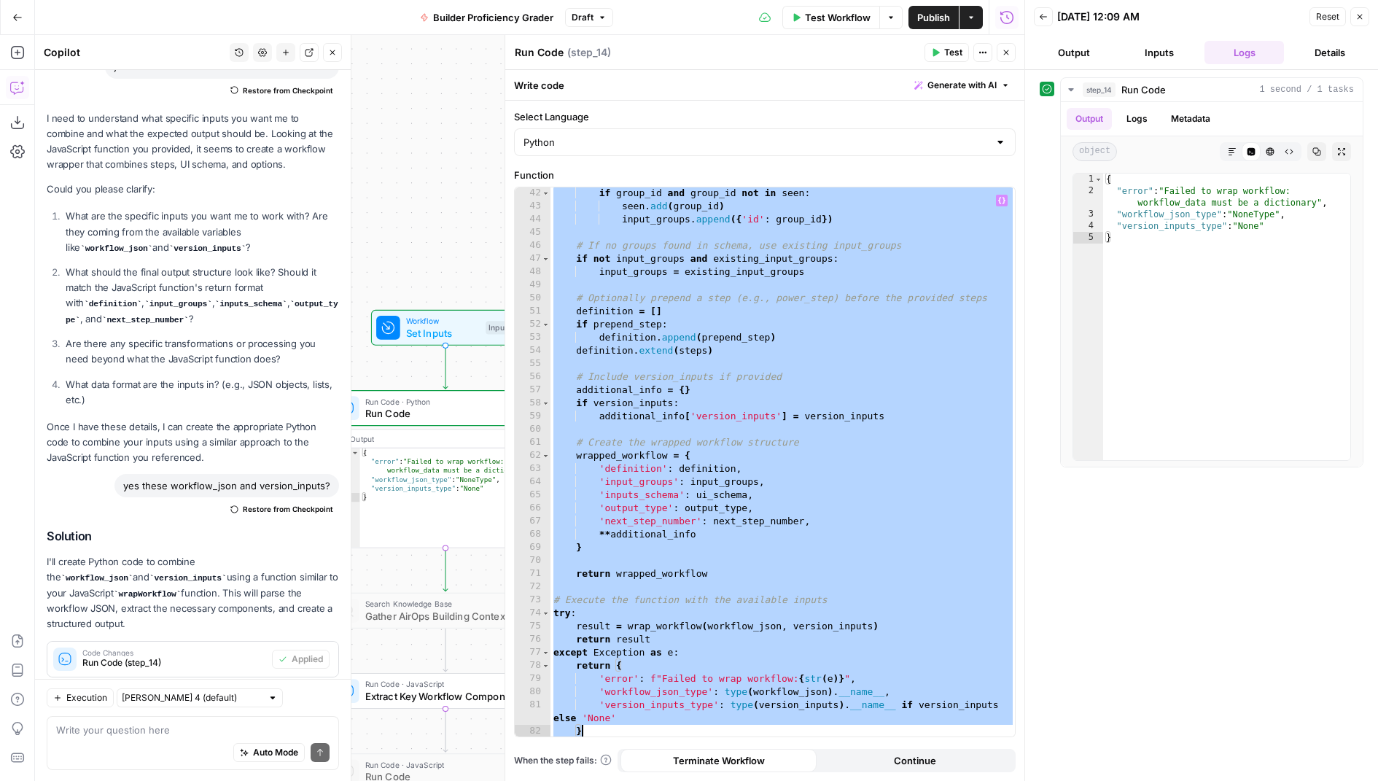
click at [754, 493] on div "if group_id and group_id not in seen : seen . add ( group_id ) input_groups . a…" at bounding box center [783, 475] width 465 height 577
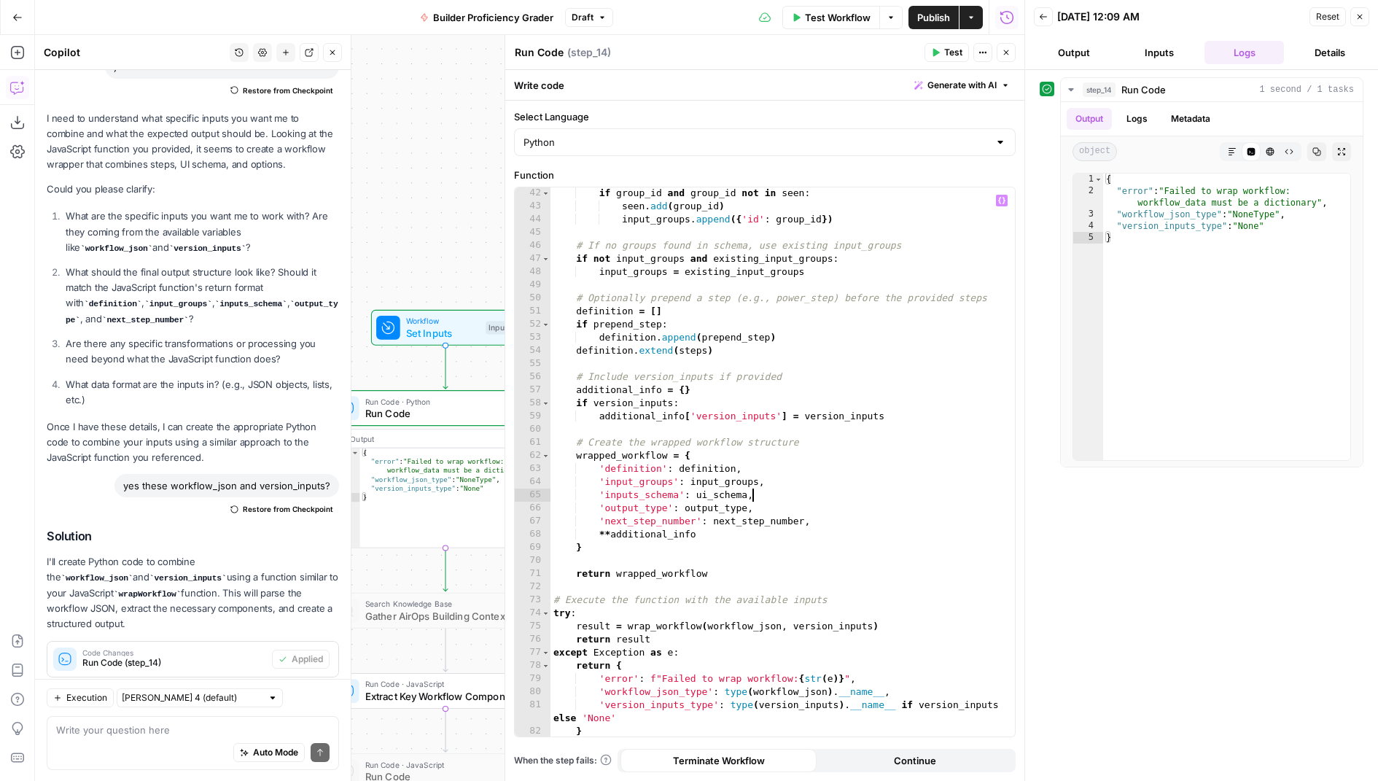
type textarea "**********"
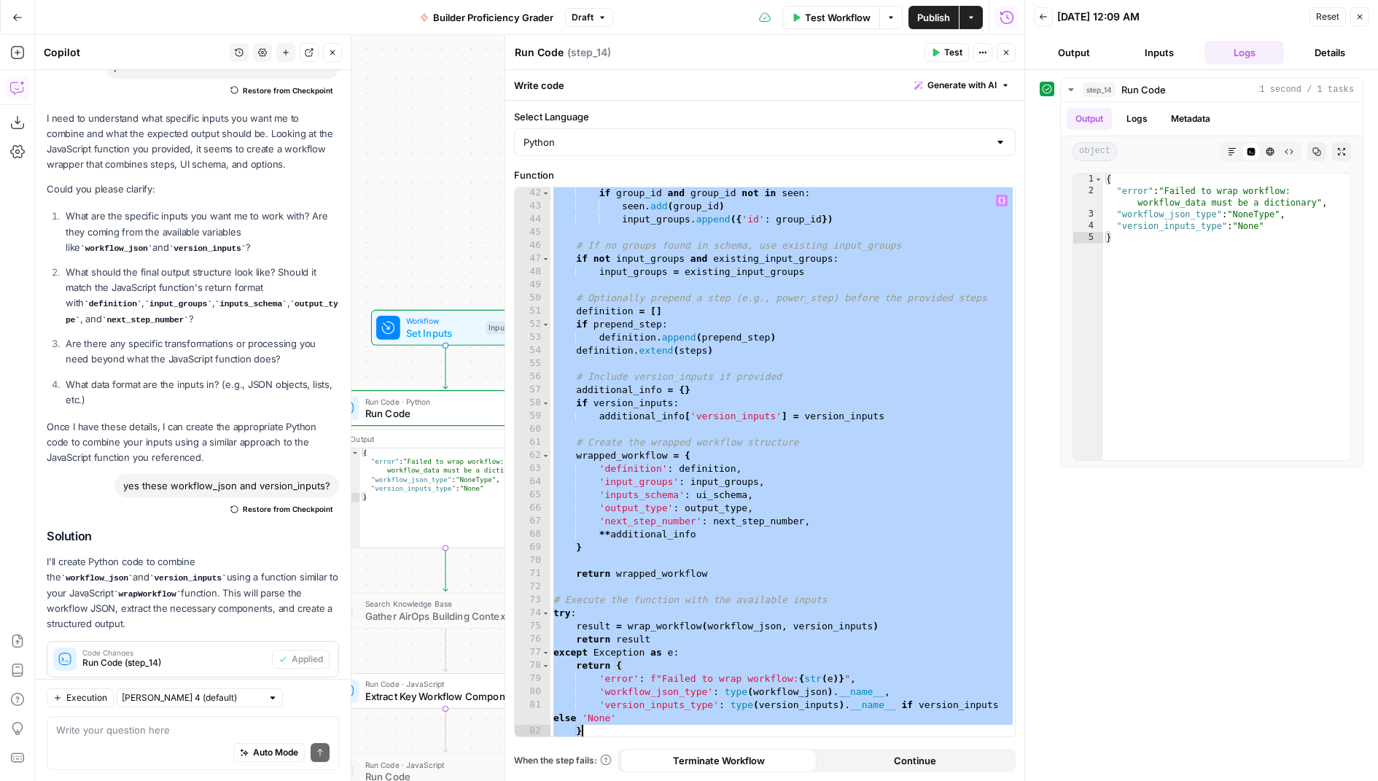
paste textarea
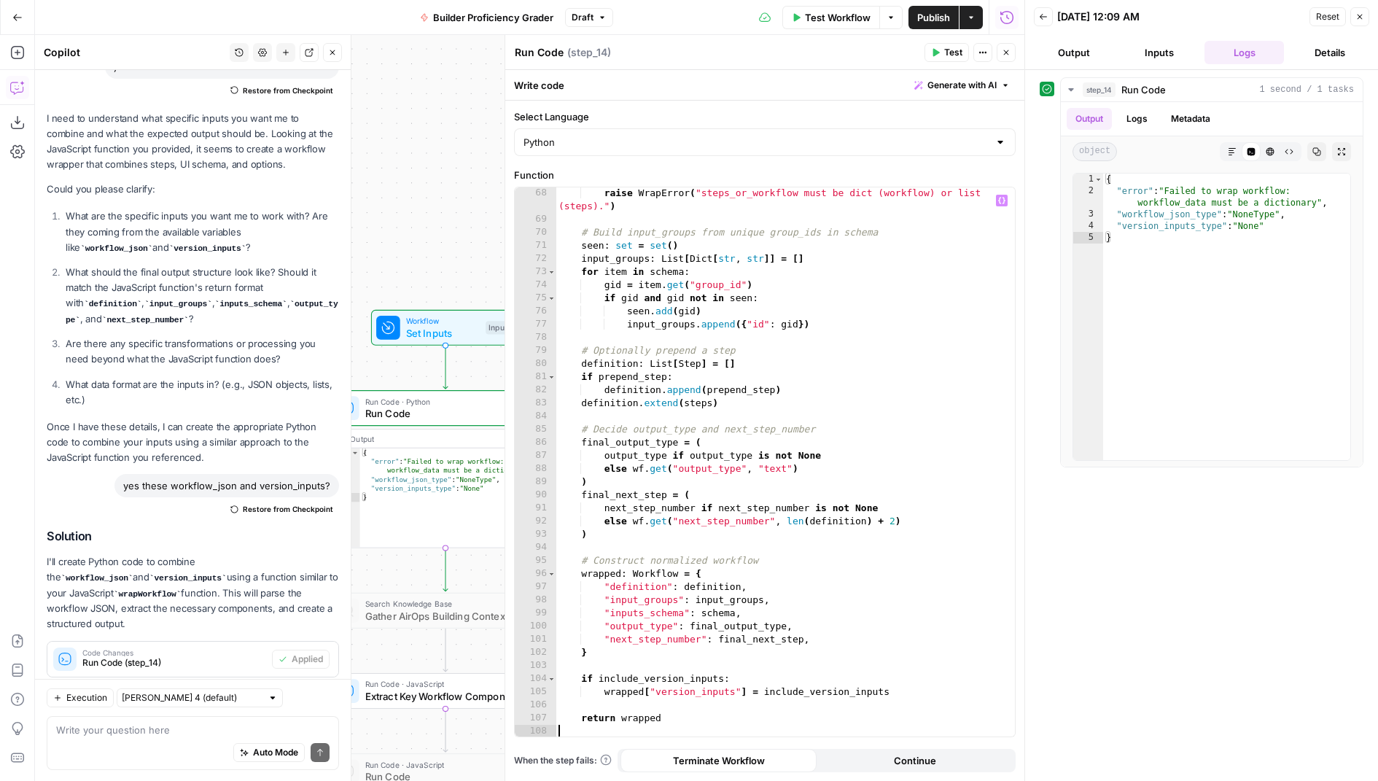
click at [938, 52] on icon "button" at bounding box center [936, 53] width 7 height 8
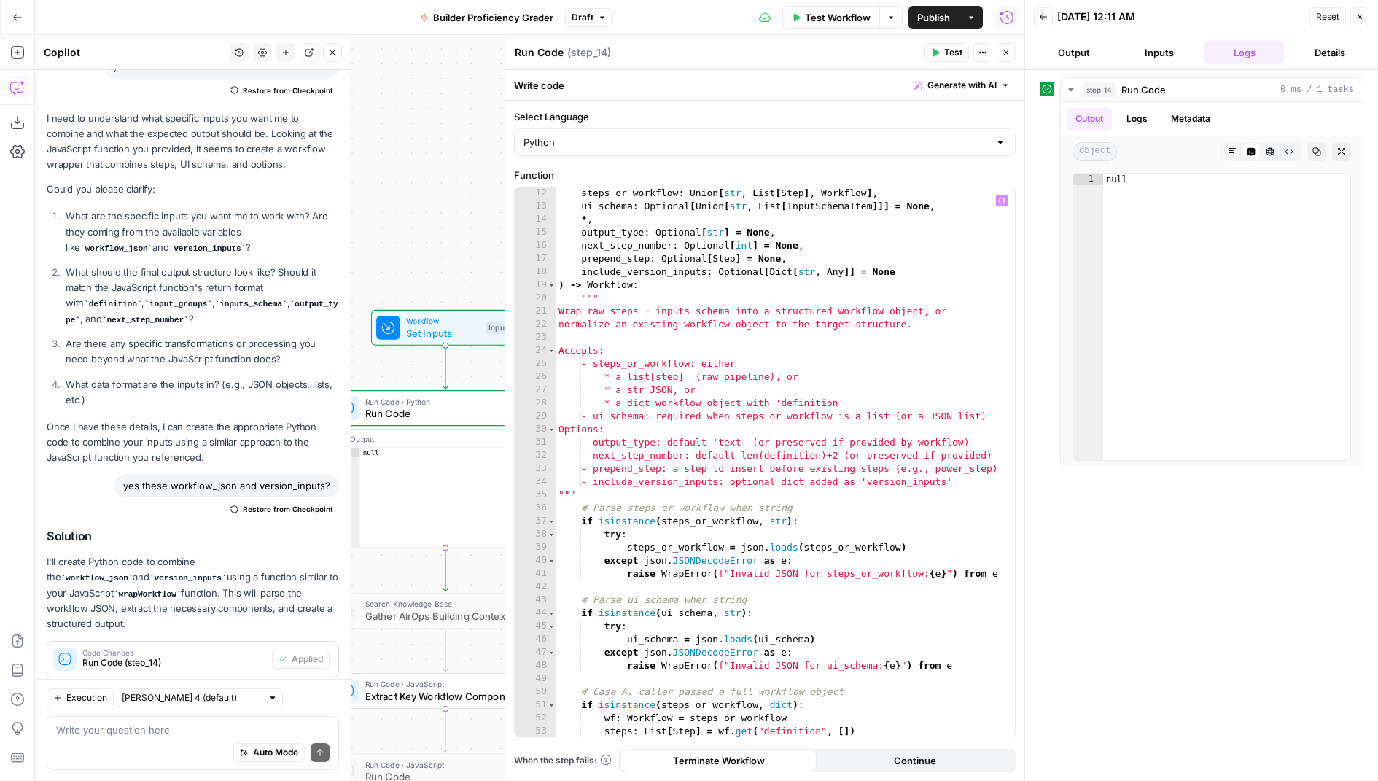
scroll to position [0, 0]
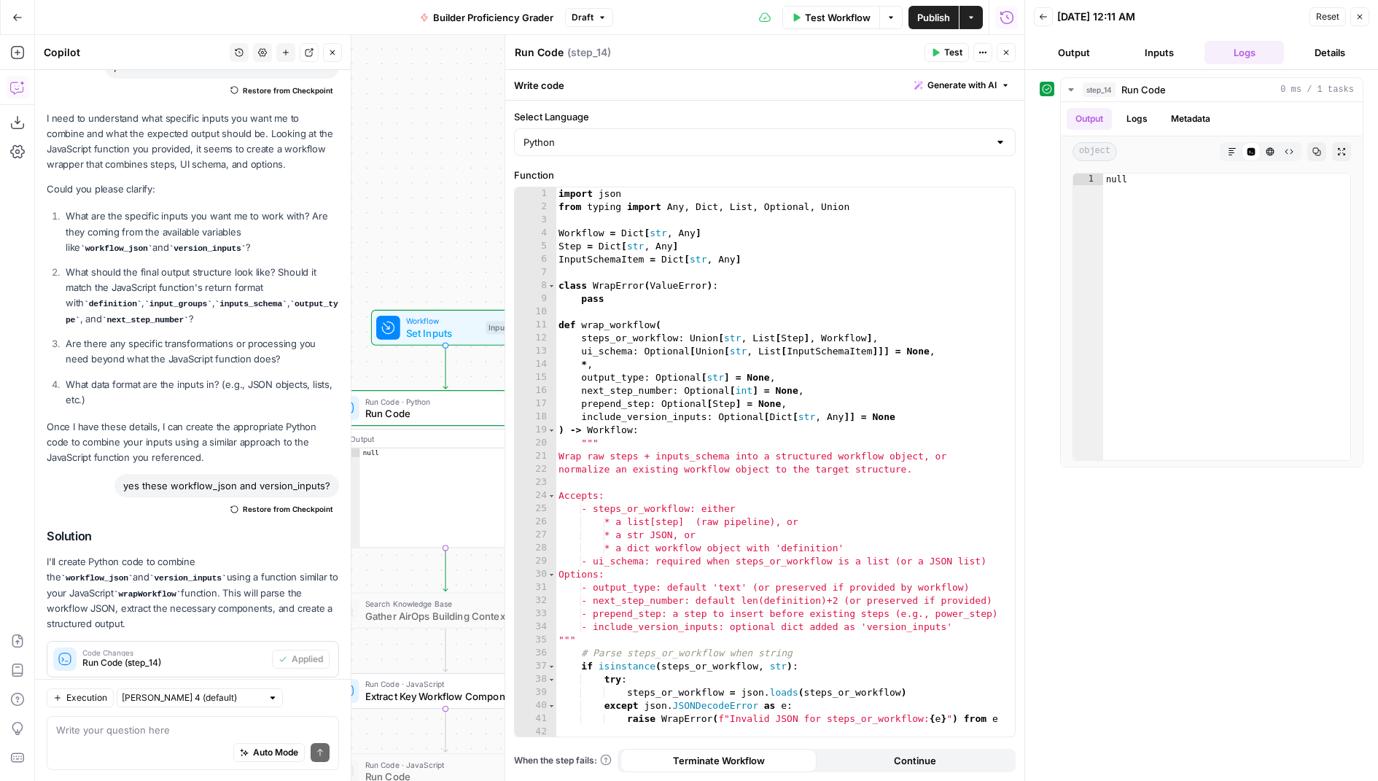
click at [1011, 53] on button "Close" at bounding box center [1006, 52] width 19 height 19
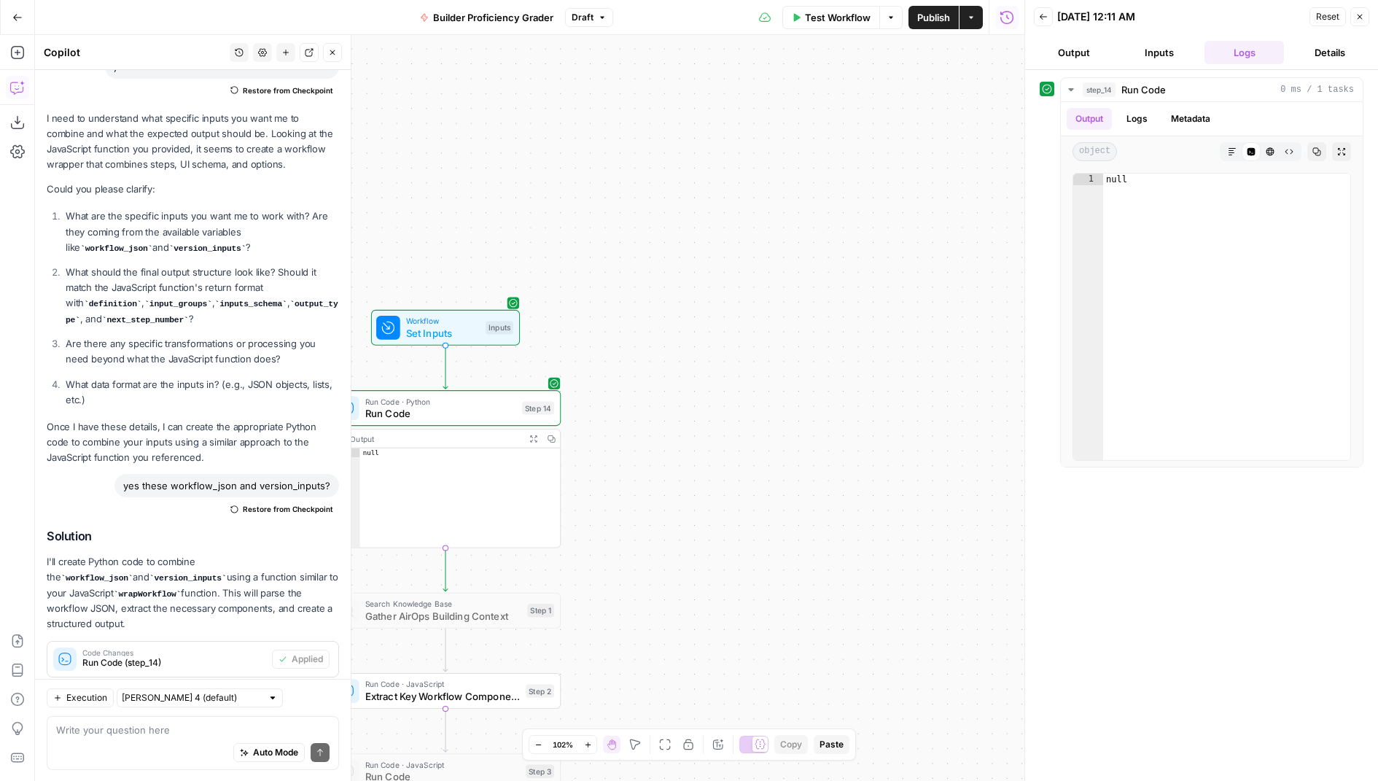
click at [844, 16] on span "Test Workflow" at bounding box center [838, 17] width 66 height 15
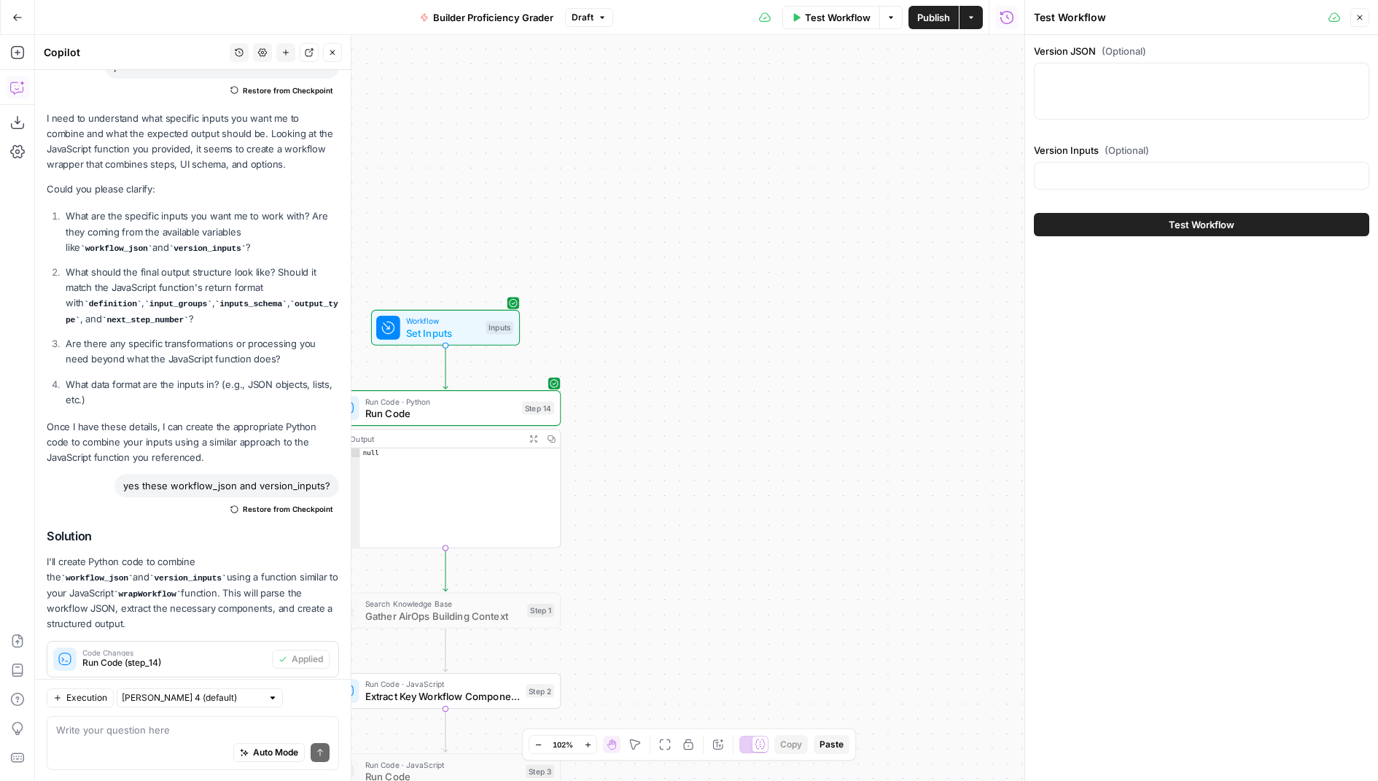
click at [1132, 89] on div at bounding box center [1201, 91] width 335 height 57
paste textarea "[{"name":"step_2","type":"llm","disabled":false,"annotations":{"friendly_name":…"
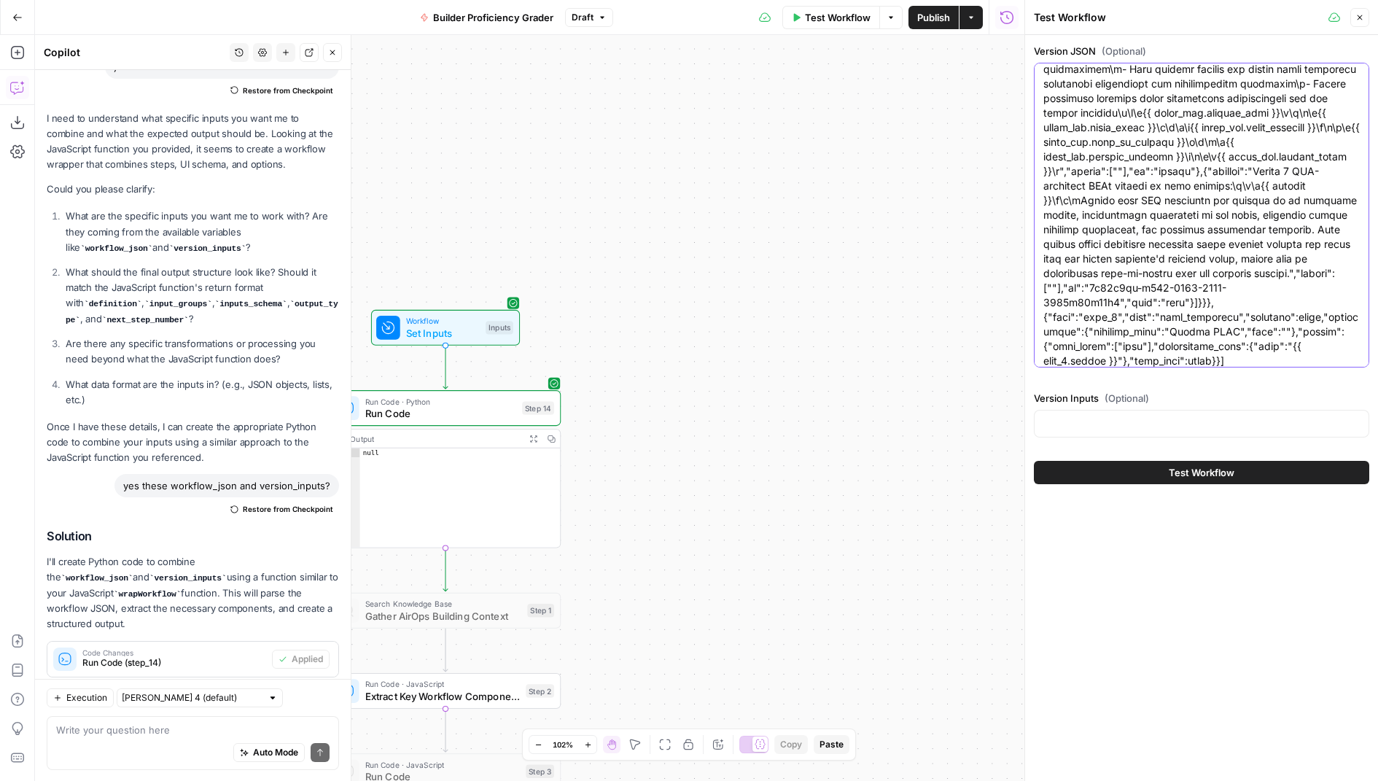
type textarea "[{"name":"step_2","type":"llm","disabled":false,"annotations":{"friendly_name":…"
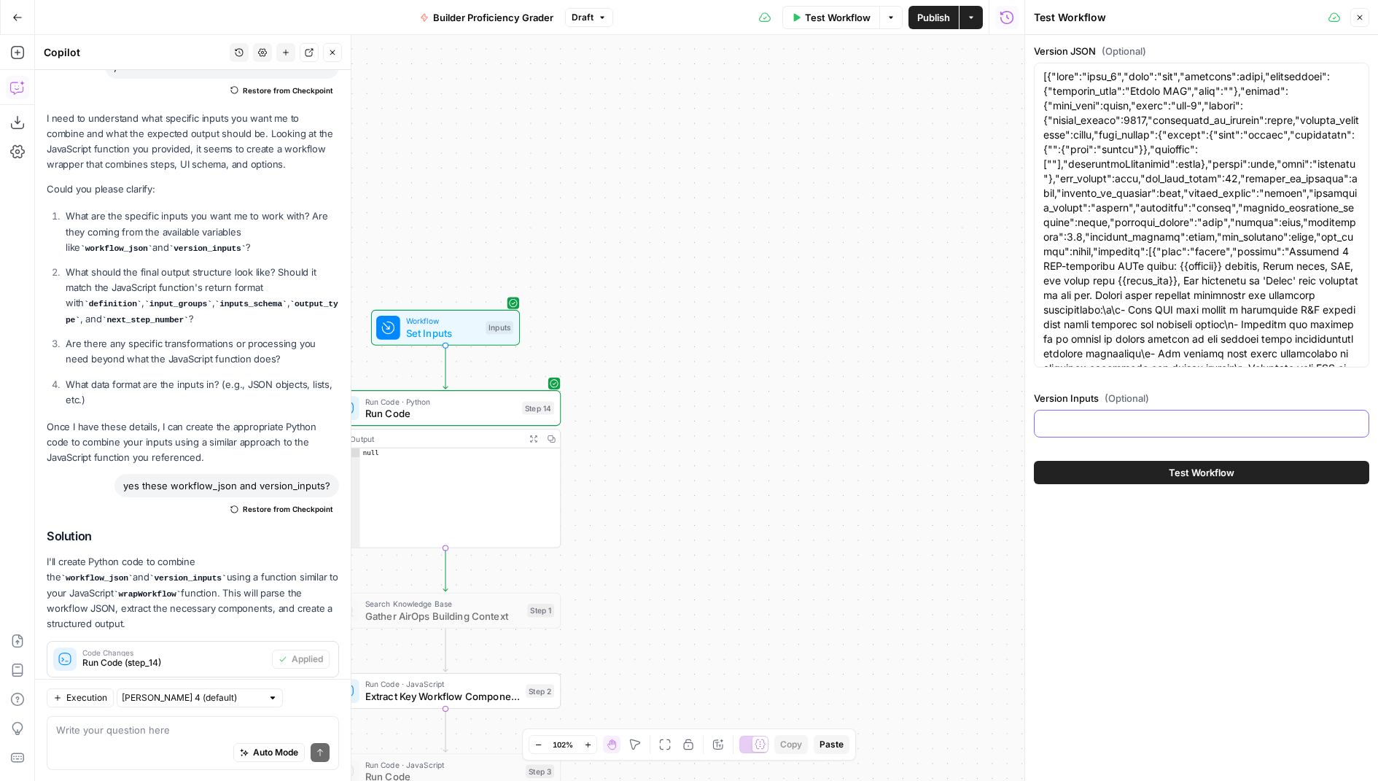
click at [1151, 427] on input "Version Inputs (Optional)" at bounding box center [1201, 423] width 316 height 15
paste input "[{"interface":"brandkit","label":"Brand Kit","name":"brand_kit","hint":"","requ…"
type input "[{"interface":"brandkit","label":"Brand Kit","name":"brand_kit","hint":"","requ…"
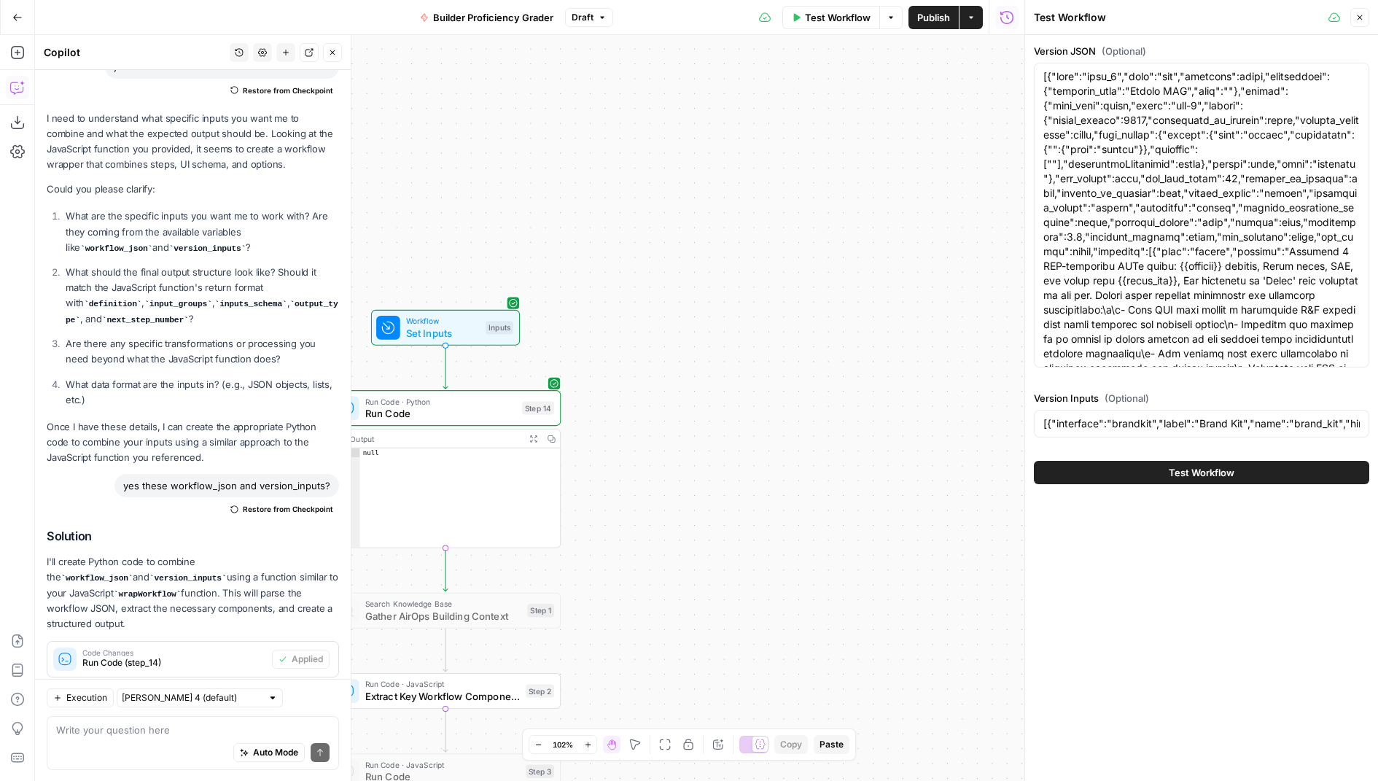
click at [1166, 476] on button "Test Workflow" at bounding box center [1201, 472] width 335 height 23
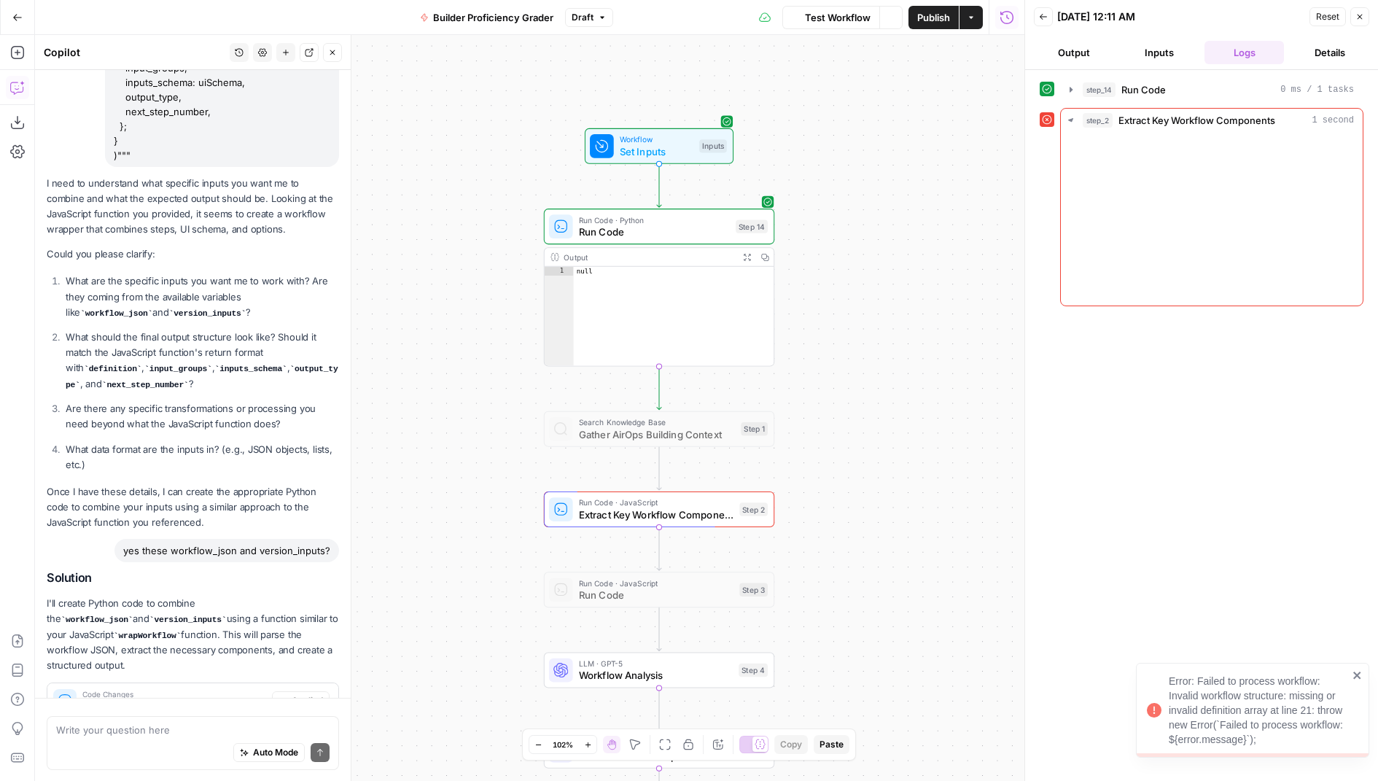
drag, startPoint x: 626, startPoint y: 389, endPoint x: 814, endPoint y: 202, distance: 266.0
click at [818, 203] on div "Workflow Set Inputs Inputs Run Code · Python Run Code Step 14 Output Expand Out…" at bounding box center [529, 408] width 989 height 746
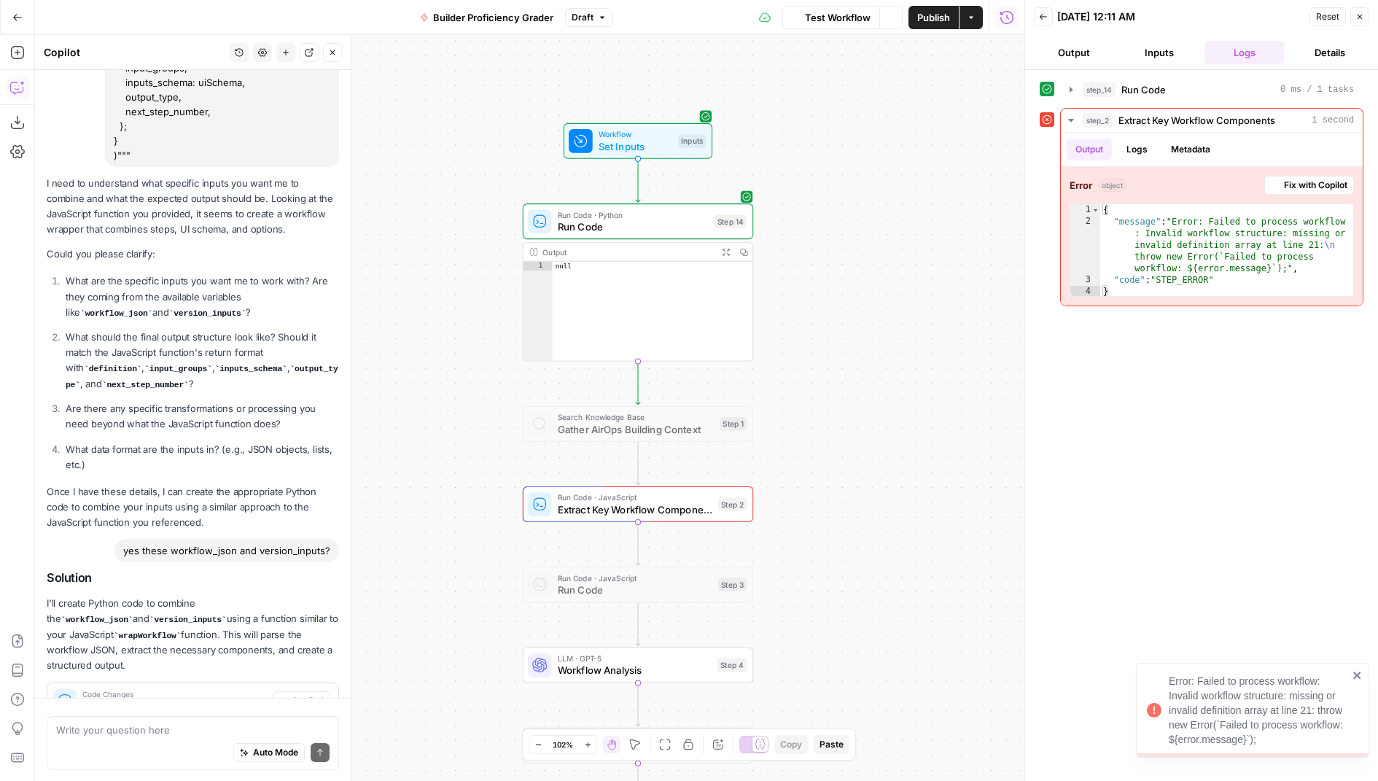
scroll to position [743, 0]
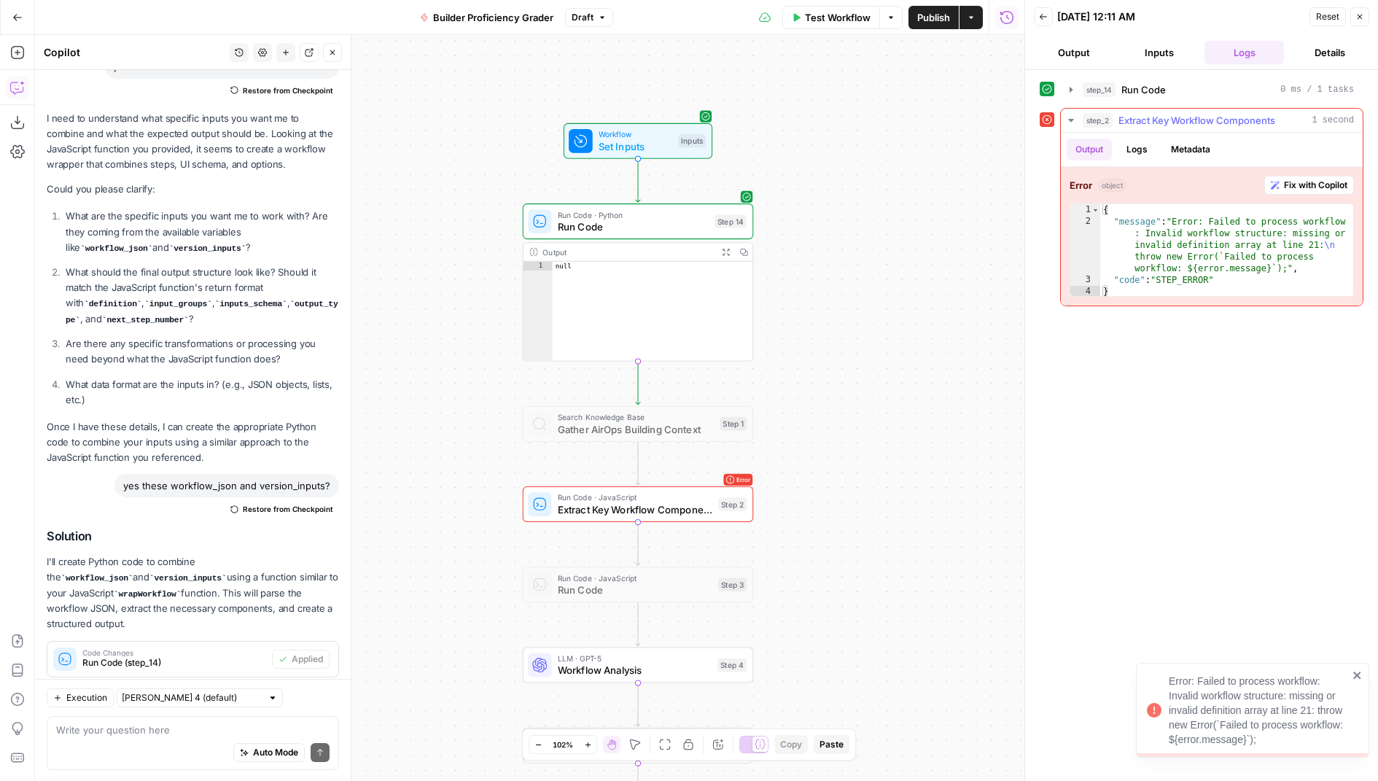
click at [1323, 181] on span "Fix with Copilot" at bounding box center [1315, 185] width 63 height 13
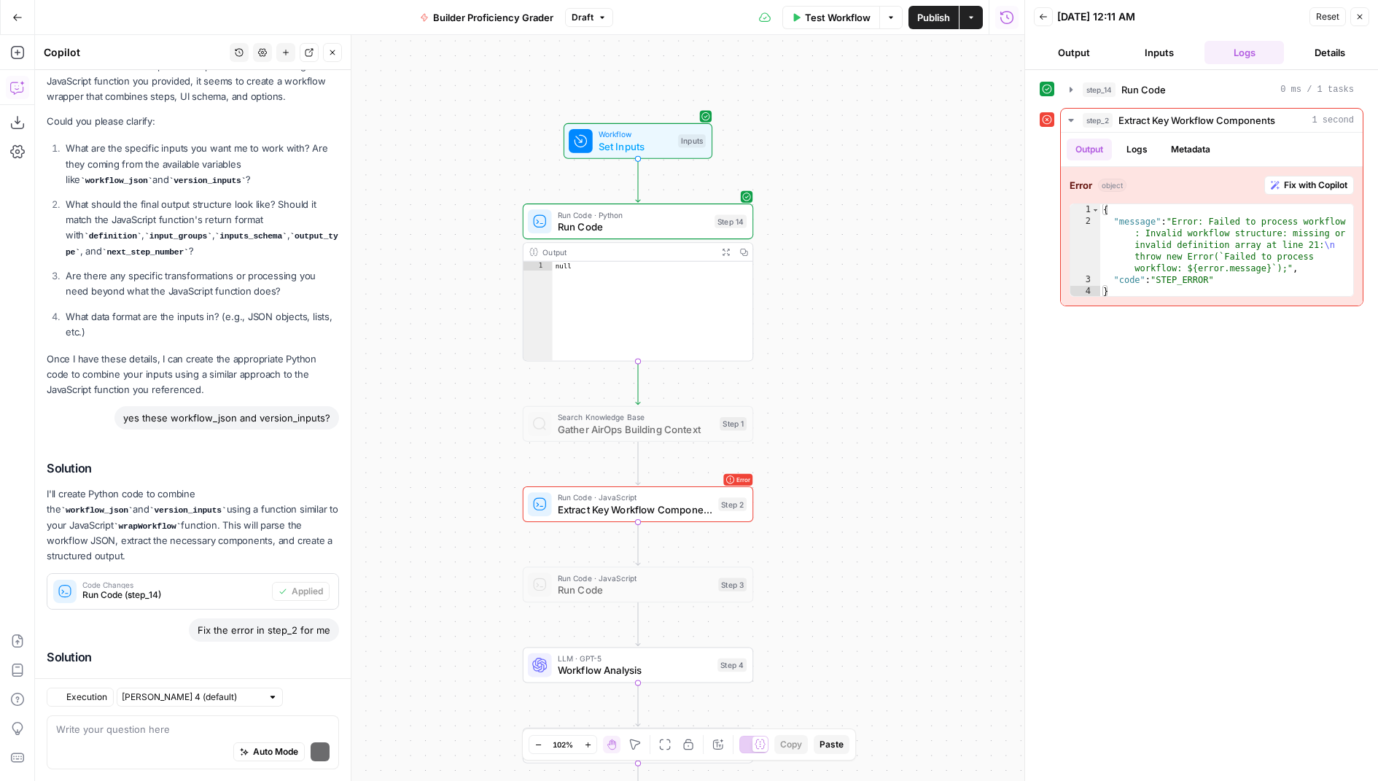
scroll to position [899, 0]
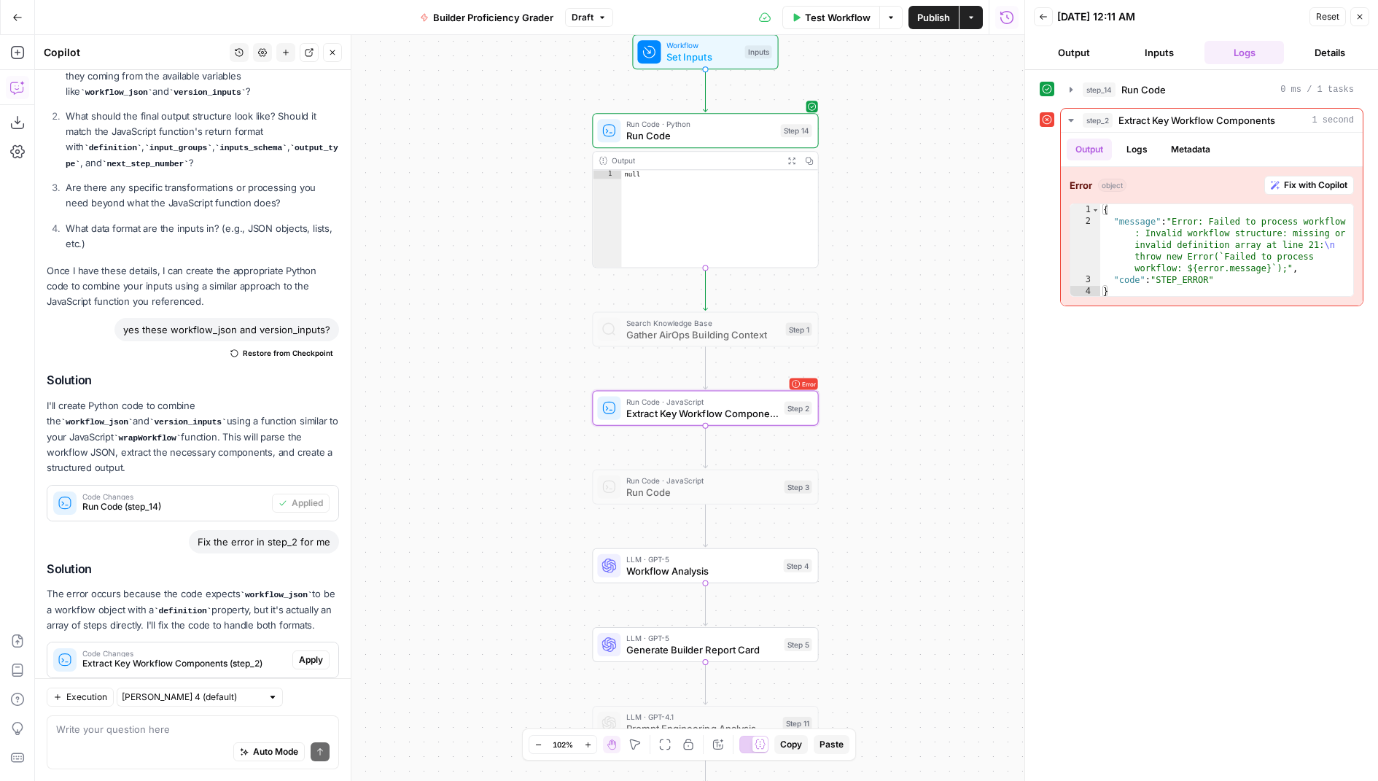
click at [308, 653] on span "Apply" at bounding box center [311, 659] width 24 height 13
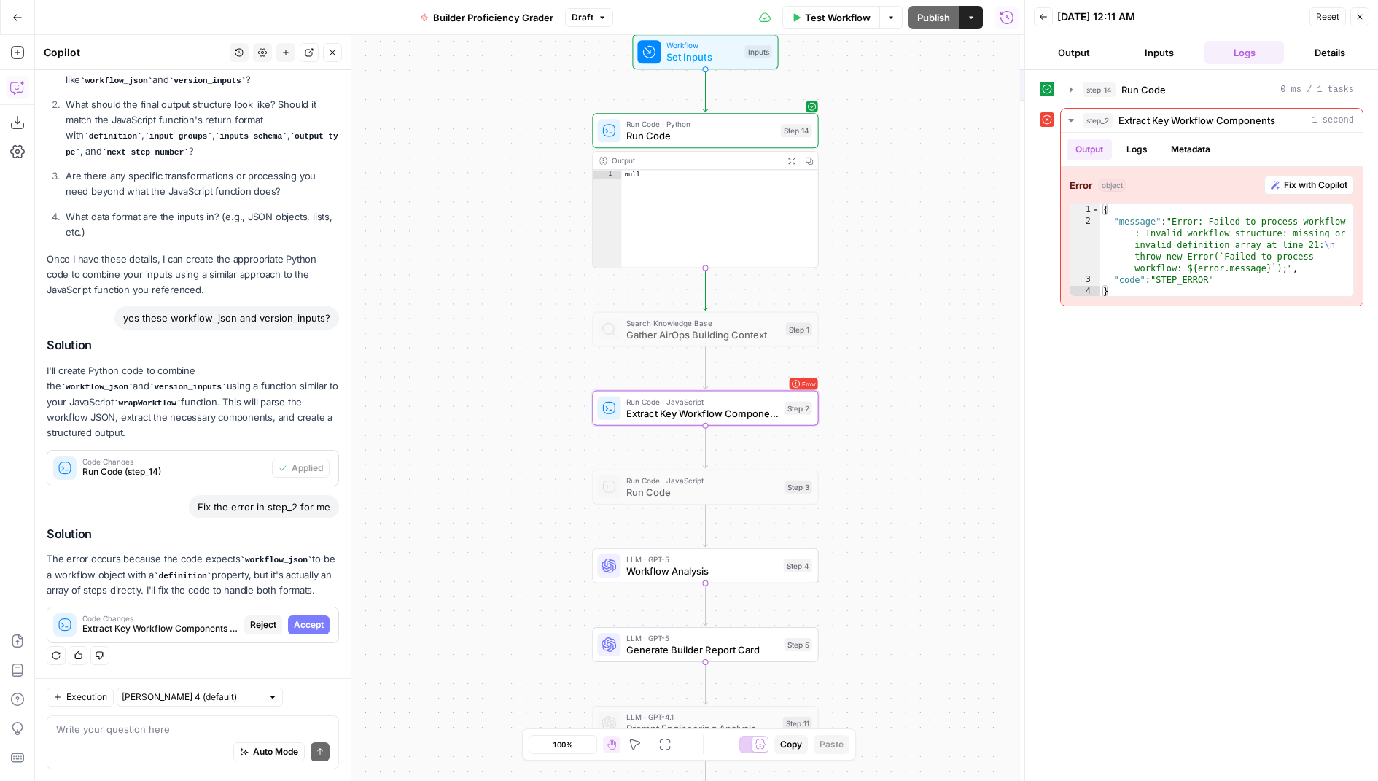
scroll to position [853, 0]
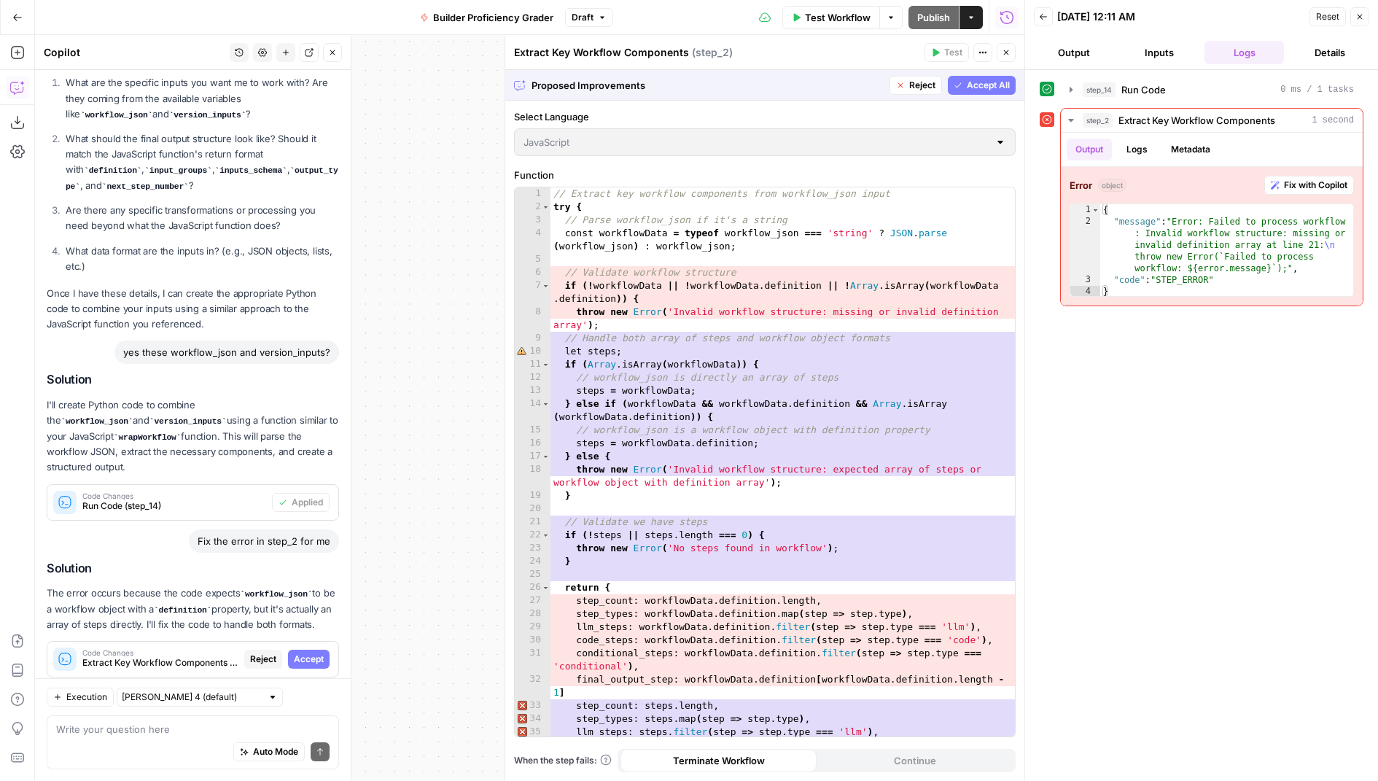
click at [978, 86] on span "Accept All" at bounding box center [988, 85] width 43 height 13
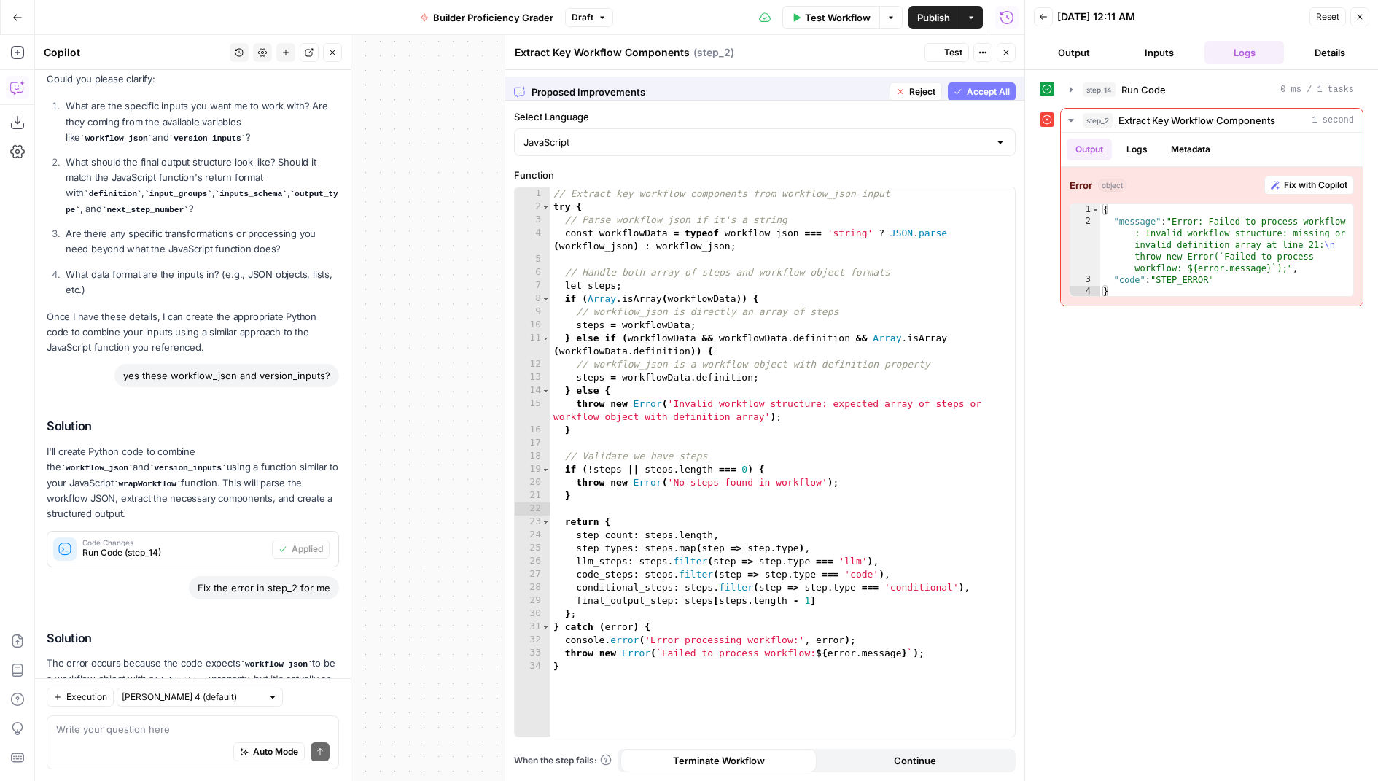
scroll to position [922, 0]
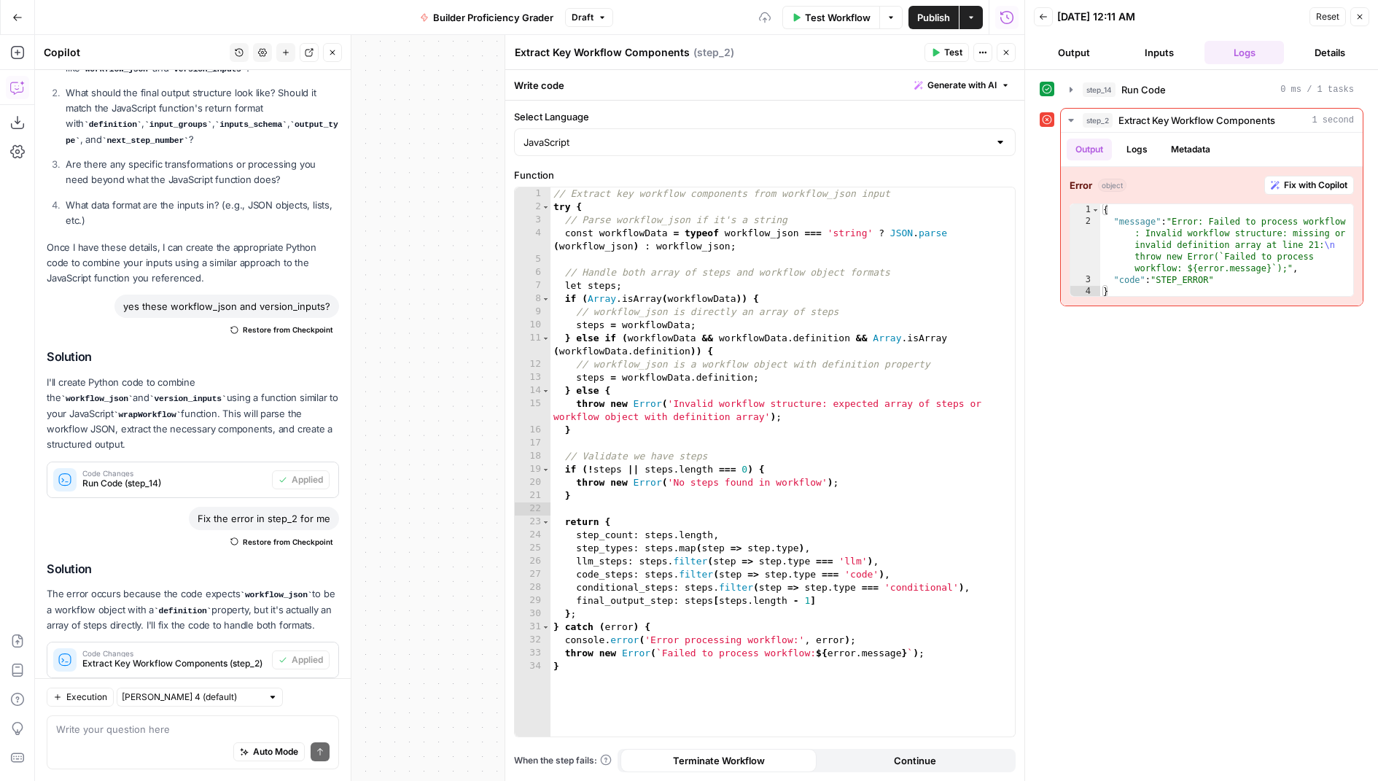
click at [944, 47] on button "Test" at bounding box center [947, 52] width 44 height 19
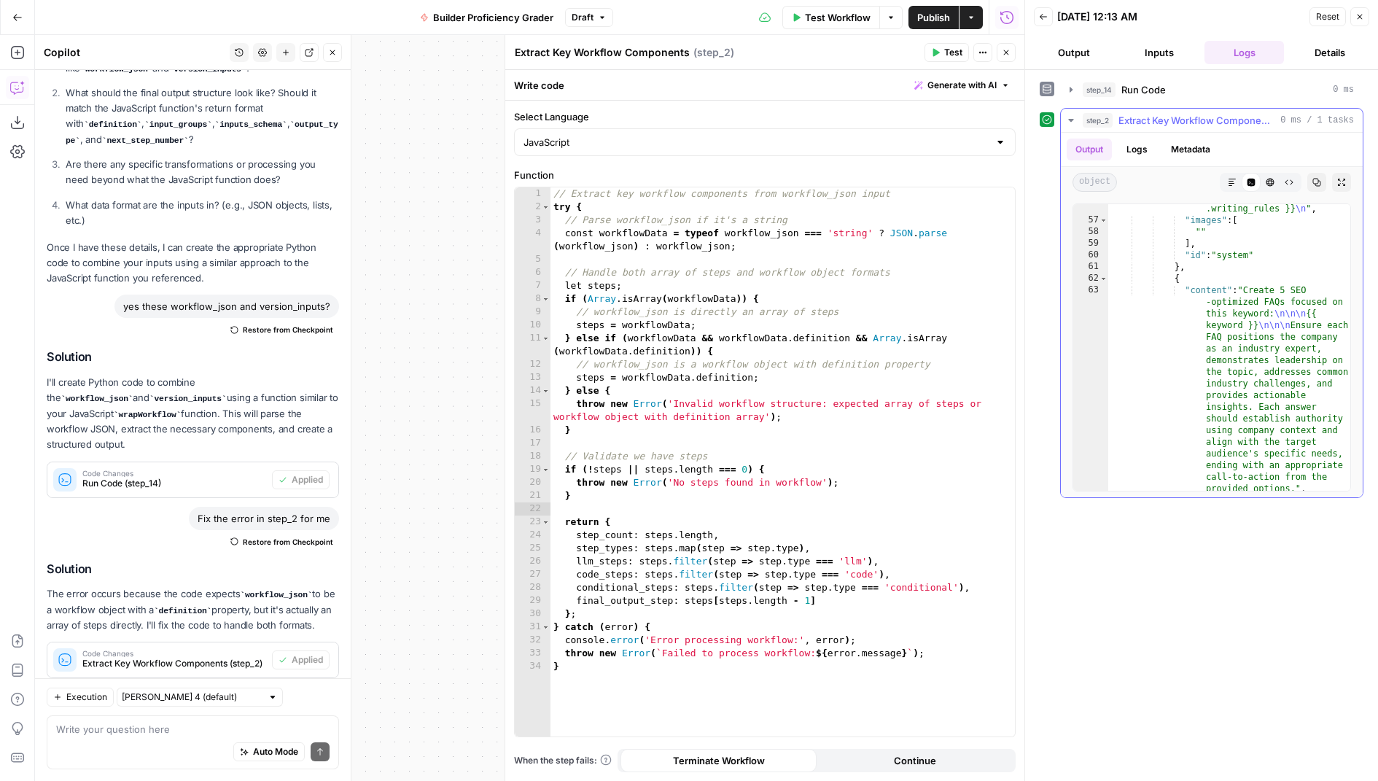
scroll to position [1789, 0]
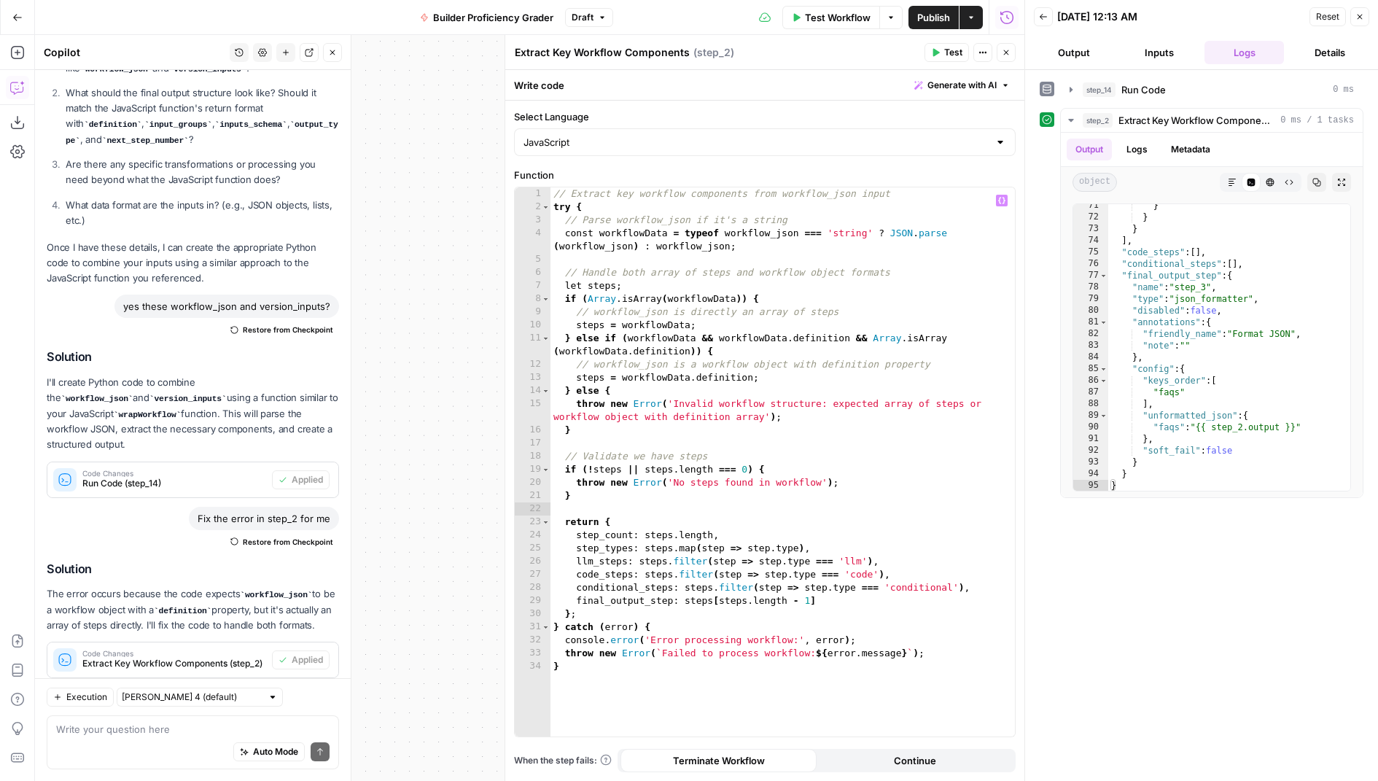
type textarea "**********"
click at [785, 345] on div "// Extract key workflow components from workflow_json input try { // Parse work…" at bounding box center [783, 475] width 465 height 577
click at [1005, 47] on button "Close" at bounding box center [1006, 52] width 19 height 19
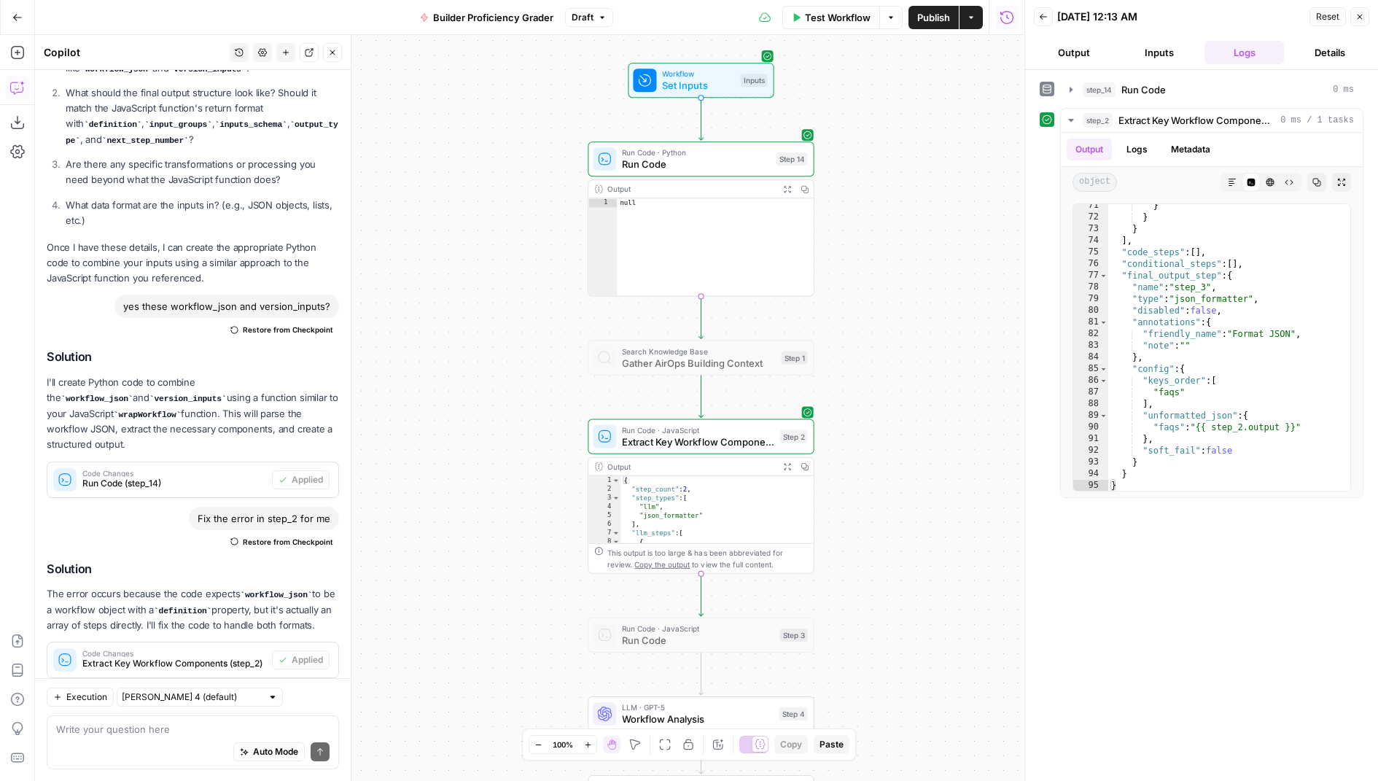
drag, startPoint x: 930, startPoint y: 151, endPoint x: 926, endPoint y: 184, distance: 33.1
click at [926, 184] on div "Workflow Set Inputs Inputs Run Code · Python Run Code Step 14 Output Expand Out…" at bounding box center [529, 408] width 989 height 746
click at [758, 163] on span "Run Code" at bounding box center [696, 168] width 148 height 15
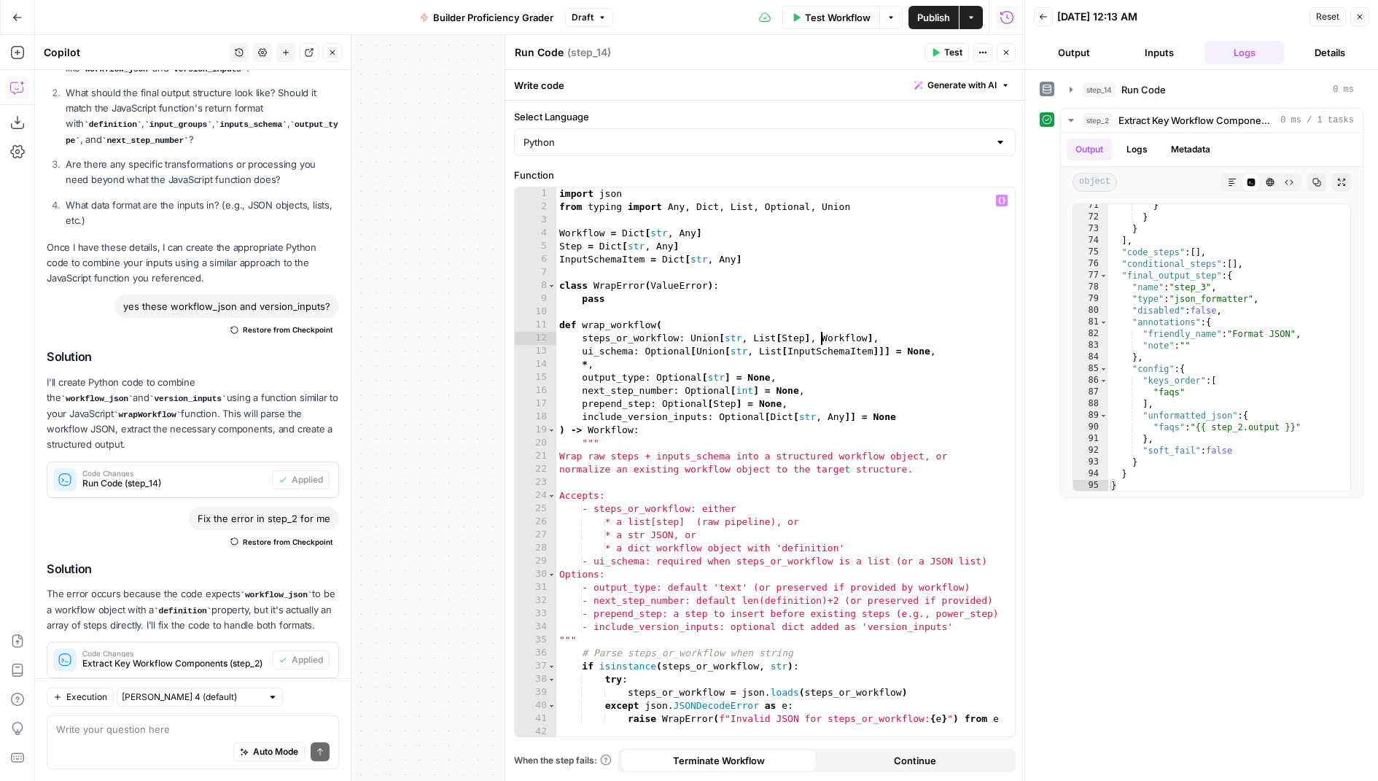
click at [821, 342] on div "import json from typing import Any , Dict , List , Optional , Union Workflow = …" at bounding box center [785, 475] width 459 height 577
type textarea "**********"
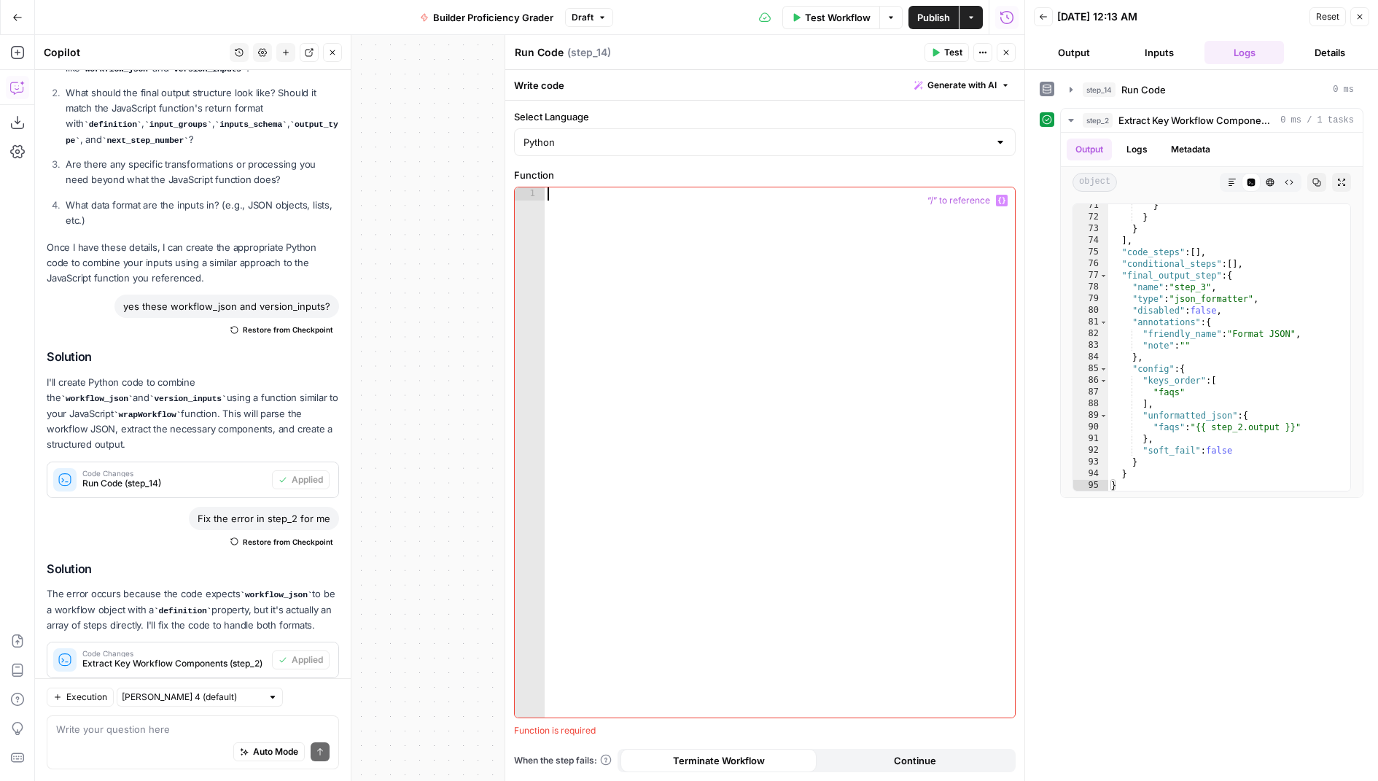
paste textarea "**********"
type textarea "**********"
click at [953, 76] on button "Generate with AI" at bounding box center [962, 85] width 107 height 19
click at [952, 174] on div at bounding box center [1054, 170] width 279 height 87
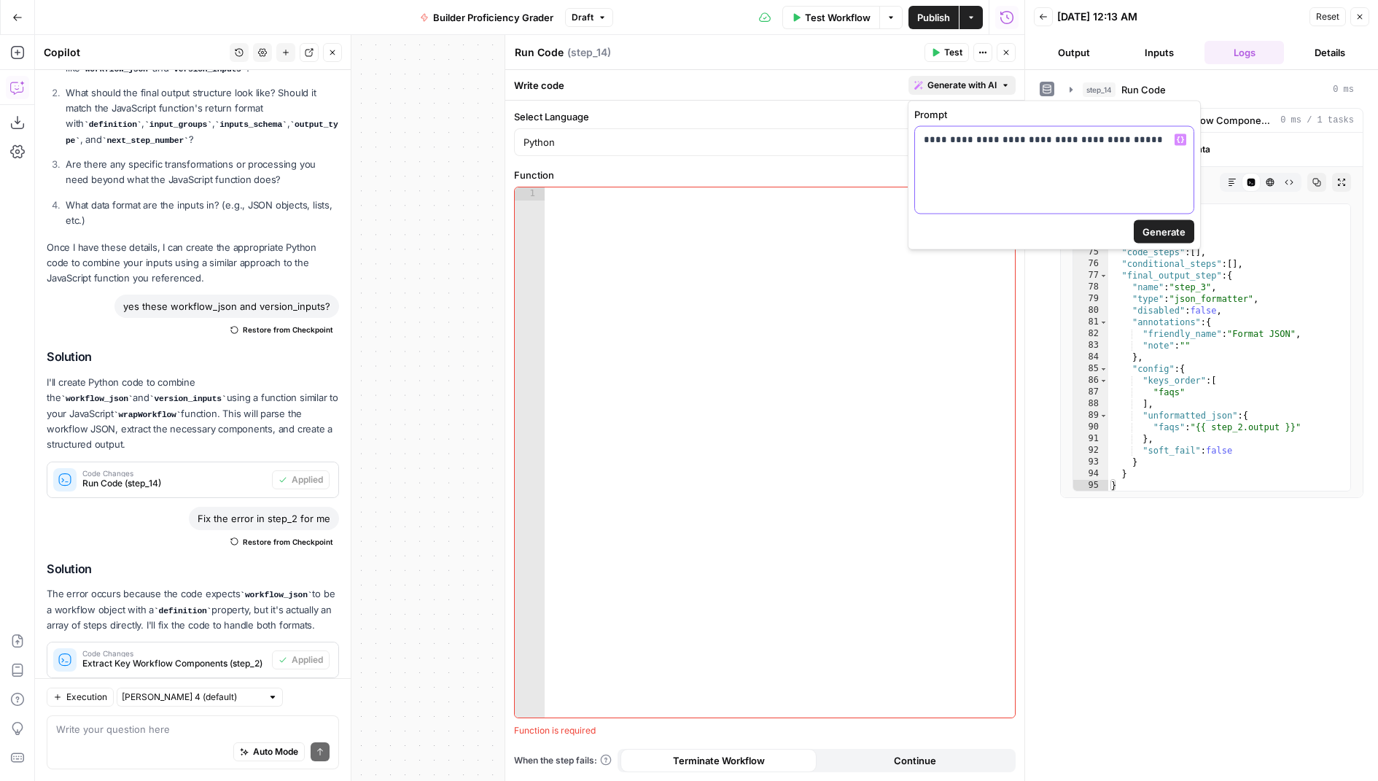
click at [1110, 147] on div "**********" at bounding box center [1054, 170] width 279 height 87
click at [1104, 141] on p "**********" at bounding box center [1055, 140] width 262 height 15
click at [1178, 233] on span "Generate" at bounding box center [1164, 232] width 43 height 15
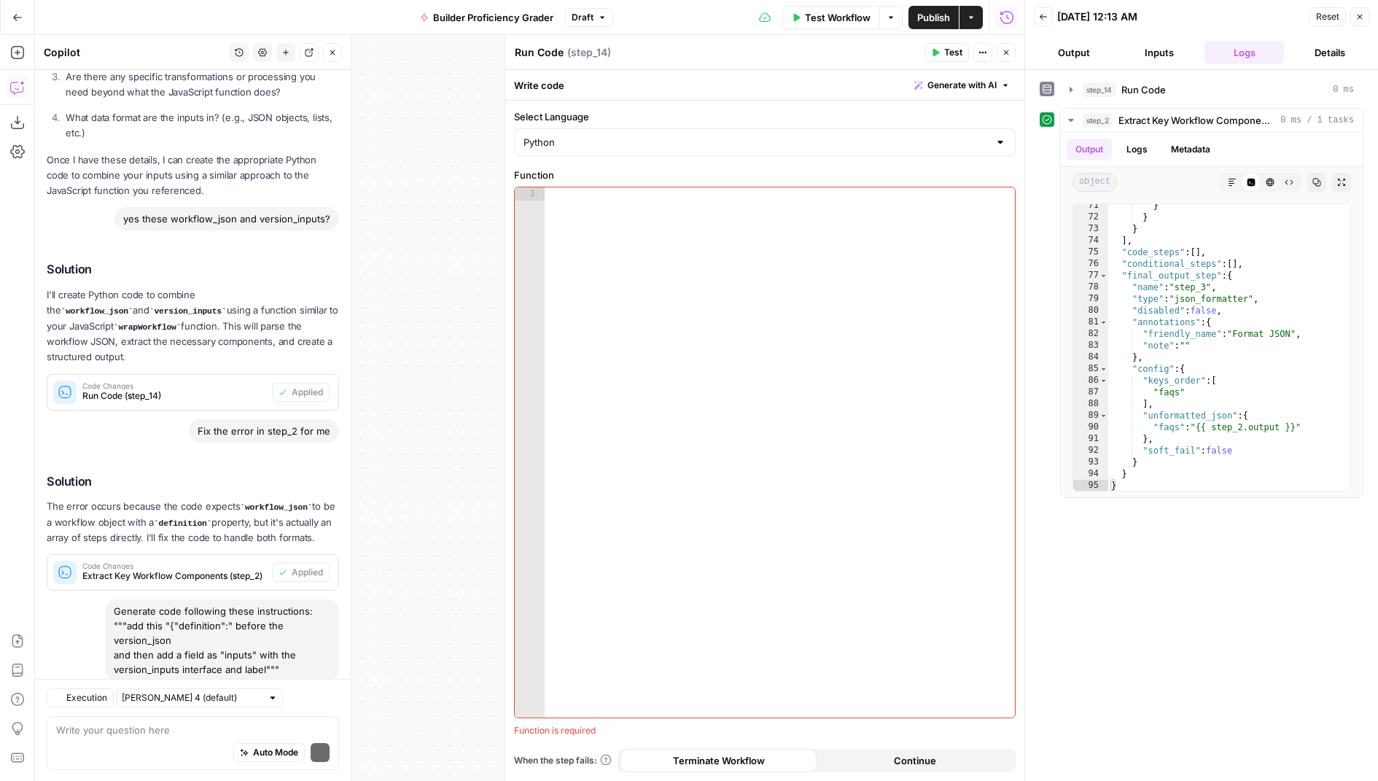
scroll to position [1121, 0]
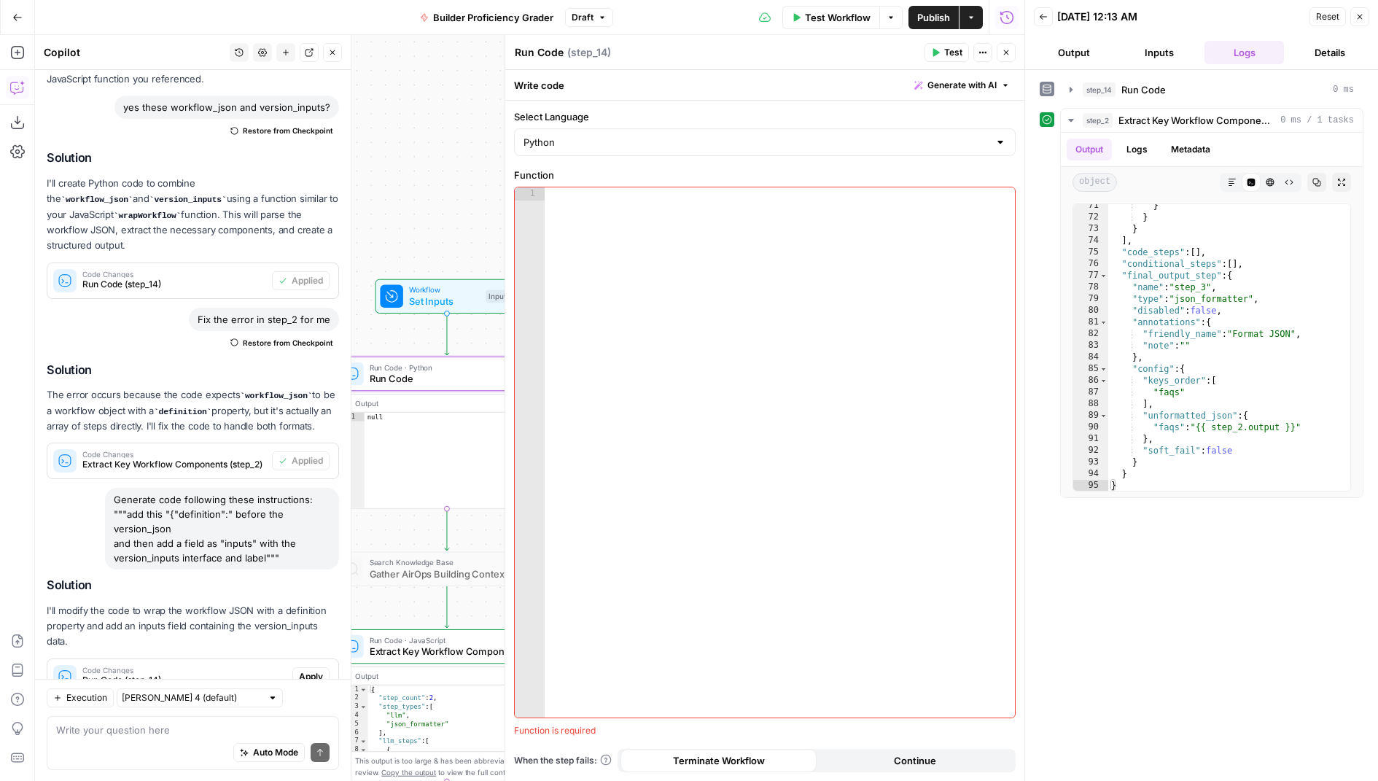
click at [314, 670] on span "Apply" at bounding box center [311, 676] width 24 height 13
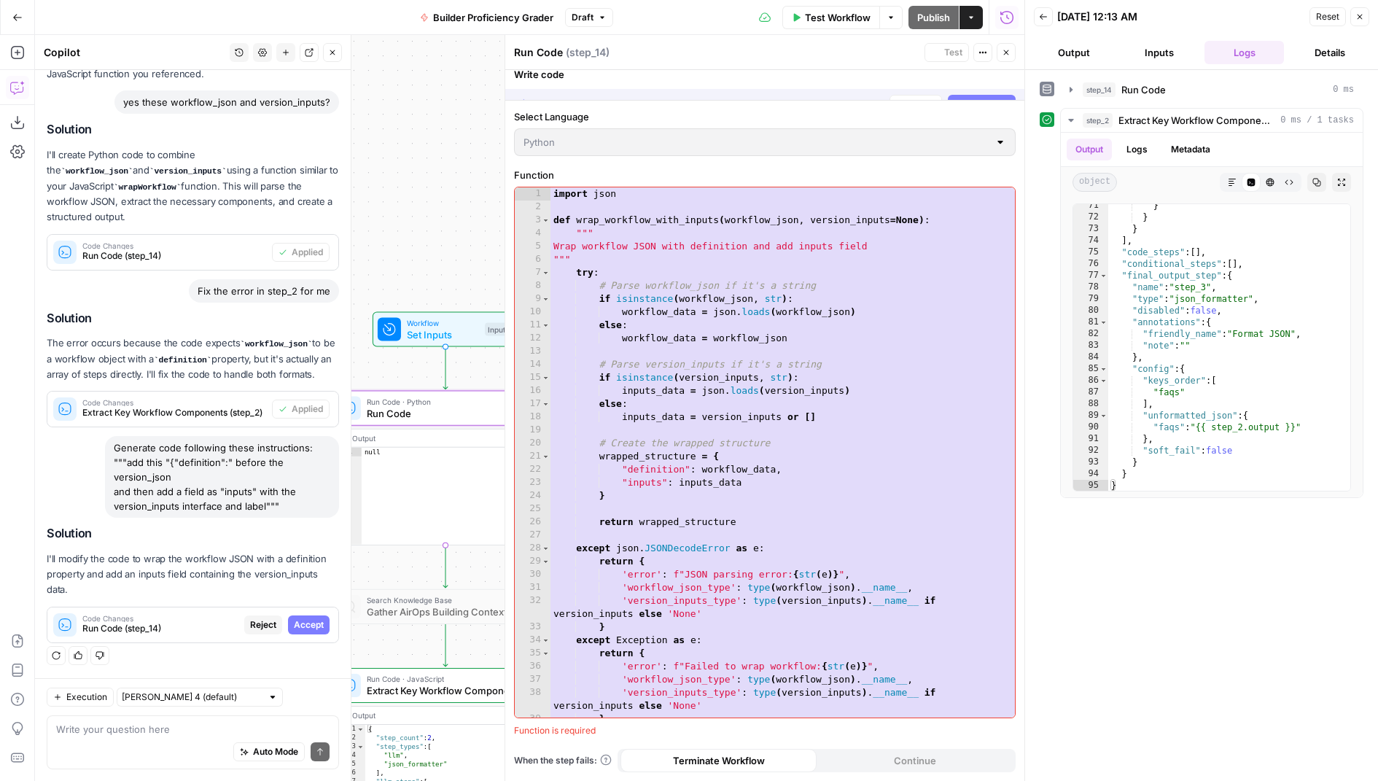
scroll to position [1052, 0]
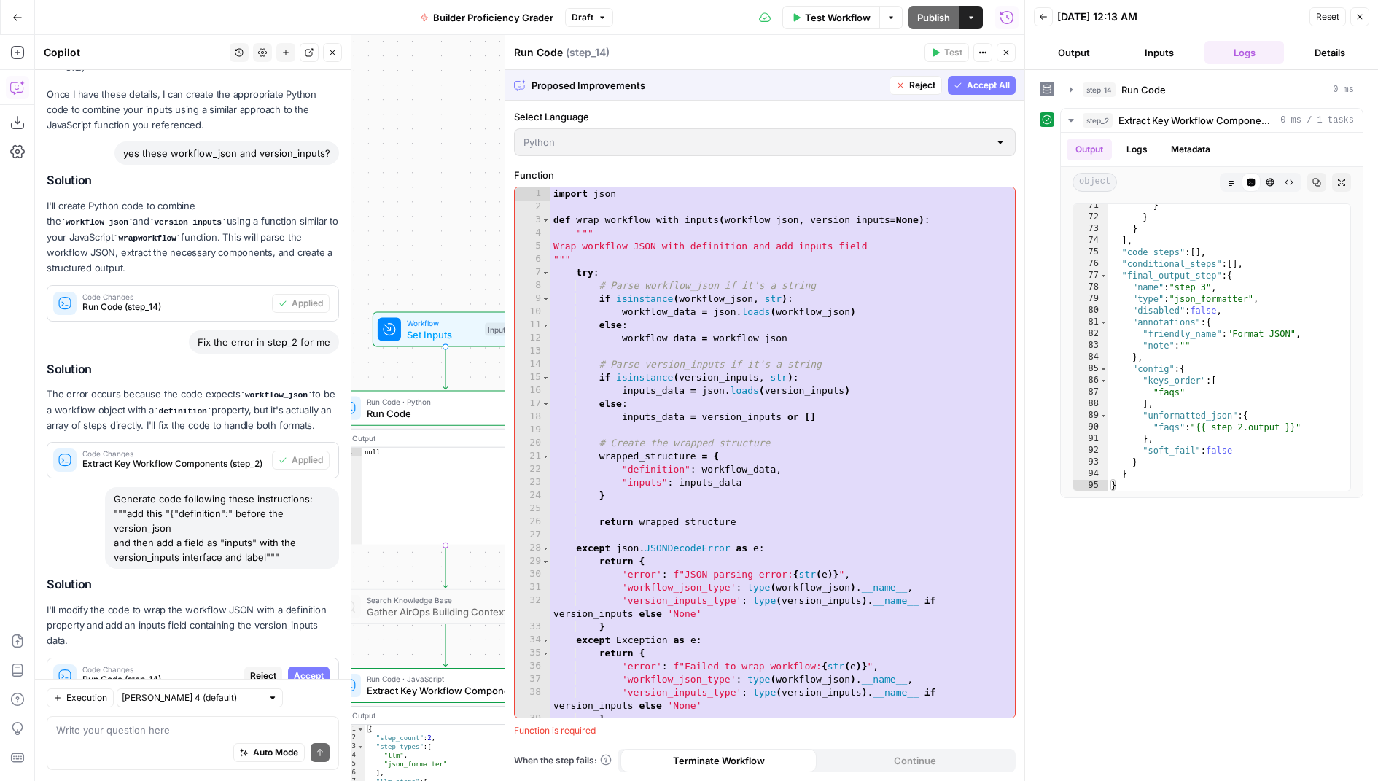
click at [982, 86] on span "Accept All" at bounding box center [988, 85] width 43 height 13
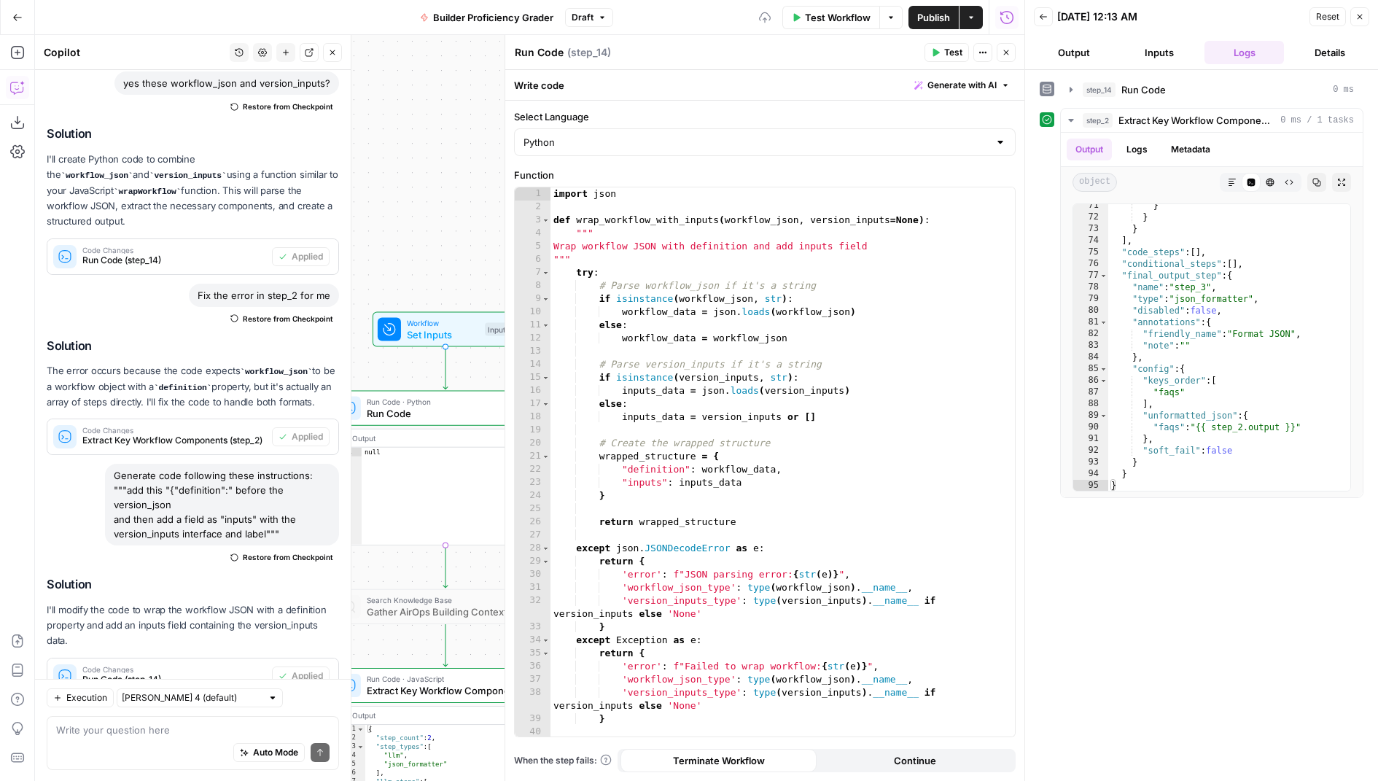
click at [954, 44] on button "Test" at bounding box center [947, 52] width 44 height 19
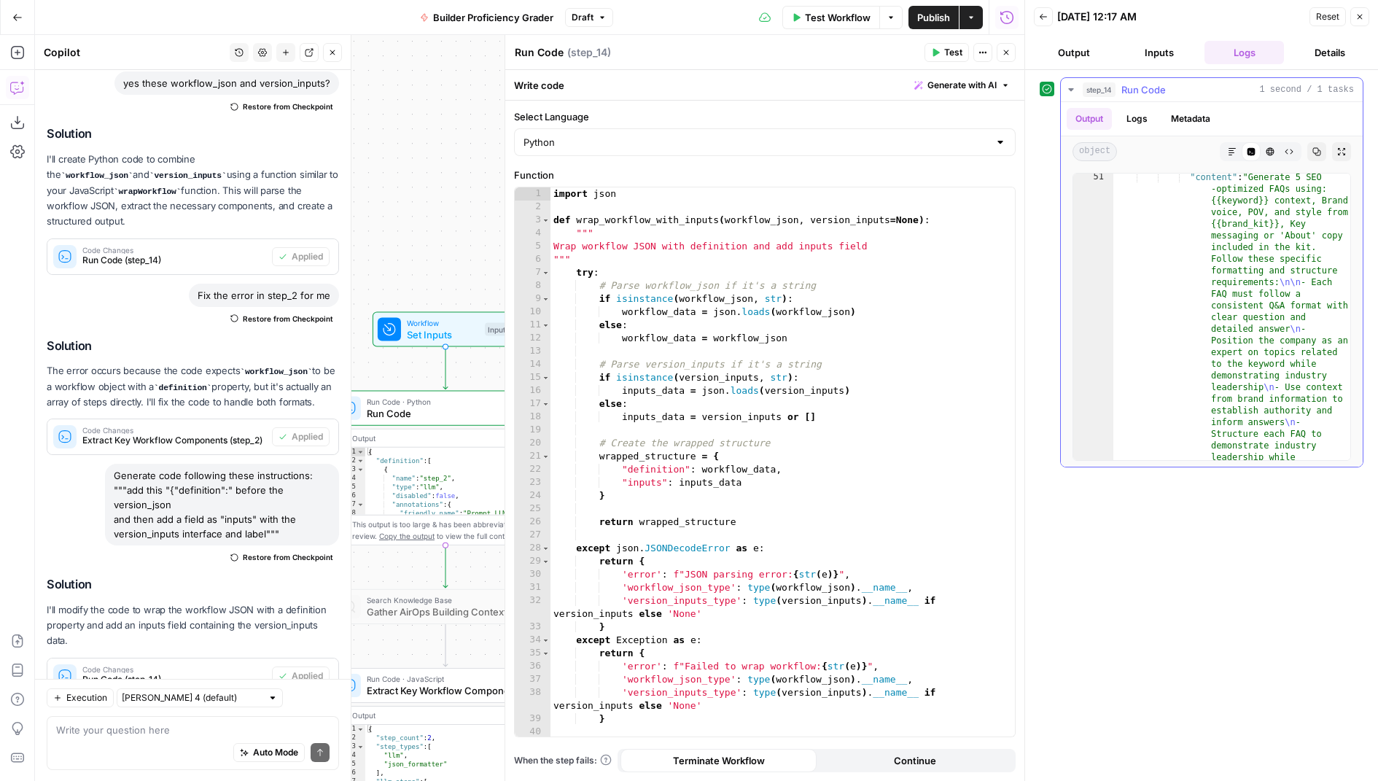
scroll to position [0, 0]
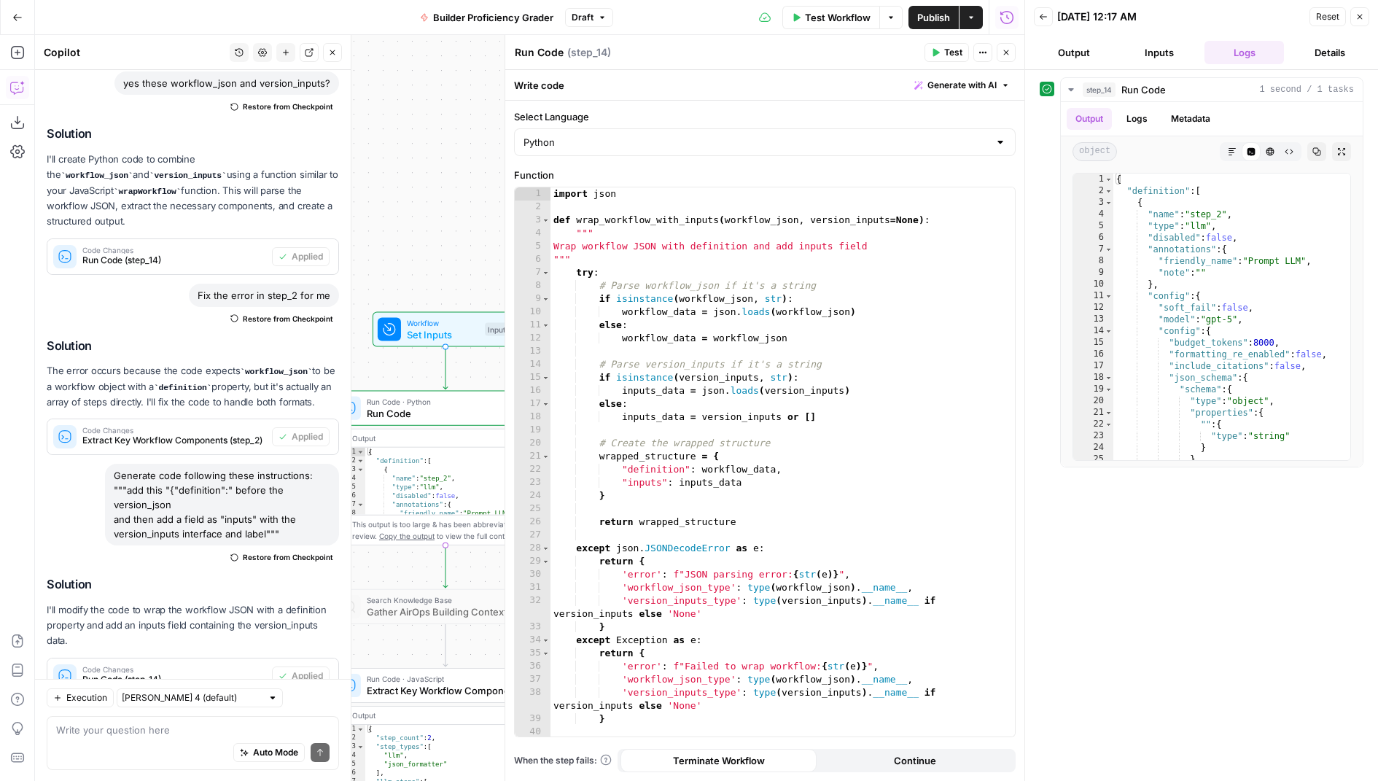
click at [542, 55] on textarea "Run Code" at bounding box center [539, 52] width 49 height 15
type textarea "Combine JSOn"
click at [1005, 55] on icon "button" at bounding box center [1006, 52] width 9 height 9
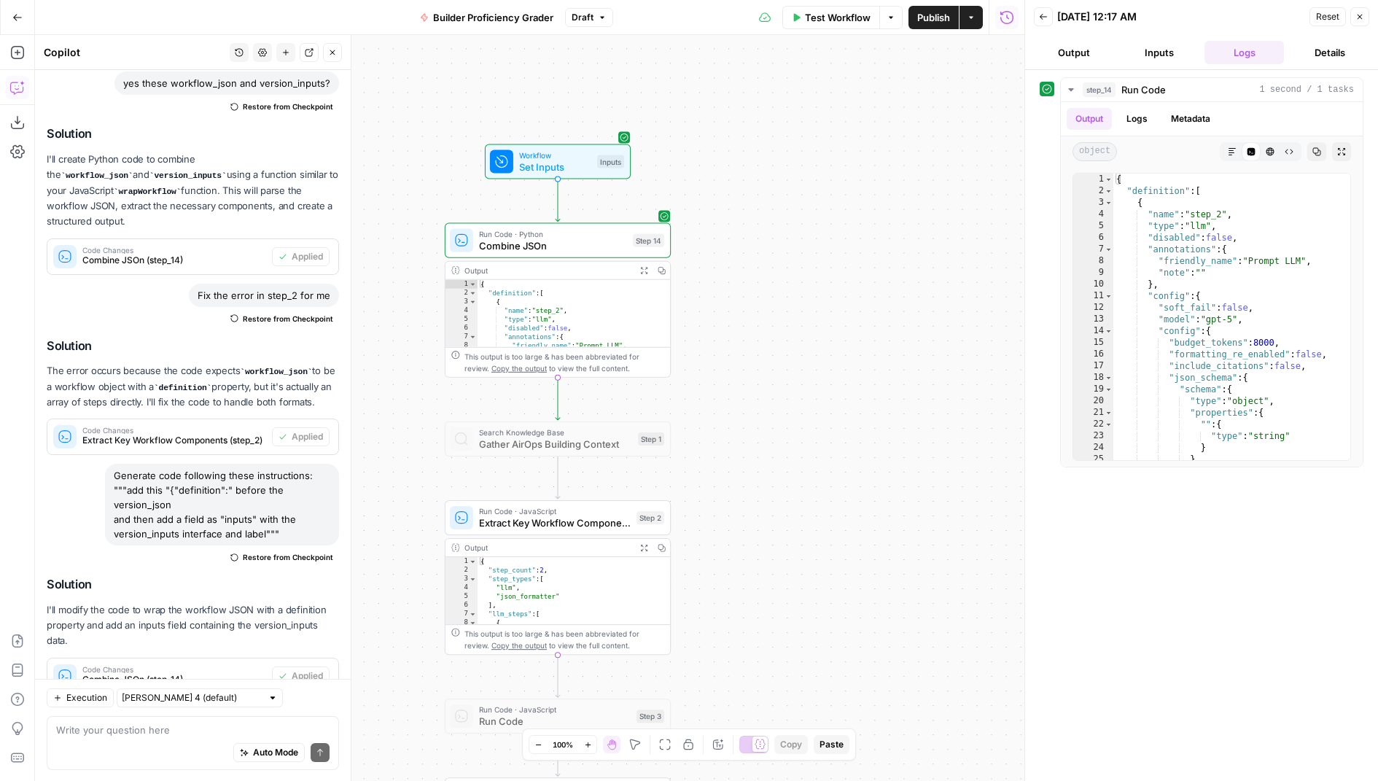
drag, startPoint x: 744, startPoint y: 381, endPoint x: 969, endPoint y: 47, distance: 402.4
click at [969, 47] on div "Workflow Set Inputs Inputs Run Code · Python Combine JSOn Step 14 Output Expand…" at bounding box center [529, 408] width 989 height 746
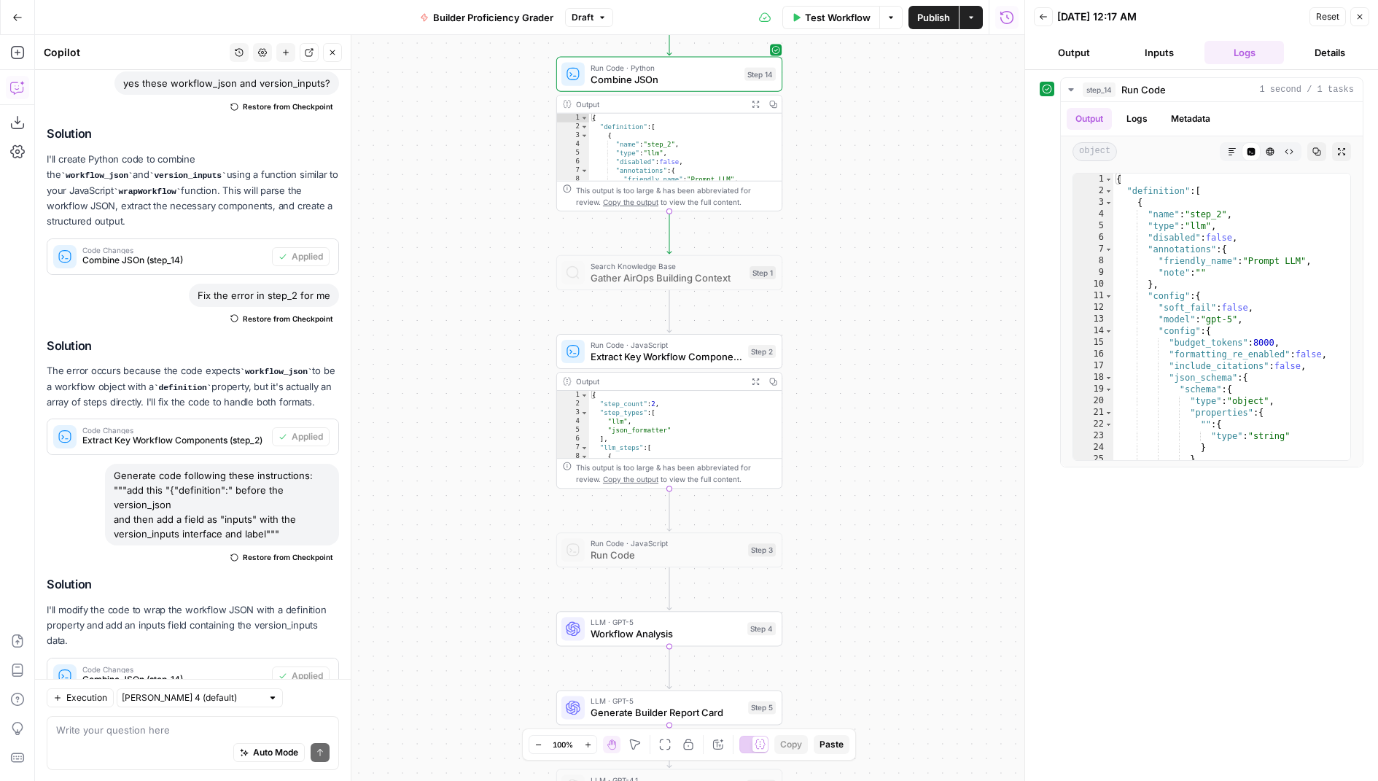
click at [677, 356] on span "Extract Key Workflow Components" at bounding box center [667, 356] width 152 height 15
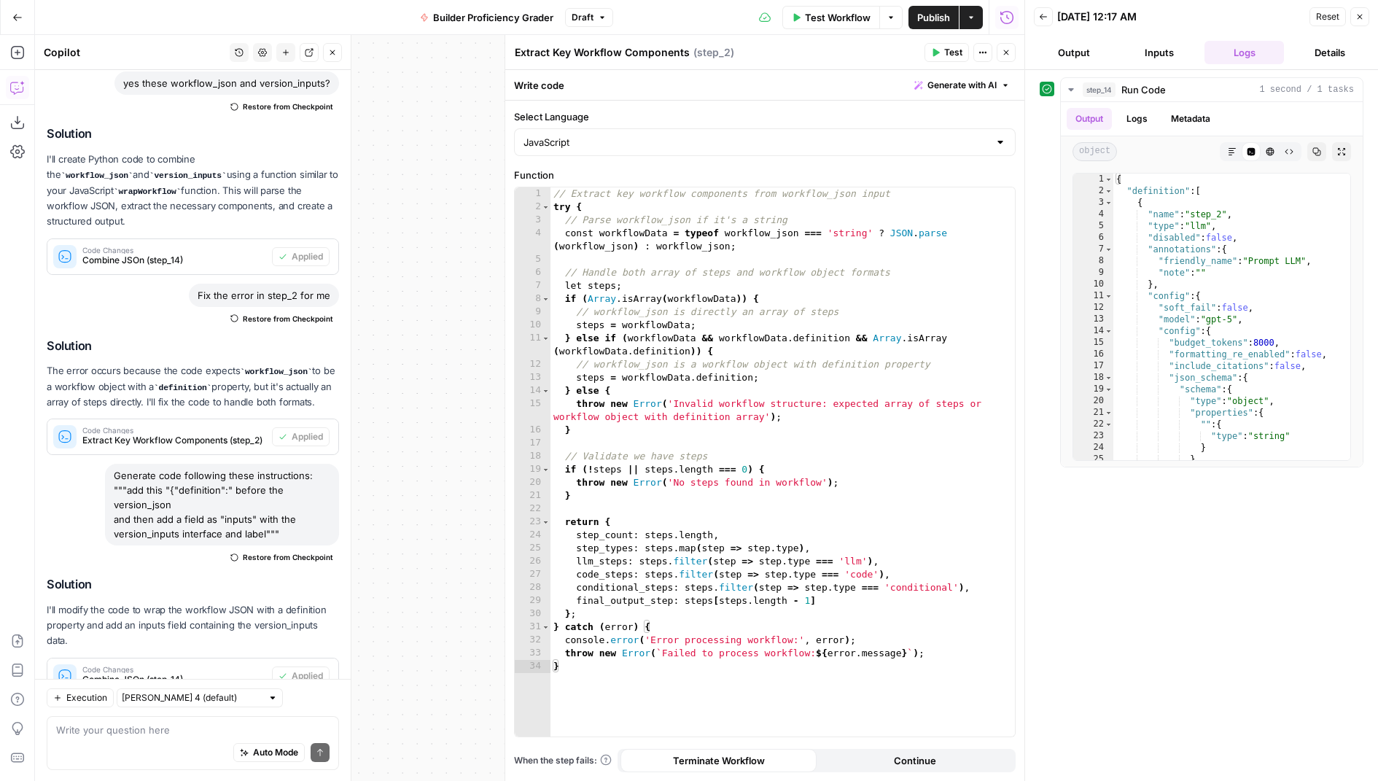
click at [341, 49] on button "Close" at bounding box center [332, 52] width 19 height 19
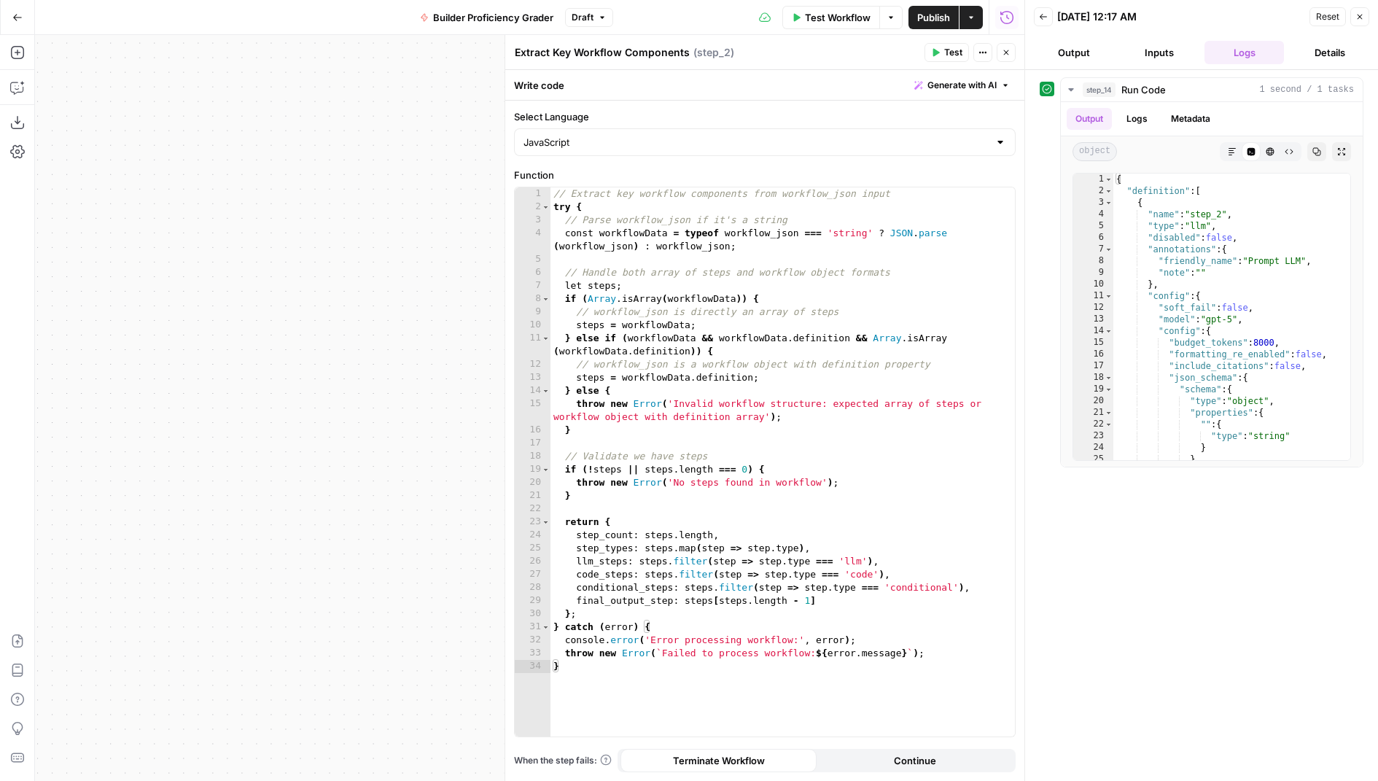
click at [1010, 55] on icon "button" at bounding box center [1006, 52] width 9 height 9
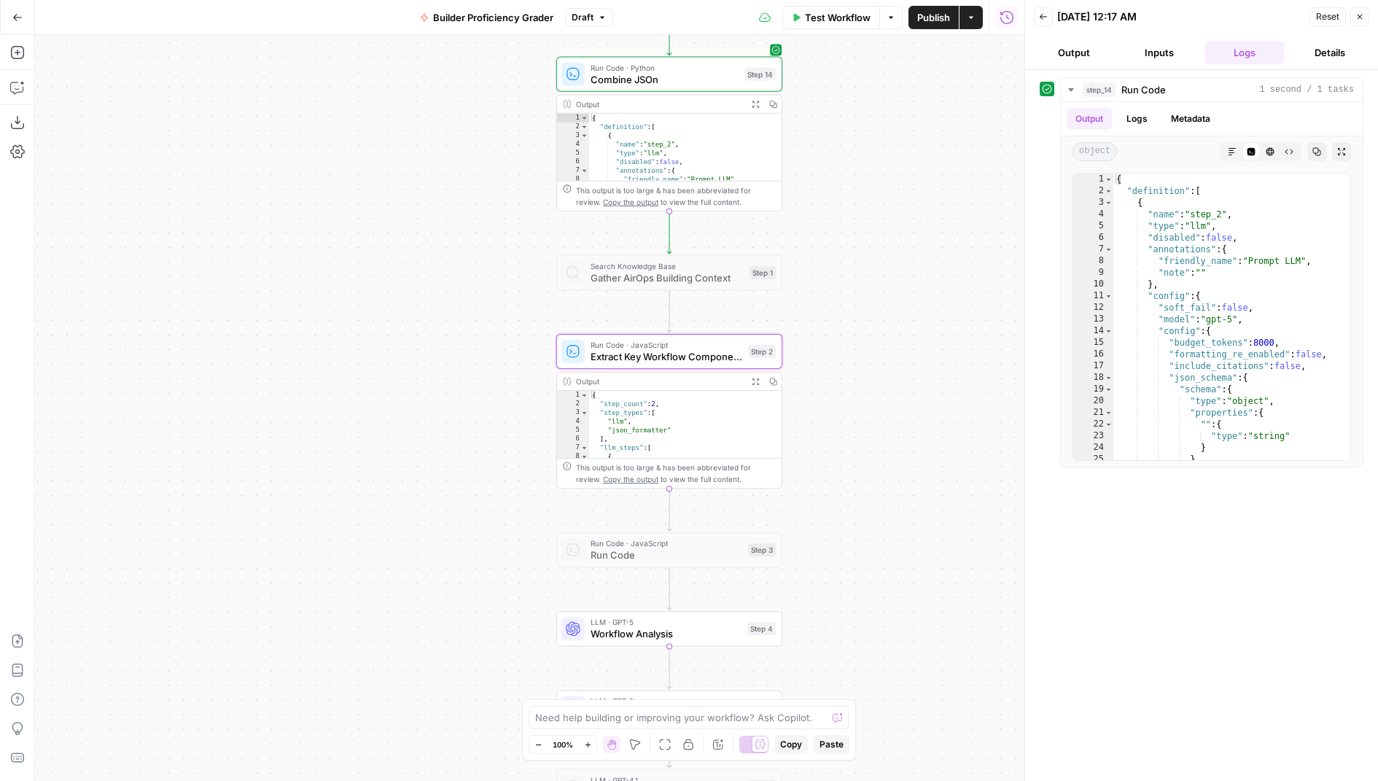
click at [923, 21] on span "Publish" at bounding box center [933, 17] width 33 height 15
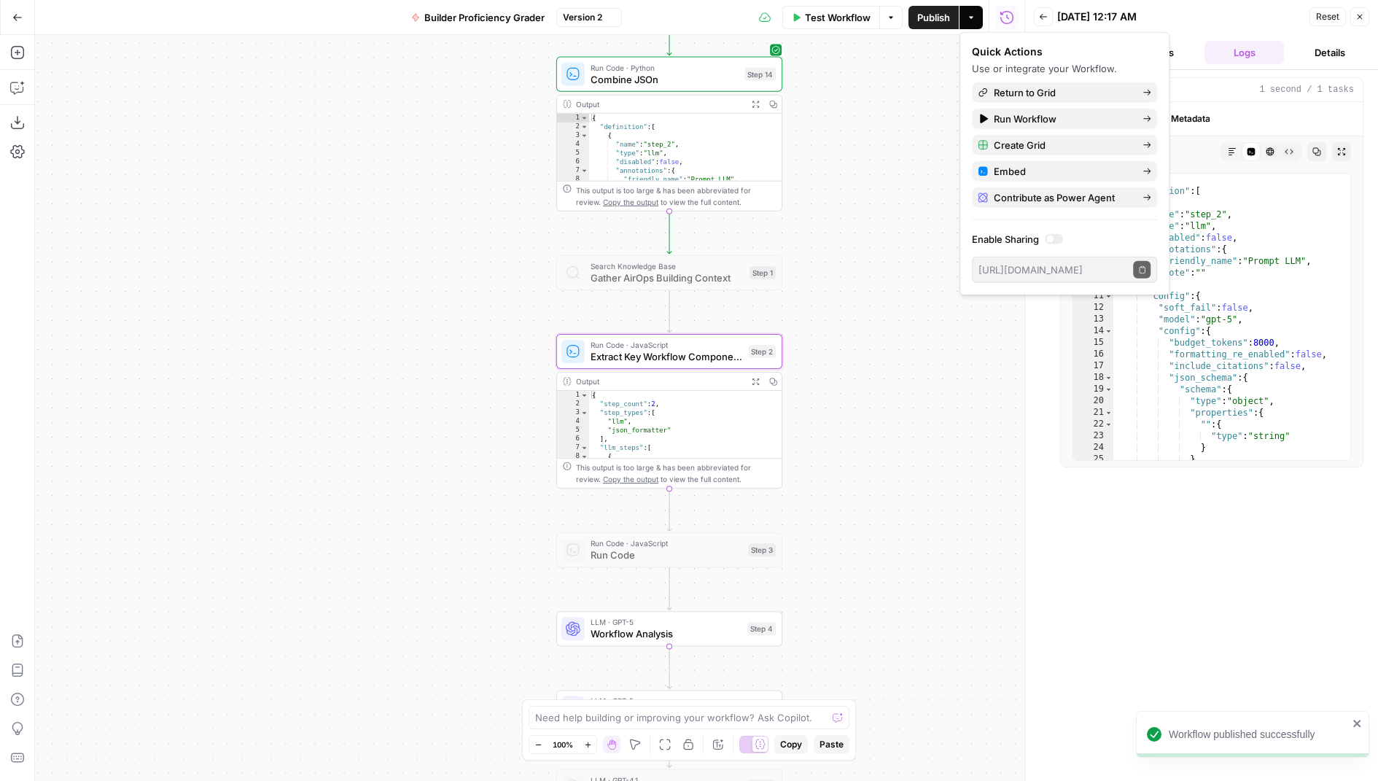
click at [595, 20] on span "Version 2" at bounding box center [582, 17] width 39 height 13
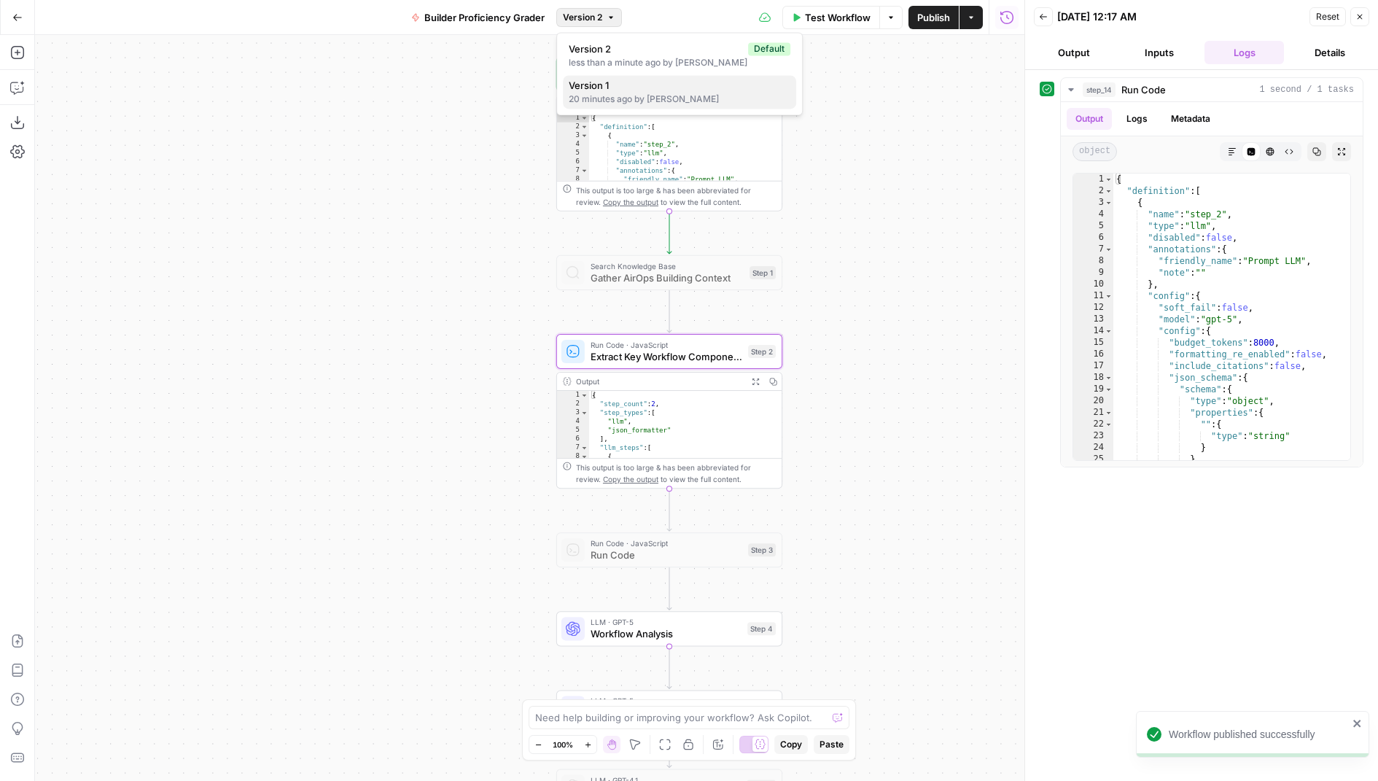
click at [619, 91] on span "Version 1" at bounding box center [677, 85] width 216 height 15
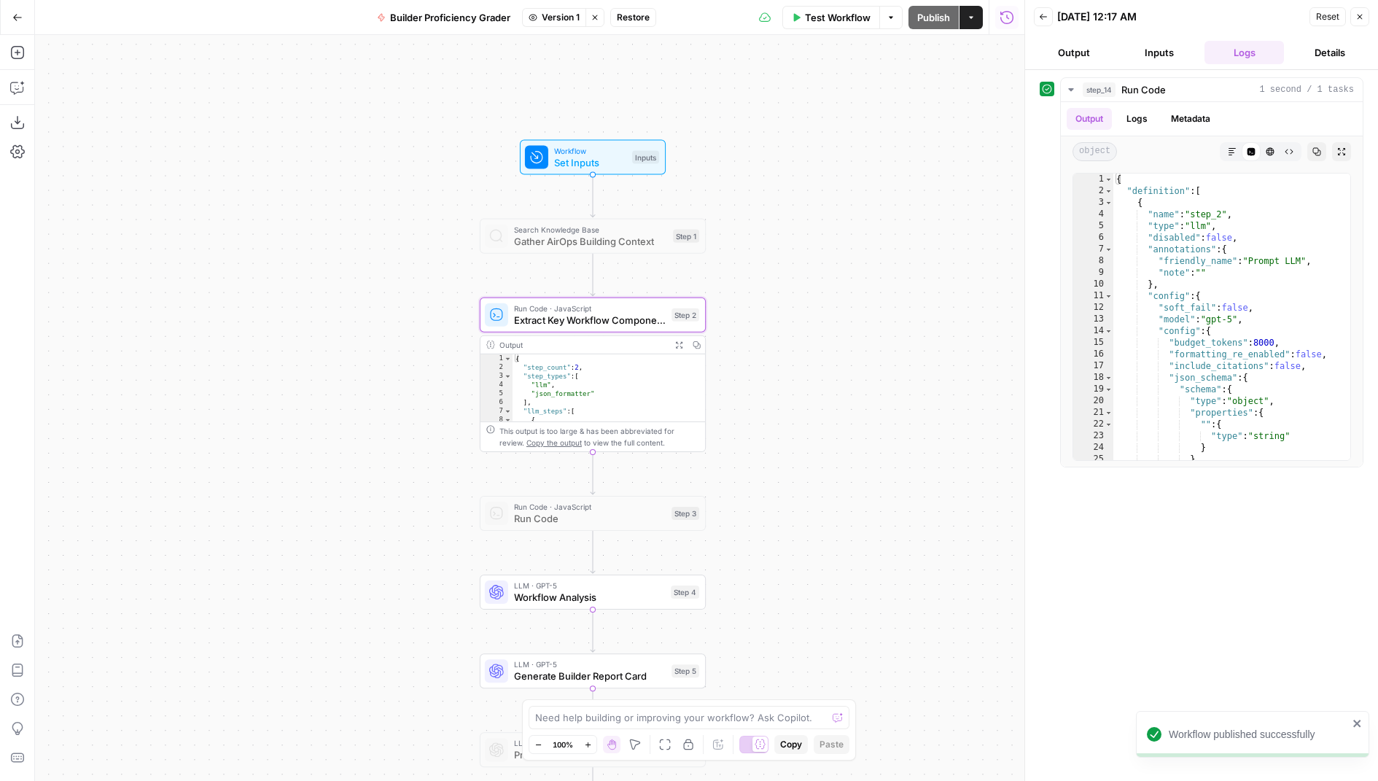
drag, startPoint x: 888, startPoint y: 162, endPoint x: 715, endPoint y: 505, distance: 384.8
click at [715, 504] on div "Workflow Set Inputs Inputs Search Knowledge Base Gather AirOps Building Context…" at bounding box center [529, 408] width 989 height 746
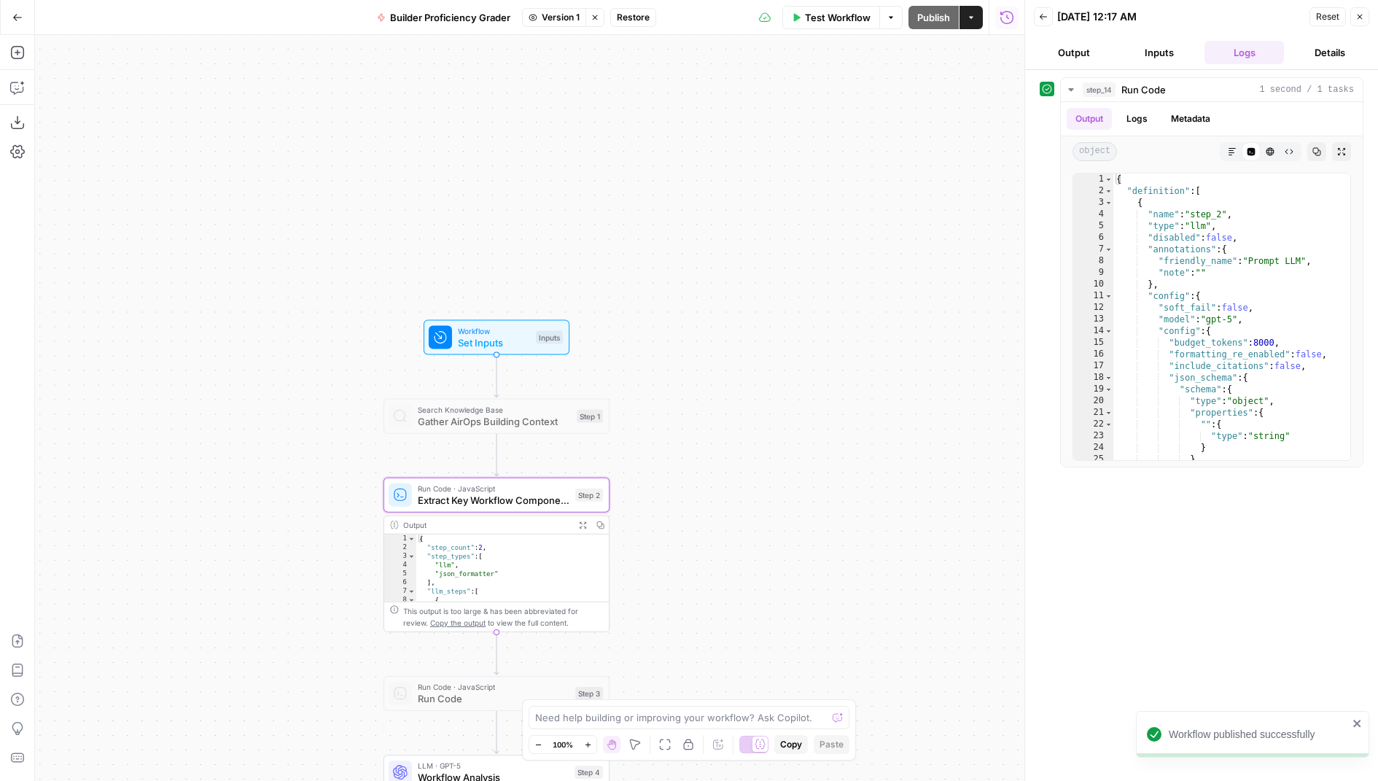
click at [517, 340] on span "Set Inputs" at bounding box center [494, 342] width 72 height 15
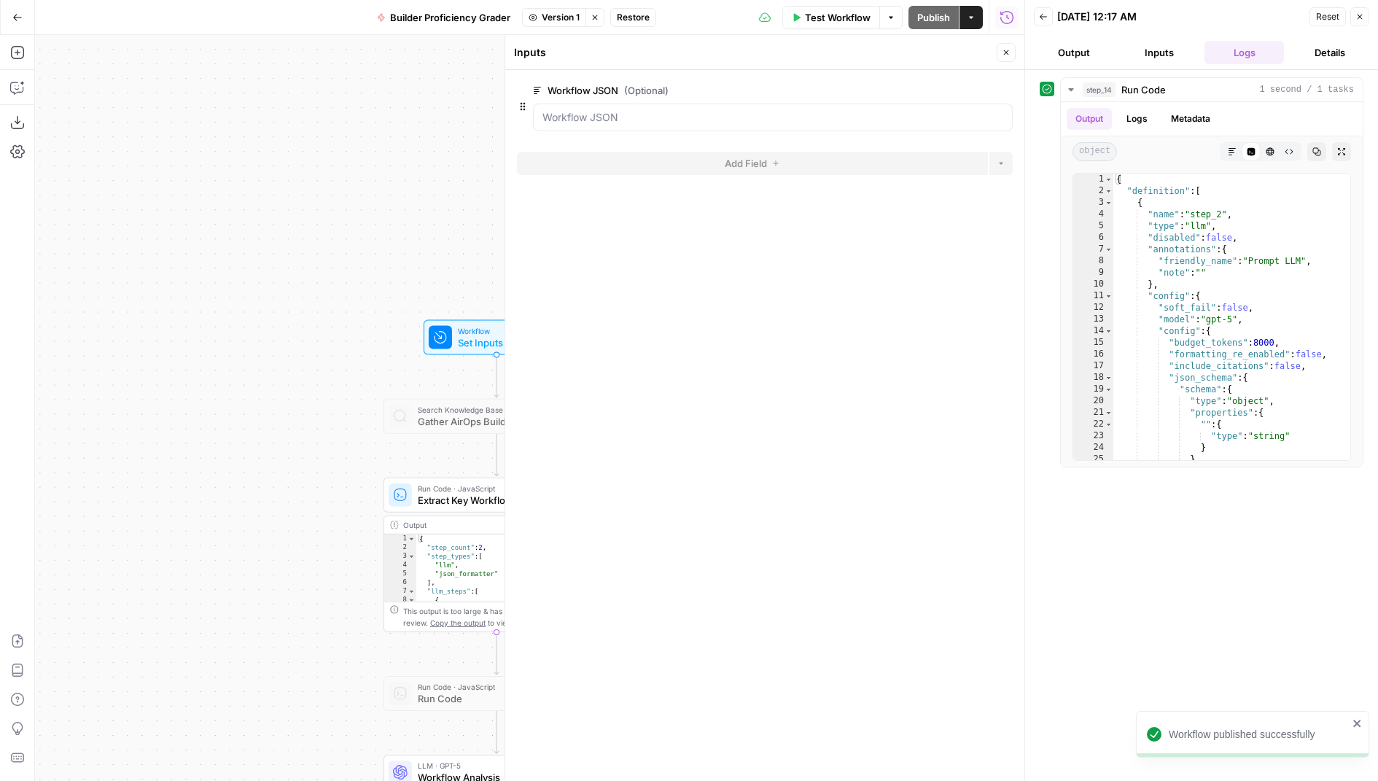
click at [1008, 50] on icon "button" at bounding box center [1006, 52] width 5 height 5
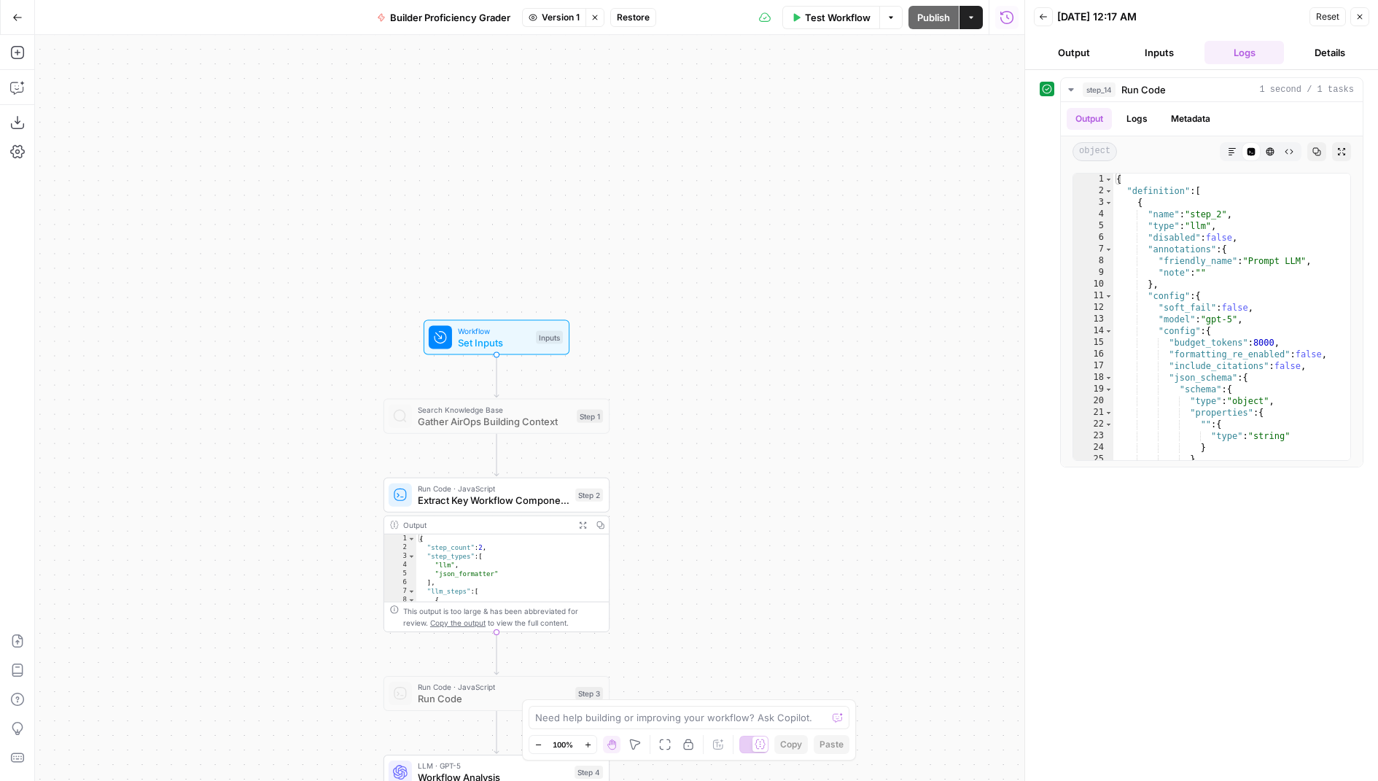
click at [599, 18] on icon "button" at bounding box center [595, 17] width 9 height 9
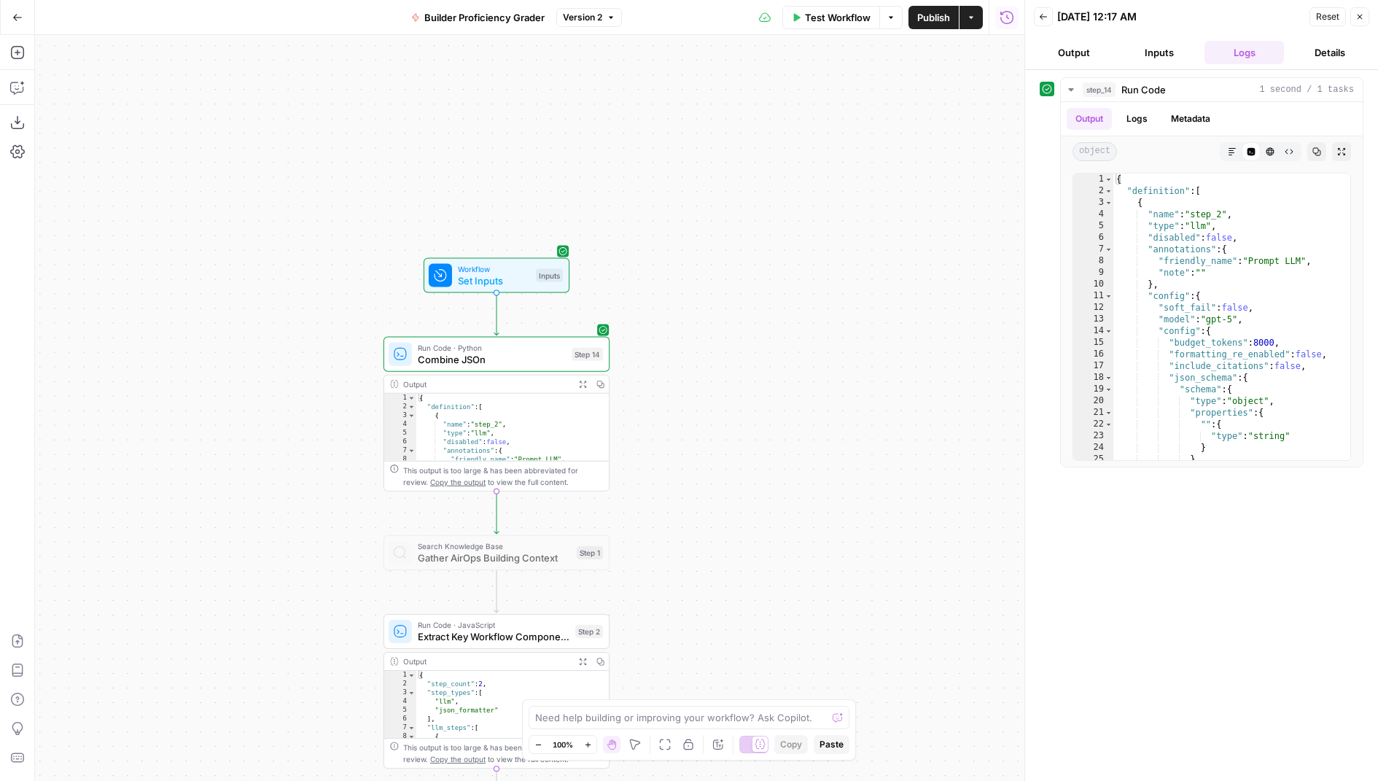
drag, startPoint x: 709, startPoint y: 348, endPoint x: 666, endPoint y: 11, distance: 339.7
click at [666, 11] on div "Go Back Builder Proficiency Grader Version 2 Test Workflow Options Publish Acti…" at bounding box center [512, 390] width 1024 height 781
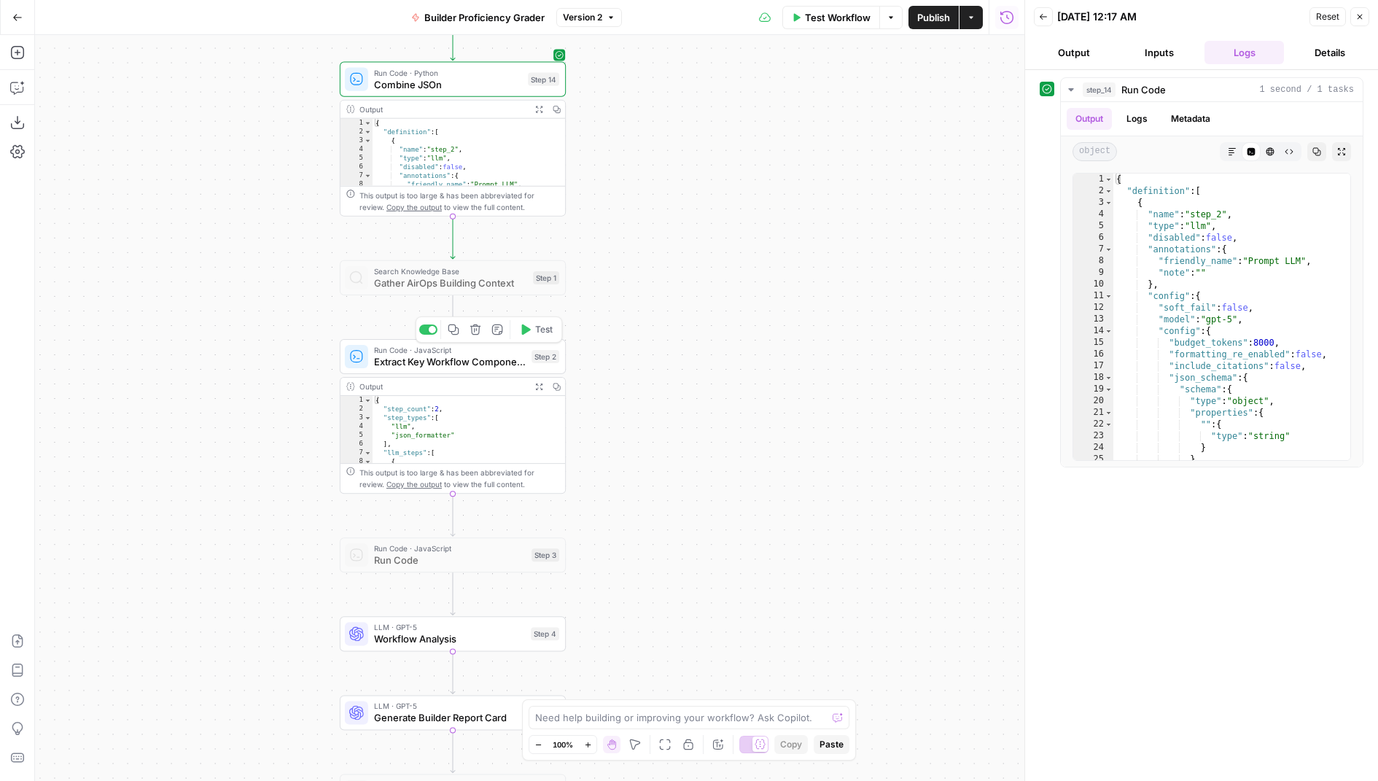
click at [507, 365] on span "Extract Key Workflow Components" at bounding box center [450, 361] width 152 height 15
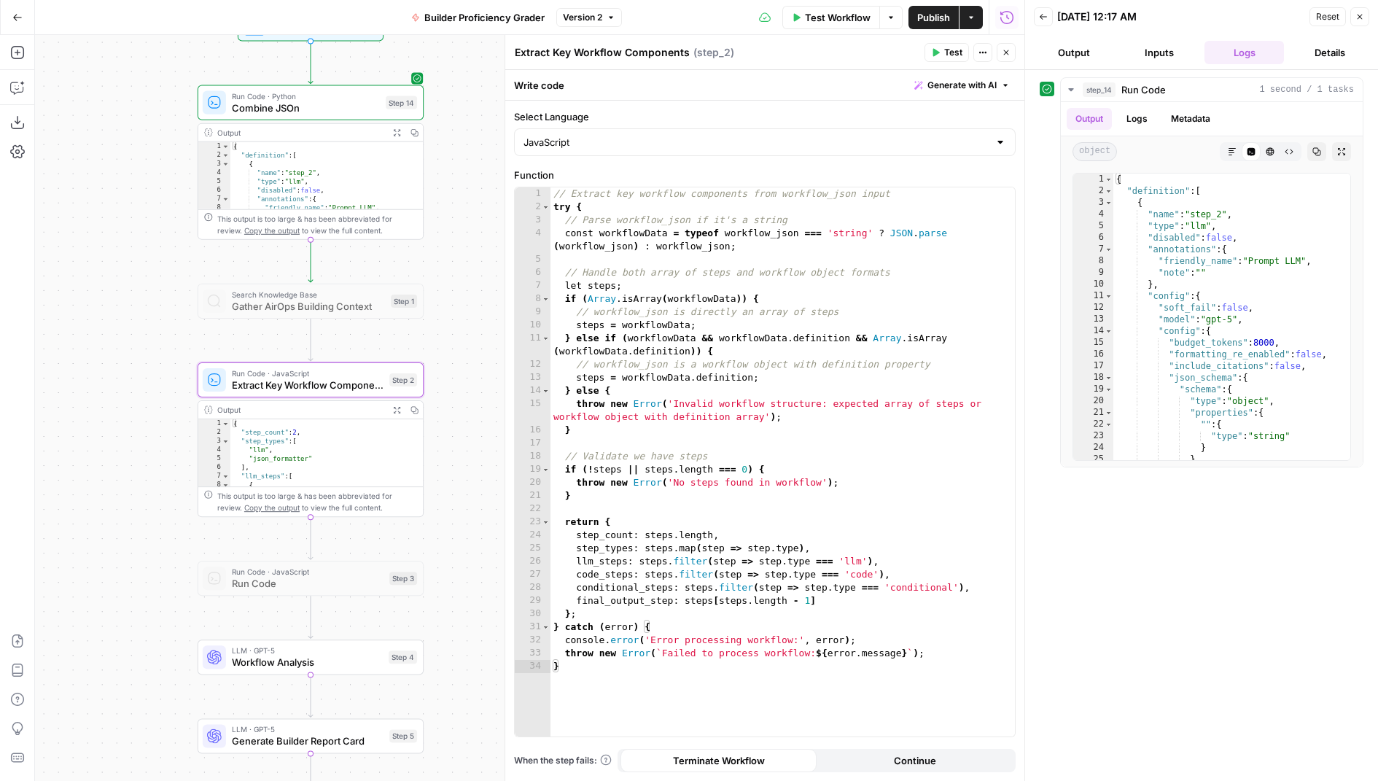
drag, startPoint x: 271, startPoint y: 291, endPoint x: 79, endPoint y: 321, distance: 194.8
click at [79, 321] on div "Workflow Set Inputs Inputs Run Code · Python Combine JSOn Step 14 Output Expand…" at bounding box center [529, 408] width 989 height 746
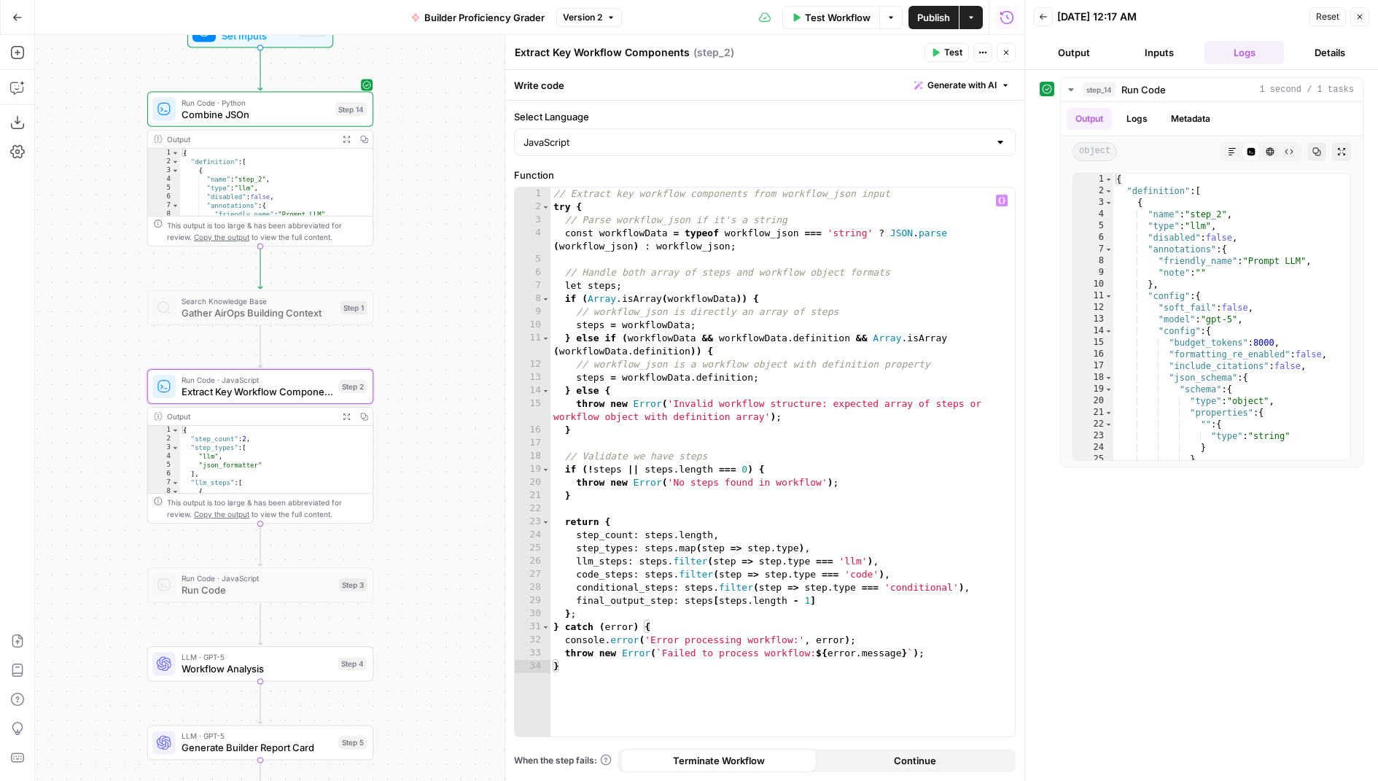
click at [772, 238] on div "// Extract key workflow components from workflow_json input try { // Parse work…" at bounding box center [783, 475] width 465 height 577
click at [801, 352] on div "// Extract key workflow components from workflow_json input try { // Parse work…" at bounding box center [783, 475] width 465 height 577
drag, startPoint x: 819, startPoint y: 233, endPoint x: 723, endPoint y: 236, distance: 95.6
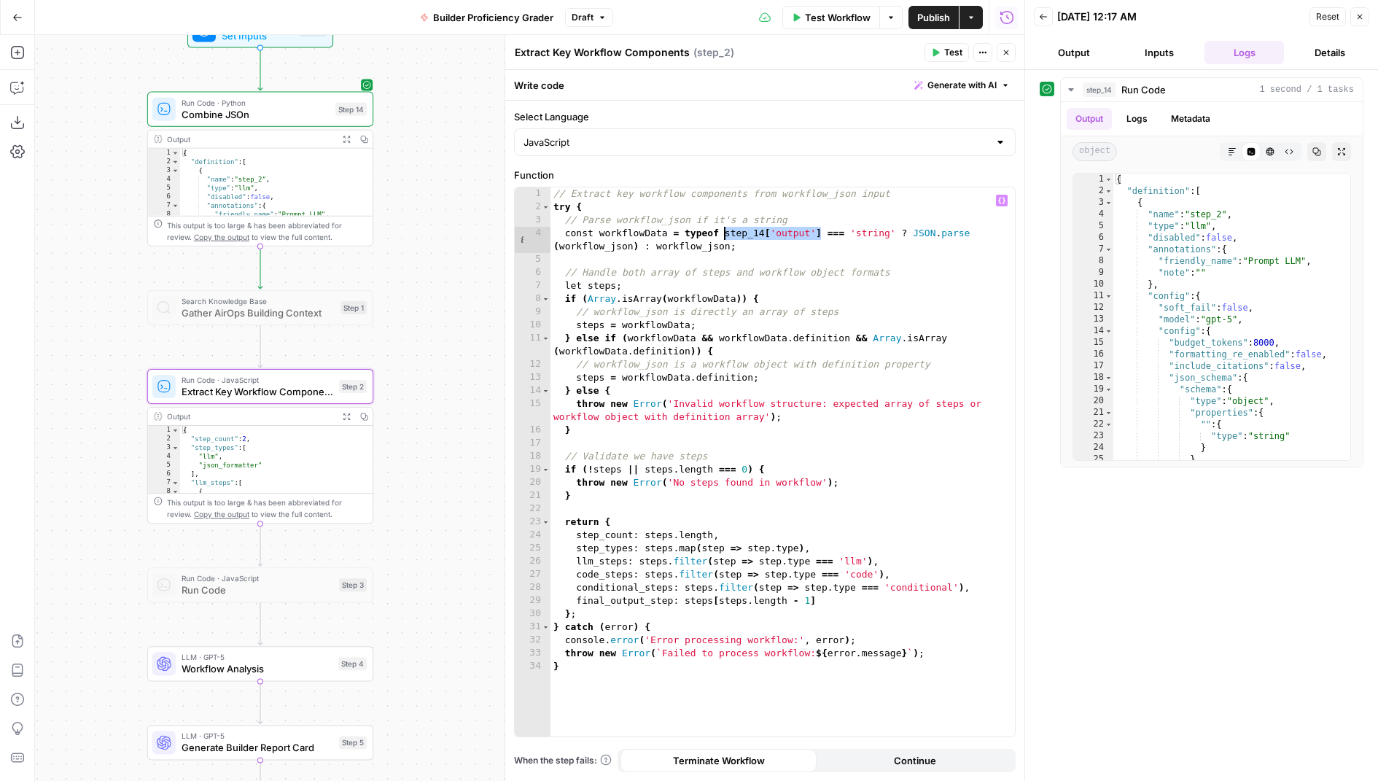
click at [723, 236] on div "// Extract key workflow components from workflow_json input try { // Parse work…" at bounding box center [783, 475] width 465 height 577
click at [691, 246] on div "// Extract key workflow components from workflow_json input try { // Parse work…" at bounding box center [783, 475] width 465 height 577
paste textarea "****"
type textarea "**********"
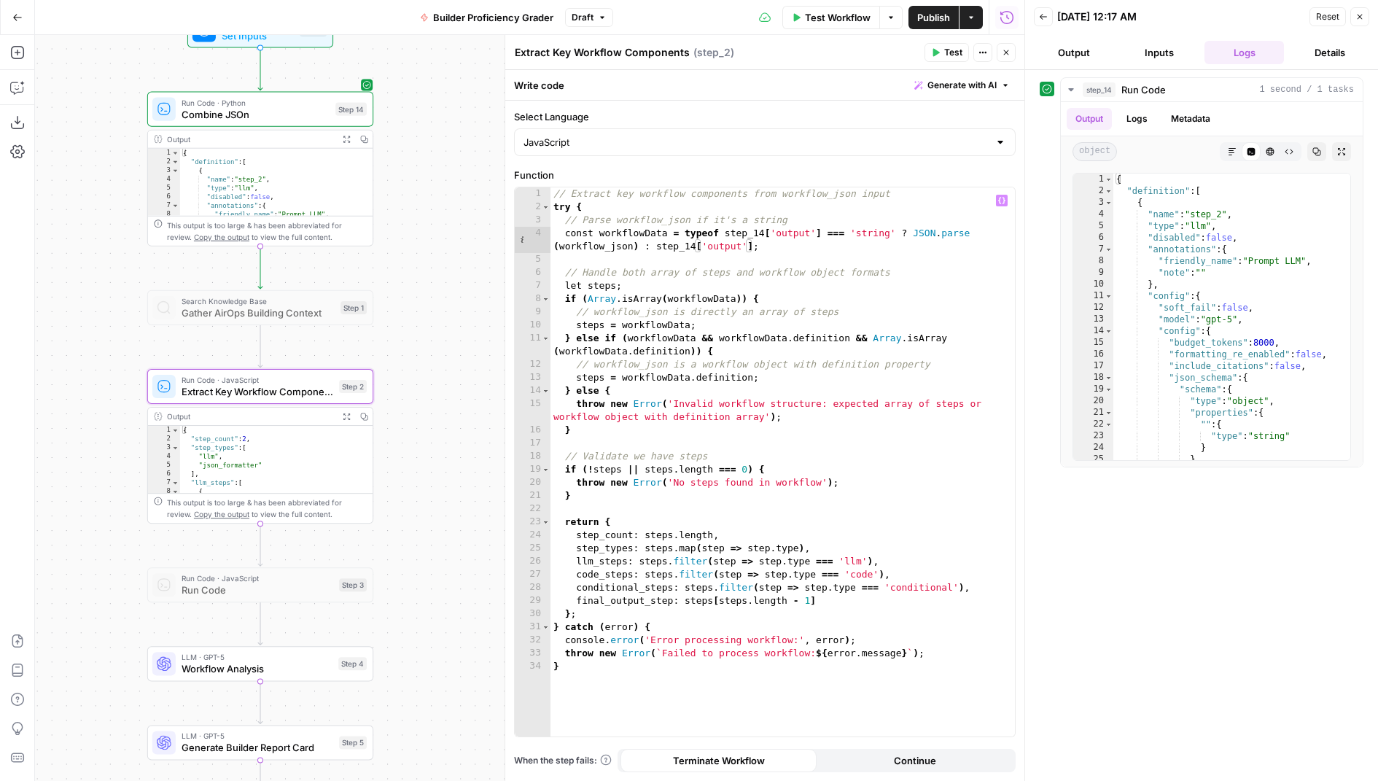
drag, startPoint x: 422, startPoint y: 554, endPoint x: 408, endPoint y: 213, distance: 341.5
click at [408, 214] on div "Workflow Set Inputs Inputs Run Code · Python Combine JSOn Step 14 Output Expand…" at bounding box center [529, 408] width 989 height 746
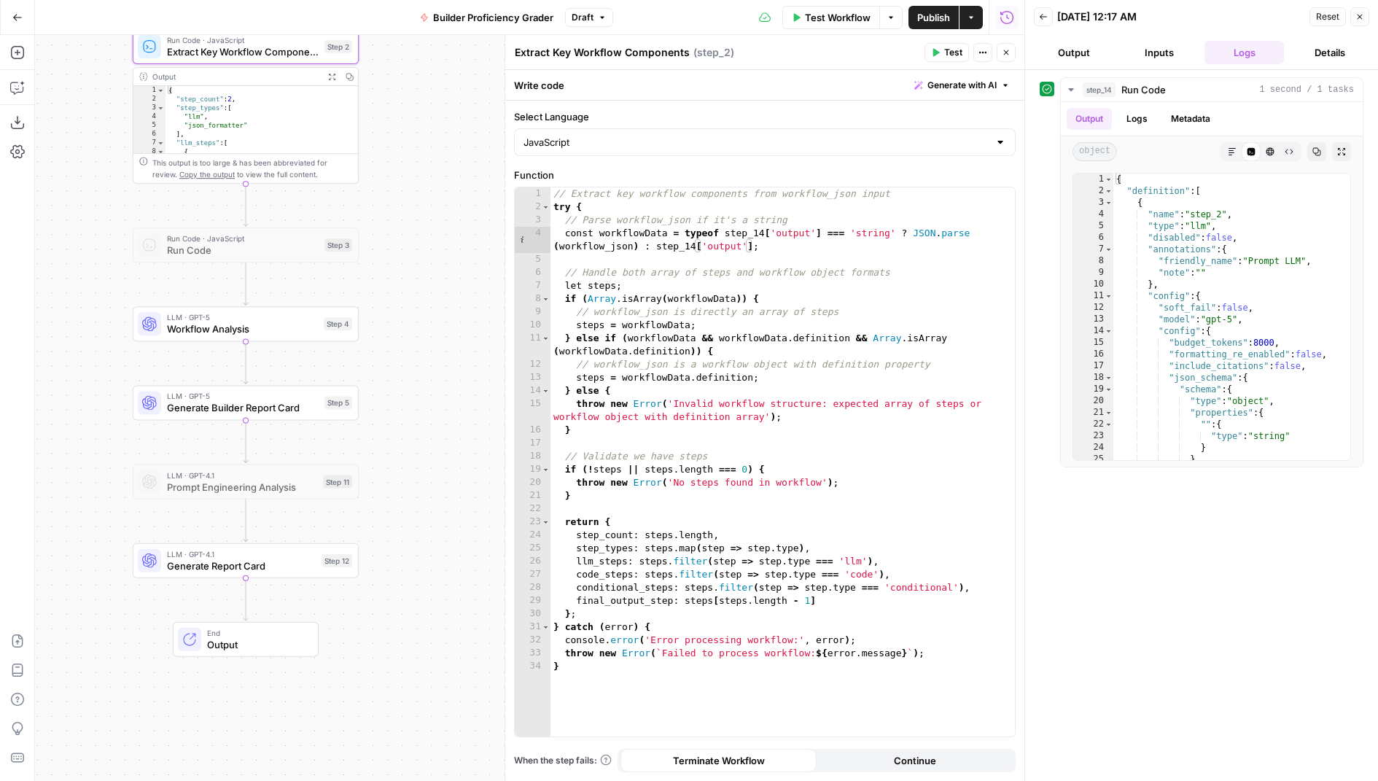
click at [276, 333] on span "Workflow Analysis" at bounding box center [242, 329] width 151 height 15
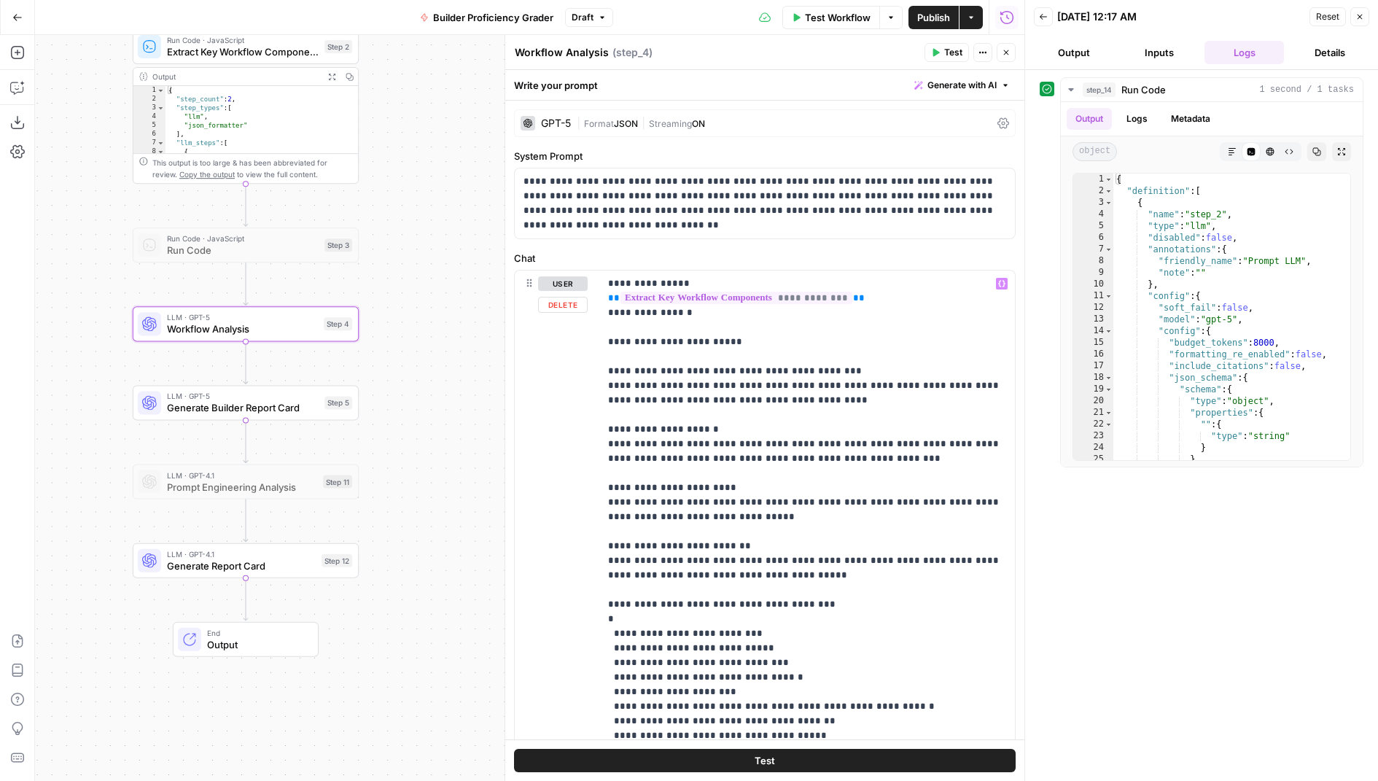
scroll to position [114, 0]
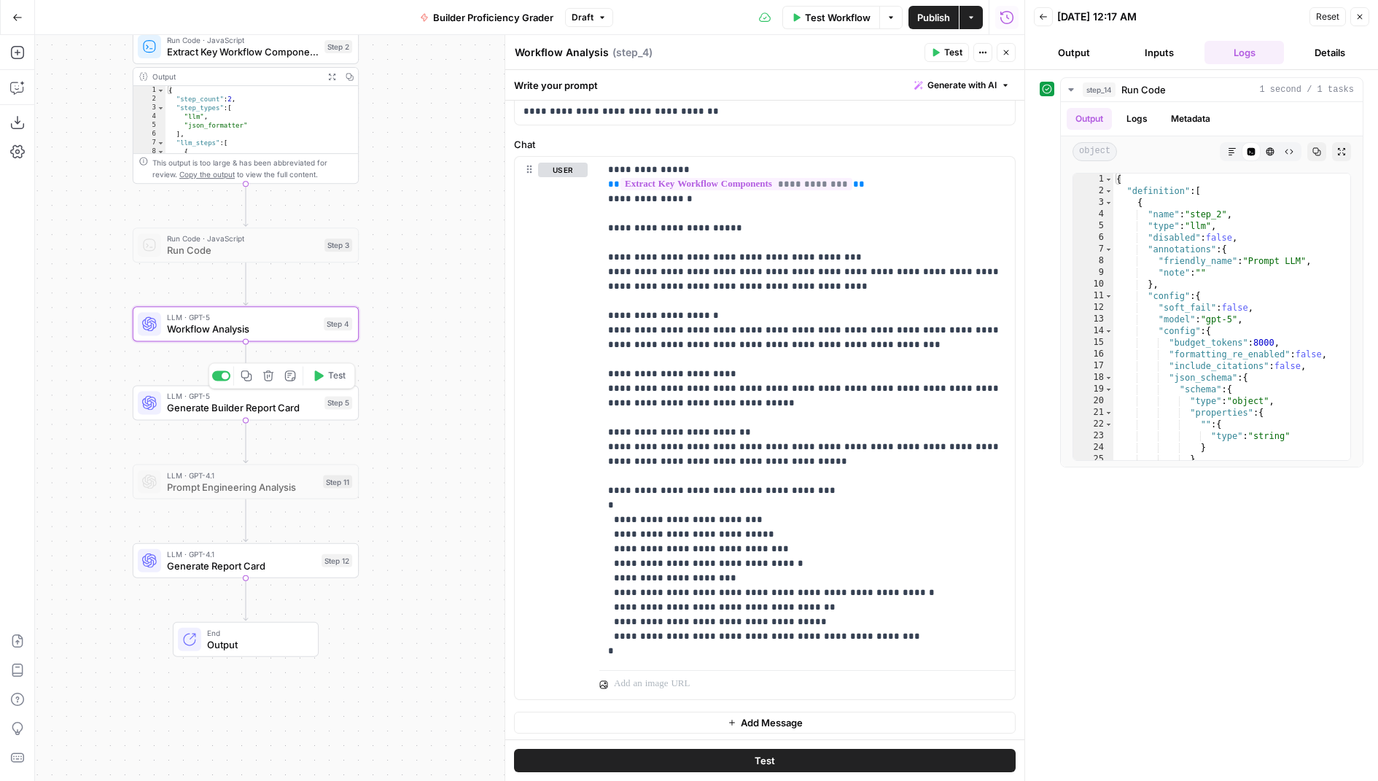
click at [306, 412] on span "Generate Builder Report Card" at bounding box center [243, 407] width 152 height 15
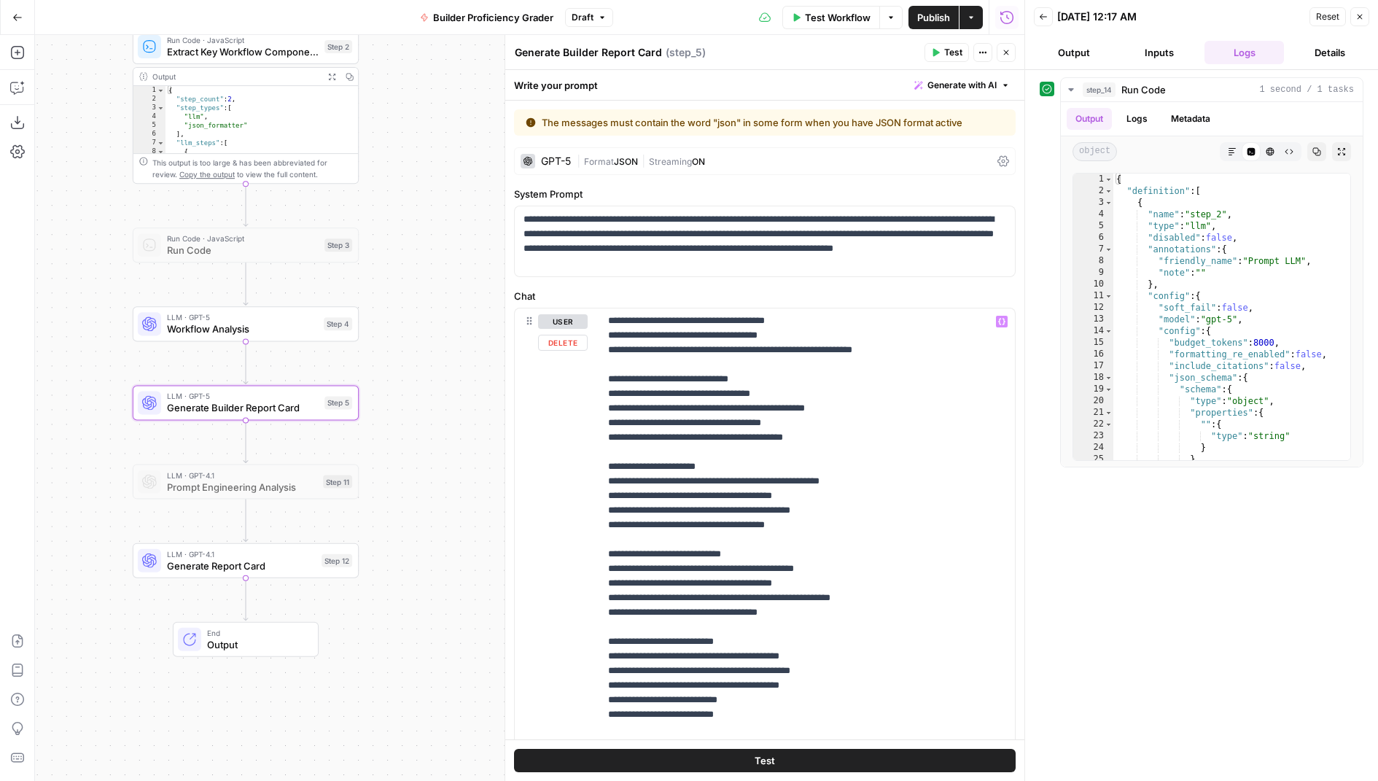
scroll to position [238, 0]
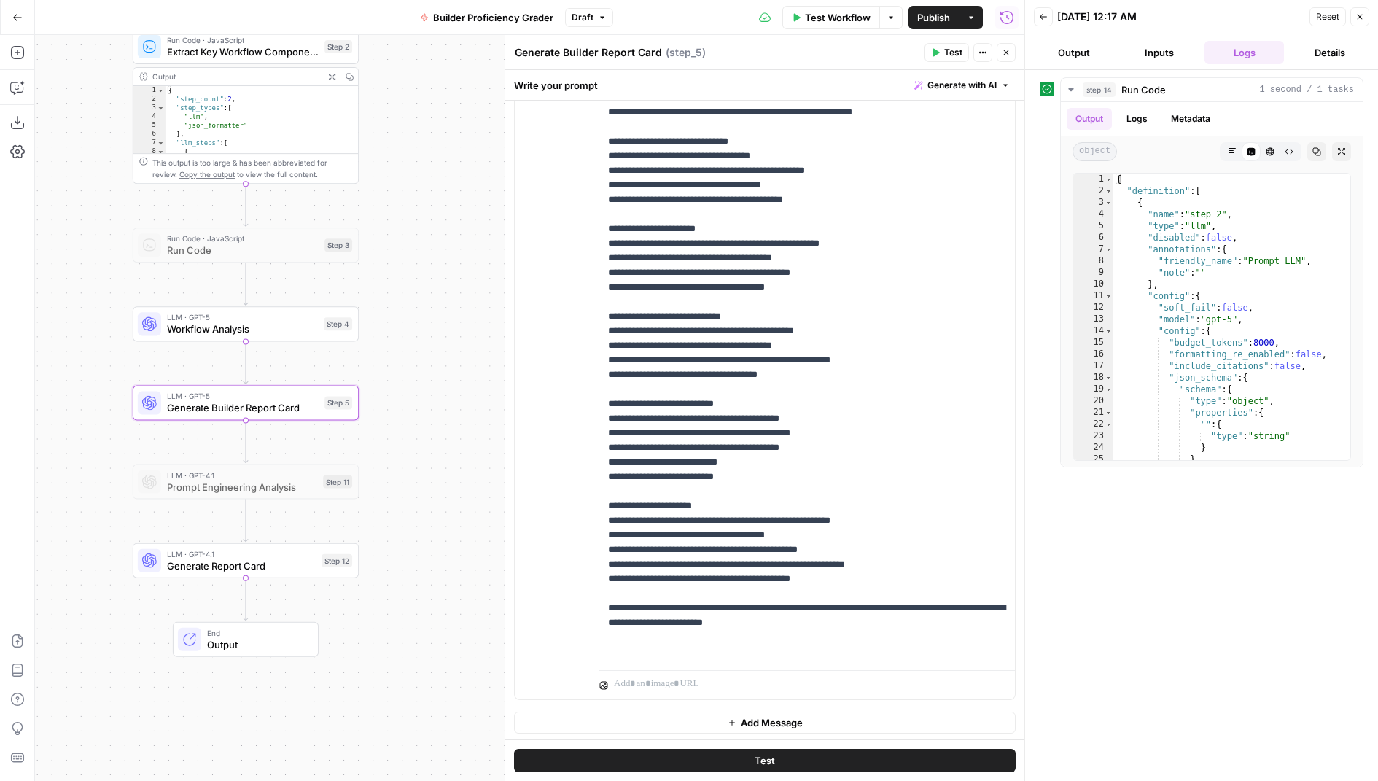
click at [288, 571] on span "Generate Report Card" at bounding box center [241, 566] width 149 height 15
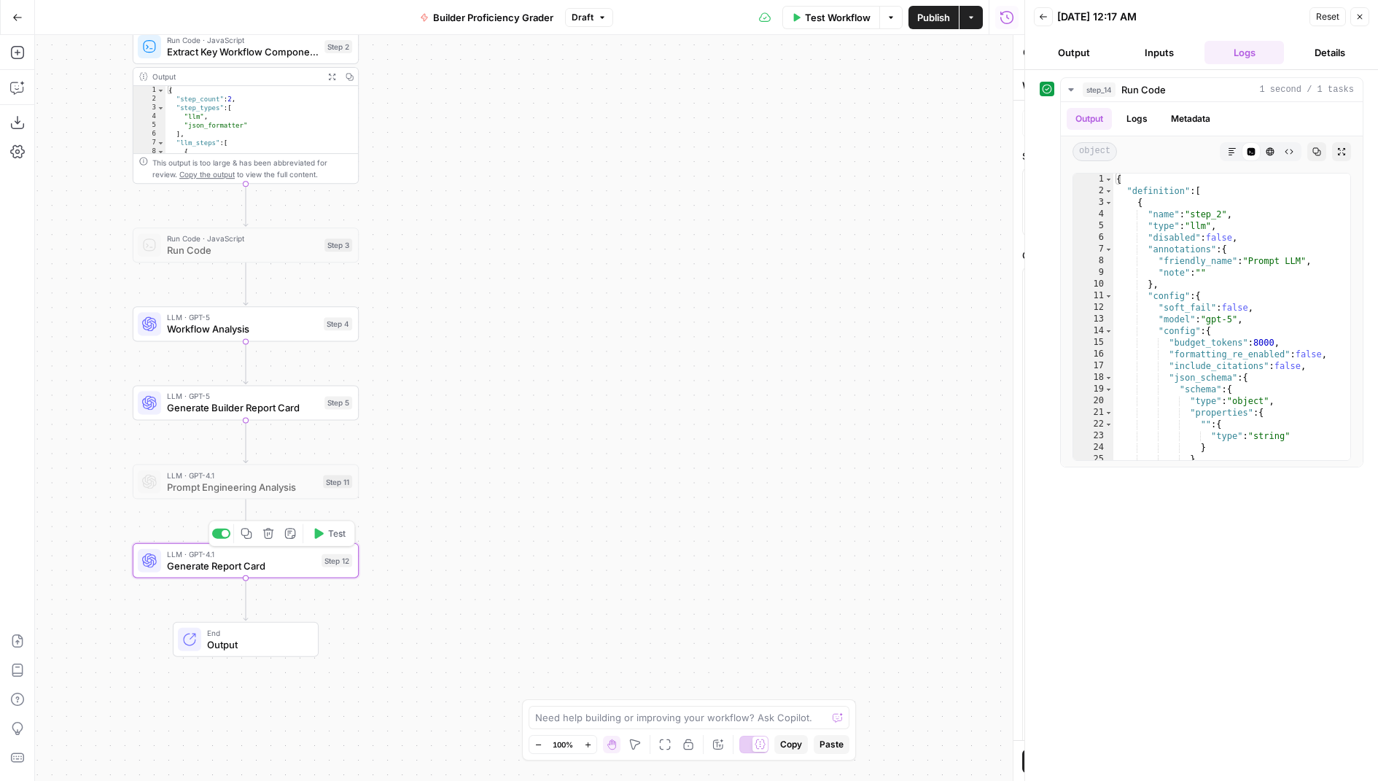
type textarea "Generate Report Card"
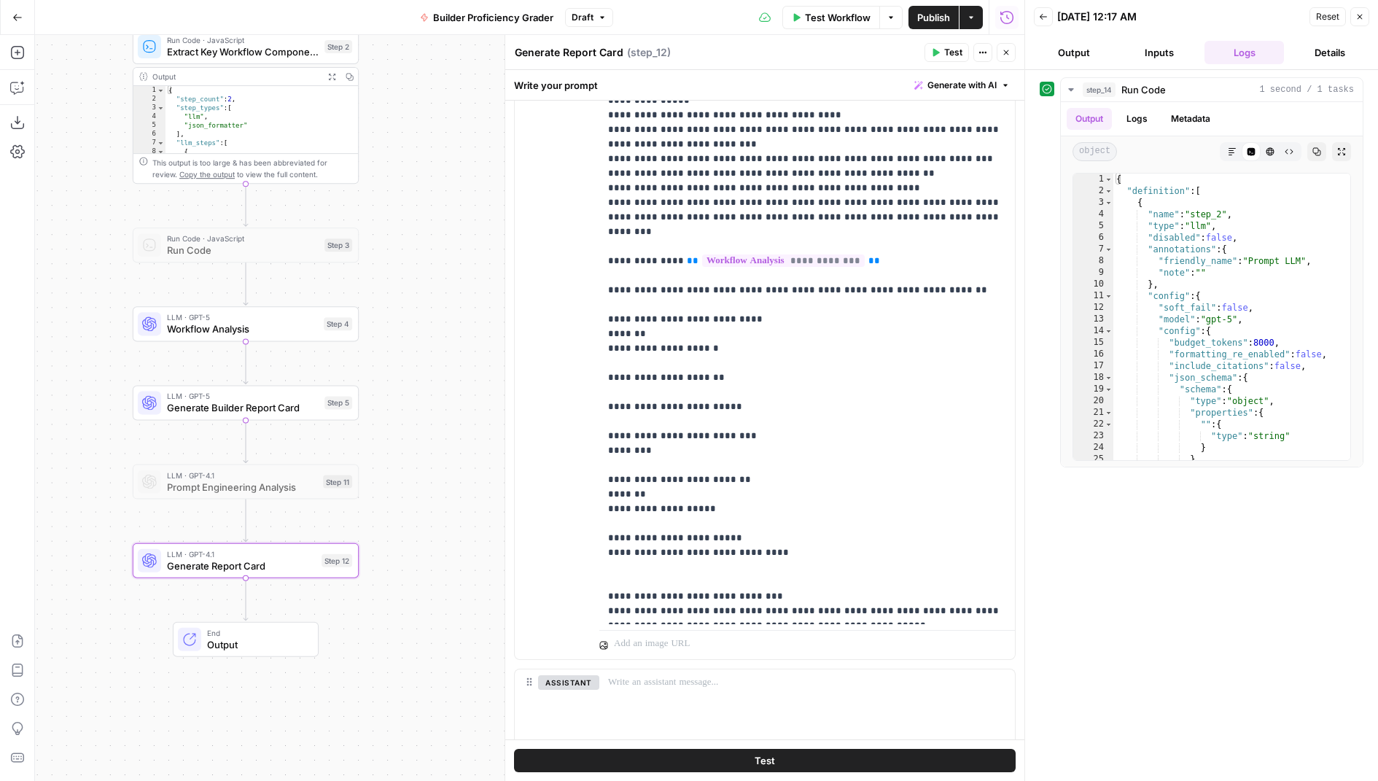
scroll to position [295, 0]
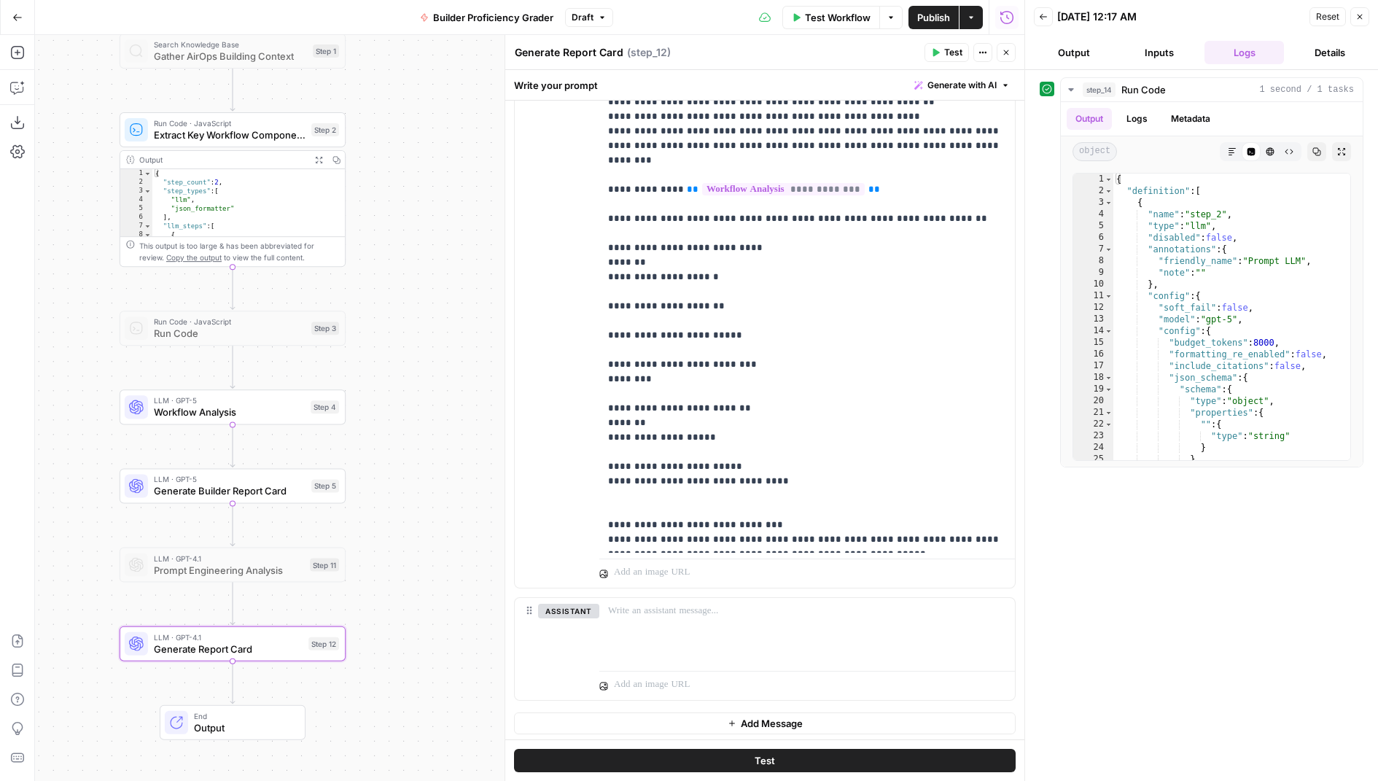
drag, startPoint x: 427, startPoint y: 272, endPoint x: 411, endPoint y: 429, distance: 158.3
click at [412, 429] on div "Workflow Set Inputs Inputs Run Code · Python Combine JSOn Step 14 Output Expand…" at bounding box center [529, 408] width 989 height 746
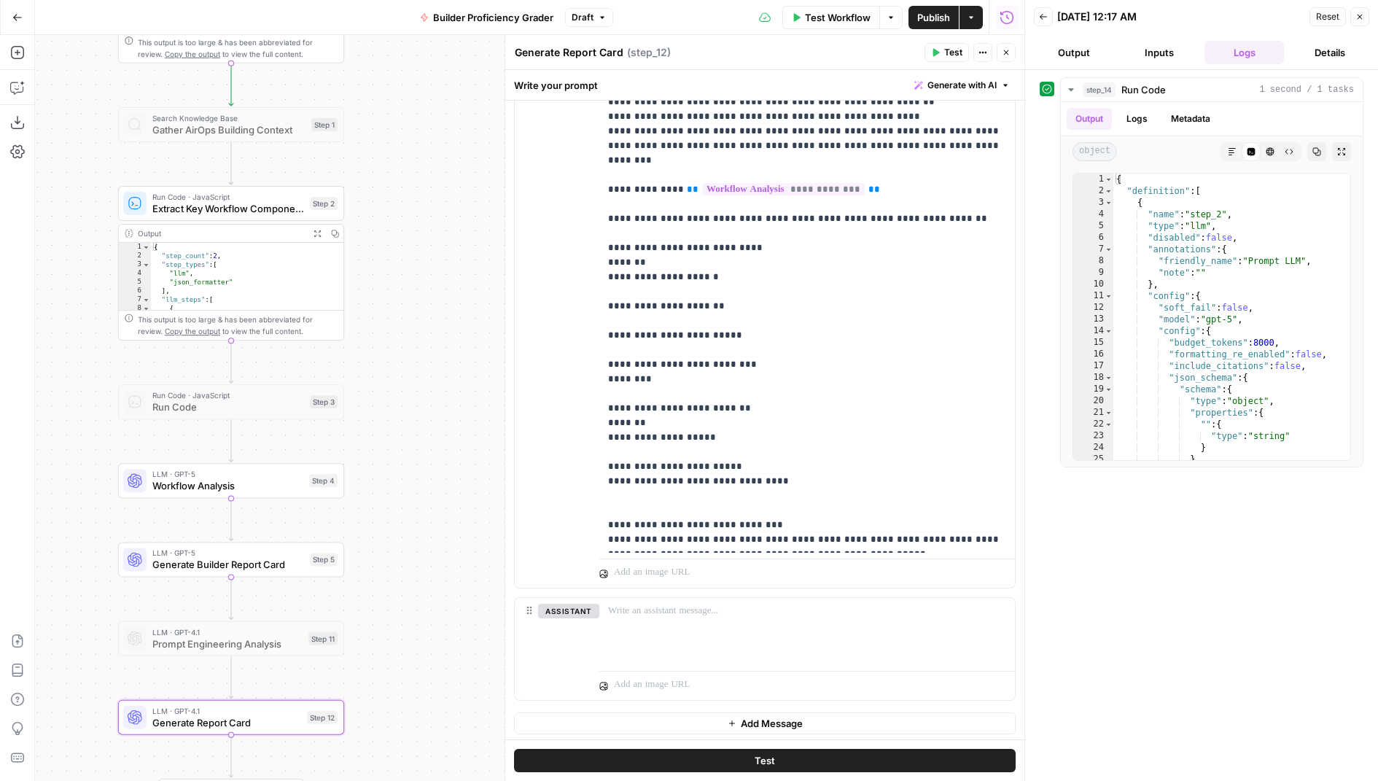
click at [226, 217] on div "Run Code · JavaScript Extract Key Workflow Components Step 2 Copy step Delete s…" at bounding box center [231, 203] width 226 height 35
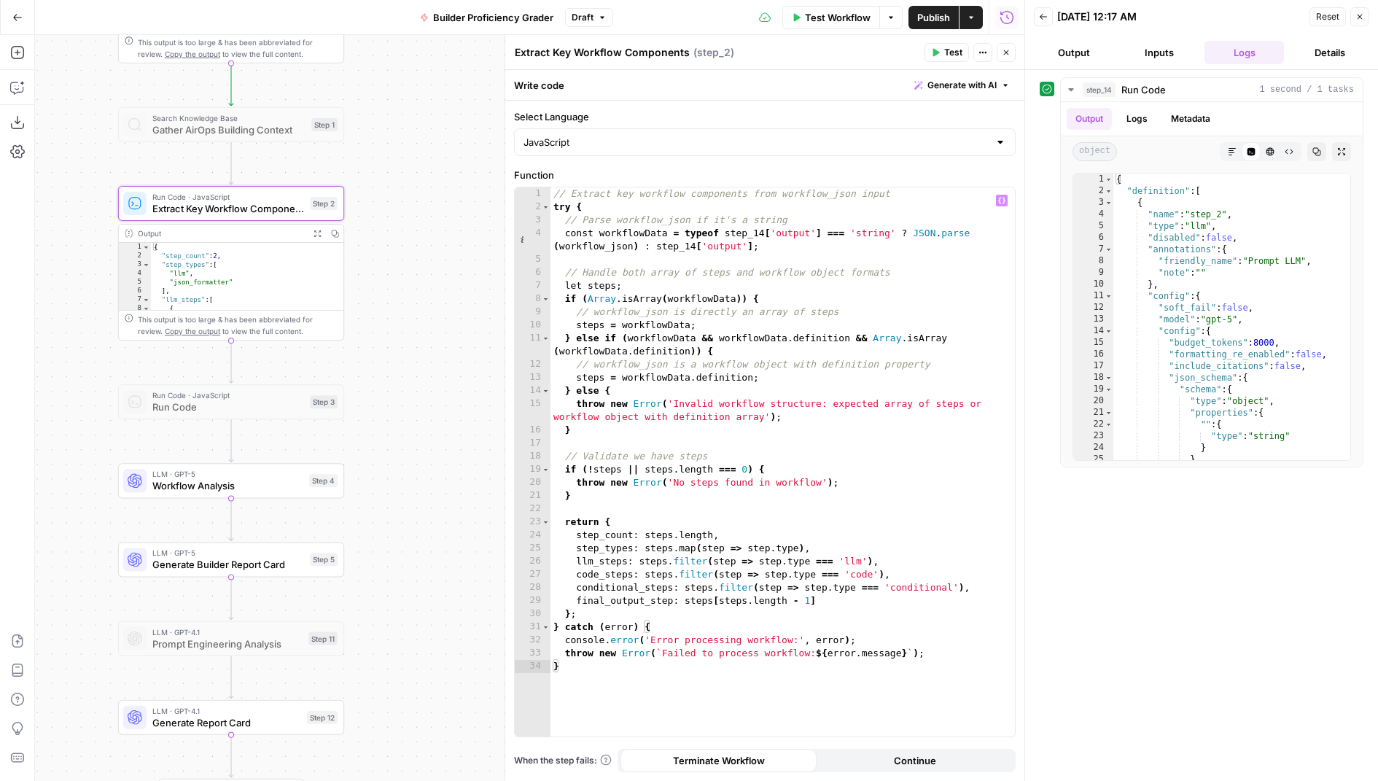
type textarea "**********"
click at [748, 561] on div "// Extract key workflow components from workflow_json input try { // Parse work…" at bounding box center [783, 475] width 465 height 577
click at [944, 55] on button "Test" at bounding box center [947, 52] width 44 height 19
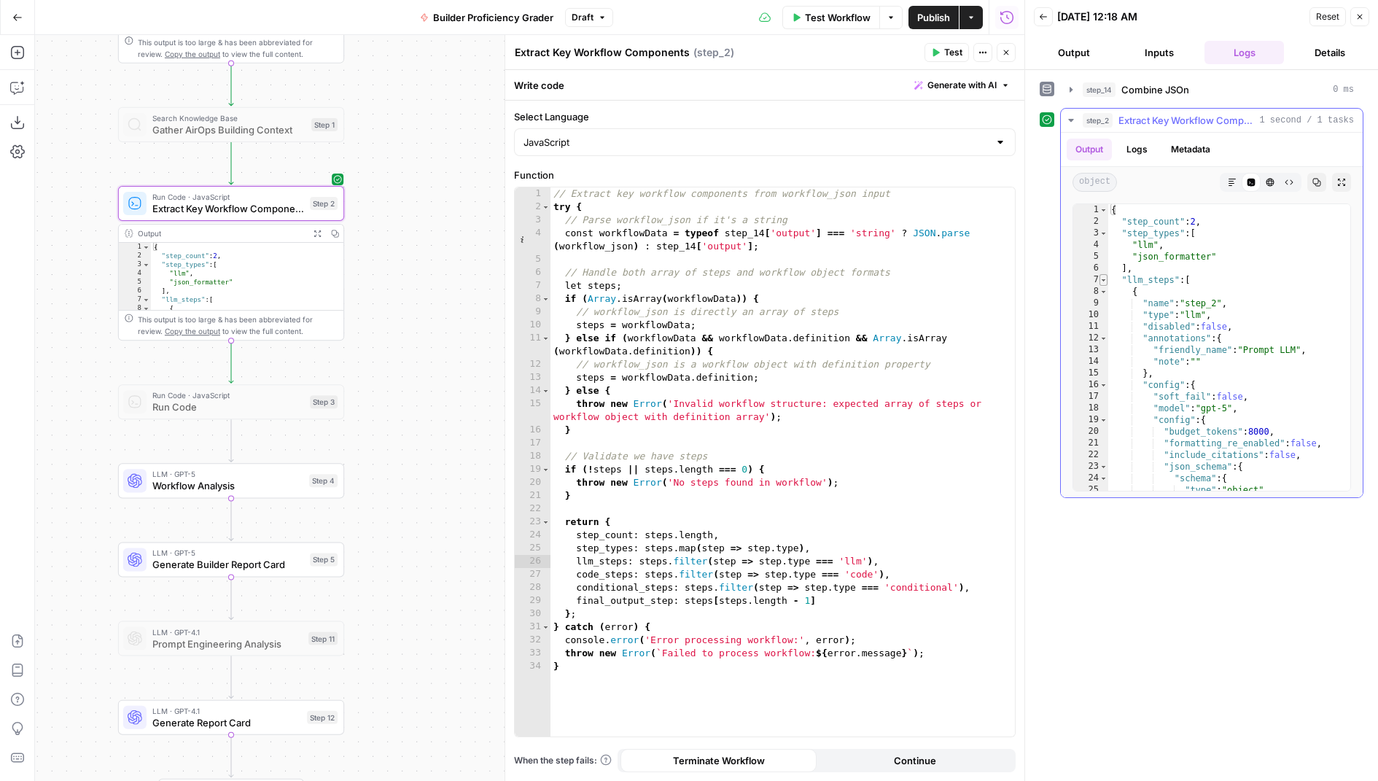
type textarea "*"
click at [1103, 276] on span "Toggle code folding, rows 7 through 74" at bounding box center [1104, 280] width 8 height 12
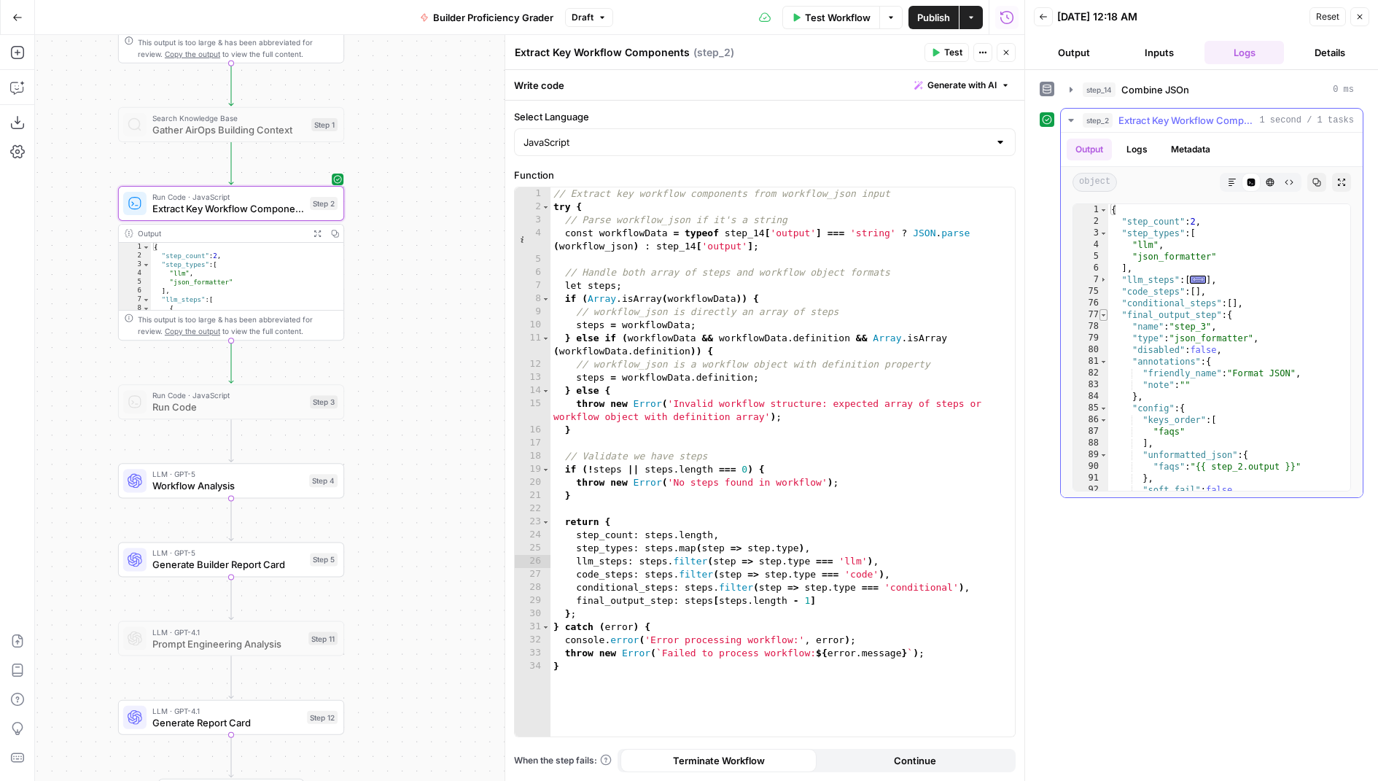
click at [1103, 313] on span "Toggle code folding, rows 77 through 94" at bounding box center [1104, 315] width 8 height 12
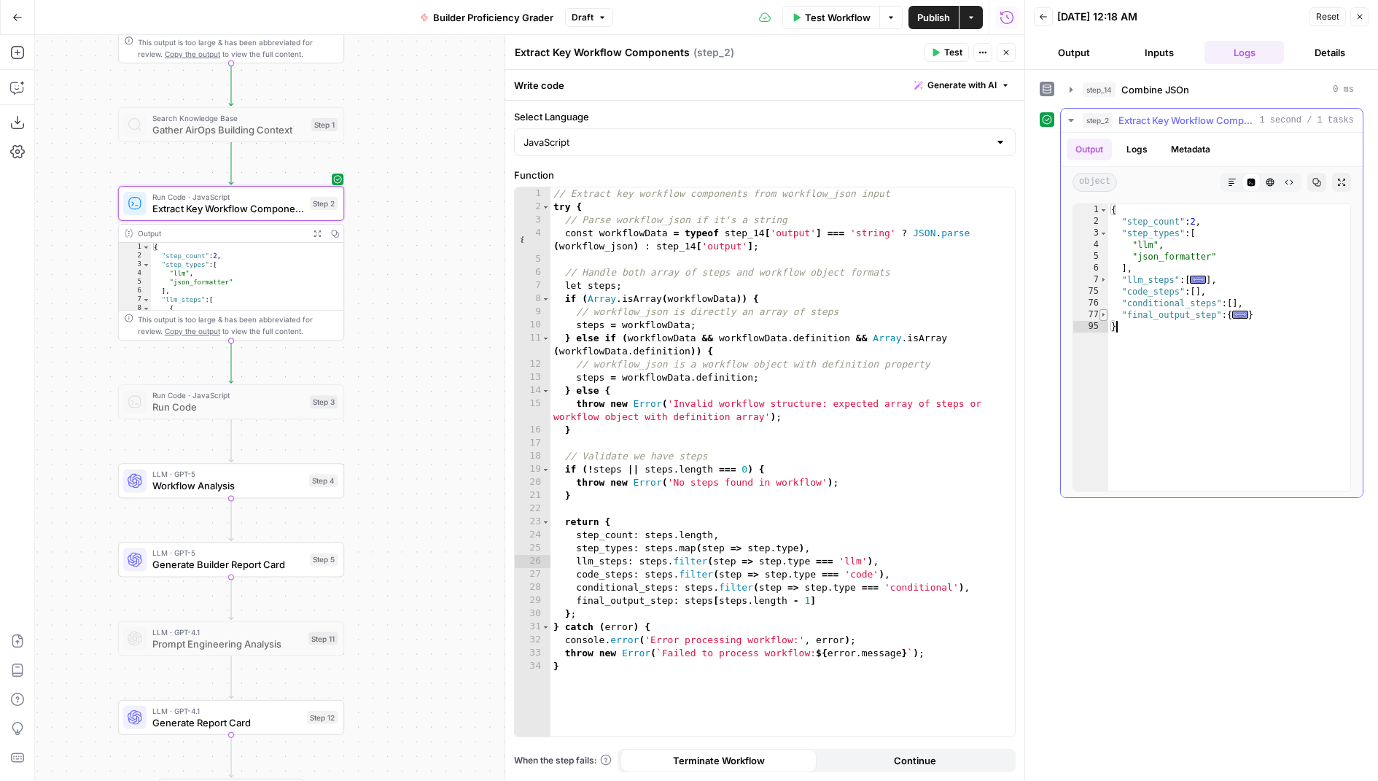
click at [1103, 313] on span "Toggle code folding, rows 77 through 94" at bounding box center [1104, 315] width 8 height 12
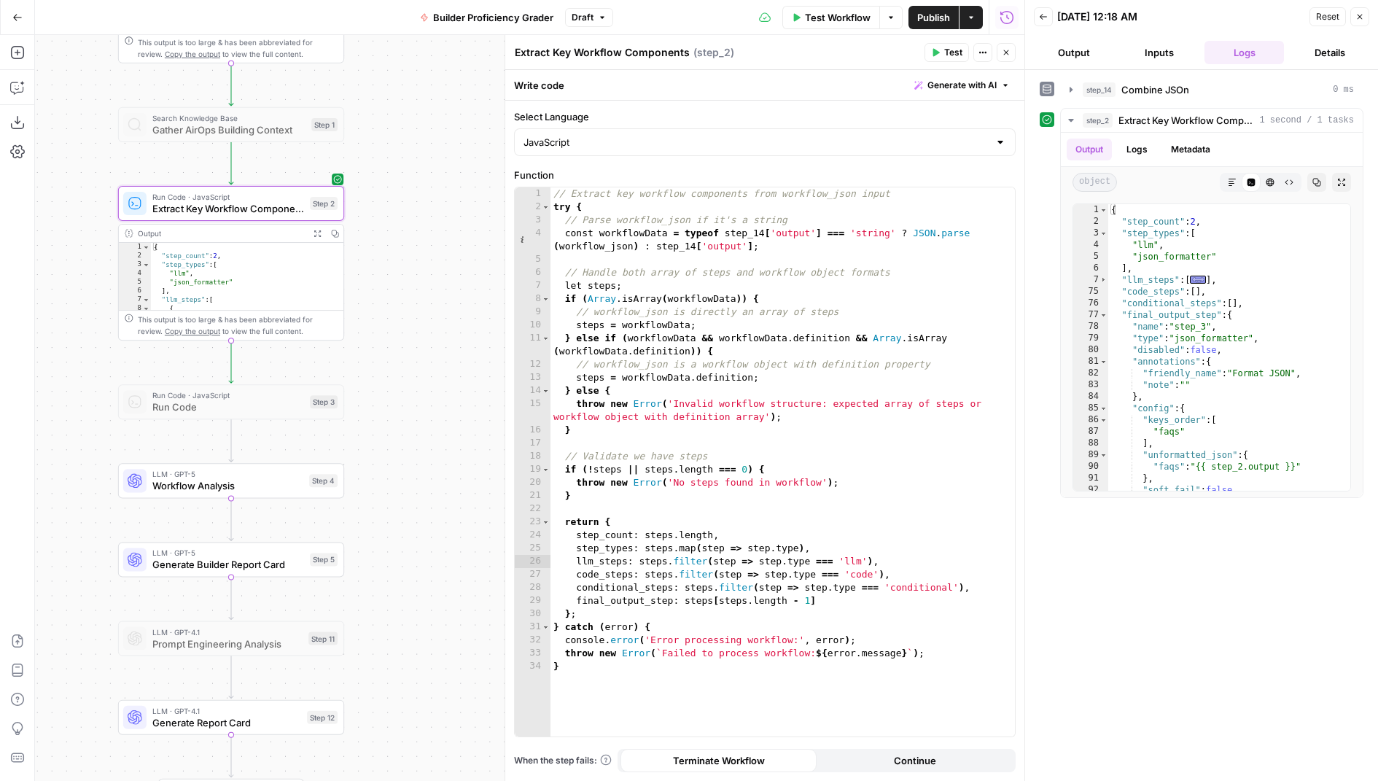
click at [955, 86] on span "Generate with AI" at bounding box center [961, 85] width 69 height 13
click at [969, 176] on div at bounding box center [1054, 170] width 279 height 87
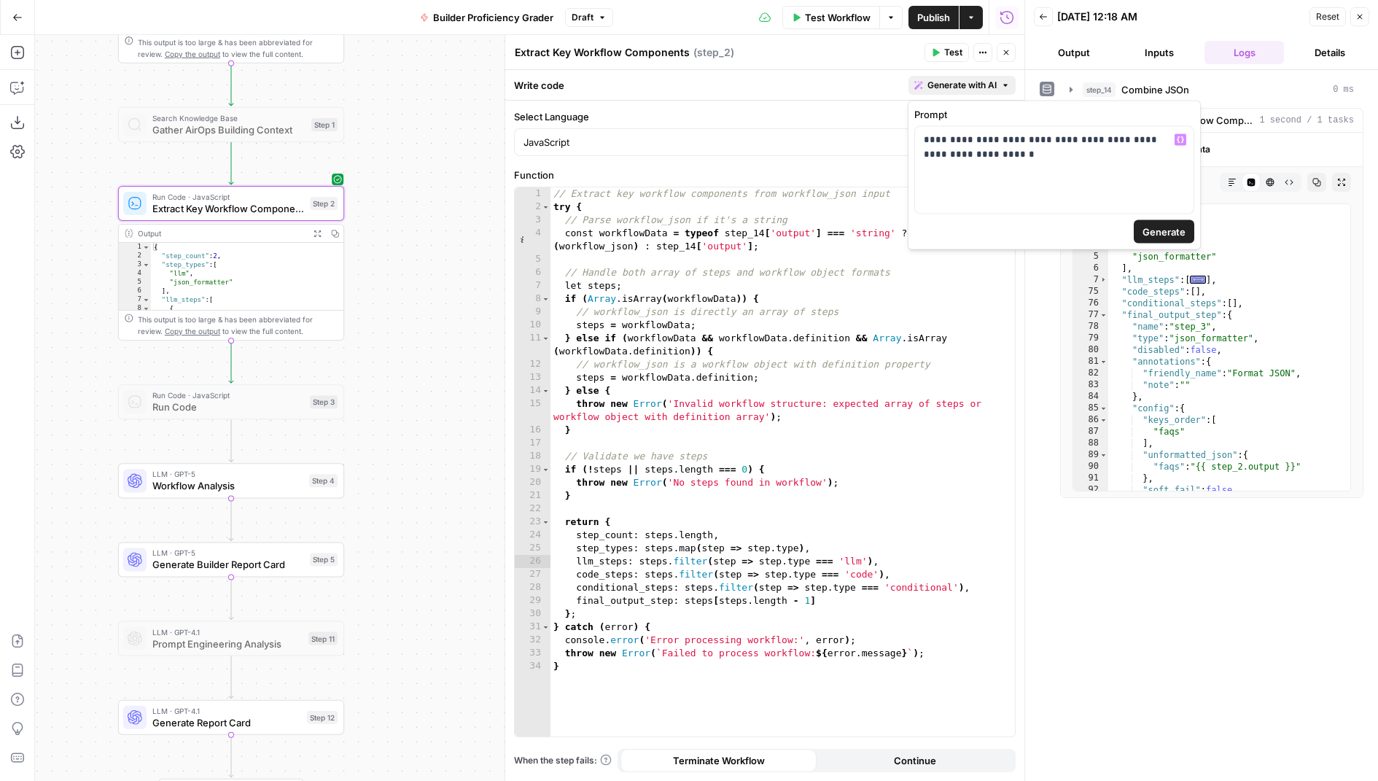
click at [1181, 236] on span "Generate" at bounding box center [1164, 232] width 43 height 15
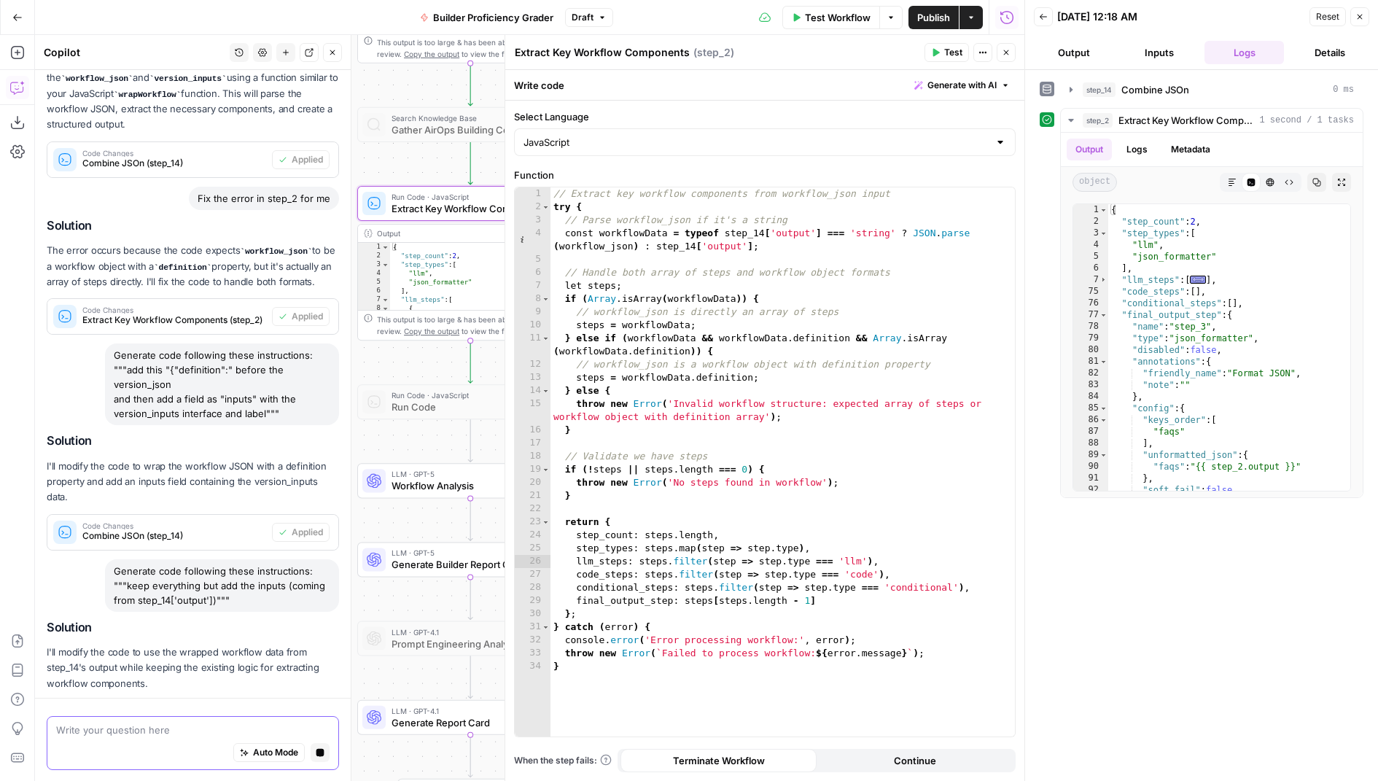
scroll to position [1331, 0]
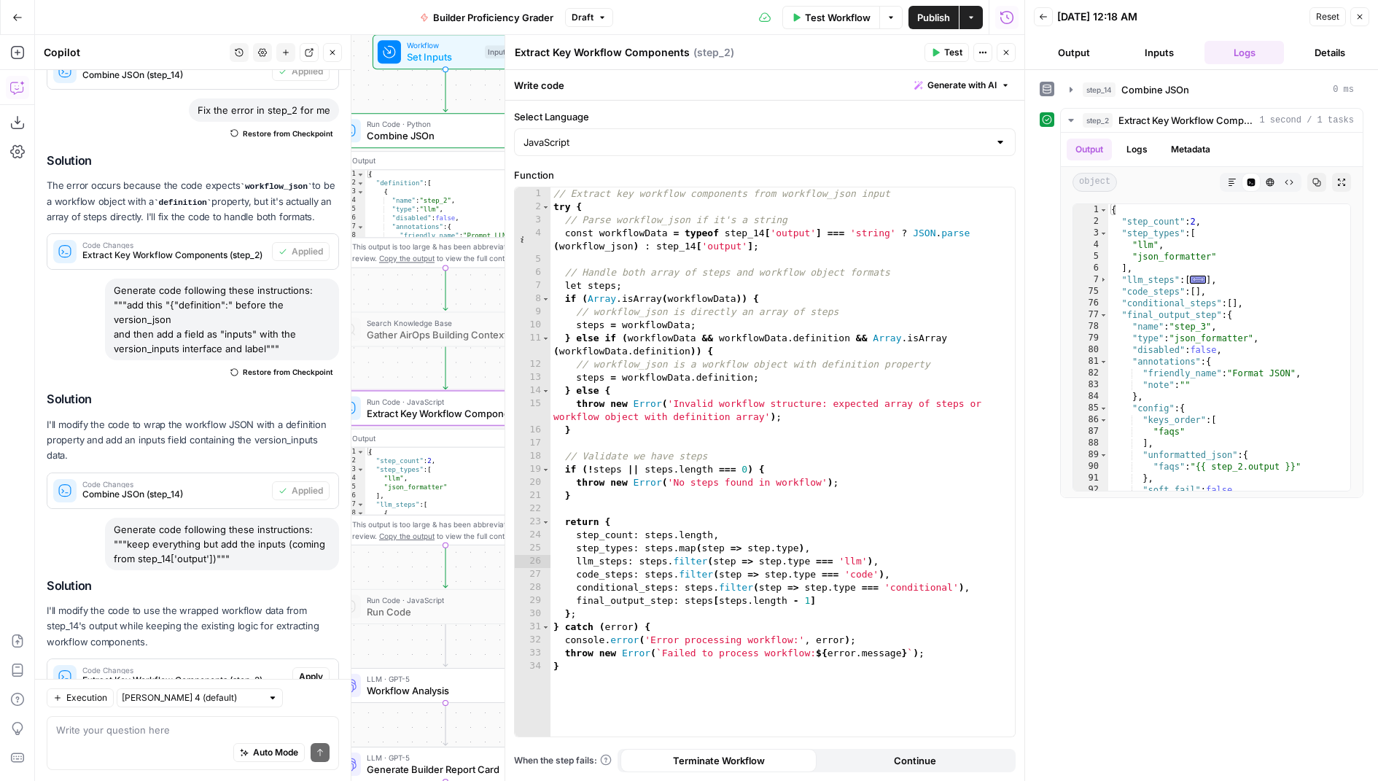
click at [312, 670] on span "Apply" at bounding box center [311, 676] width 24 height 13
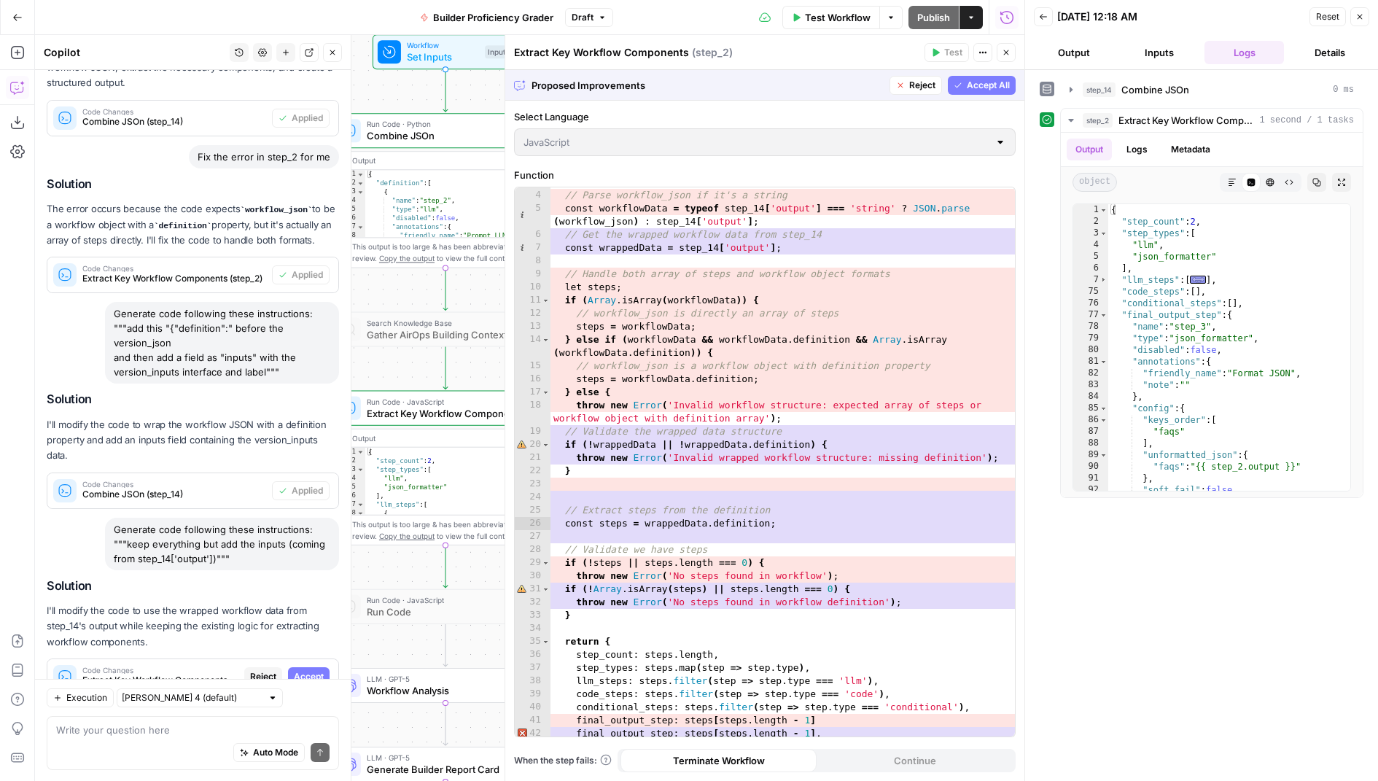
scroll to position [119, 0]
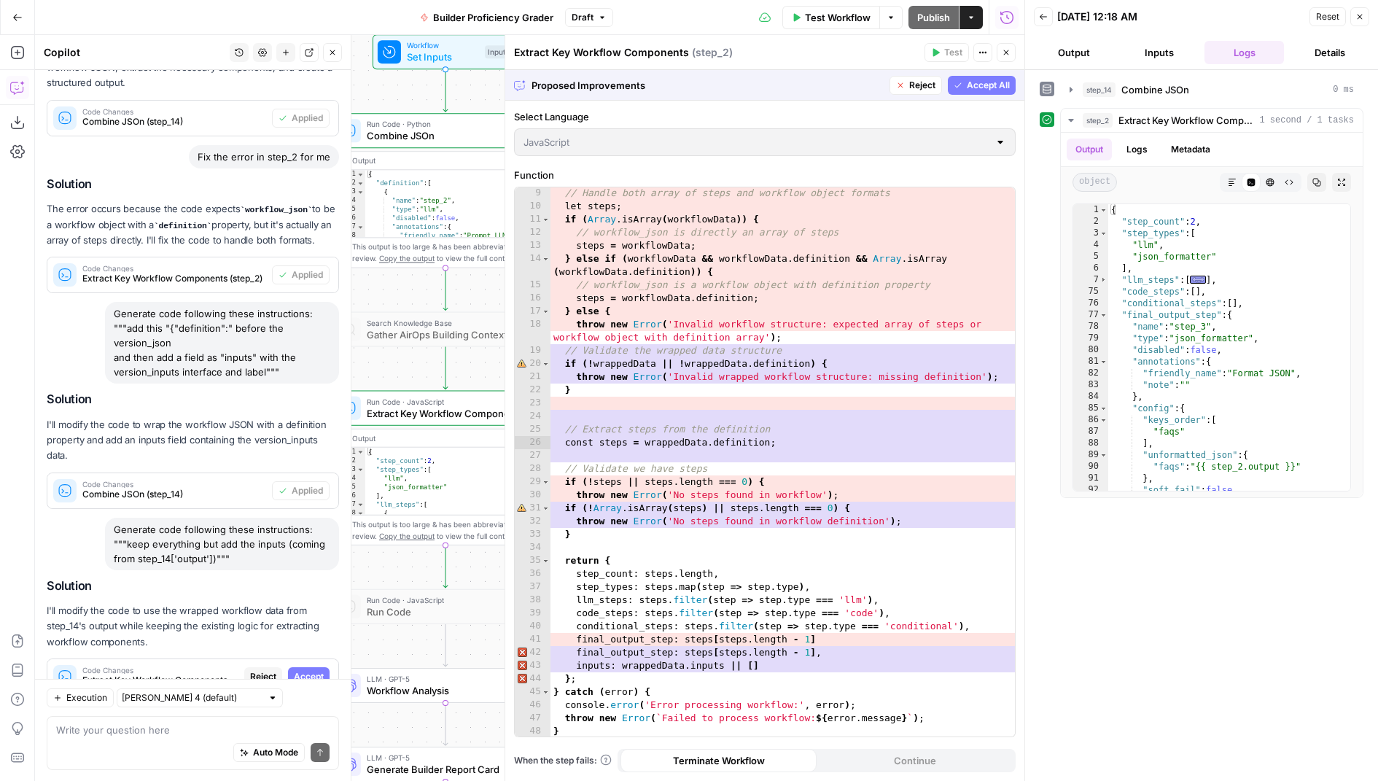
click at [989, 85] on span "Accept All" at bounding box center [988, 85] width 43 height 13
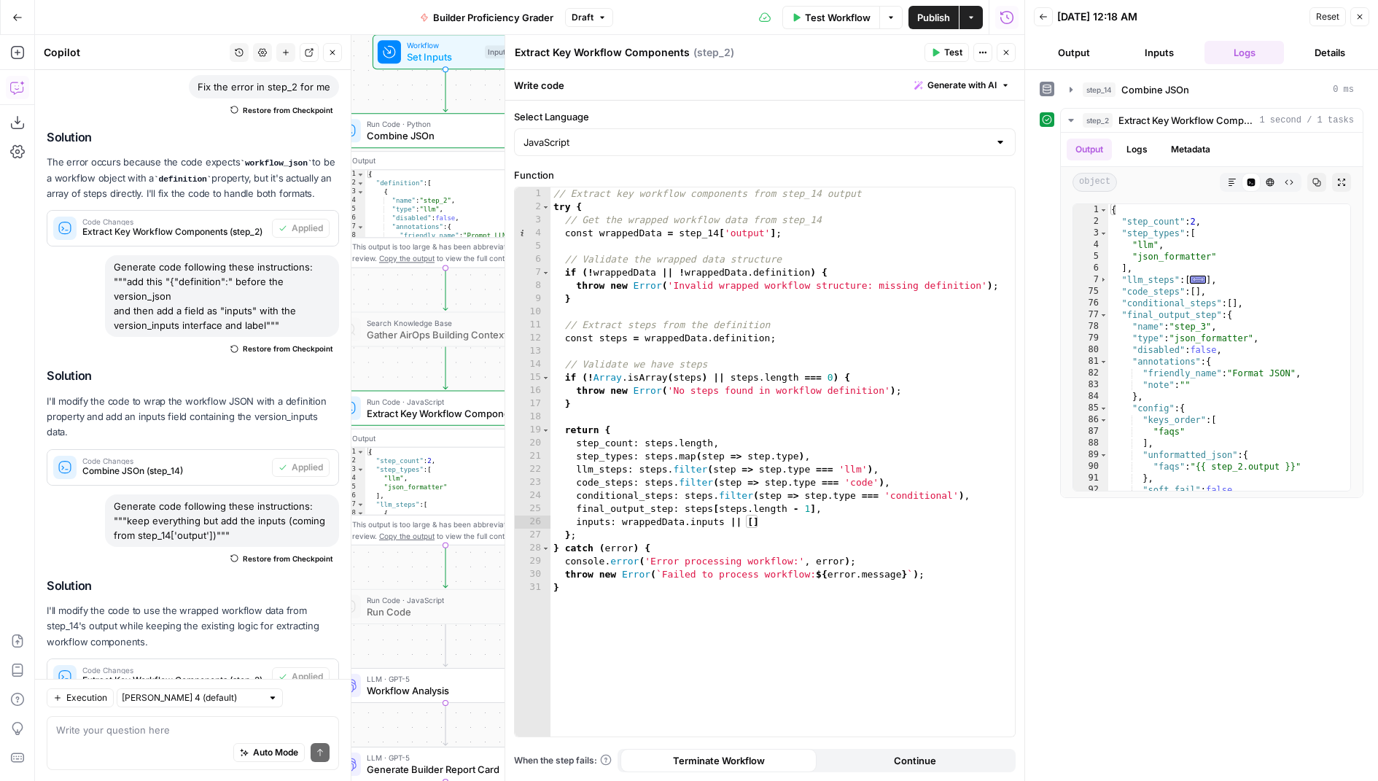
click at [938, 44] on button "Test" at bounding box center [947, 52] width 44 height 19
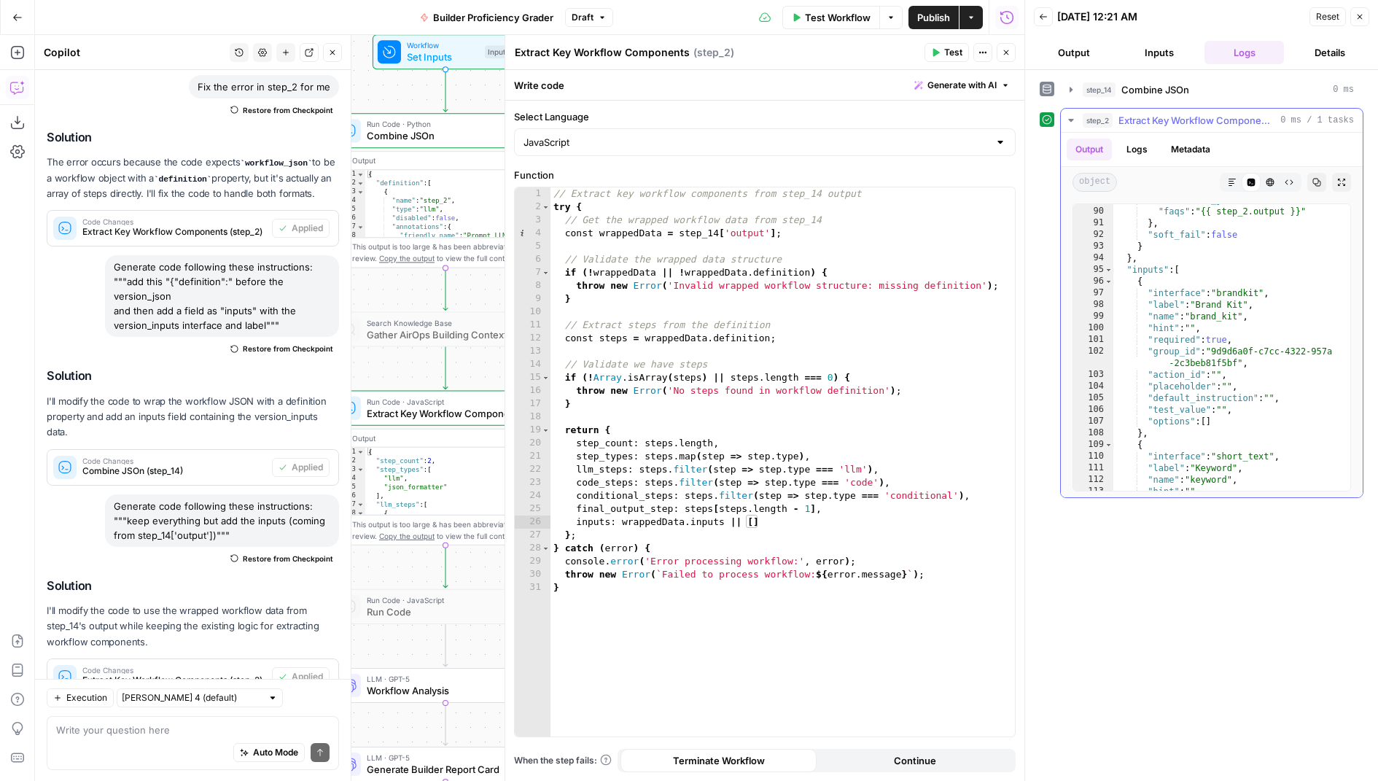
scroll to position [2061, 0]
click at [1008, 49] on icon "button" at bounding box center [1006, 52] width 9 height 9
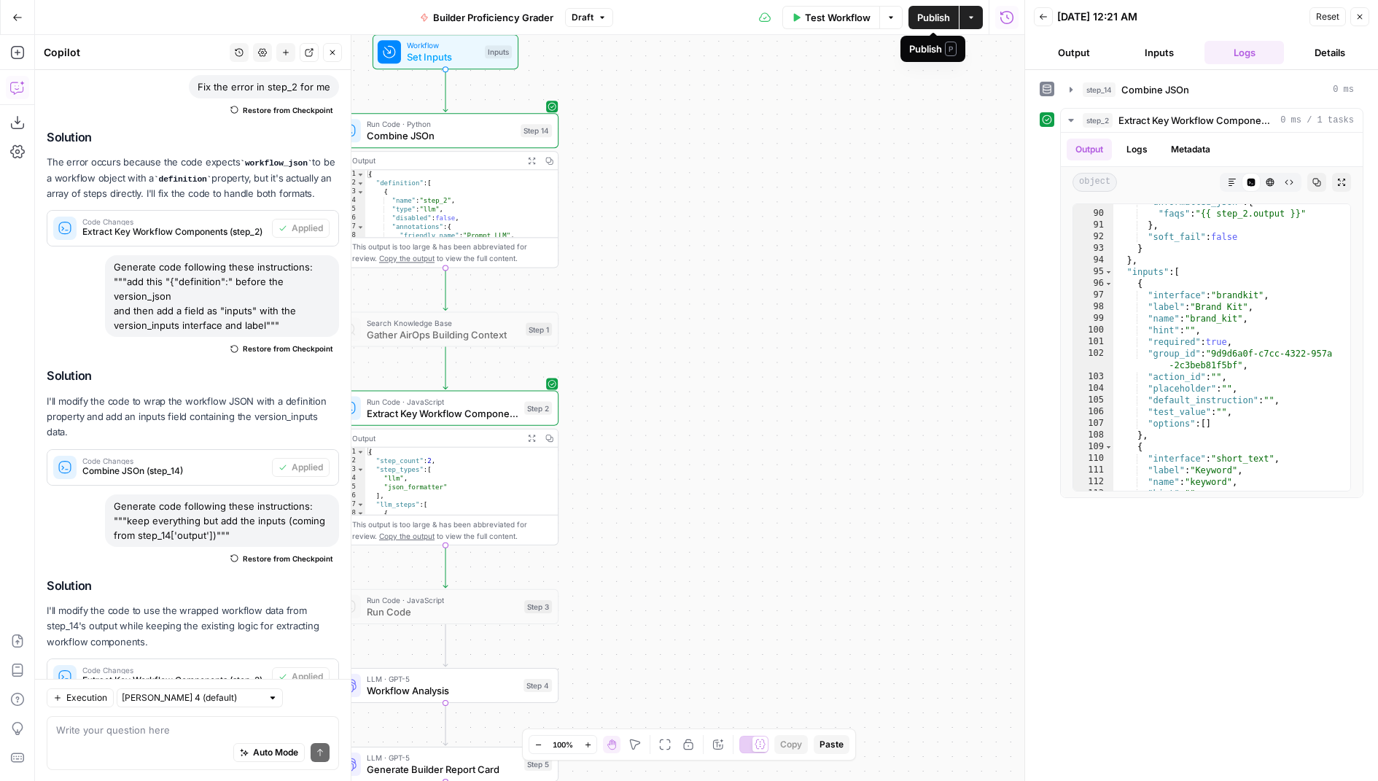
click at [927, 24] on span "Publish" at bounding box center [933, 17] width 33 height 15
